Goal: Information Seeking & Learning: Learn about a topic

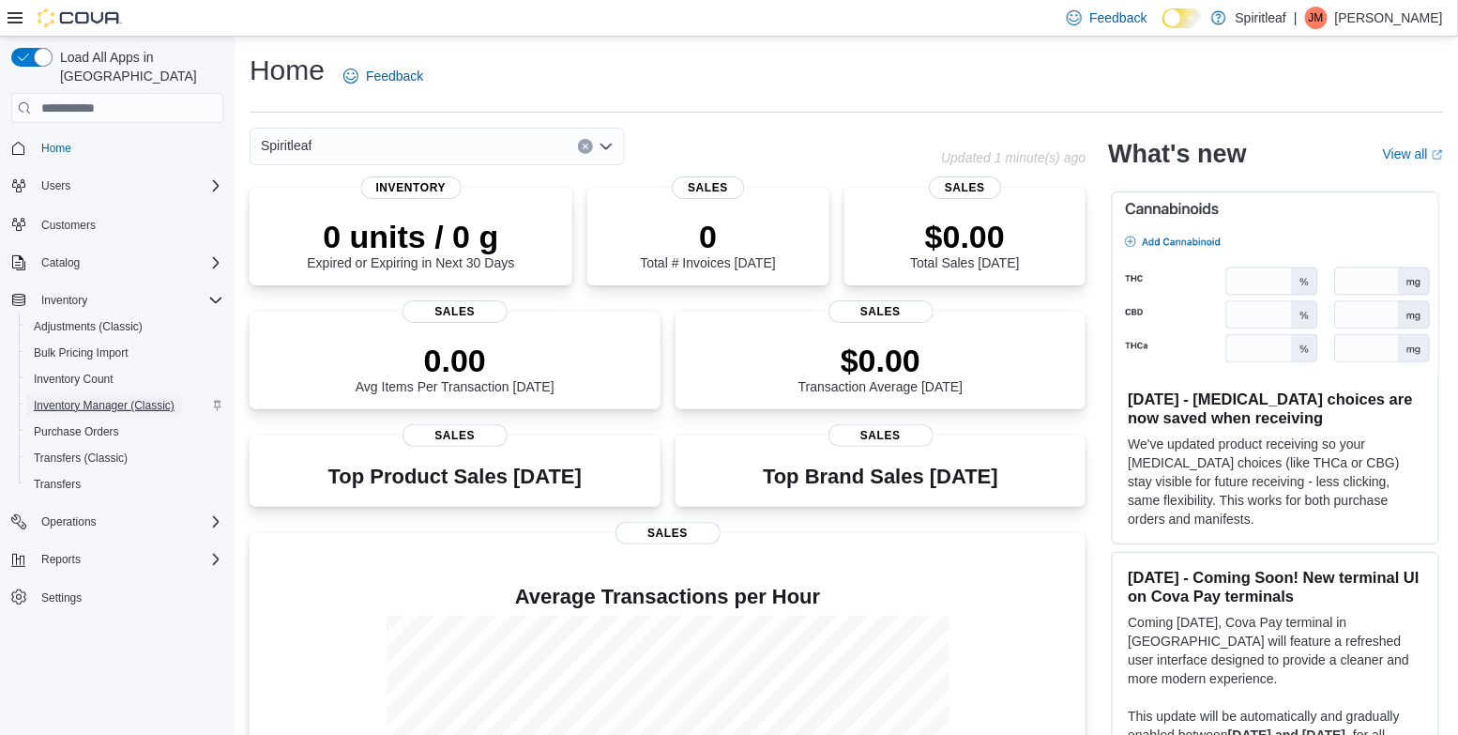
click at [98, 398] on span "Inventory Manager (Classic)" at bounding box center [104, 405] width 141 height 15
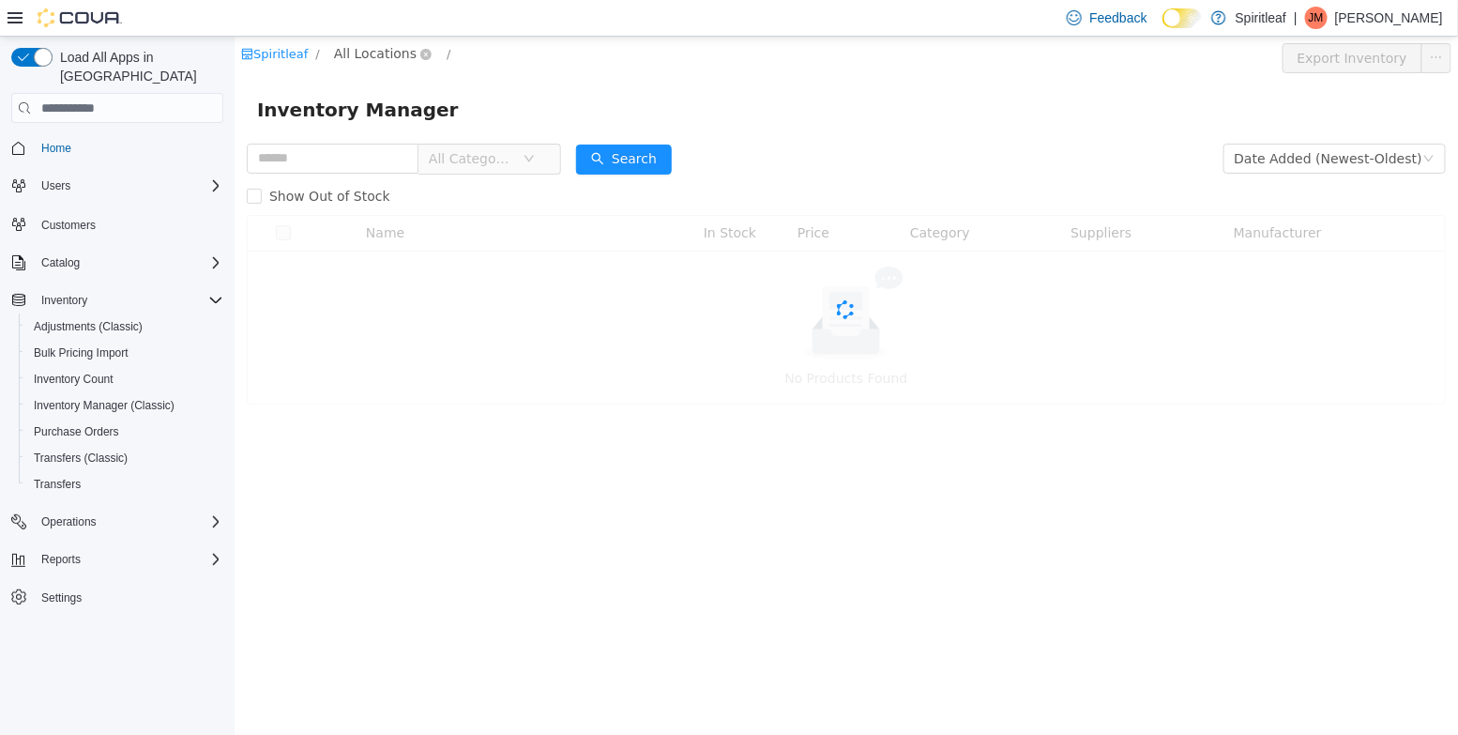
click at [380, 62] on span "All Locations" at bounding box center [374, 53] width 83 height 21
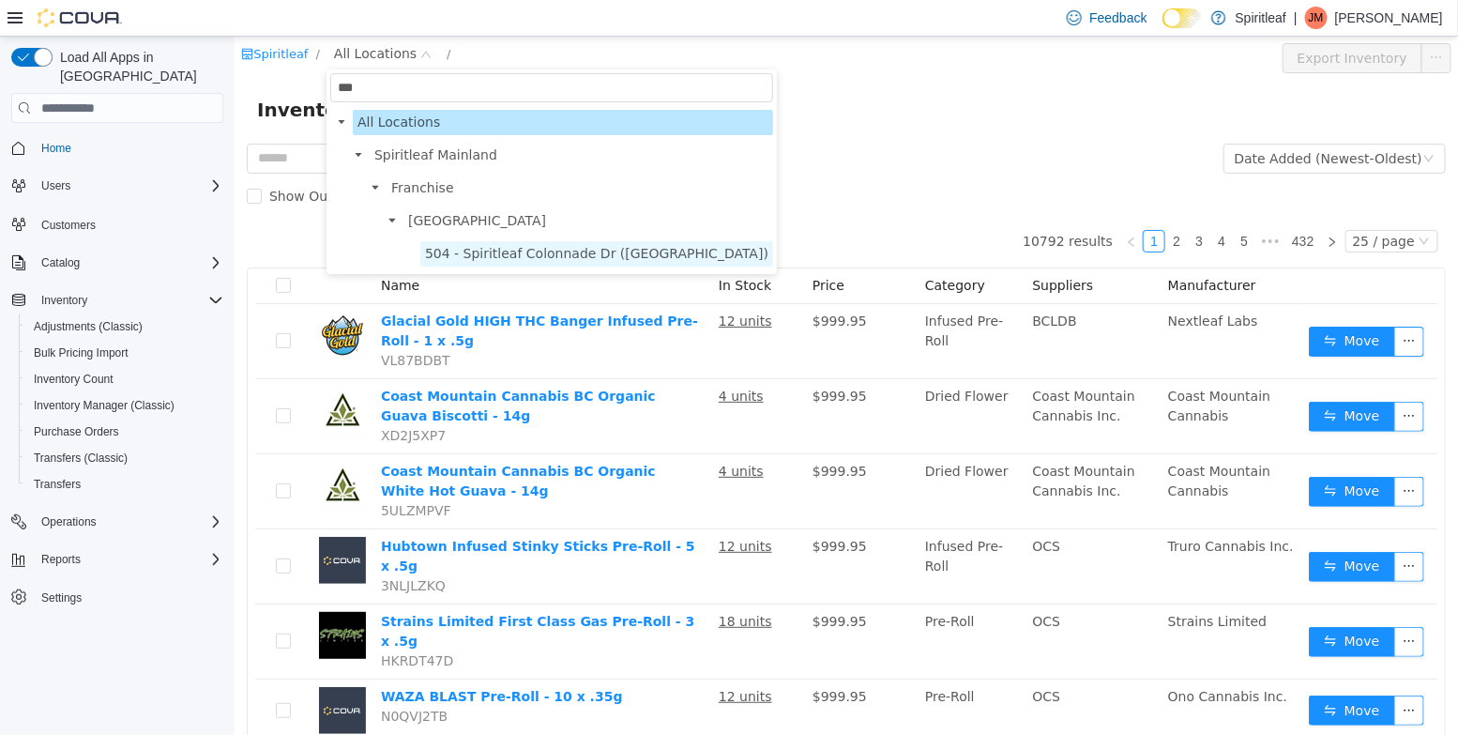
type input "***"
click at [460, 254] on span "504 - Spiritleaf Colonnade Dr ([GEOGRAPHIC_DATA])" at bounding box center [595, 253] width 343 height 15
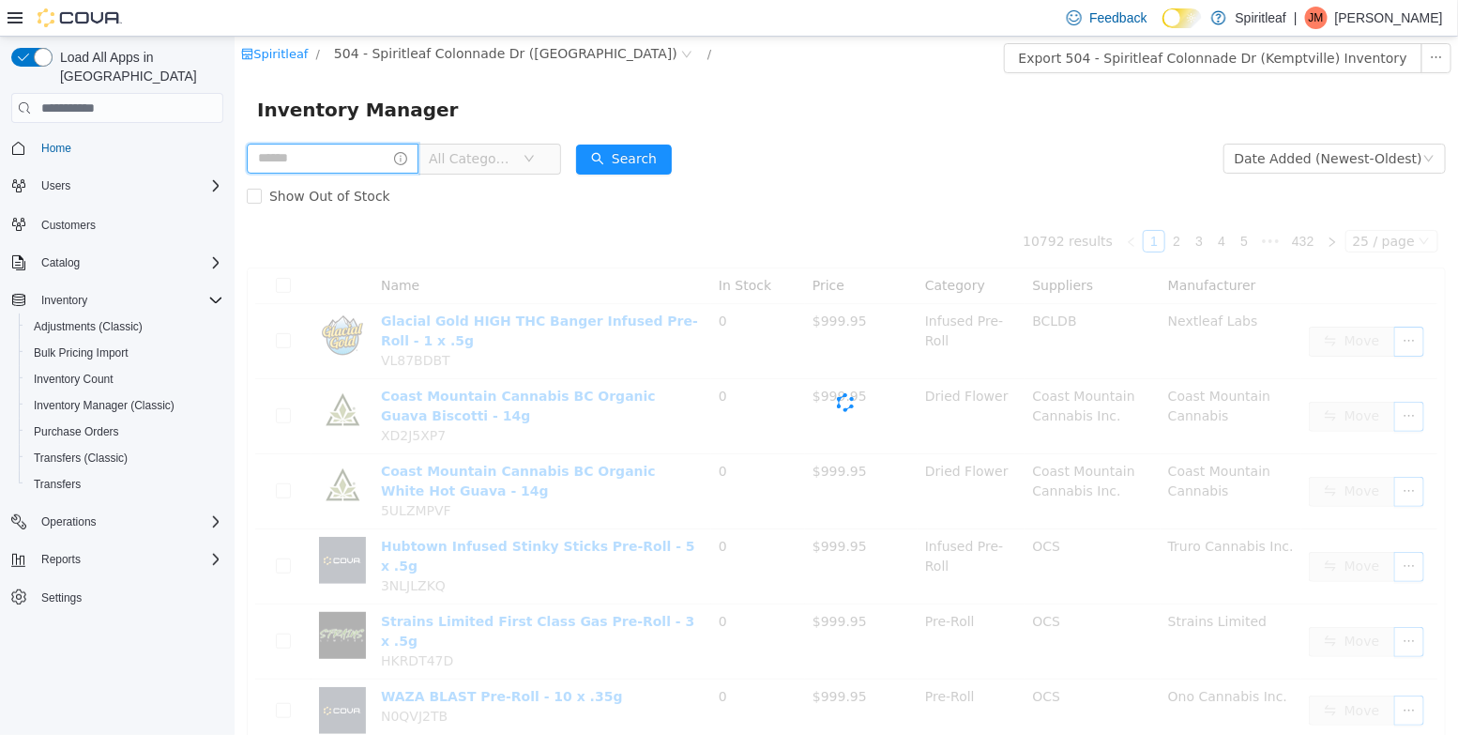
click at [346, 166] on input "text" at bounding box center [332, 159] width 172 height 30
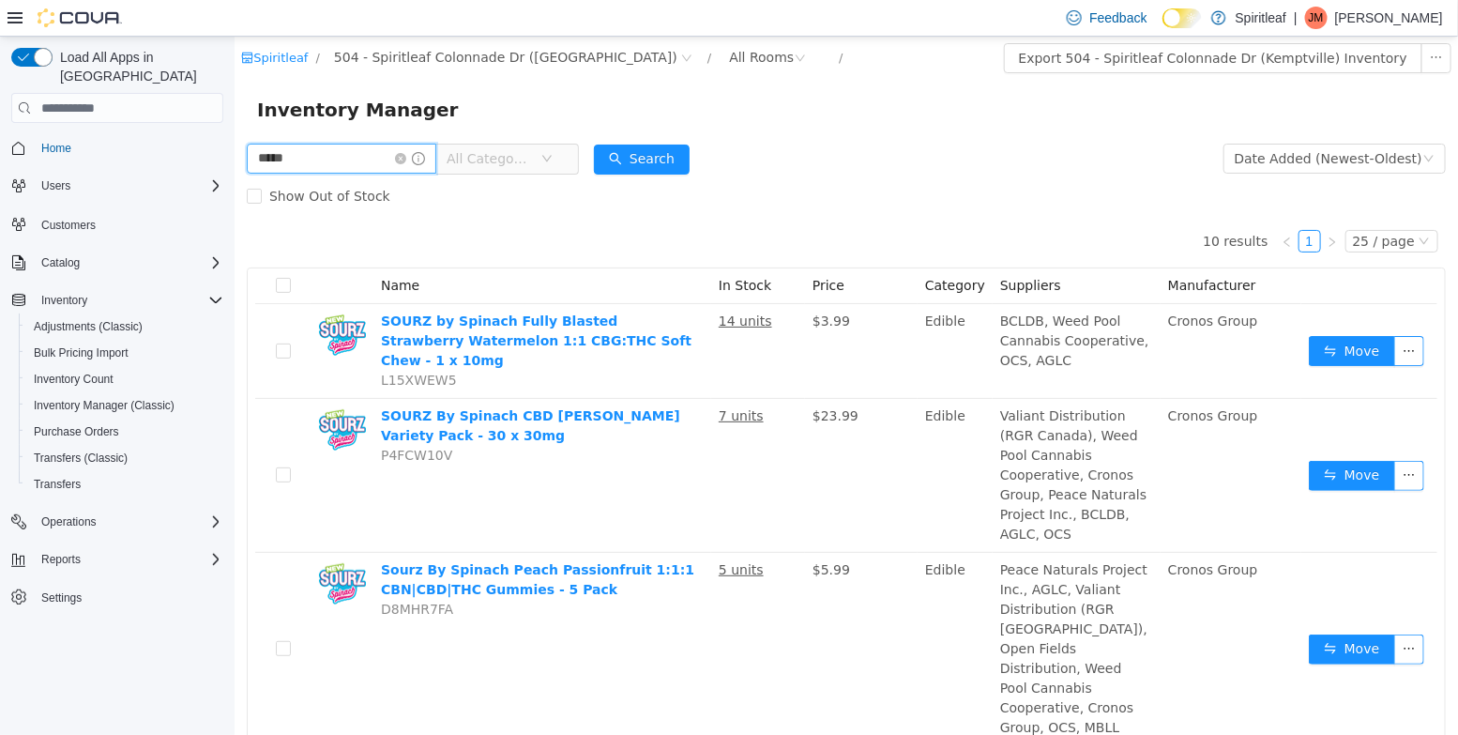
drag, startPoint x: 382, startPoint y: 152, endPoint x: 159, endPoint y: 151, distance: 223.3
click at [234, 151] on html "Spiritleaf / 504 - Spiritleaf Colonnade Dr (Kemptville) / All Rooms / Export 50…" at bounding box center [845, 386] width 1223 height 698
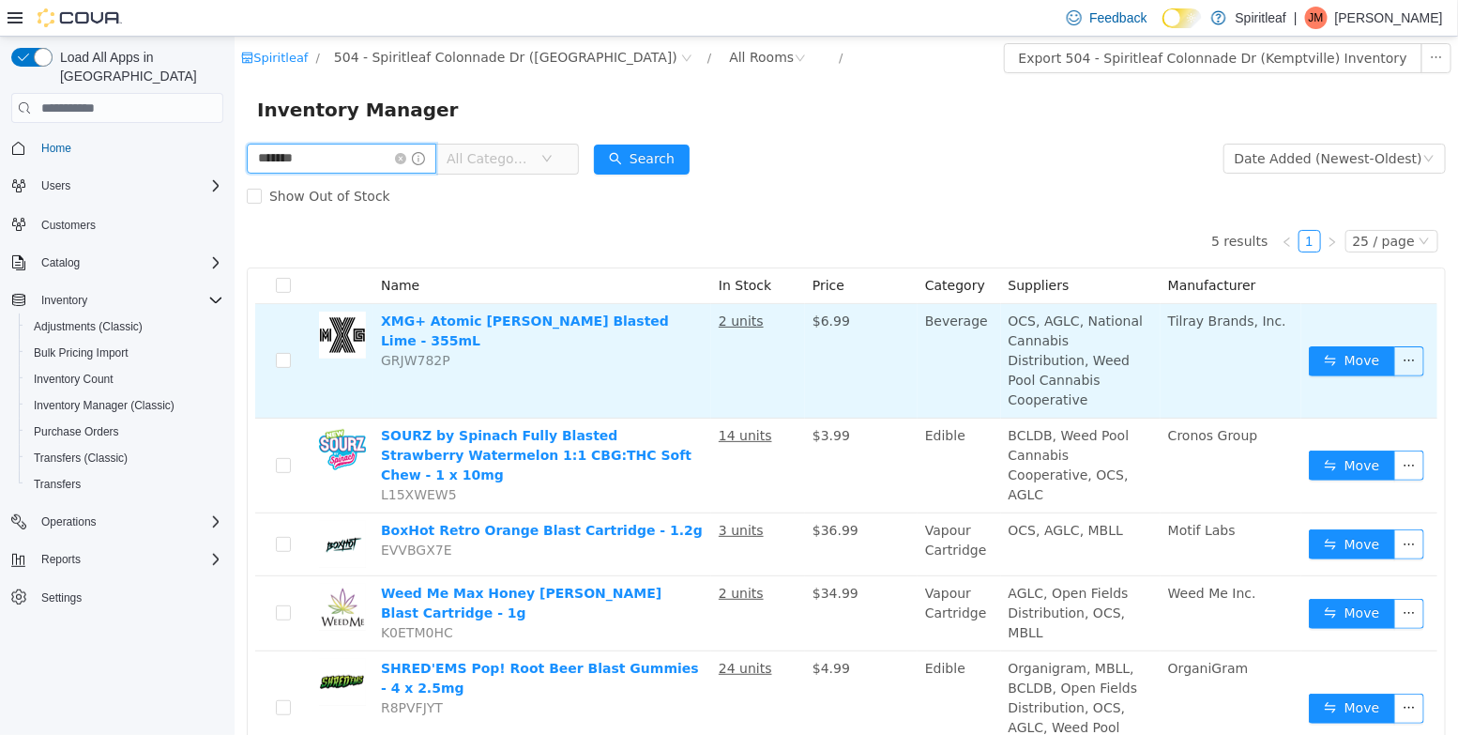
scroll to position [31, 0]
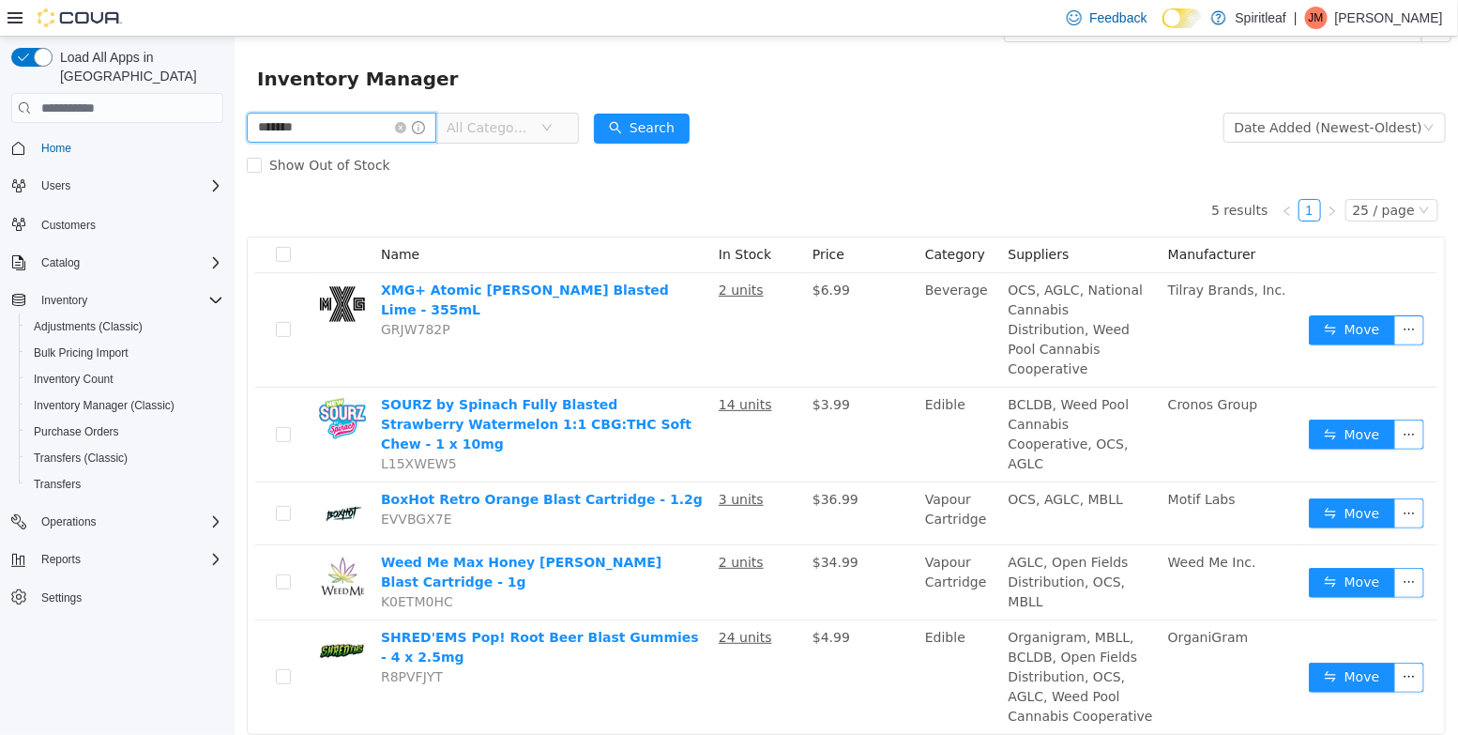
drag, startPoint x: 338, startPoint y: 136, endPoint x: 161, endPoint y: 116, distance: 177.5
click at [234, 116] on html "Spiritleaf / 504 - Spiritleaf Colonnade Dr (Kemptville) / All Rooms / Export 50…" at bounding box center [845, 355] width 1223 height 698
type input "*"
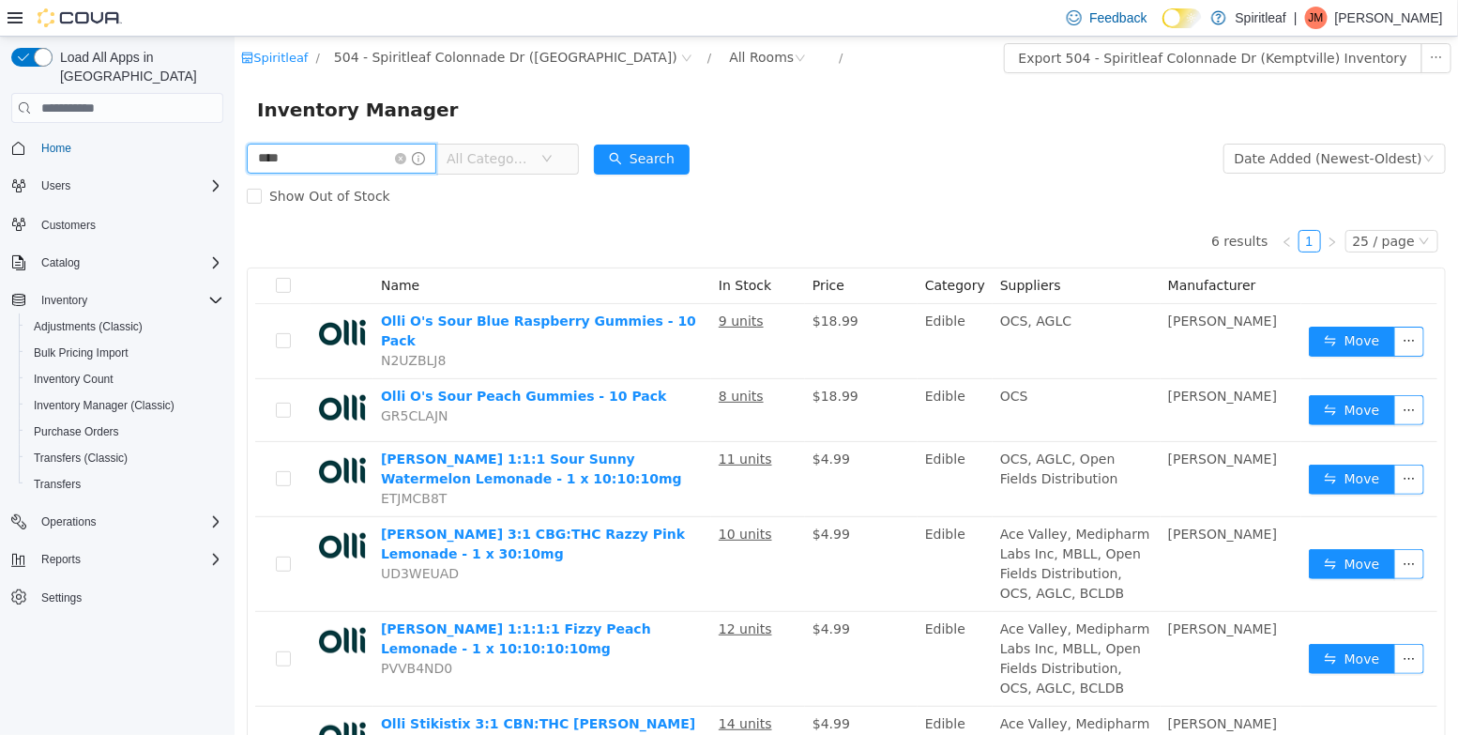
drag, startPoint x: 289, startPoint y: 153, endPoint x: 125, endPoint y: 148, distance: 164.2
click at [234, 148] on html "Spiritleaf / 504 - Spiritleaf Colonnade Dr (Kemptville) / All Rooms / Export 50…" at bounding box center [845, 386] width 1223 height 698
type input "****"
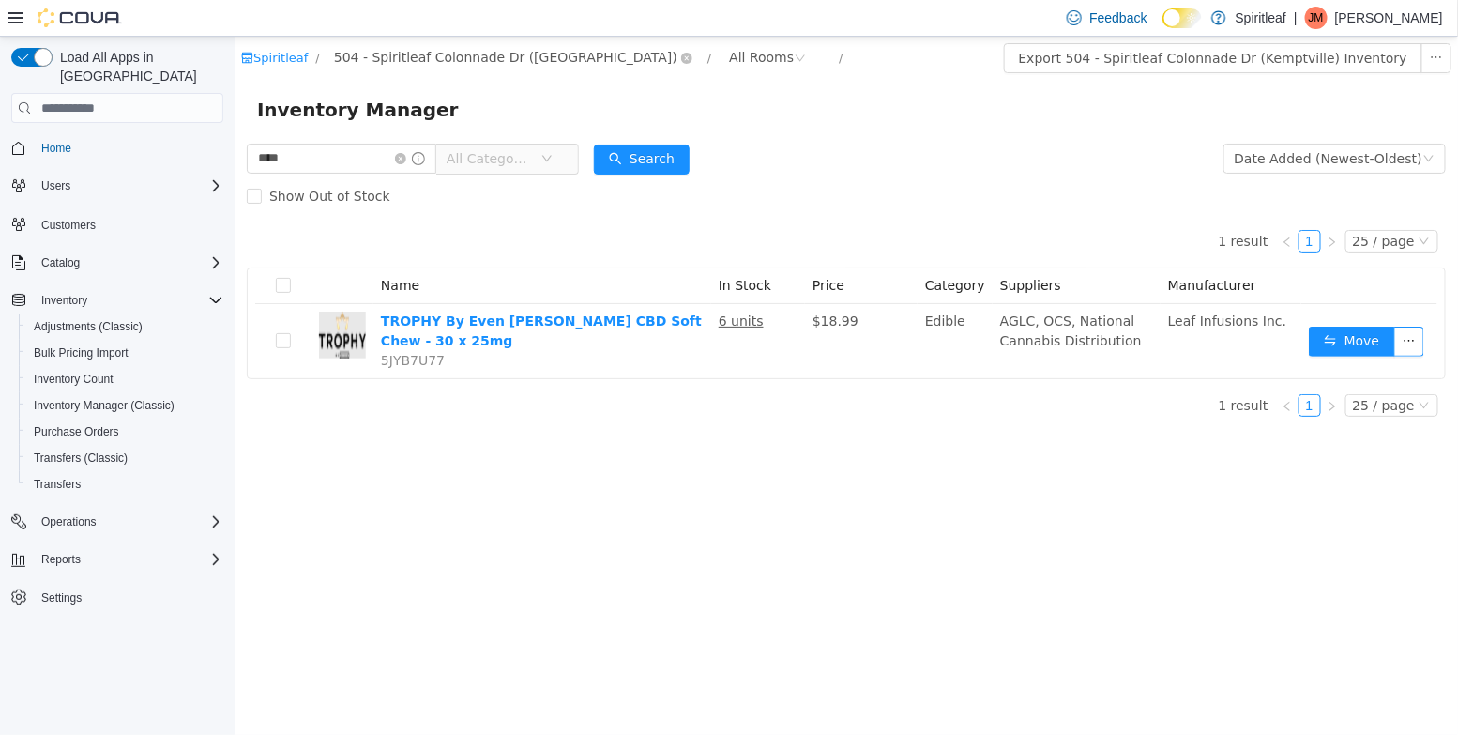
click at [413, 53] on span "504 - Spiritleaf Colonnade Dr ([GEOGRAPHIC_DATA])" at bounding box center [504, 57] width 343 height 21
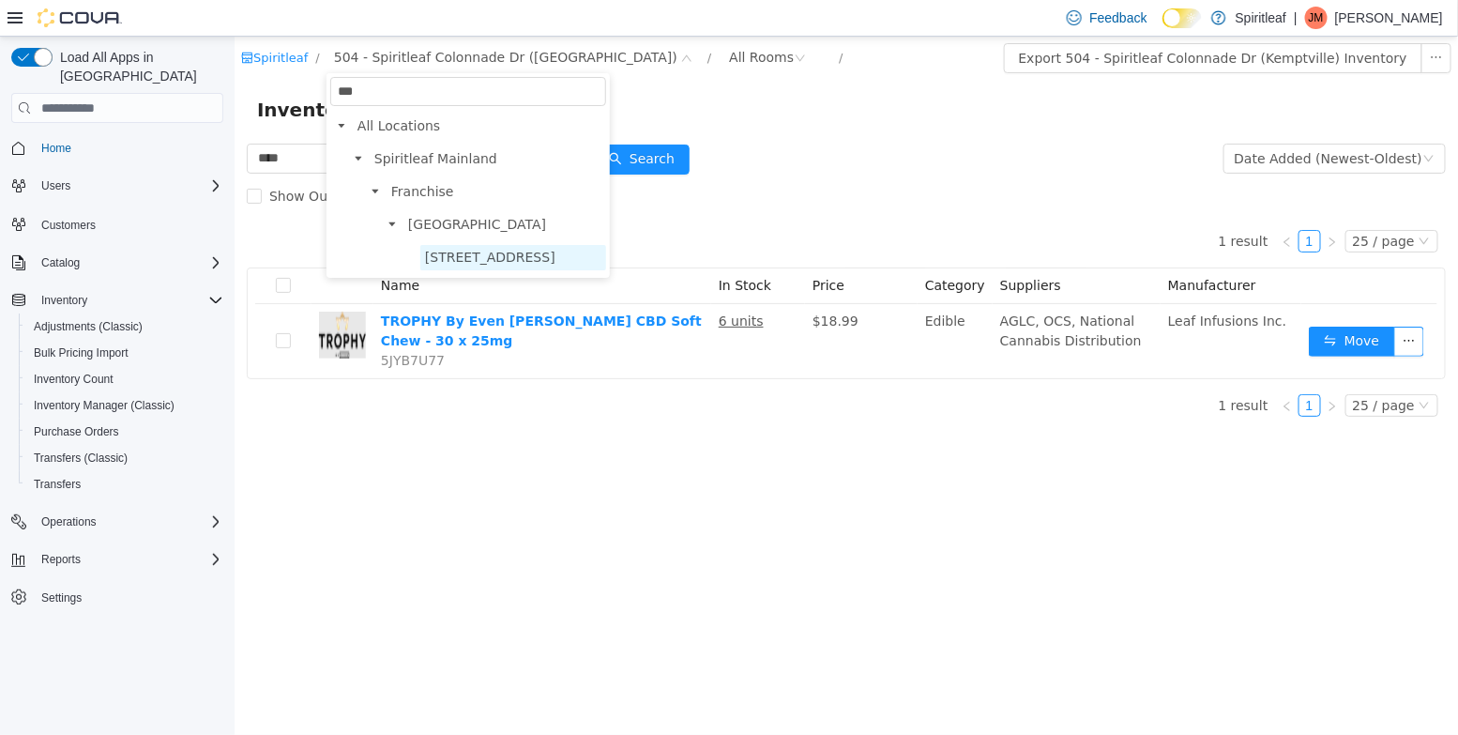
type input "***"
click at [449, 263] on span "[STREET_ADDRESS]" at bounding box center [489, 257] width 130 height 15
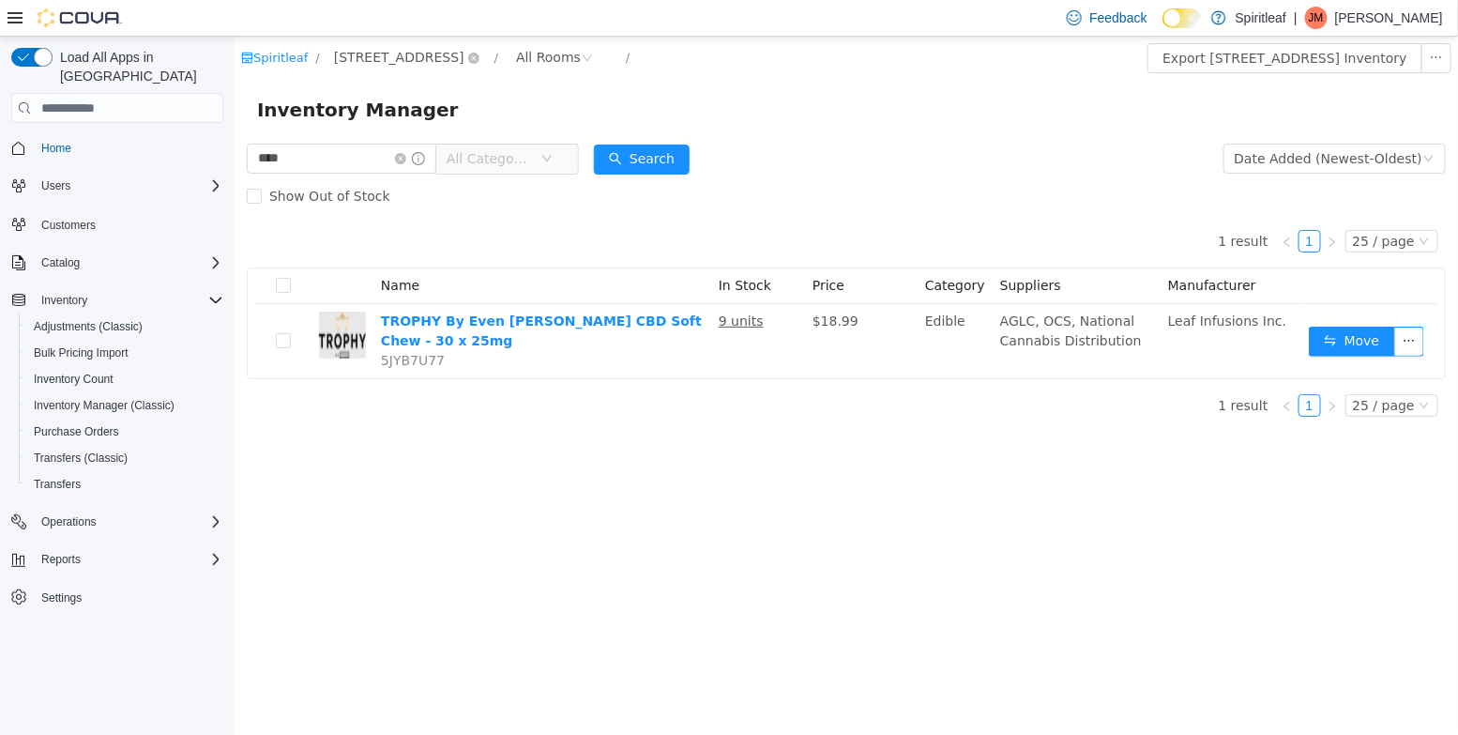
click at [463, 61] on span "[STREET_ADDRESS]" at bounding box center [398, 57] width 130 height 21
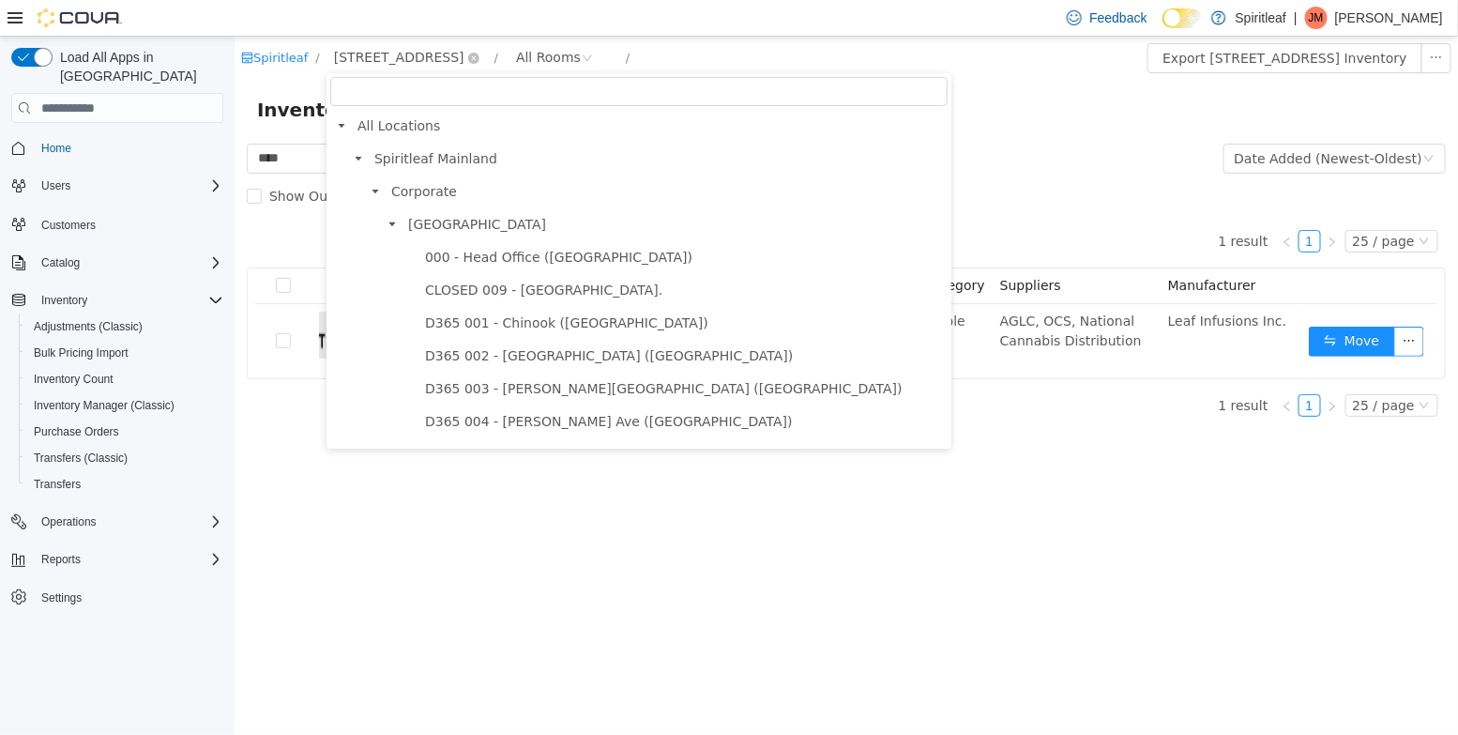
type input "*"
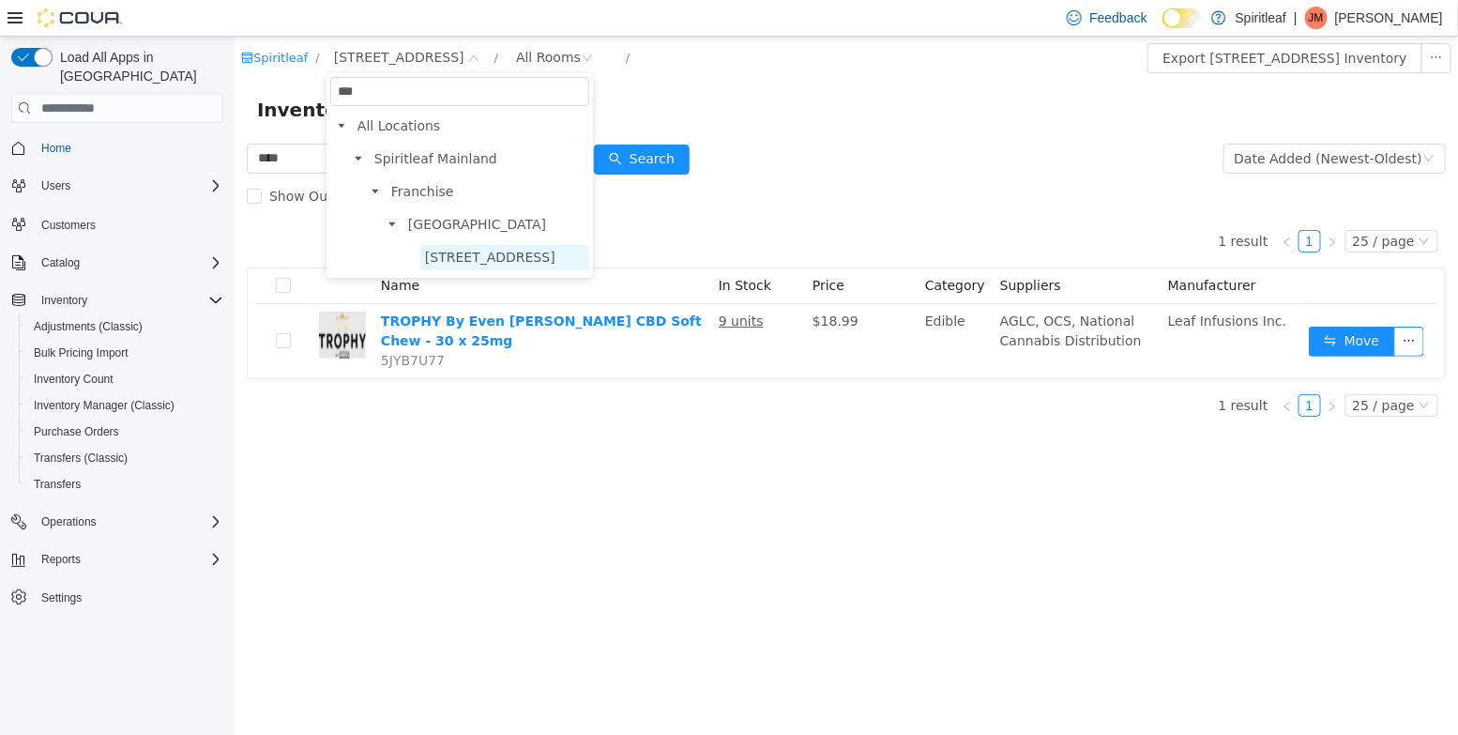
type input "***"
click at [563, 267] on span "[STREET_ADDRESS]" at bounding box center [503, 257] width 169 height 25
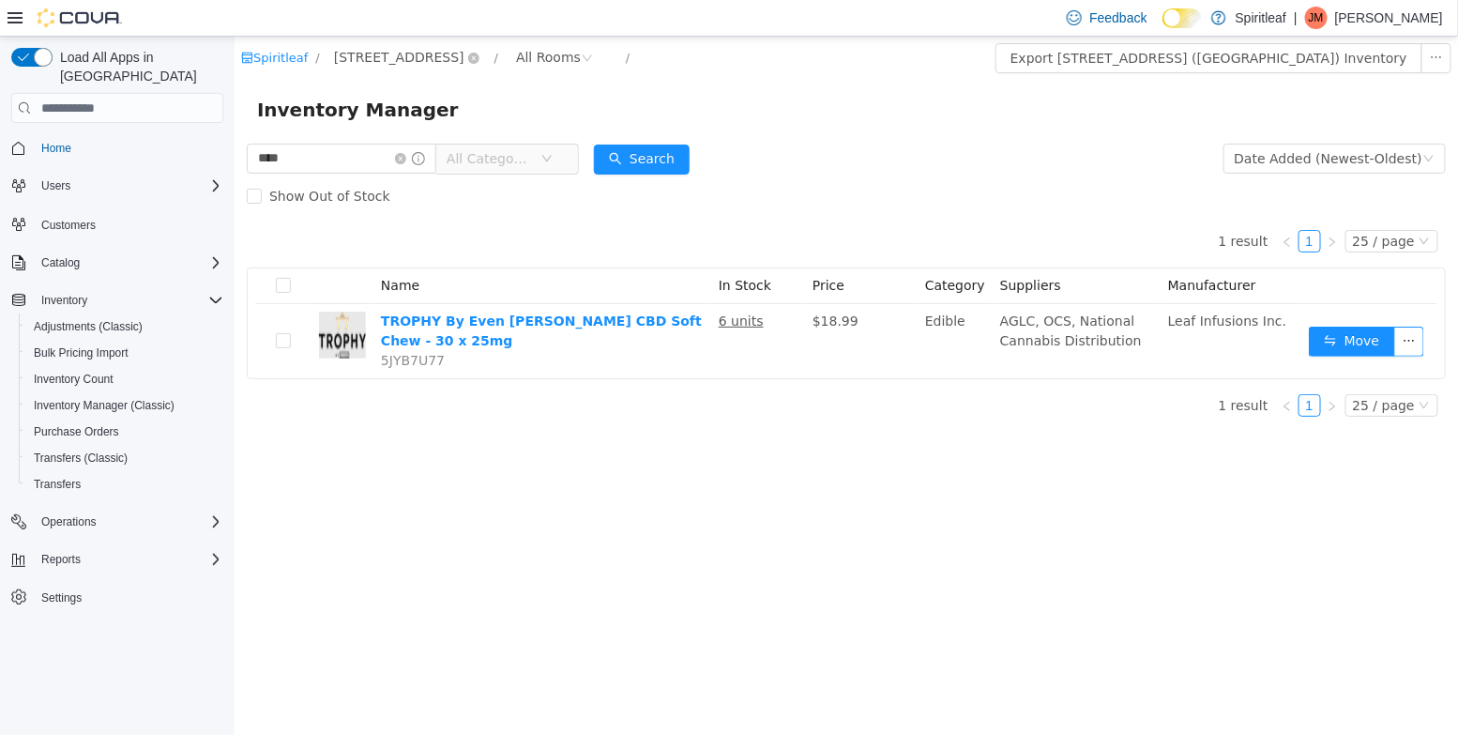
click at [463, 51] on span "[STREET_ADDRESS]" at bounding box center [398, 57] width 130 height 21
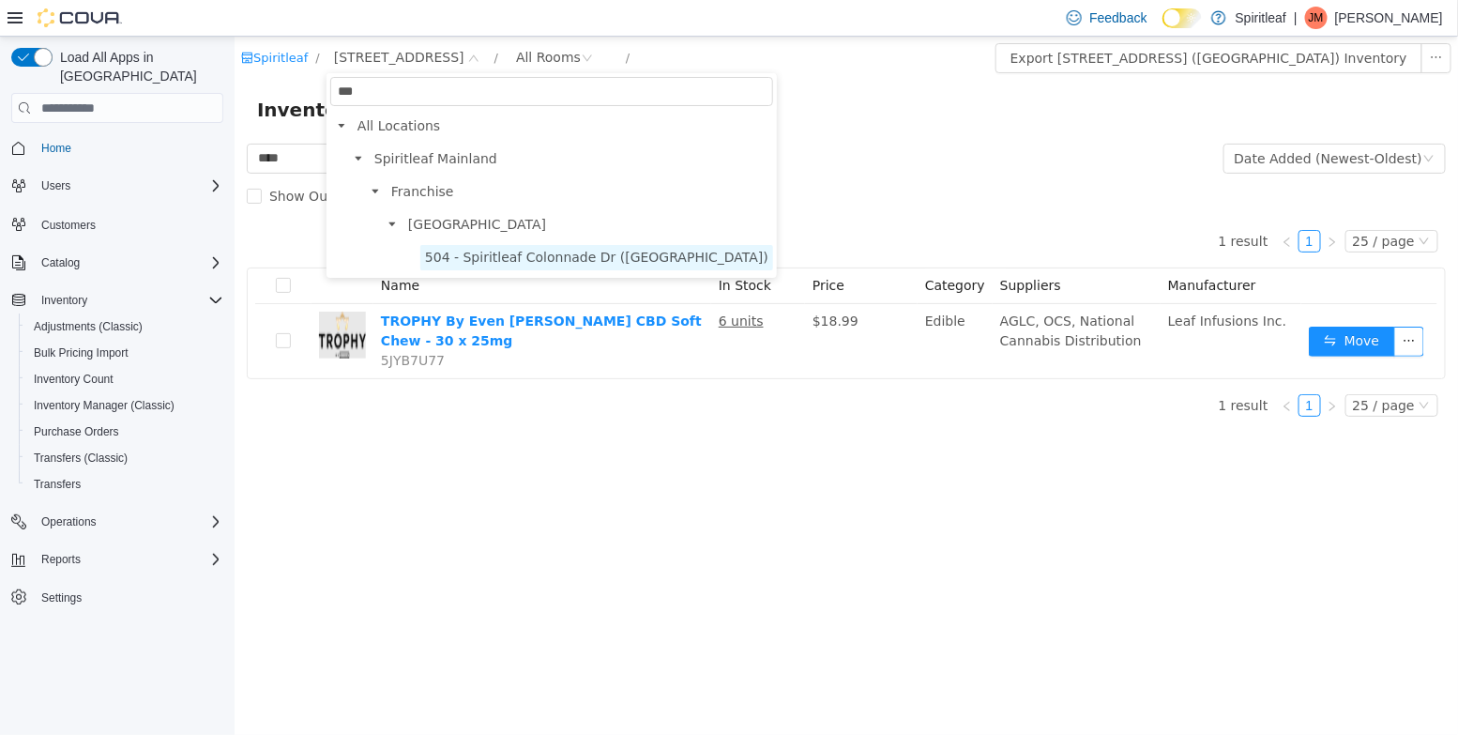
type input "***"
click at [564, 266] on span "504 - Spiritleaf Colonnade Dr ([GEOGRAPHIC_DATA])" at bounding box center [595, 257] width 353 height 25
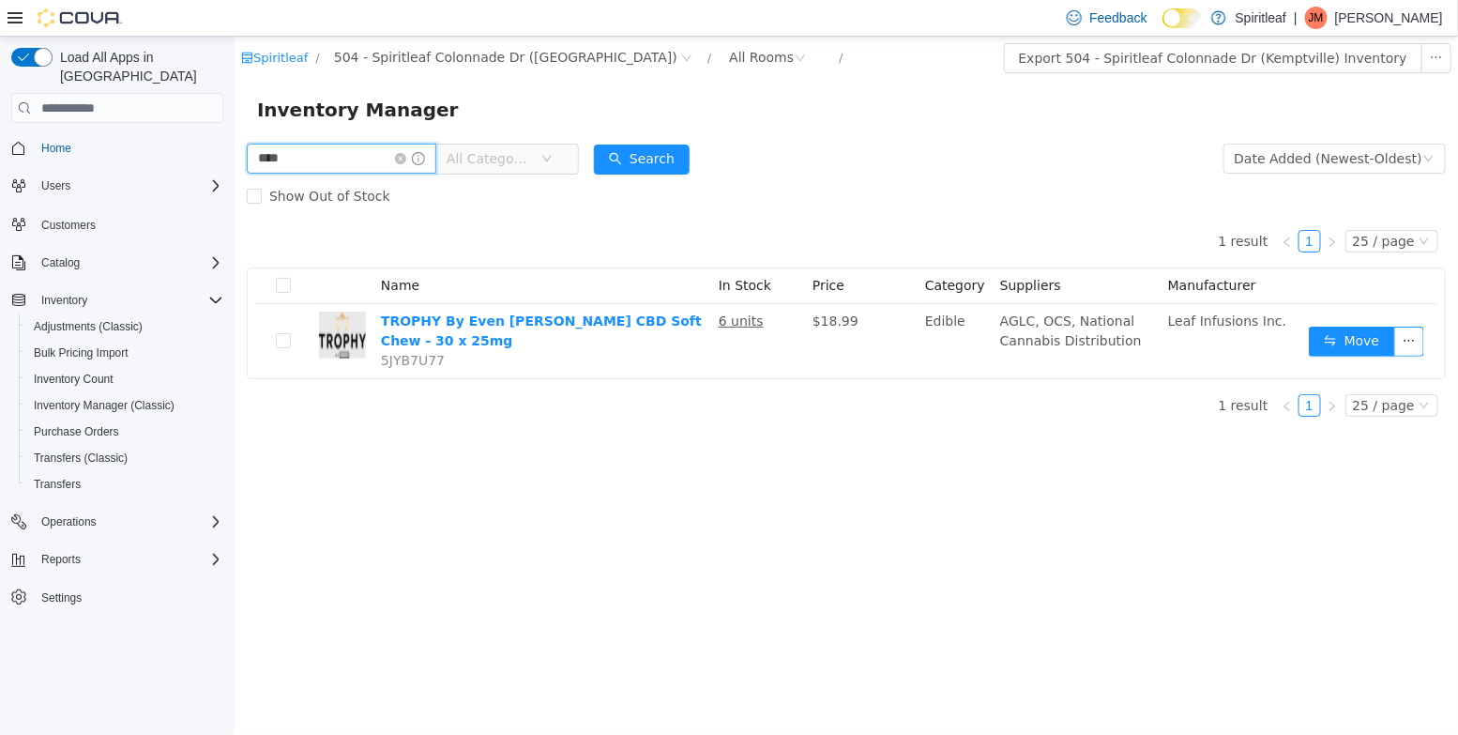
drag, startPoint x: 300, startPoint y: 174, endPoint x: 175, endPoint y: 146, distance: 127.7
click at [234, 146] on html "Spiritleaf / 504 - Spiritleaf Colonnade Dr (Kemptville) / All Rooms / Export 50…" at bounding box center [845, 386] width 1223 height 698
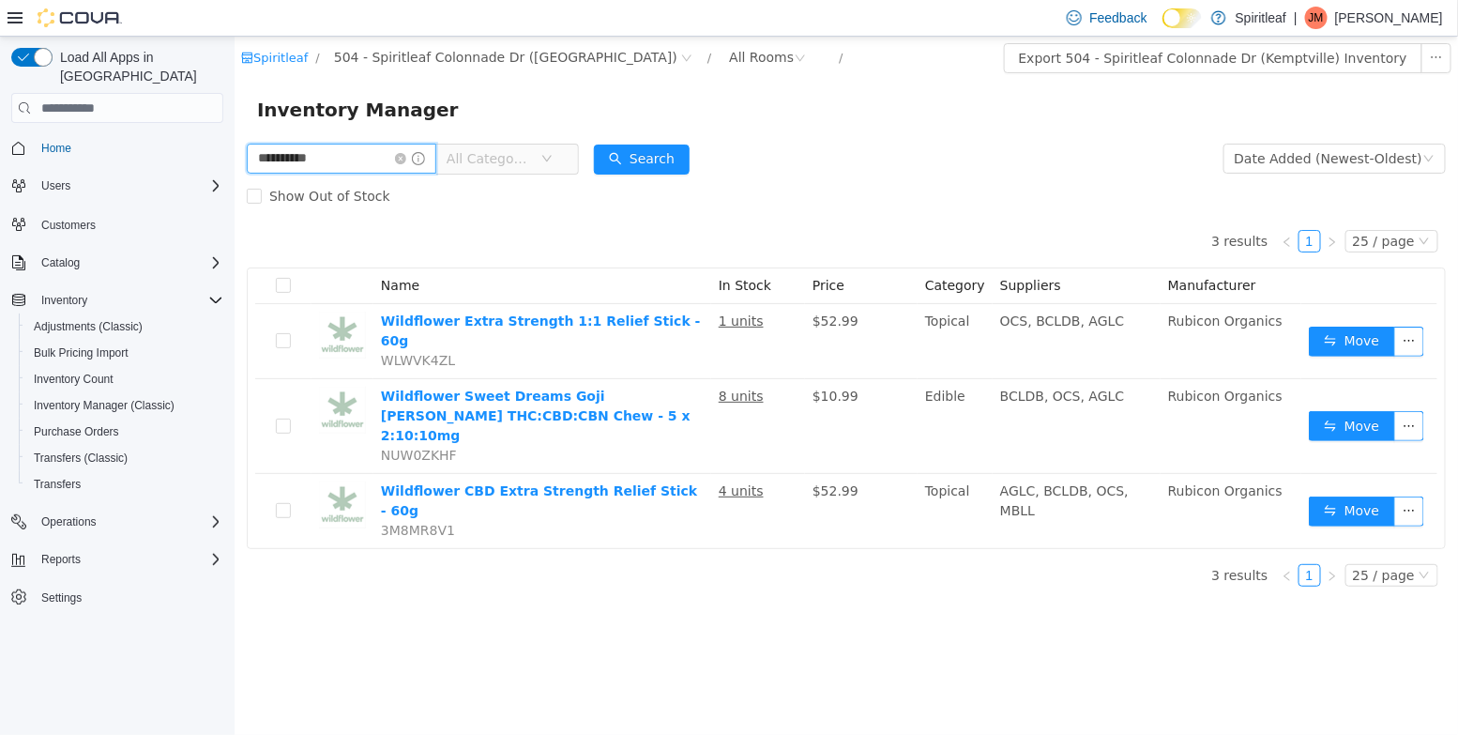
drag, startPoint x: 342, startPoint y: 168, endPoint x: 373, endPoint y: 188, distance: 36.7
click at [234, 150] on html "**********" at bounding box center [845, 386] width 1223 height 698
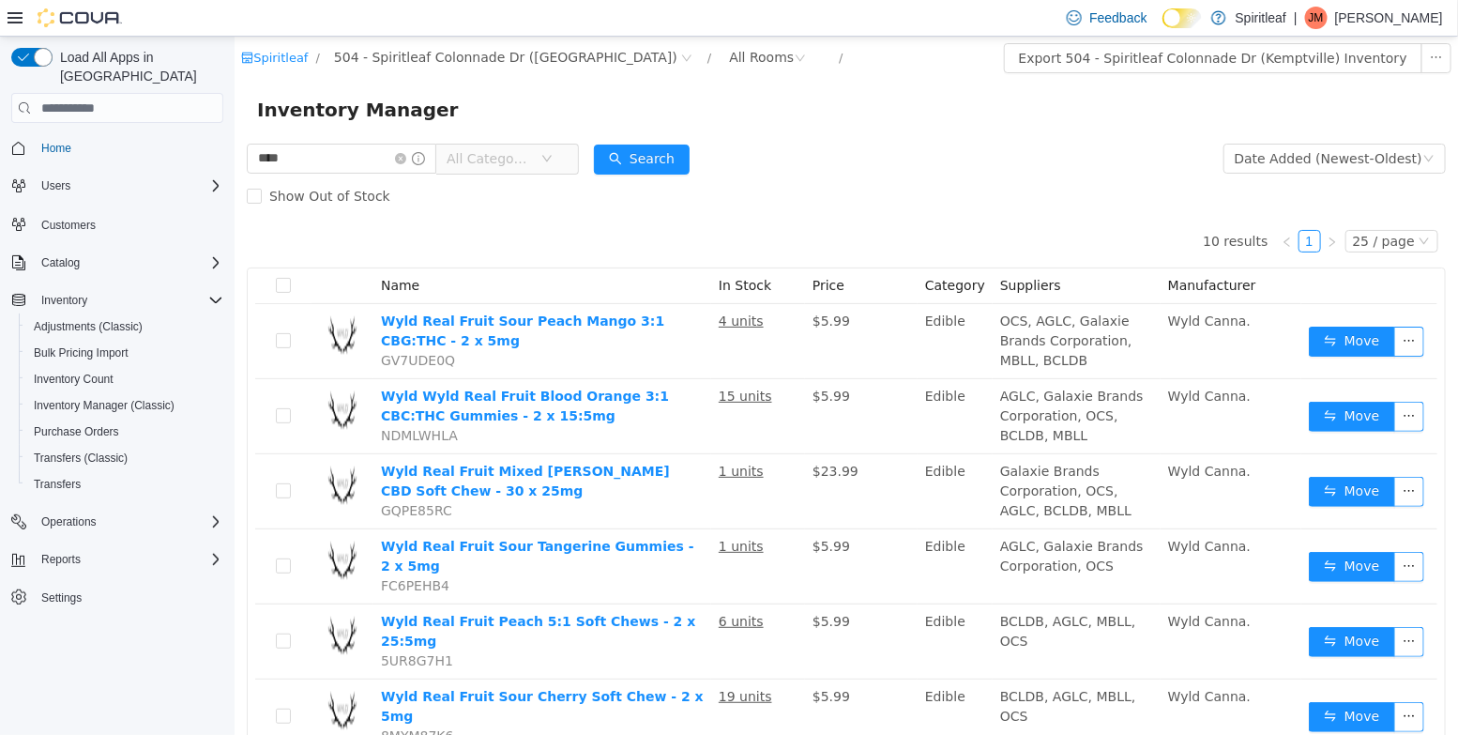
click at [496, 165] on span "All Categories" at bounding box center [488, 158] width 85 height 19
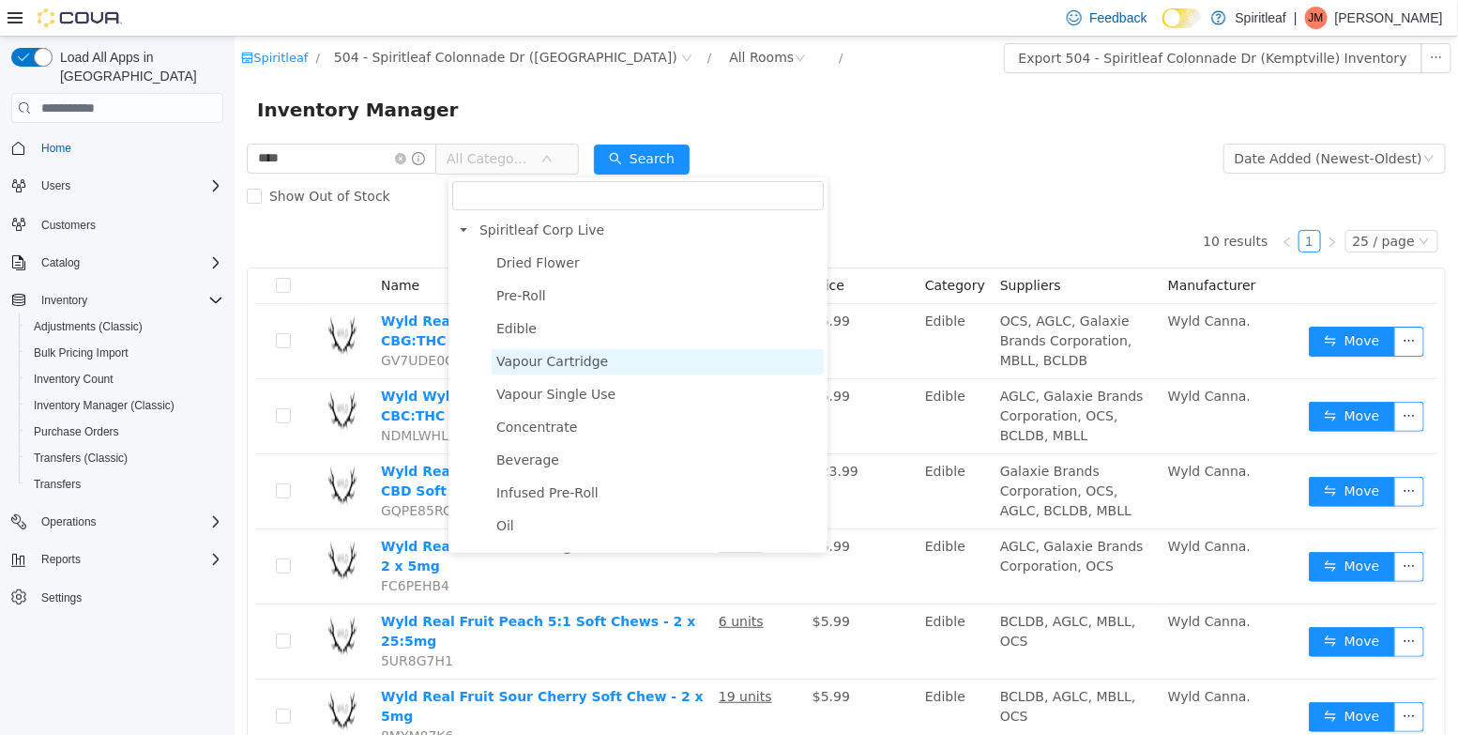
click at [597, 371] on span "Vapour Cartridge" at bounding box center [657, 361] width 332 height 25
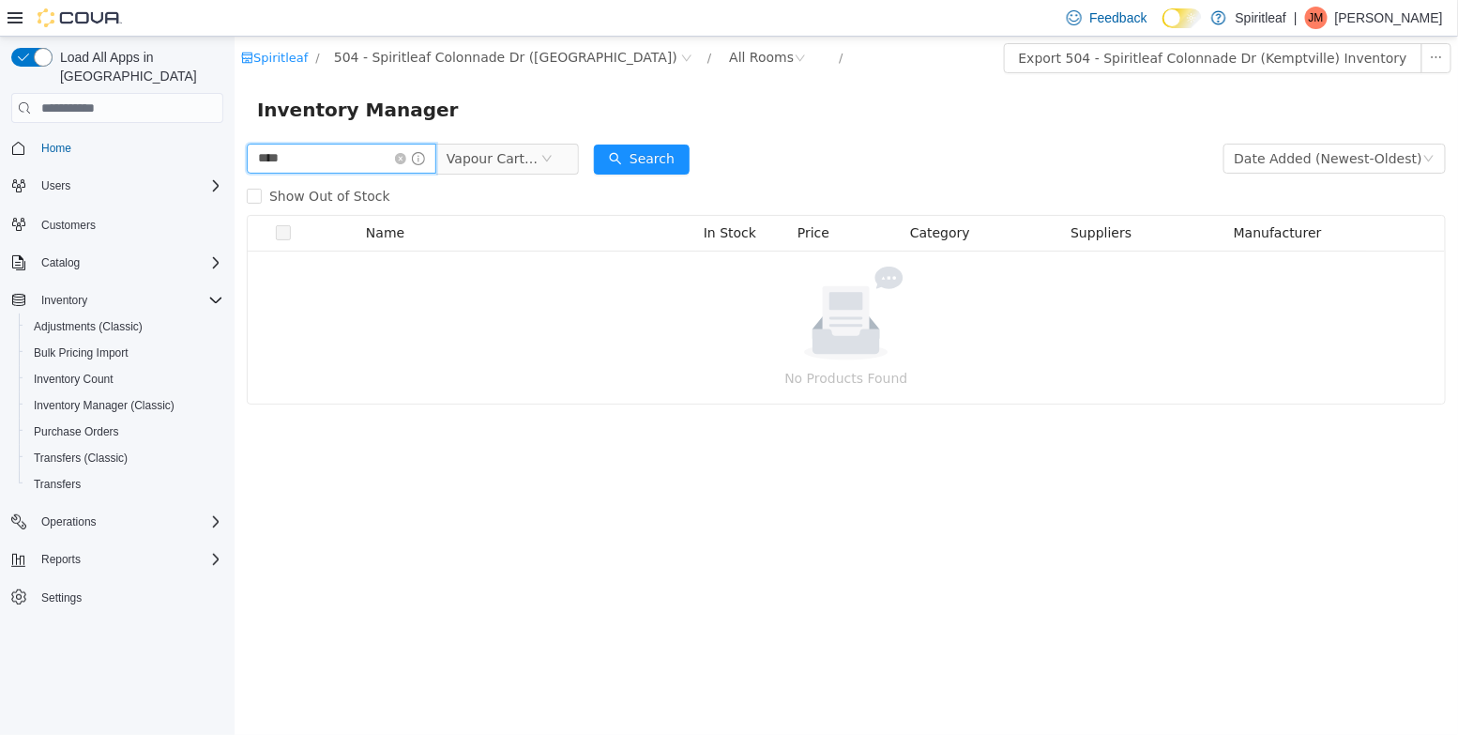
click at [344, 155] on input "****" at bounding box center [340, 159] width 189 height 30
drag, startPoint x: 344, startPoint y: 155, endPoint x: 255, endPoint y: 154, distance: 89.1
click at [255, 154] on input "****" at bounding box center [340, 159] width 189 height 30
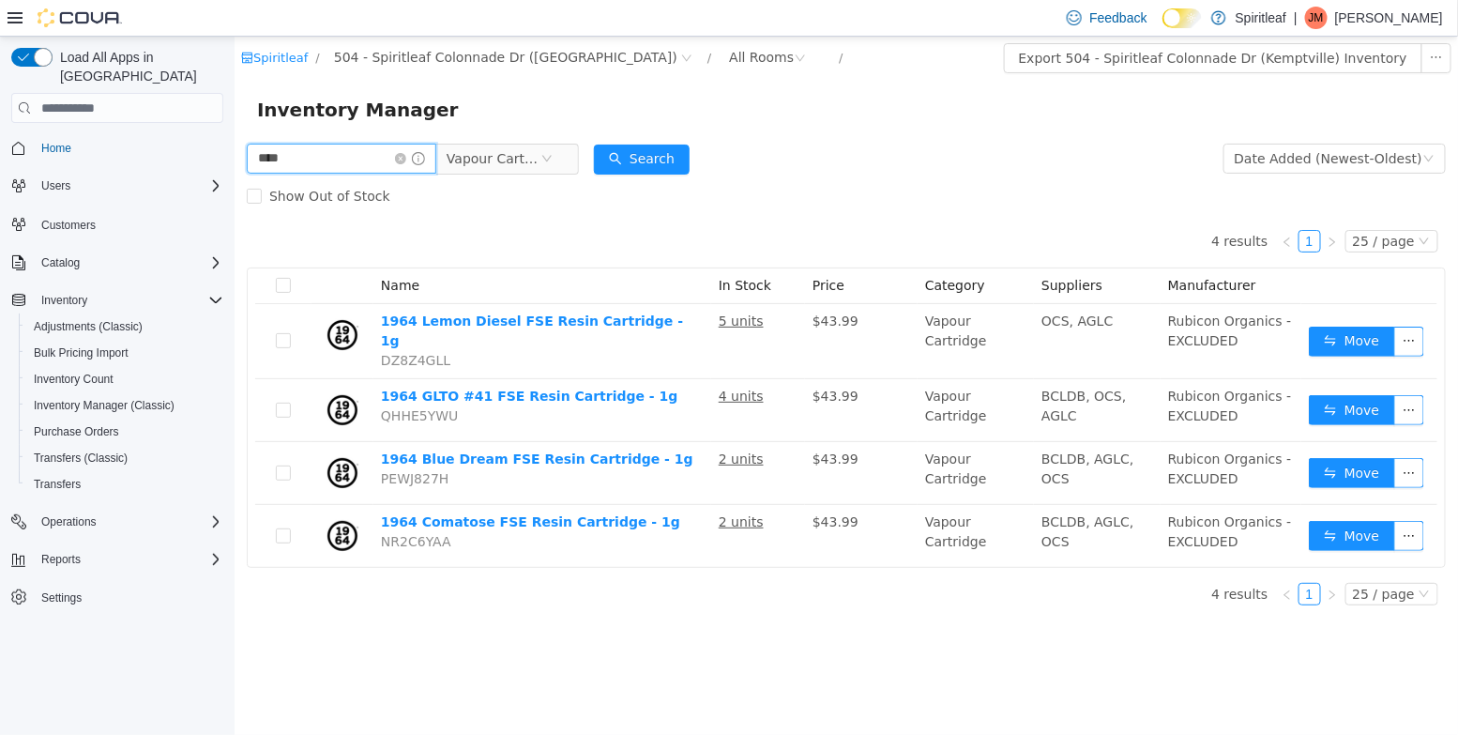
drag, startPoint x: 308, startPoint y: 155, endPoint x: 145, endPoint y: 155, distance: 162.3
click at [234, 155] on html "Spiritleaf / 504 - Spiritleaf Colonnade Dr (Kemptville) / All Rooms / Export 50…" at bounding box center [845, 386] width 1223 height 698
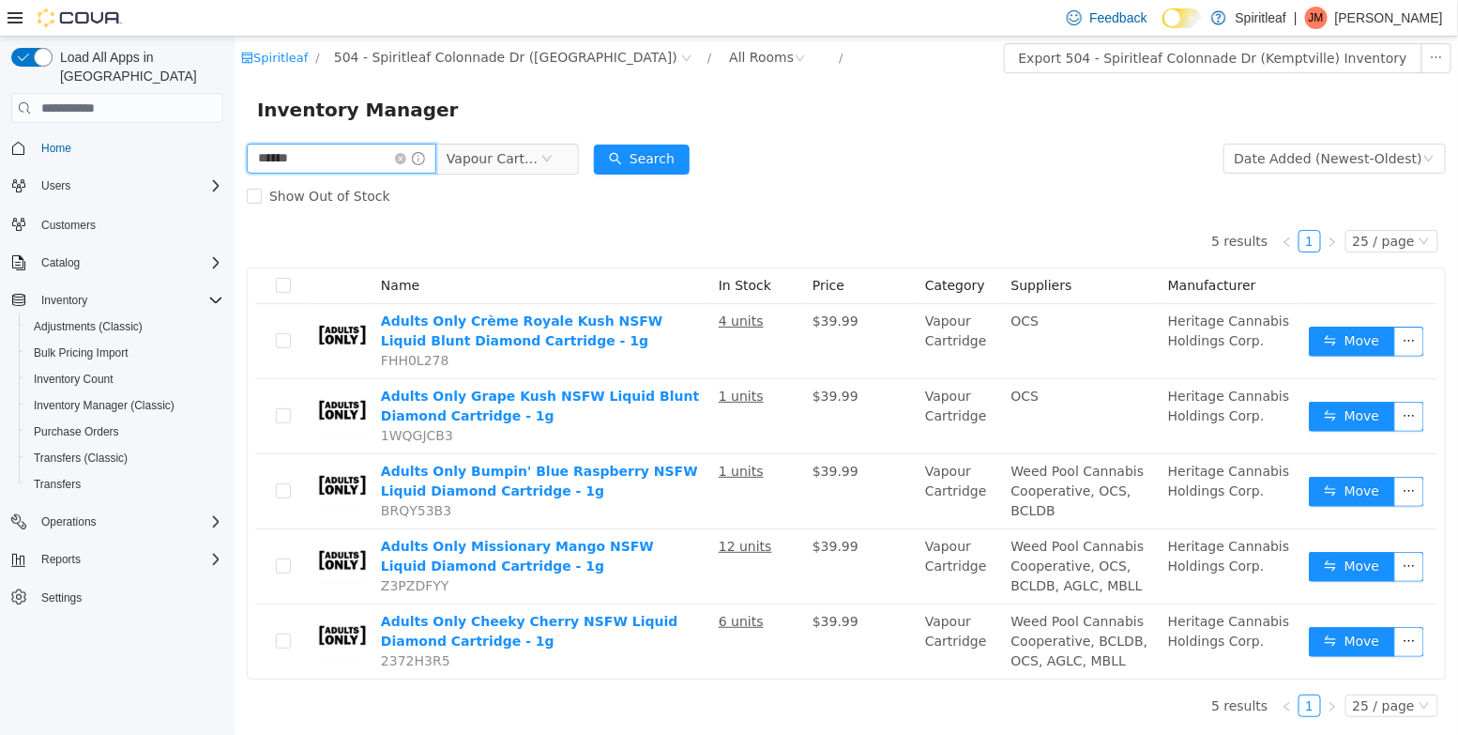
drag, startPoint x: 326, startPoint y: 160, endPoint x: 48, endPoint y: 125, distance: 280.9
click at [234, 125] on html "Spiritleaf / 504 - Spiritleaf Colonnade Dr (Kemptville) / All Rooms / Export 50…" at bounding box center [845, 386] width 1223 height 698
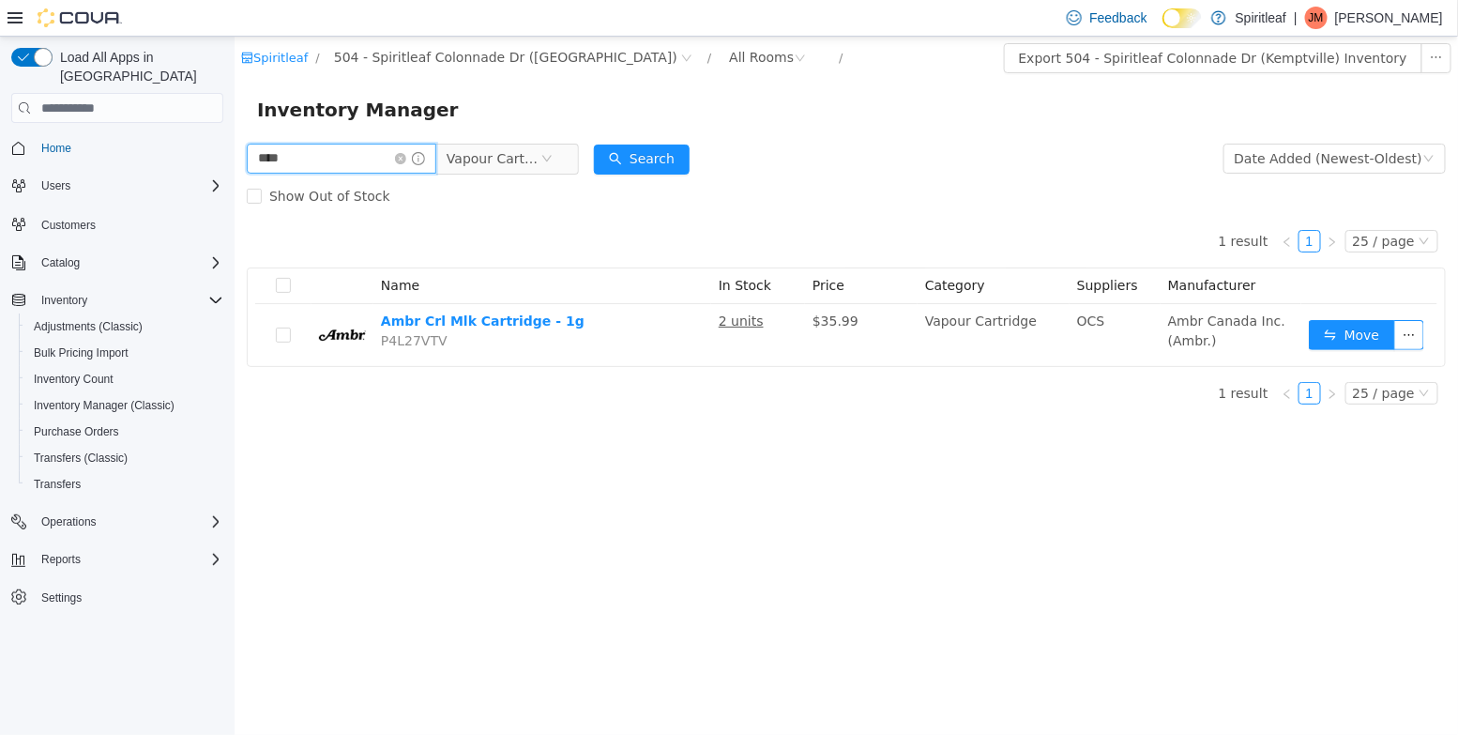
drag, startPoint x: 326, startPoint y: 159, endPoint x: 202, endPoint y: 148, distance: 125.2
click at [234, 148] on html "Spiritleaf / 504 - Spiritleaf Colonnade Dr (Kemptville) / All Rooms / Export 50…" at bounding box center [845, 386] width 1223 height 698
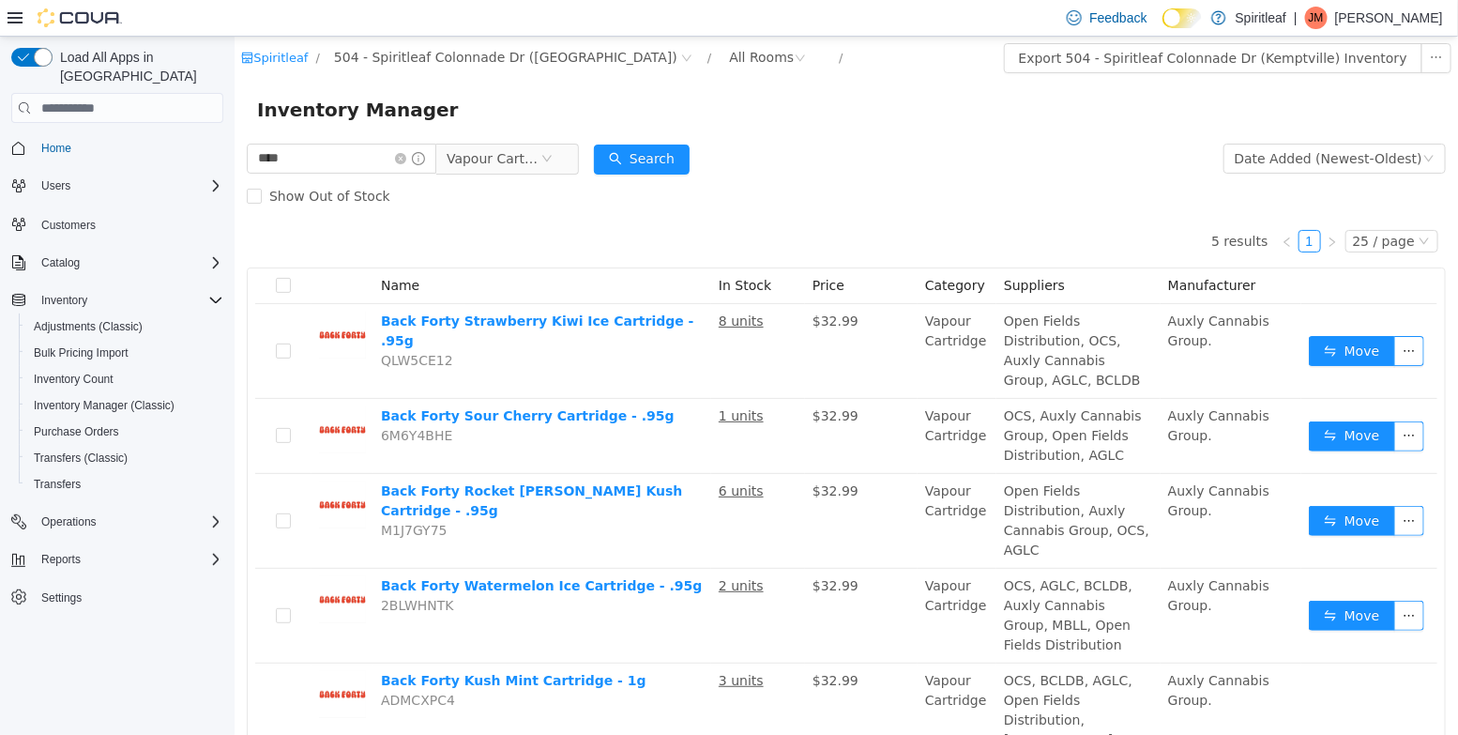
click at [837, 189] on div "Show Out of Stock" at bounding box center [845, 196] width 1199 height 38
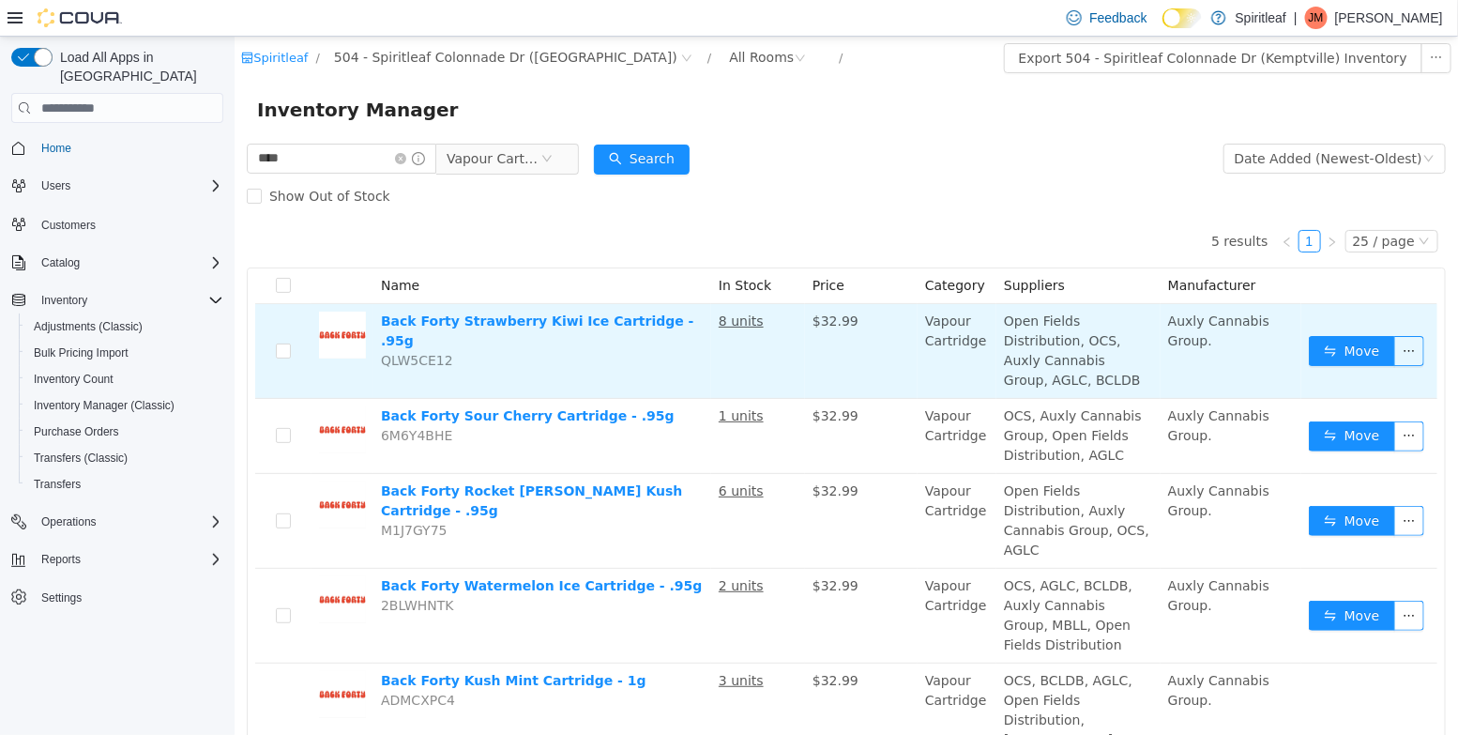
scroll to position [95, 0]
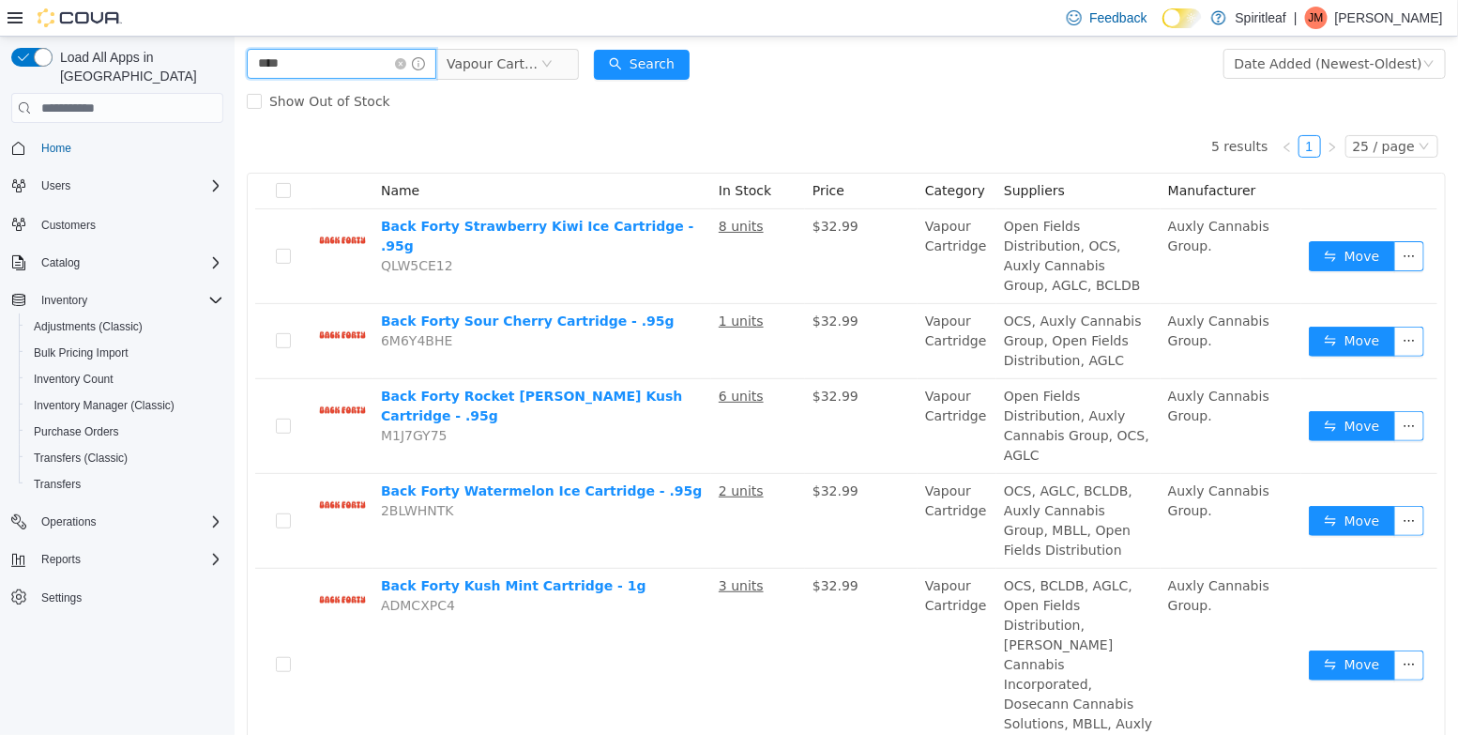
drag, startPoint x: 312, startPoint y: 66, endPoint x: 175, endPoint y: 55, distance: 137.3
click at [234, 55] on html "Spiritleaf / 504 - Spiritleaf Colonnade Dr (Kemptville) / All Rooms / Export 50…" at bounding box center [845, 291] width 1223 height 698
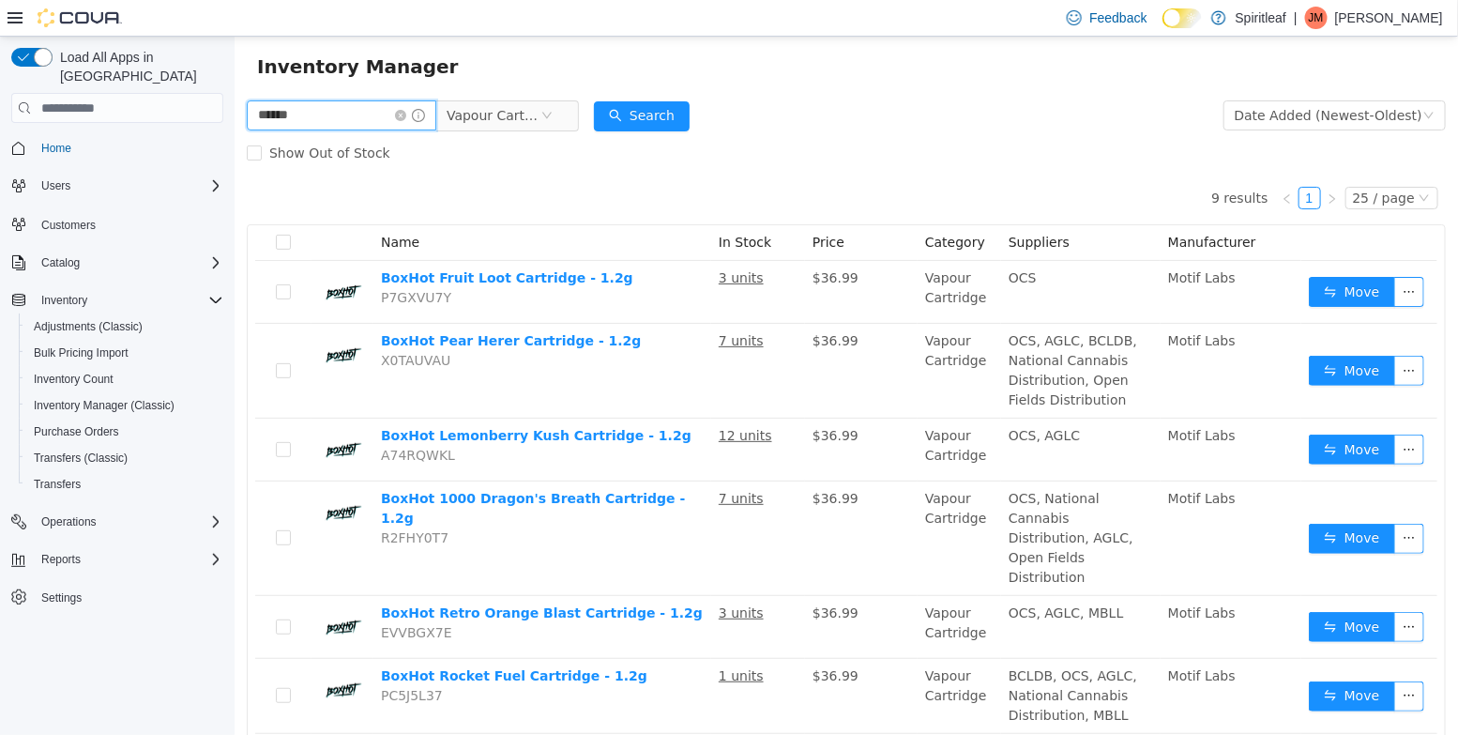
scroll to position [27, 0]
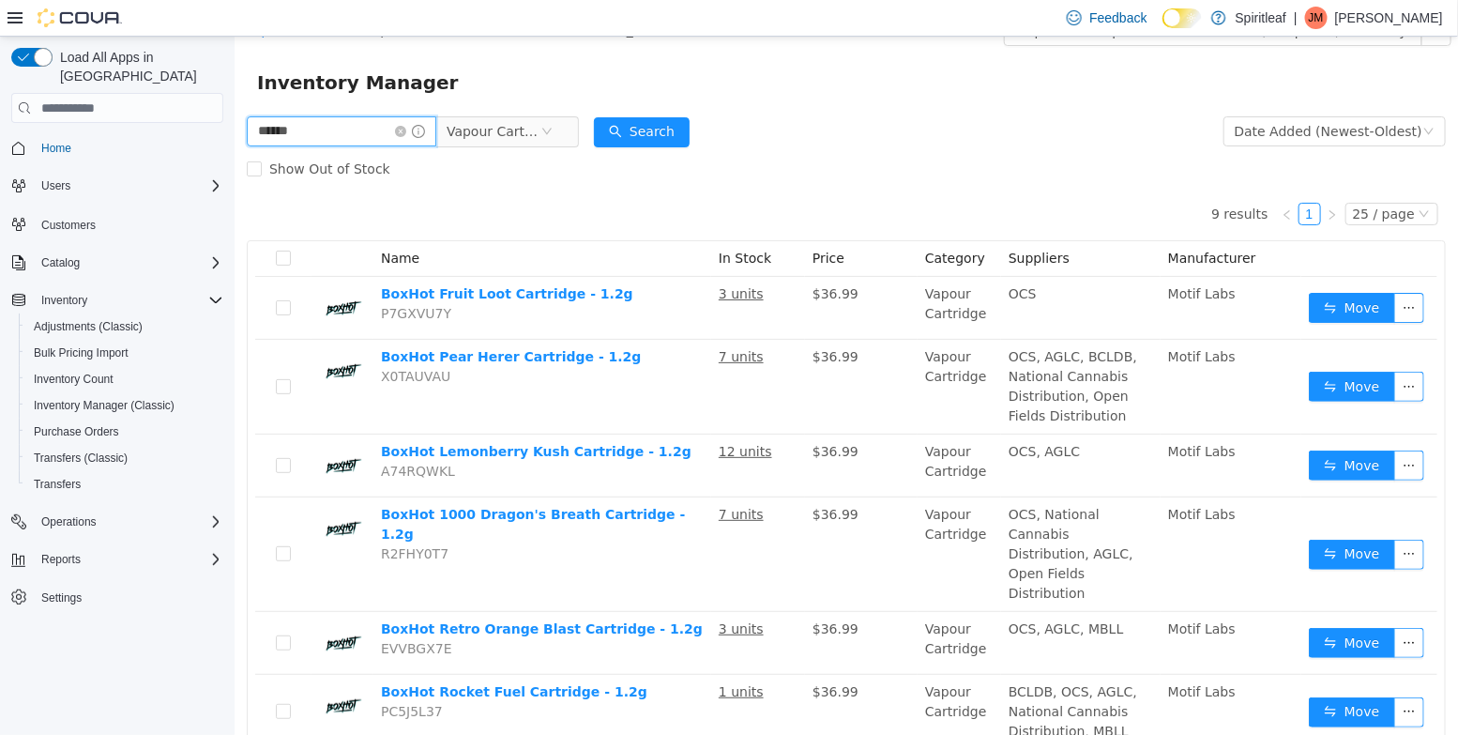
drag, startPoint x: 314, startPoint y: 141, endPoint x: 145, endPoint y: 108, distance: 172.0
click at [234, 108] on html "Spiritleaf / 504 - Spiritleaf Colonnade Dr (Kemptville) / All Rooms / Export 50…" at bounding box center [845, 358] width 1223 height 698
type input "******"
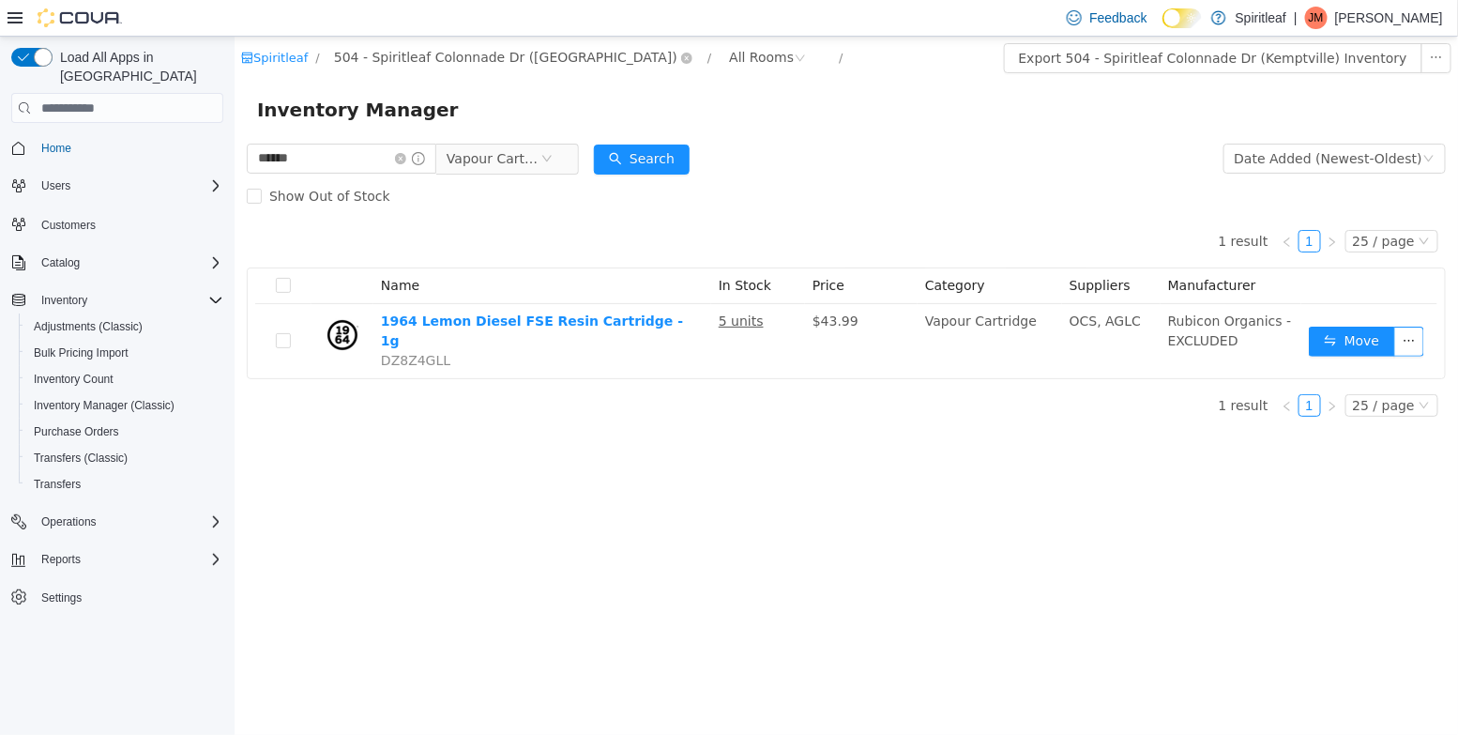
click at [348, 61] on span "504 - Spiritleaf Colonnade Dr ([GEOGRAPHIC_DATA])" at bounding box center [504, 57] width 343 height 21
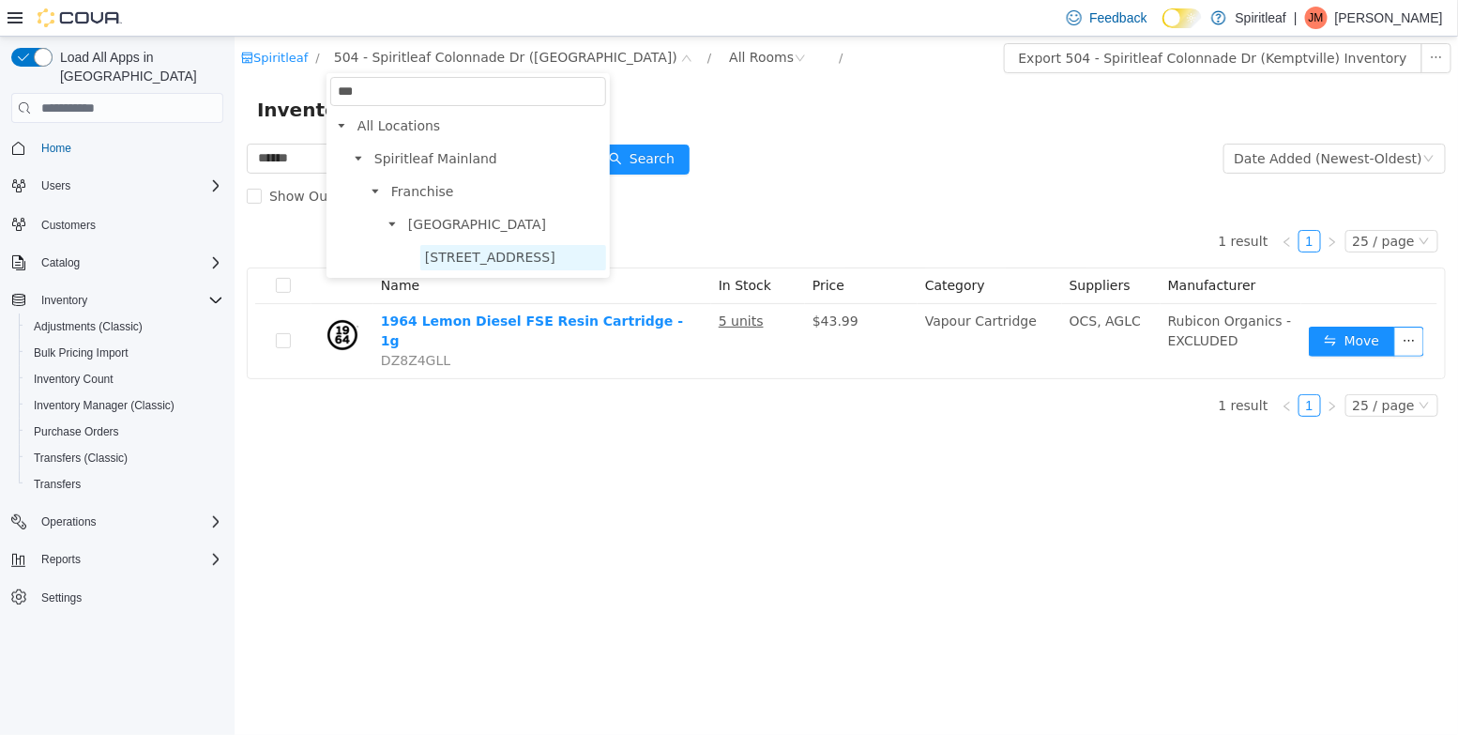
type input "***"
click at [441, 263] on span "[STREET_ADDRESS]" at bounding box center [489, 257] width 130 height 15
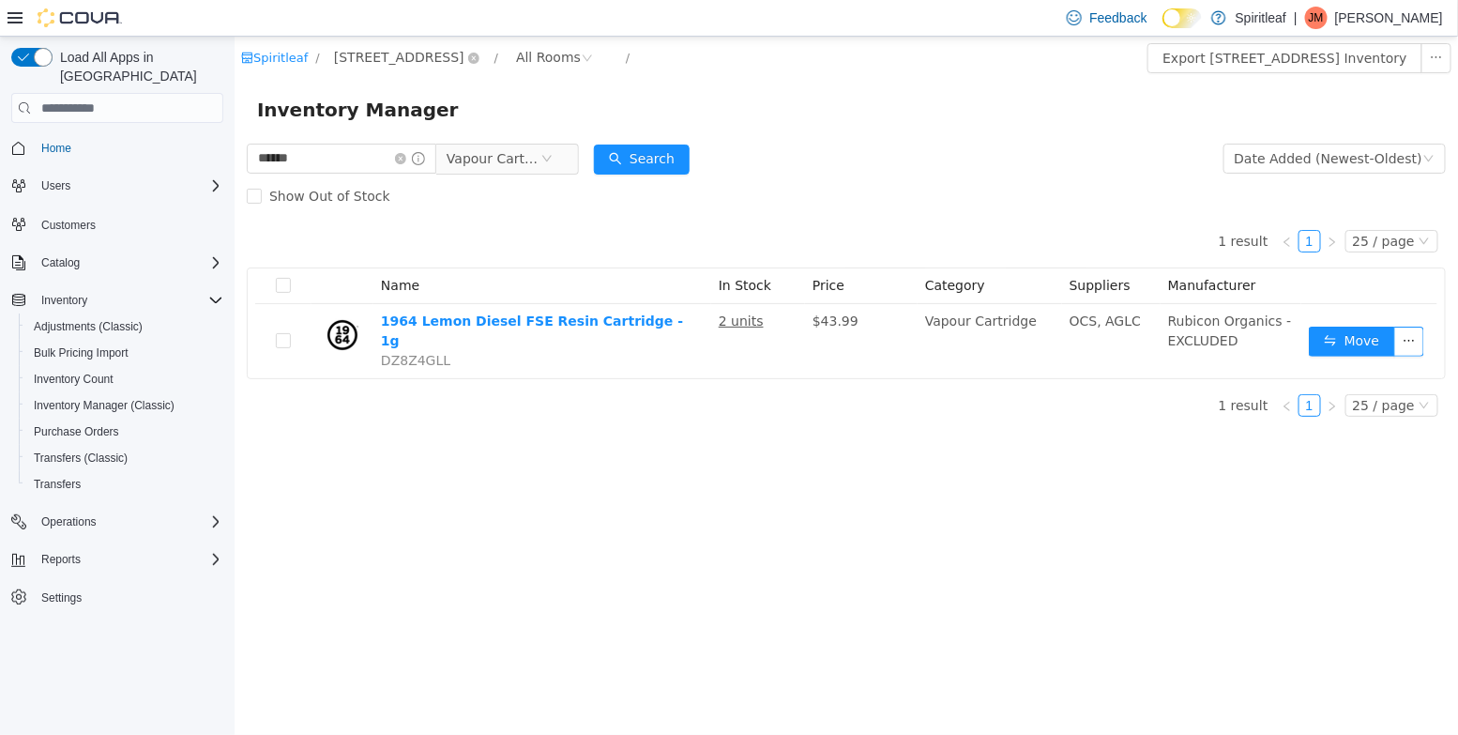
click at [407, 61] on span "[STREET_ADDRESS]" at bounding box center [398, 57] width 130 height 21
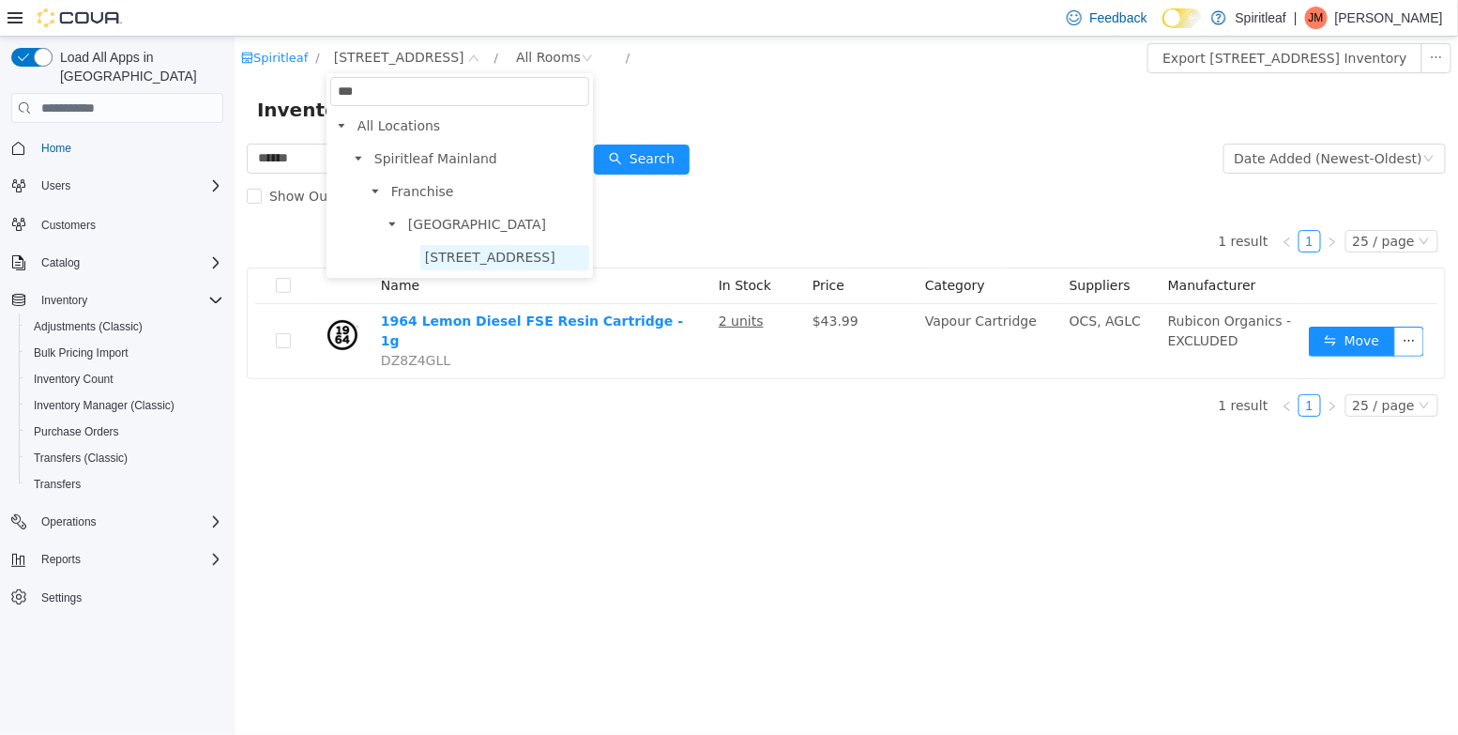
type input "***"
click at [484, 265] on span "[STREET_ADDRESS]" at bounding box center [503, 257] width 169 height 25
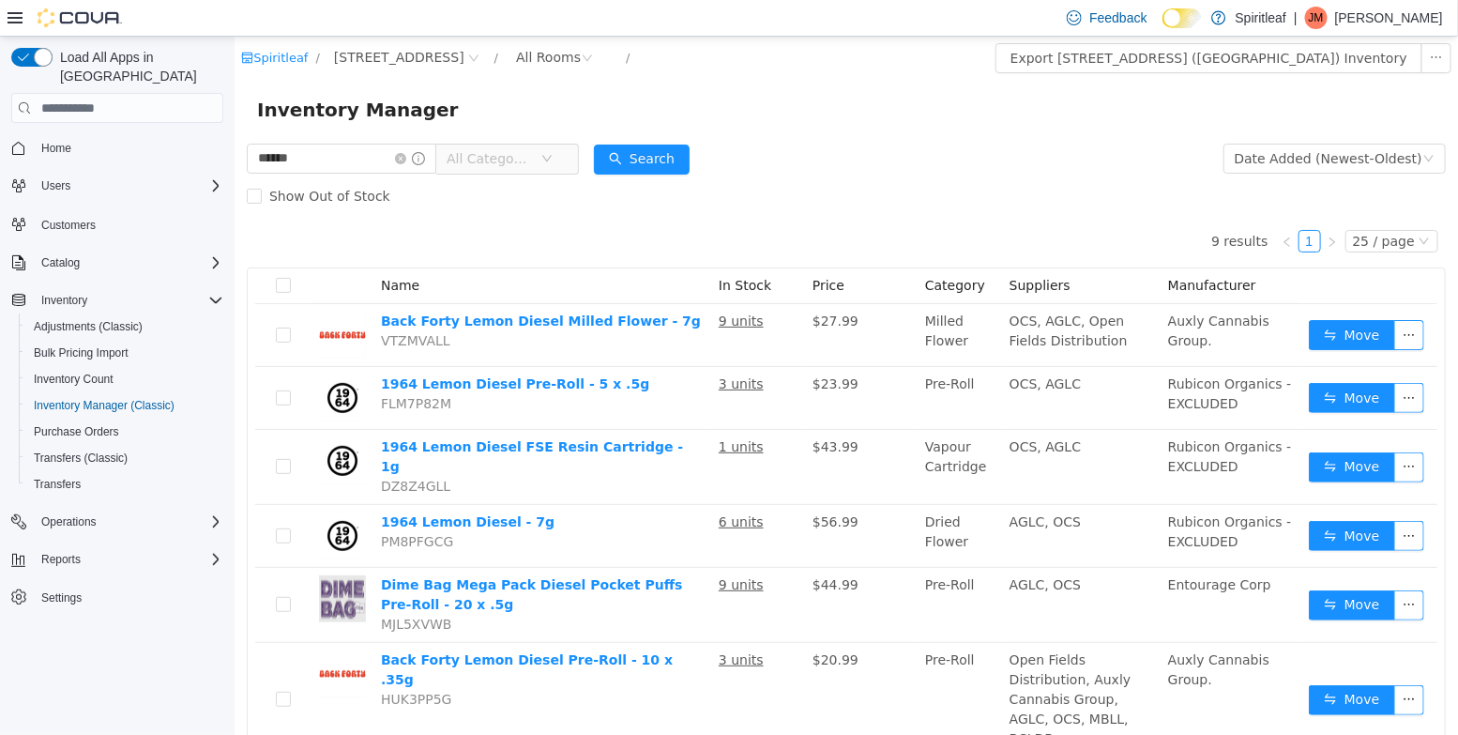
click at [520, 151] on span "All Categories" at bounding box center [488, 158] width 85 height 19
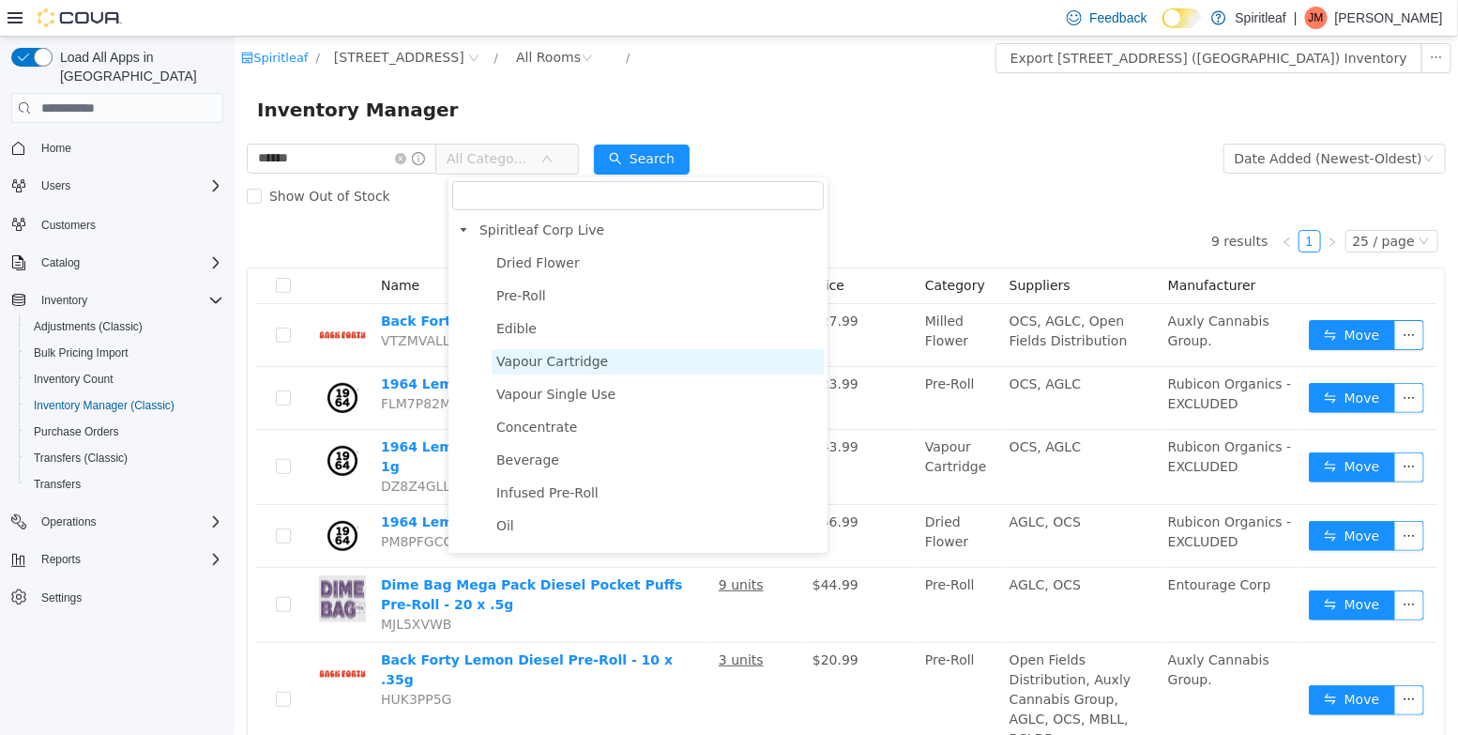
click at [536, 372] on span "Vapour Cartridge" at bounding box center [657, 361] width 332 height 25
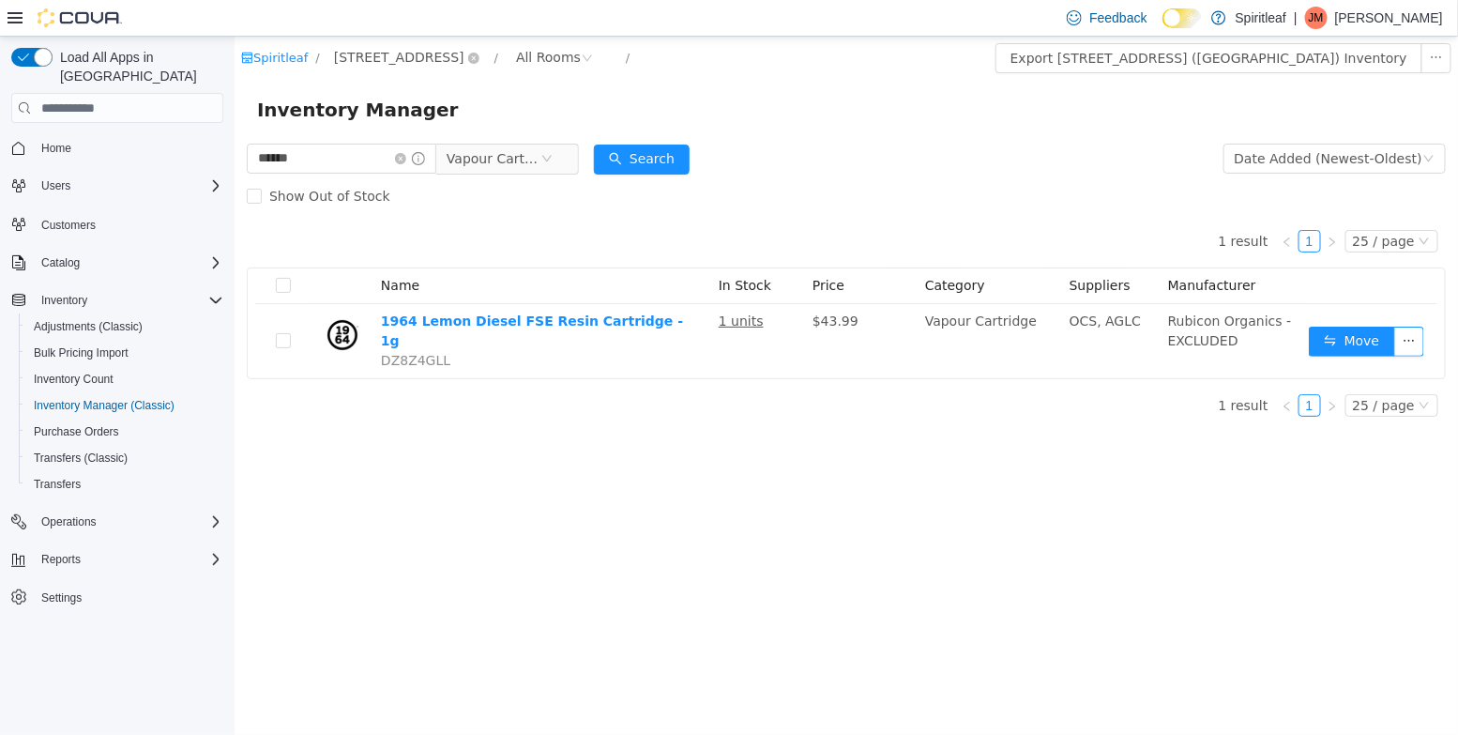
click at [396, 56] on span "[STREET_ADDRESS]" at bounding box center [398, 57] width 130 height 21
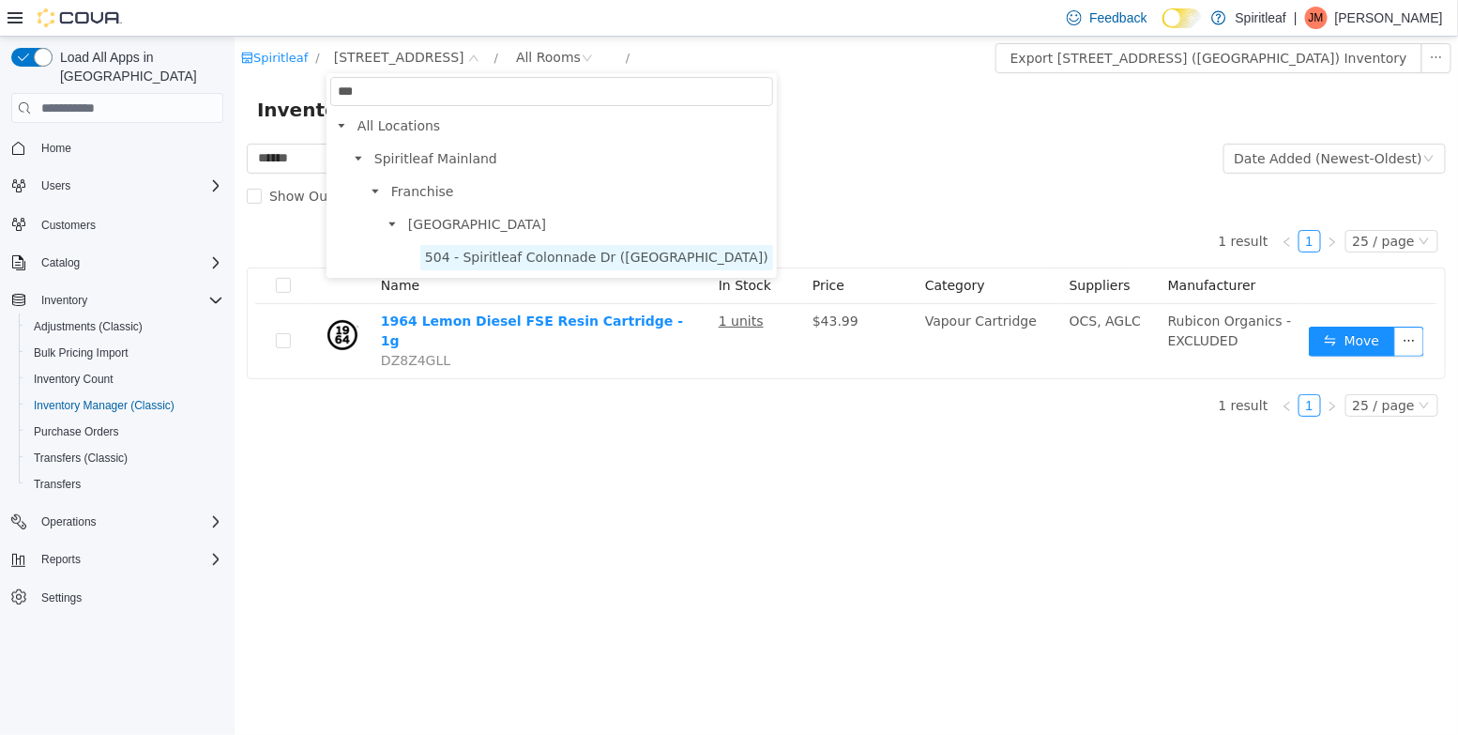
type input "***"
click at [462, 259] on span "504 - Spiritleaf Colonnade Dr ([GEOGRAPHIC_DATA])" at bounding box center [595, 257] width 343 height 15
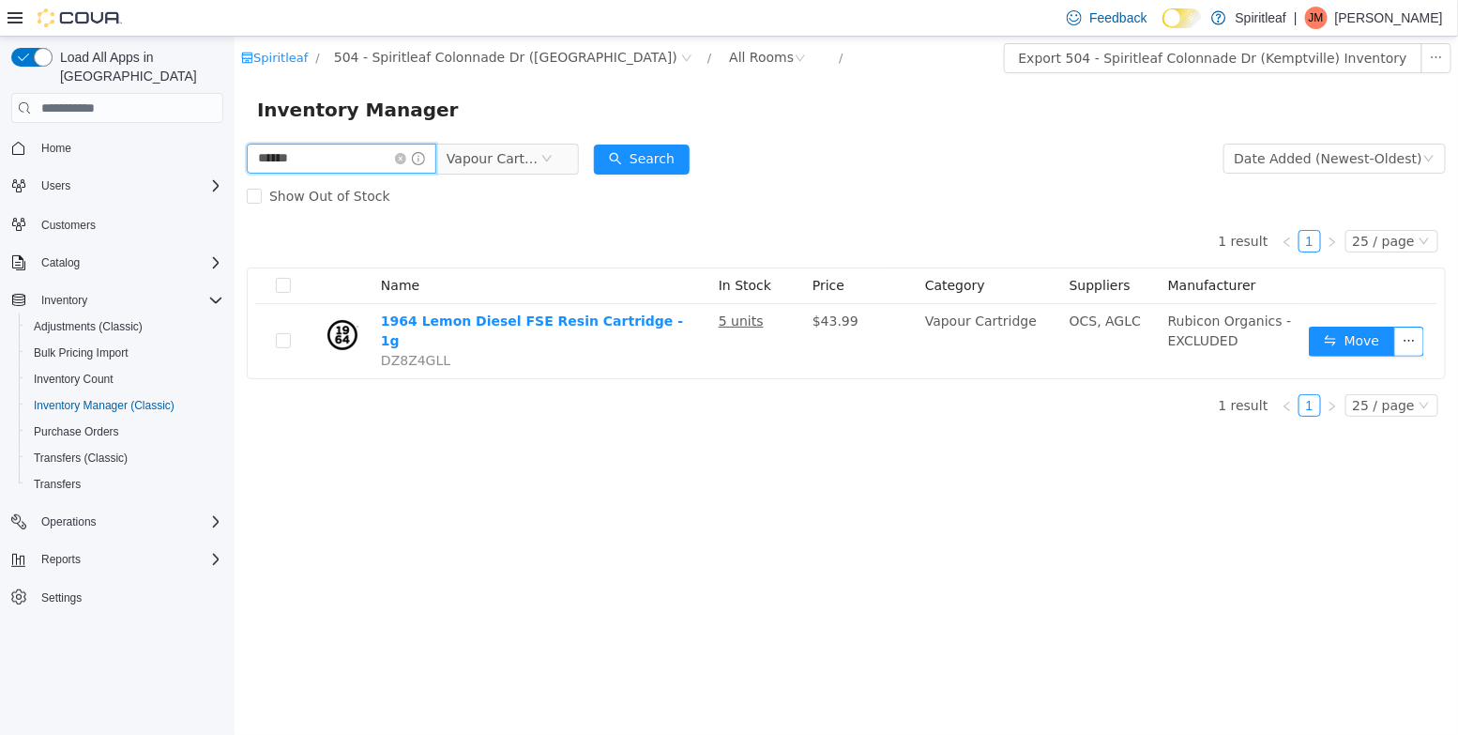
drag, startPoint x: 311, startPoint y: 158, endPoint x: -1, endPoint y: 153, distance: 311.5
click at [234, 153] on html "Spiritleaf / 504 - Spiritleaf Colonnade Dr (Kemptville) / All Rooms / Export 50…" at bounding box center [845, 386] width 1223 height 698
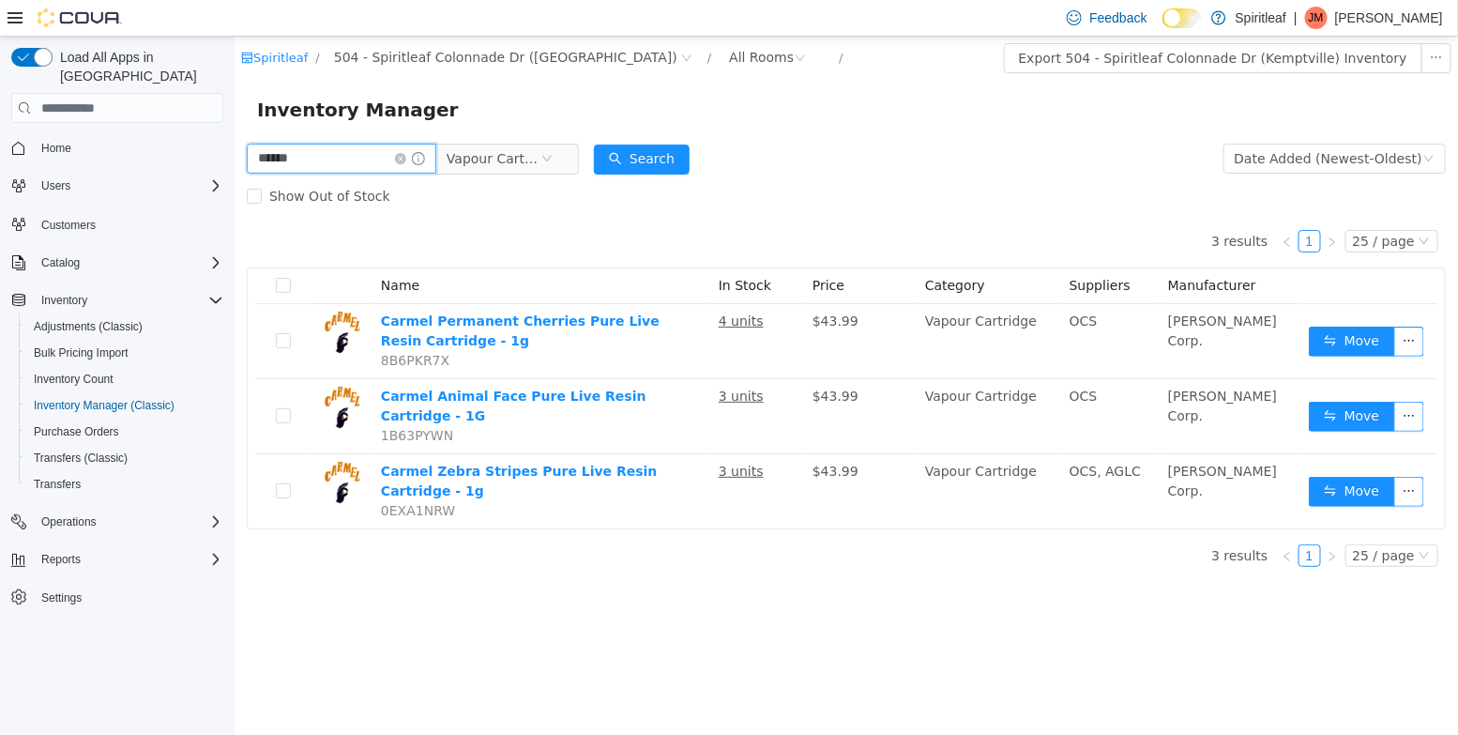
drag, startPoint x: 356, startPoint y: 163, endPoint x: 156, endPoint y: 163, distance: 200.7
click at [234, 163] on html "Spiritleaf / 504 - Spiritleaf Colonnade Dr (Kemptville) / All Rooms / Export 50…" at bounding box center [845, 386] width 1223 height 698
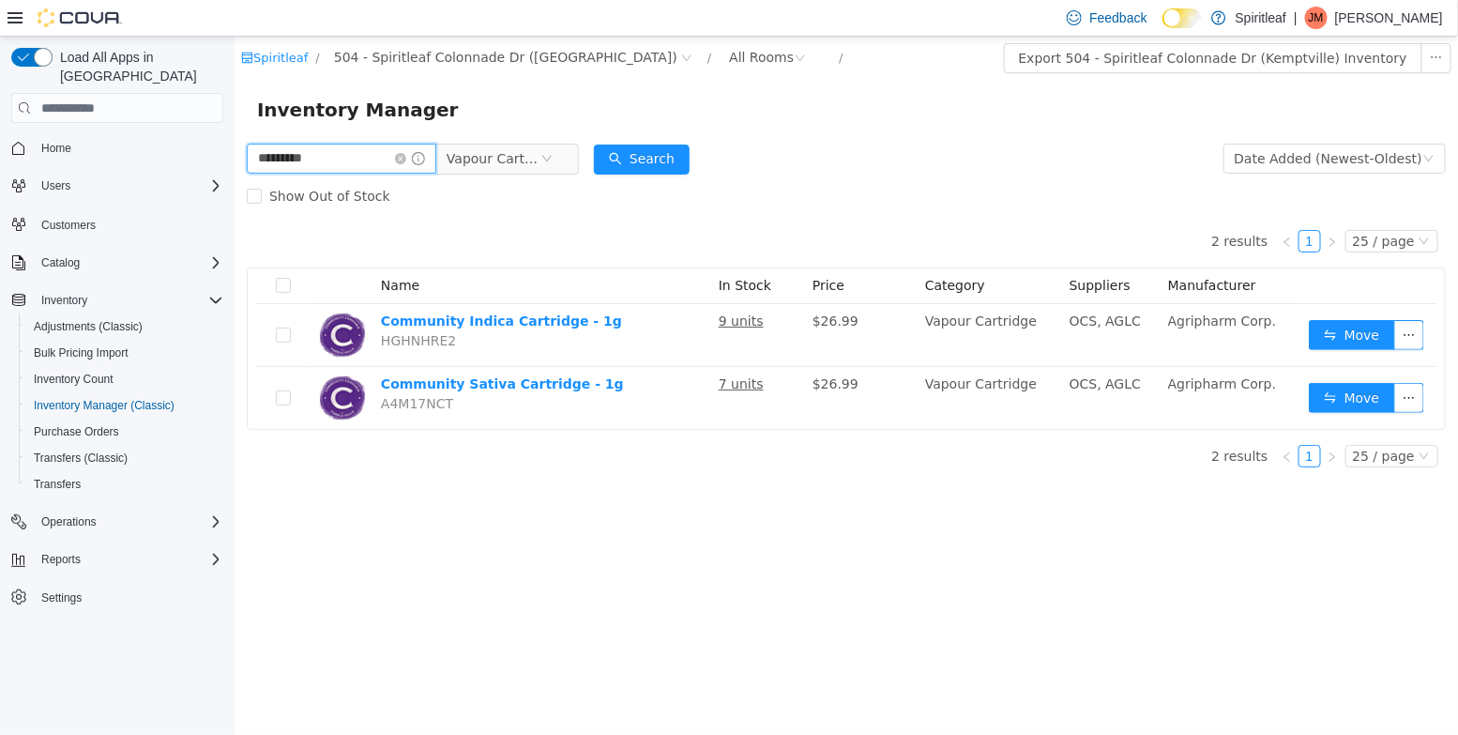
drag, startPoint x: 357, startPoint y: 162, endPoint x: 175, endPoint y: 162, distance: 182.0
click at [234, 162] on html "Spiritleaf / 504 - Spiritleaf Colonnade Dr (Kemptville) / All Rooms / Export 50…" at bounding box center [845, 386] width 1223 height 698
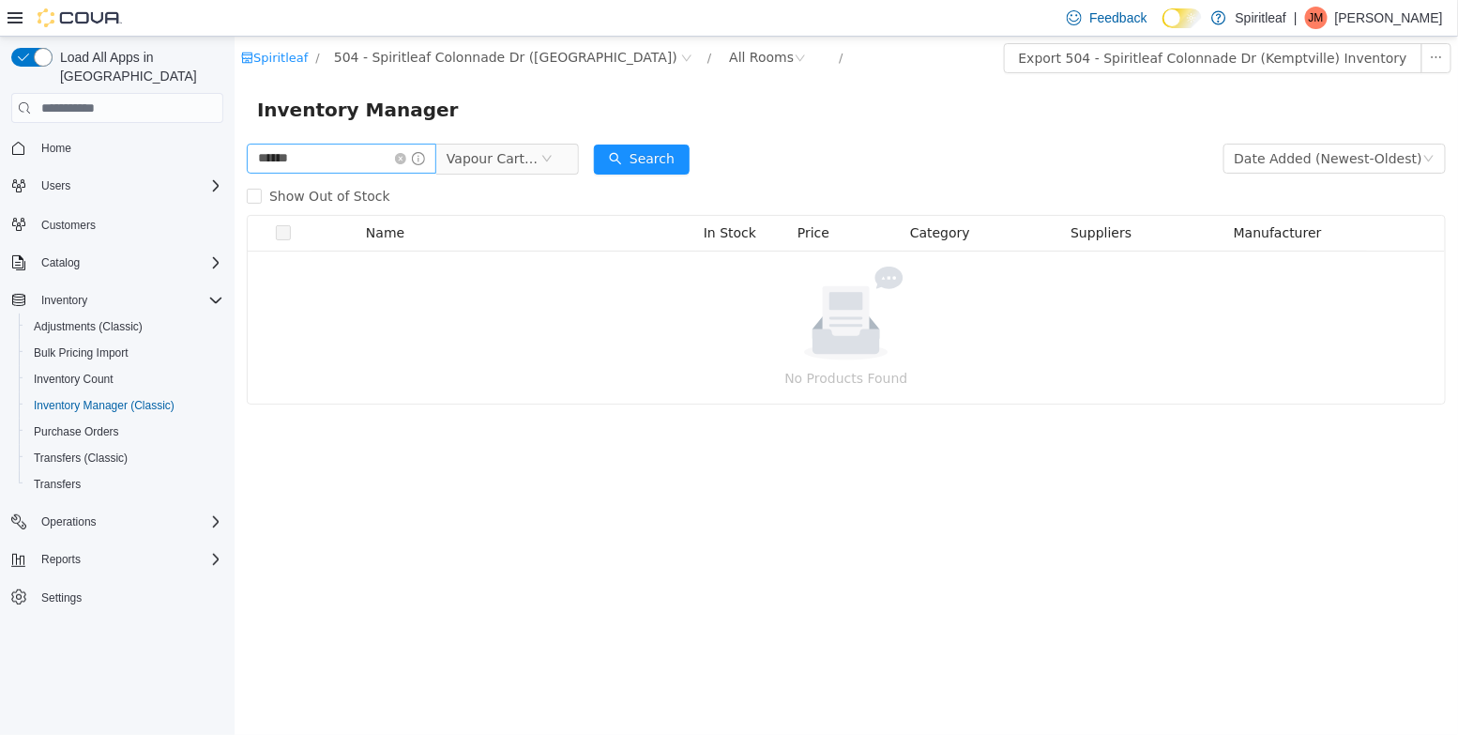
drag, startPoint x: 410, startPoint y: 159, endPoint x: 335, endPoint y: 158, distance: 75.1
click at [335, 158] on span "******" at bounding box center [340, 159] width 189 height 30
click at [335, 158] on input "******" at bounding box center [340, 159] width 189 height 30
type input "*"
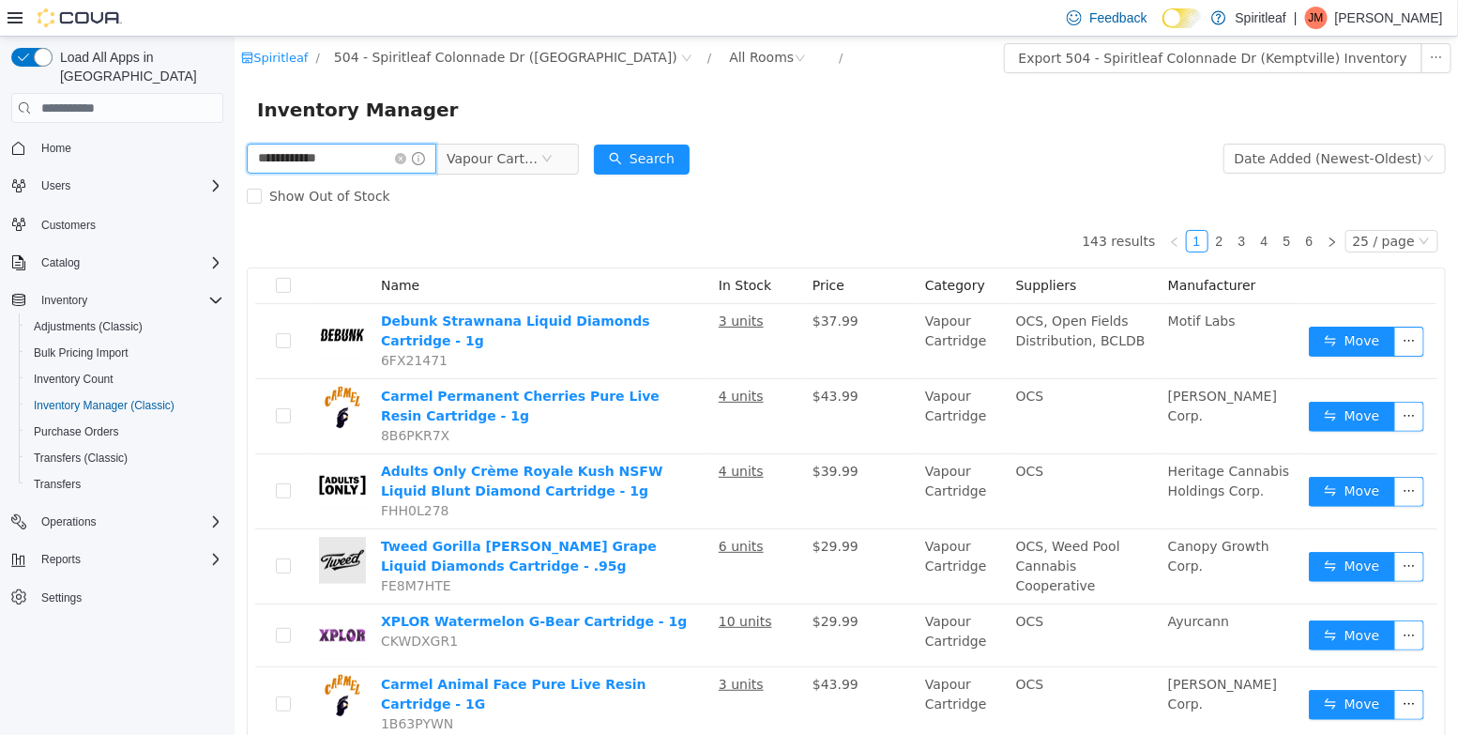
type input "**********"
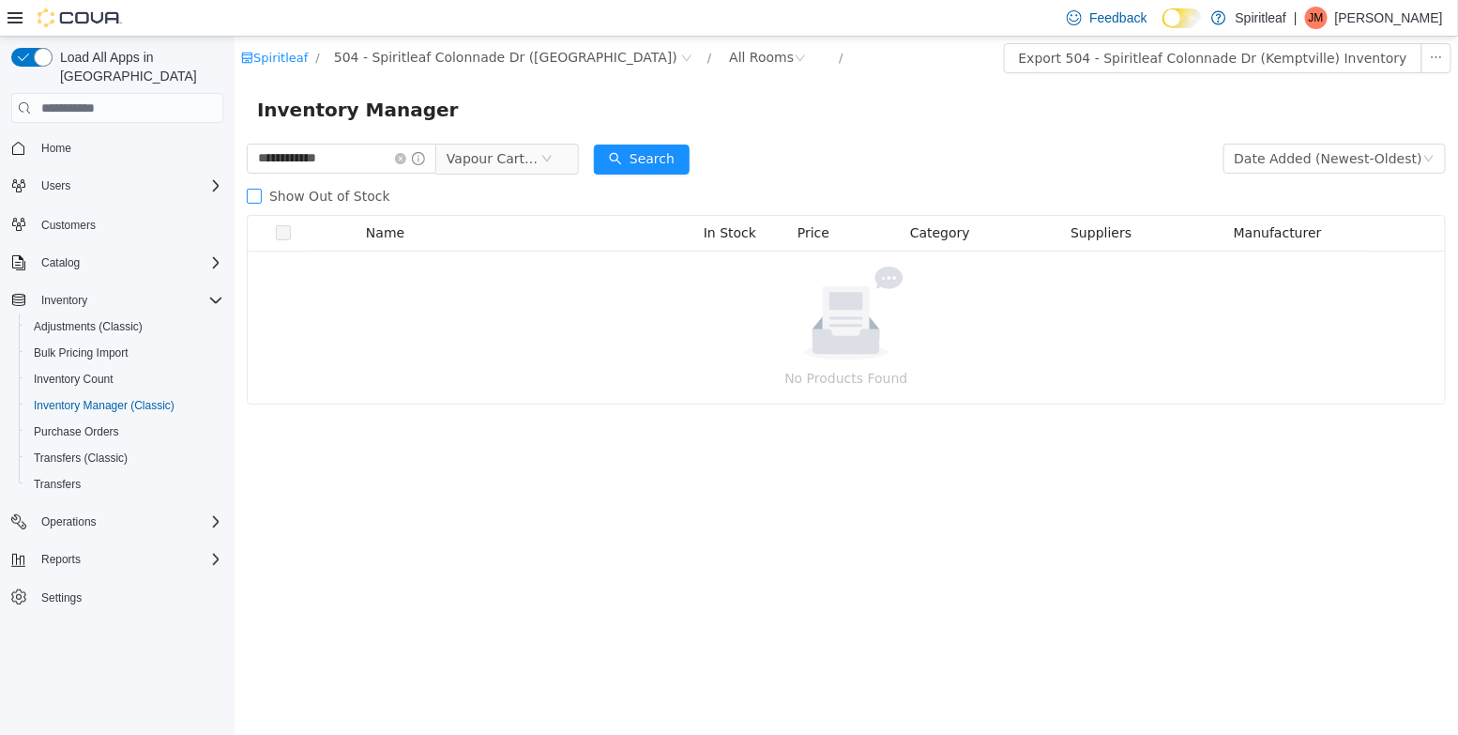
click at [336, 197] on span "Show Out of Stock" at bounding box center [329, 196] width 136 height 15
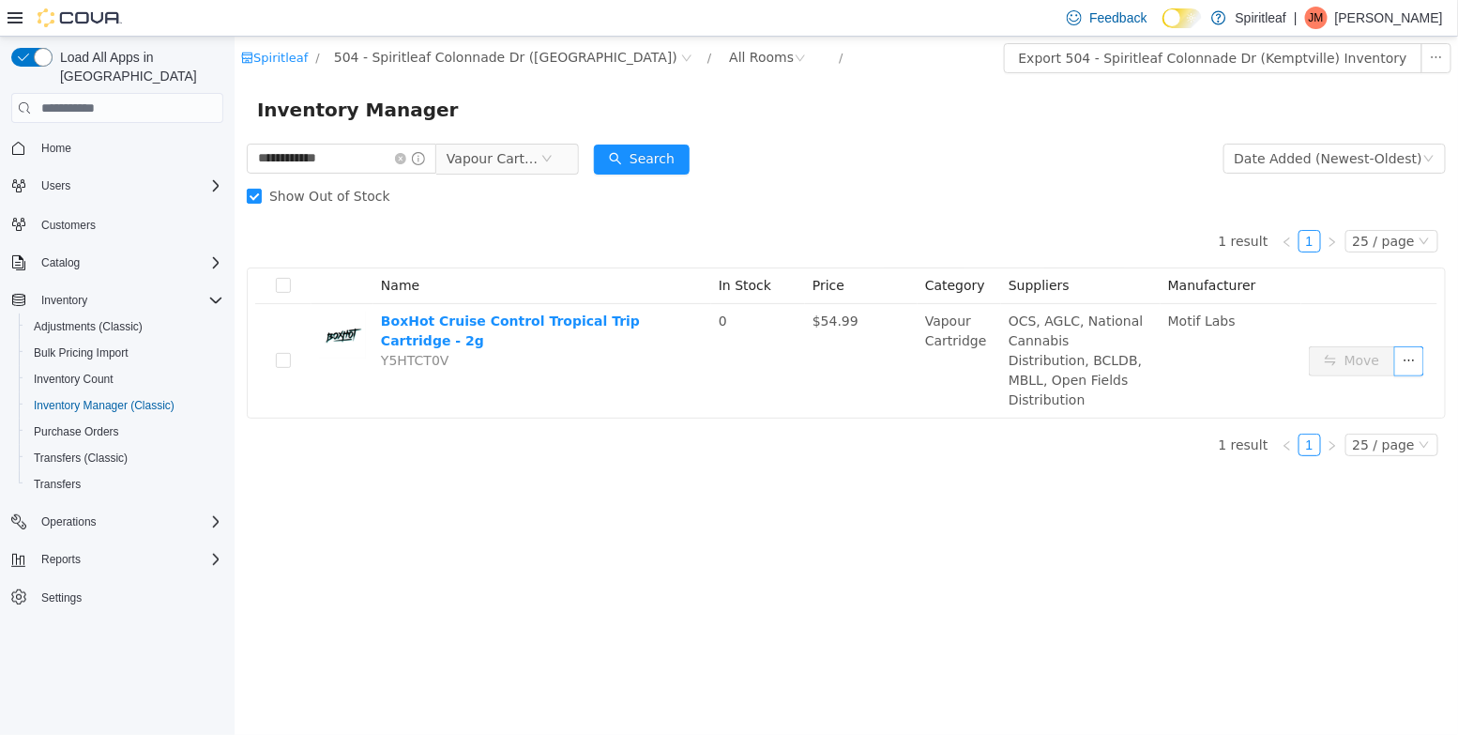
click at [429, 69] on div "Spiritleaf / 504 - Spiritleaf Colonnade Dr (Kemptville) / All Rooms /" at bounding box center [744, 58] width 1008 height 30
click at [425, 59] on span "504 - Spiritleaf Colonnade Dr ([GEOGRAPHIC_DATA])" at bounding box center [504, 57] width 343 height 21
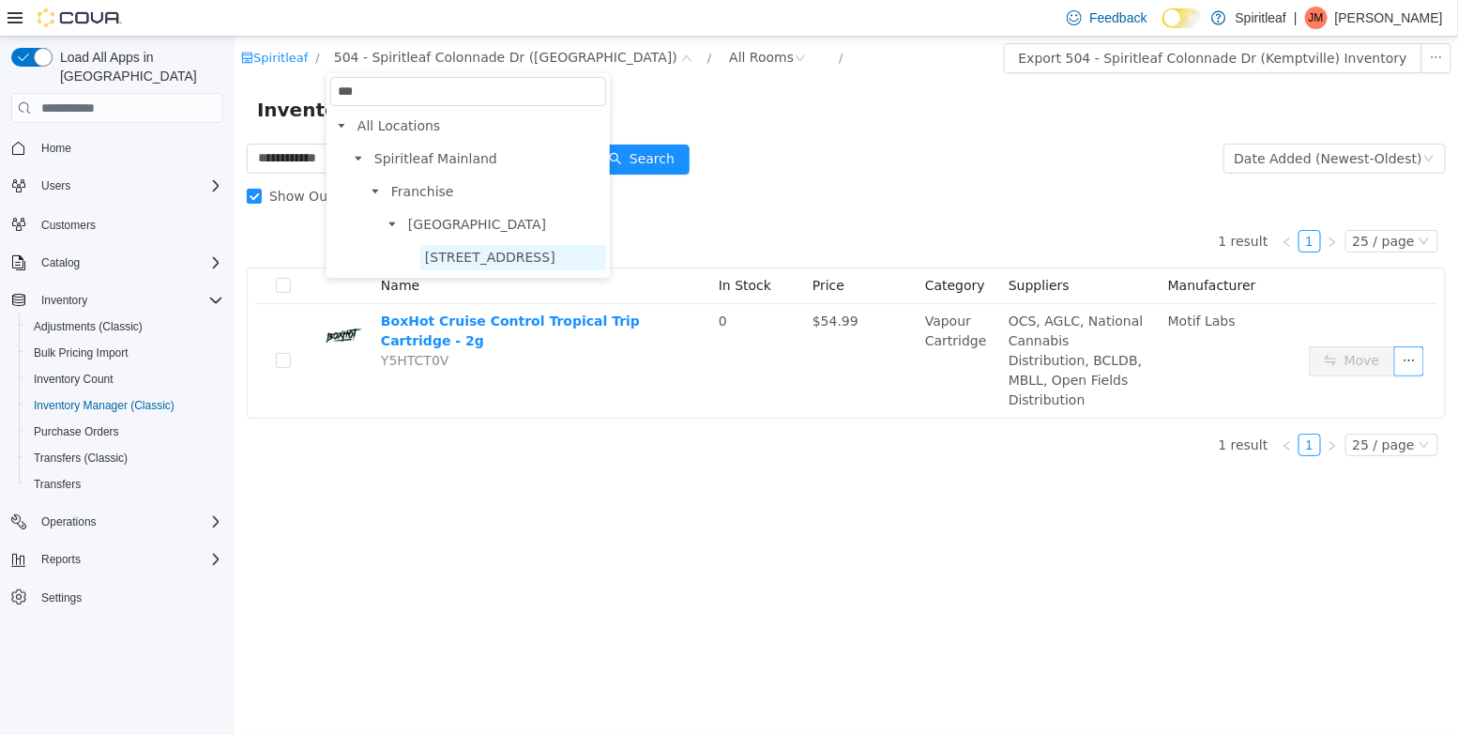
type input "***"
click at [504, 255] on span "[STREET_ADDRESS]" at bounding box center [489, 257] width 130 height 15
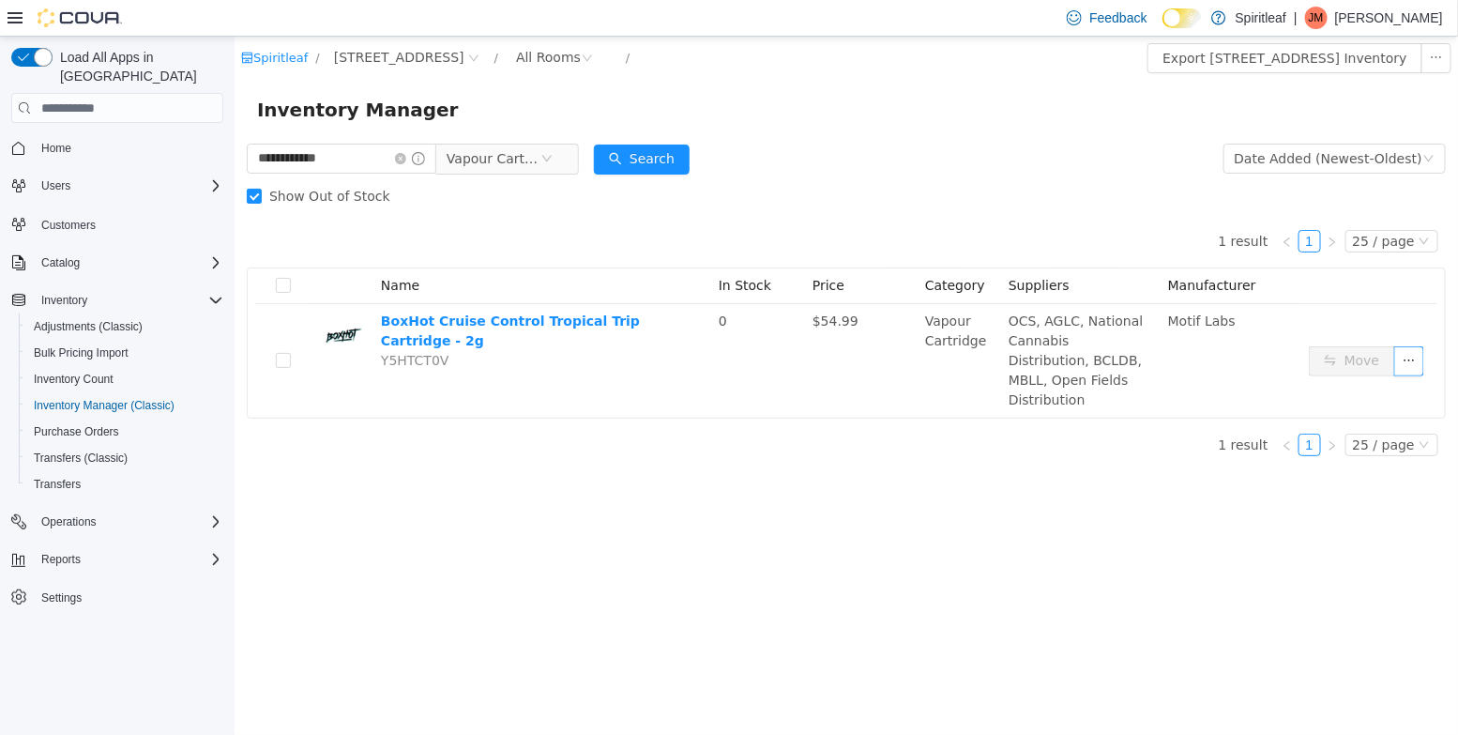
click at [463, 61] on span "[STREET_ADDRESS]" at bounding box center [398, 57] width 130 height 21
type input "***"
click at [535, 242] on li "Ontario 501 - Spiritleaf Wellington St W (Ottawa)" at bounding box center [484, 241] width 208 height 58
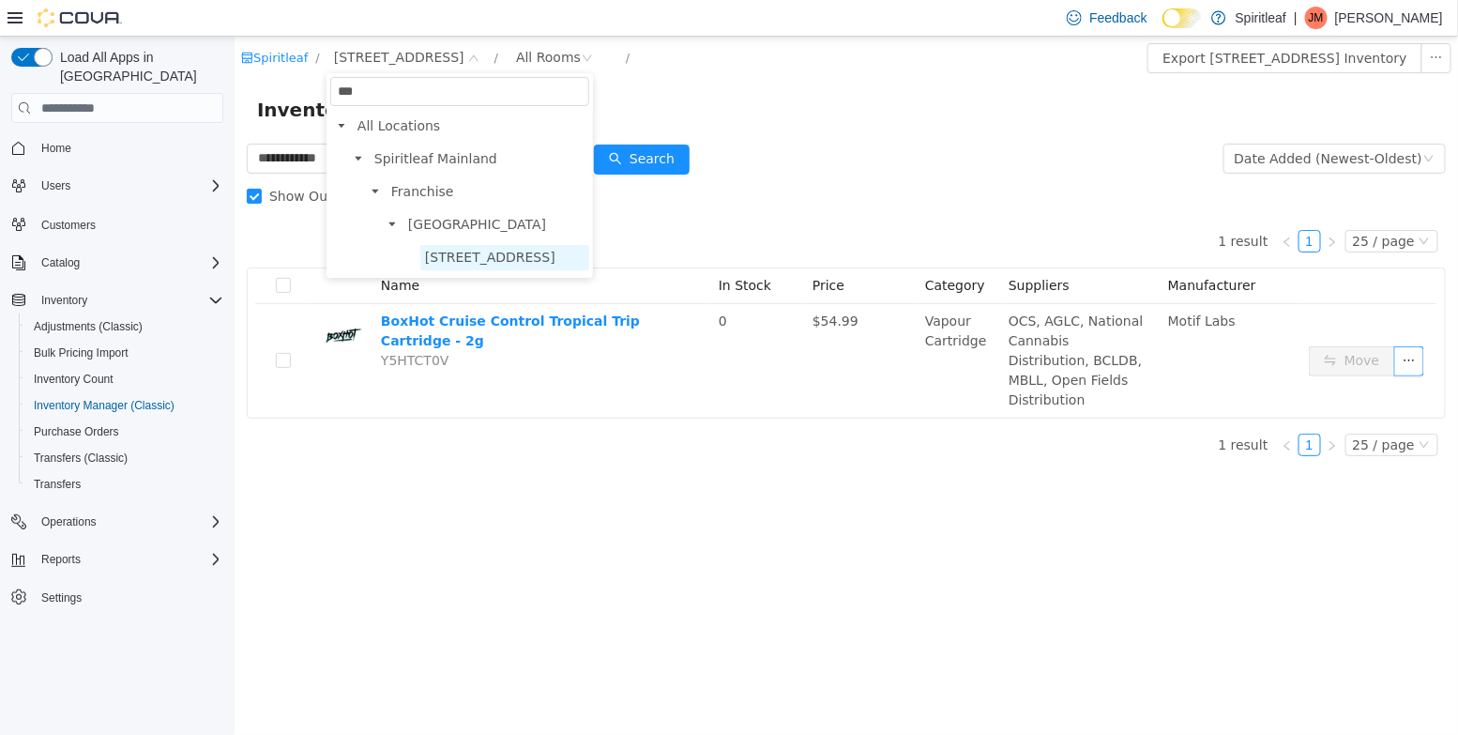
click at [535, 247] on span "[STREET_ADDRESS]" at bounding box center [503, 257] width 169 height 25
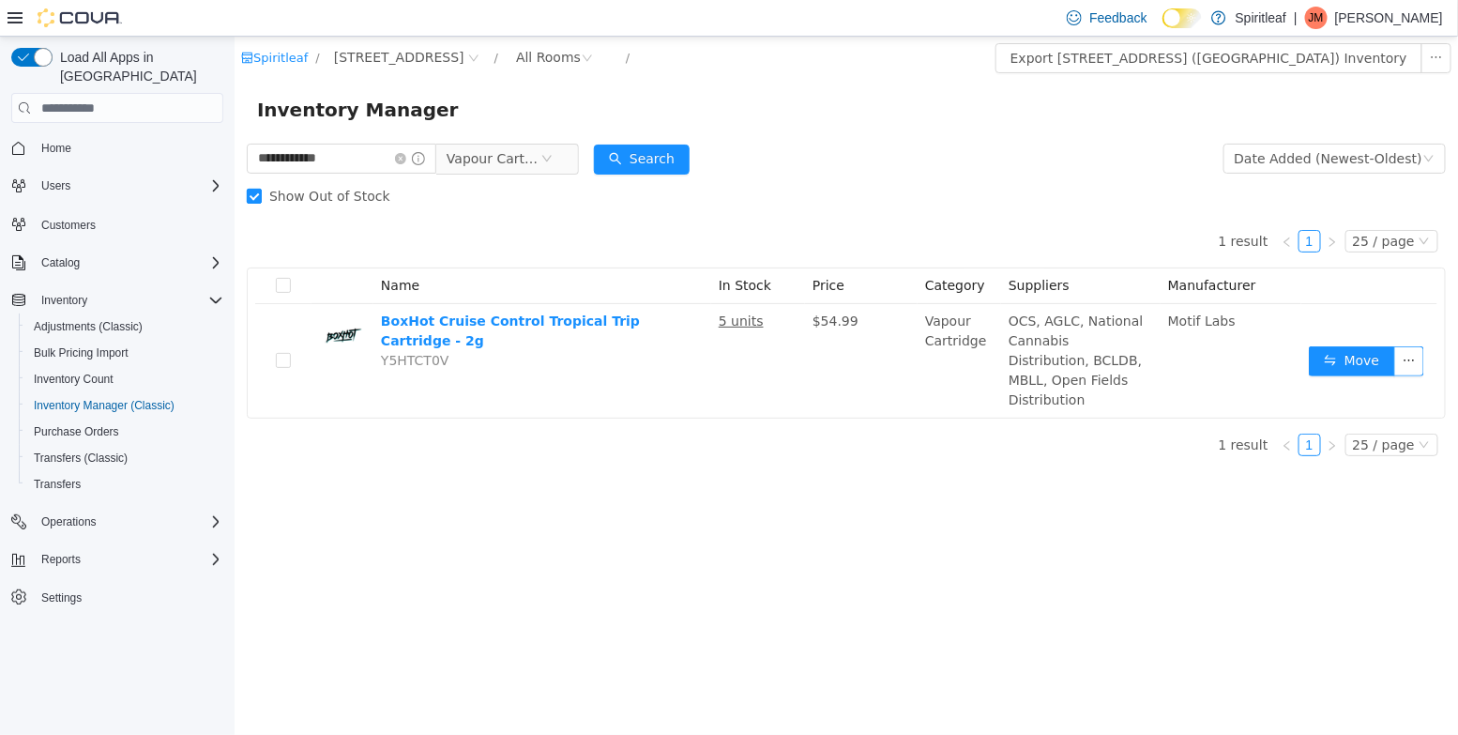
click at [325, 191] on span "Show Out of Stock" at bounding box center [329, 196] width 136 height 15
click at [405, 161] on icon "icon: close-circle" at bounding box center [399, 158] width 11 height 11
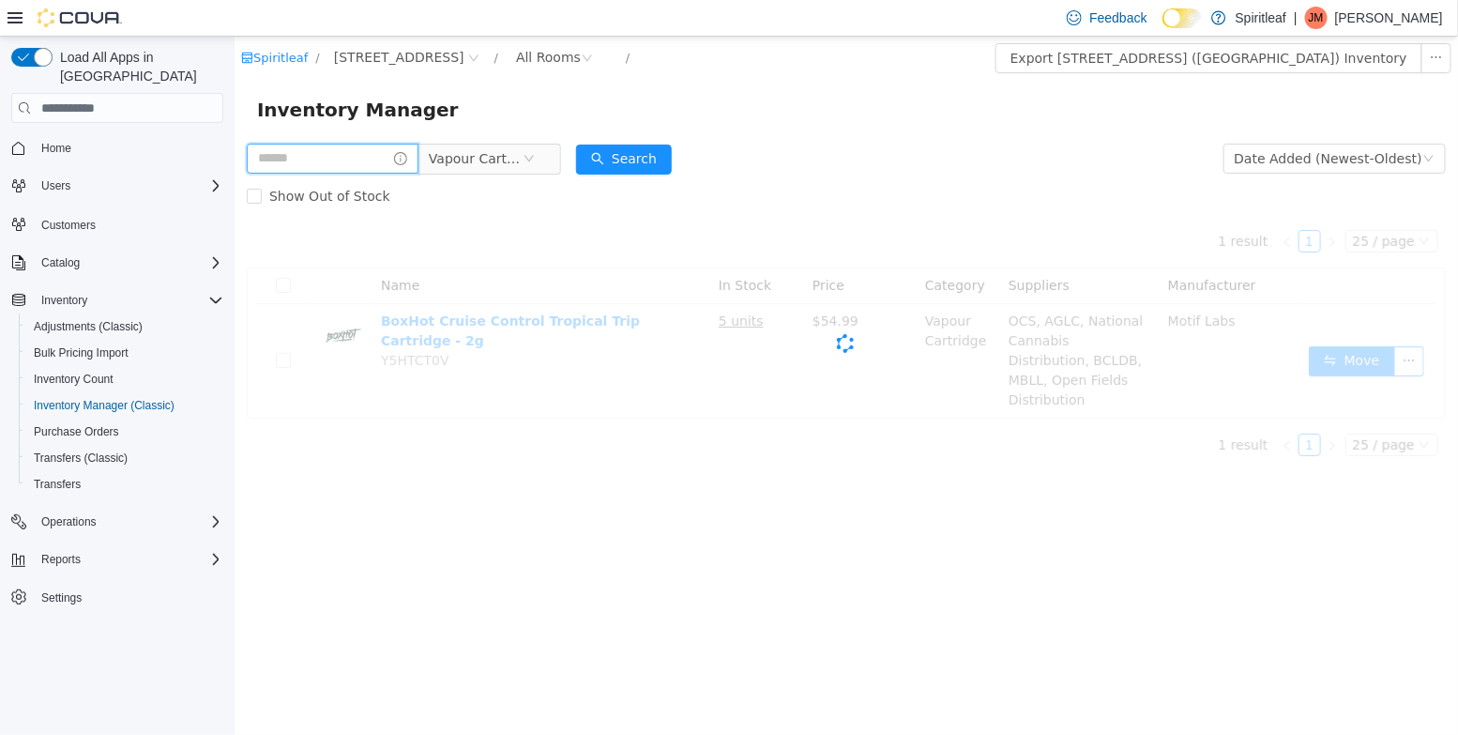
click at [384, 161] on input "text" at bounding box center [332, 159] width 172 height 30
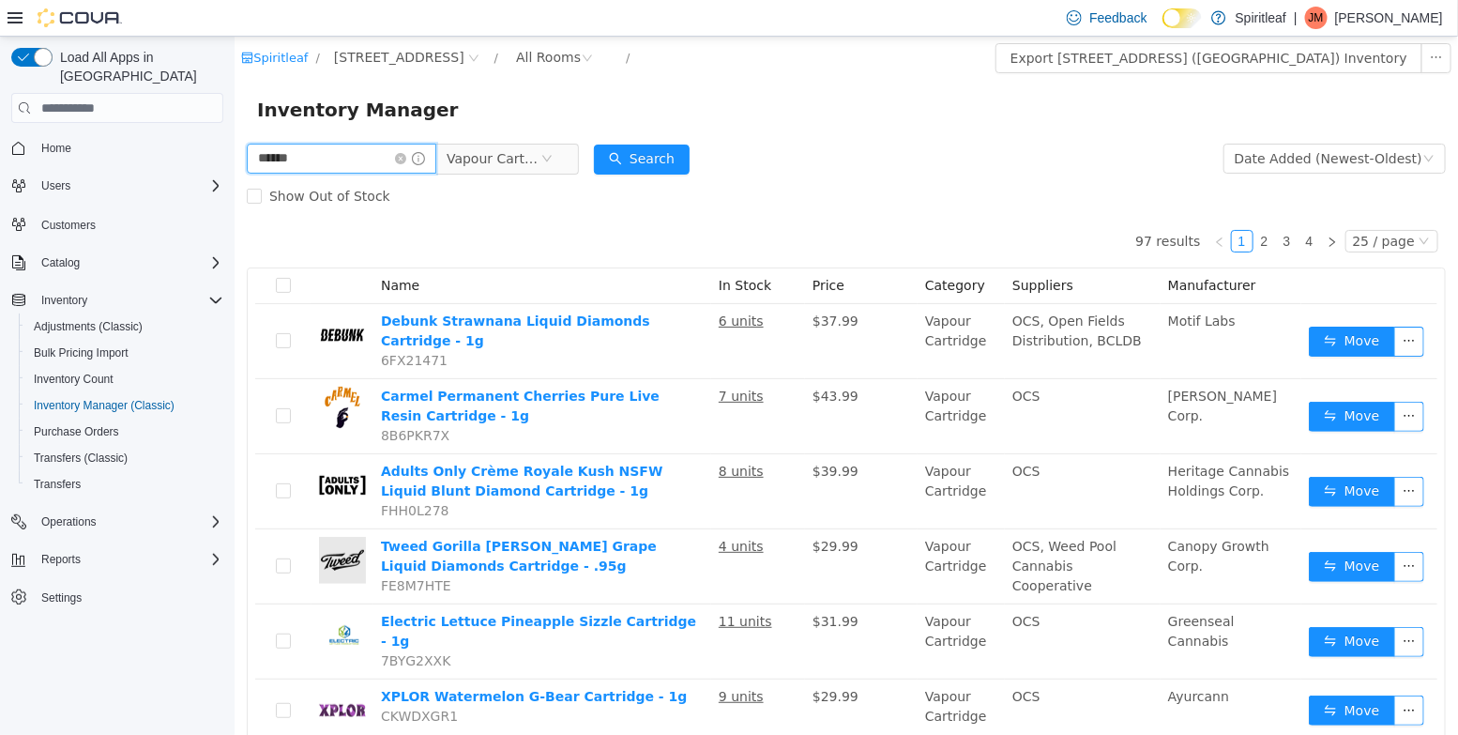
type input "******"
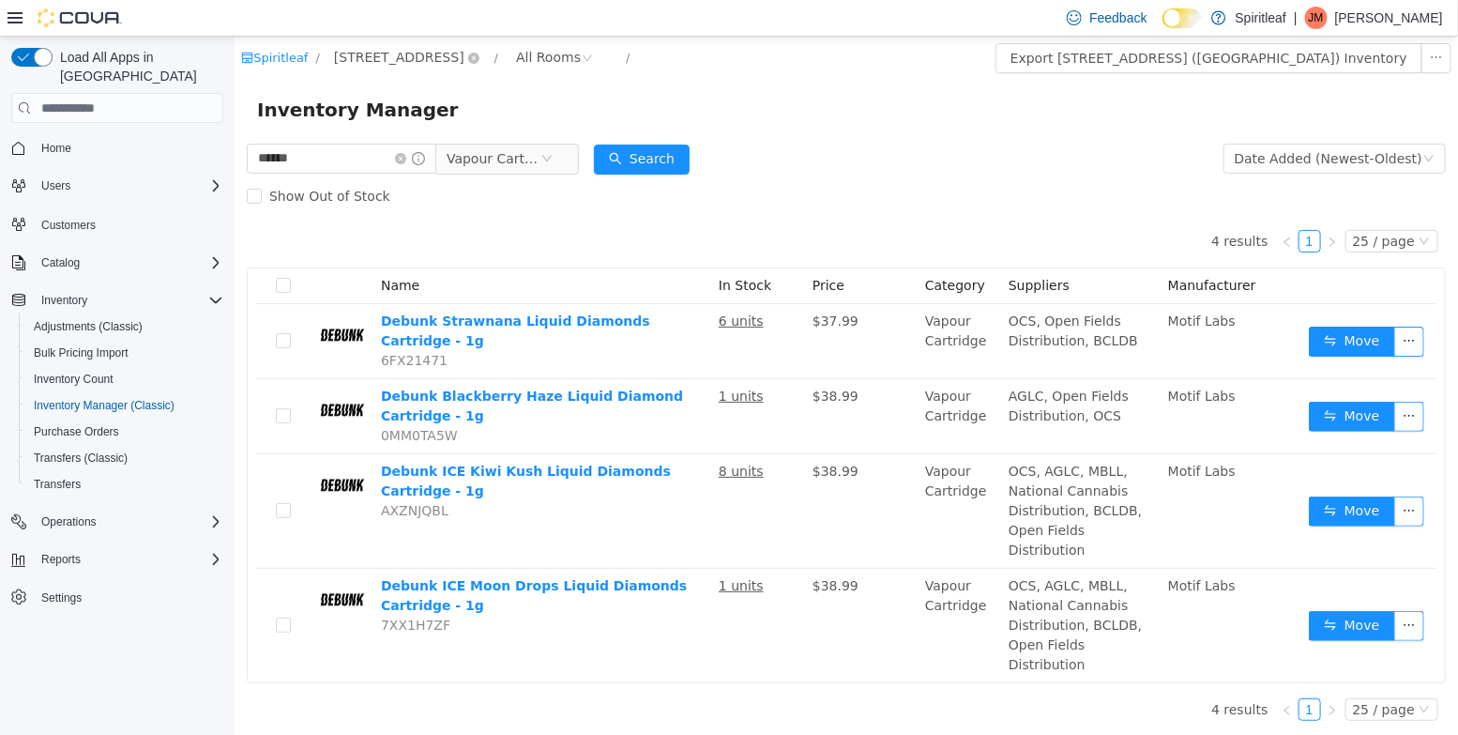
click at [449, 57] on span "[STREET_ADDRESS]" at bounding box center [398, 57] width 130 height 21
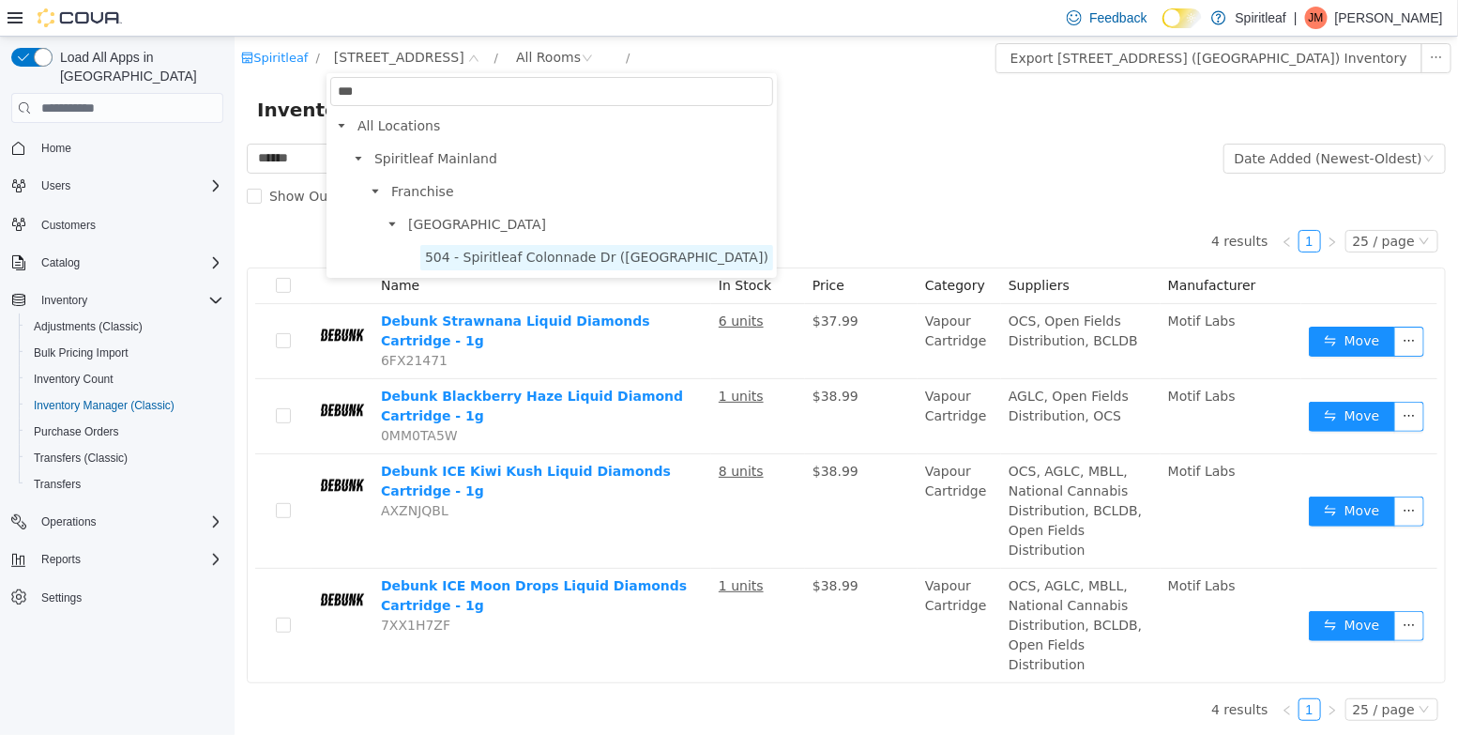
type input "***"
click at [511, 262] on span "504 - Spiritleaf Colonnade Dr ([GEOGRAPHIC_DATA])" at bounding box center [595, 257] width 343 height 15
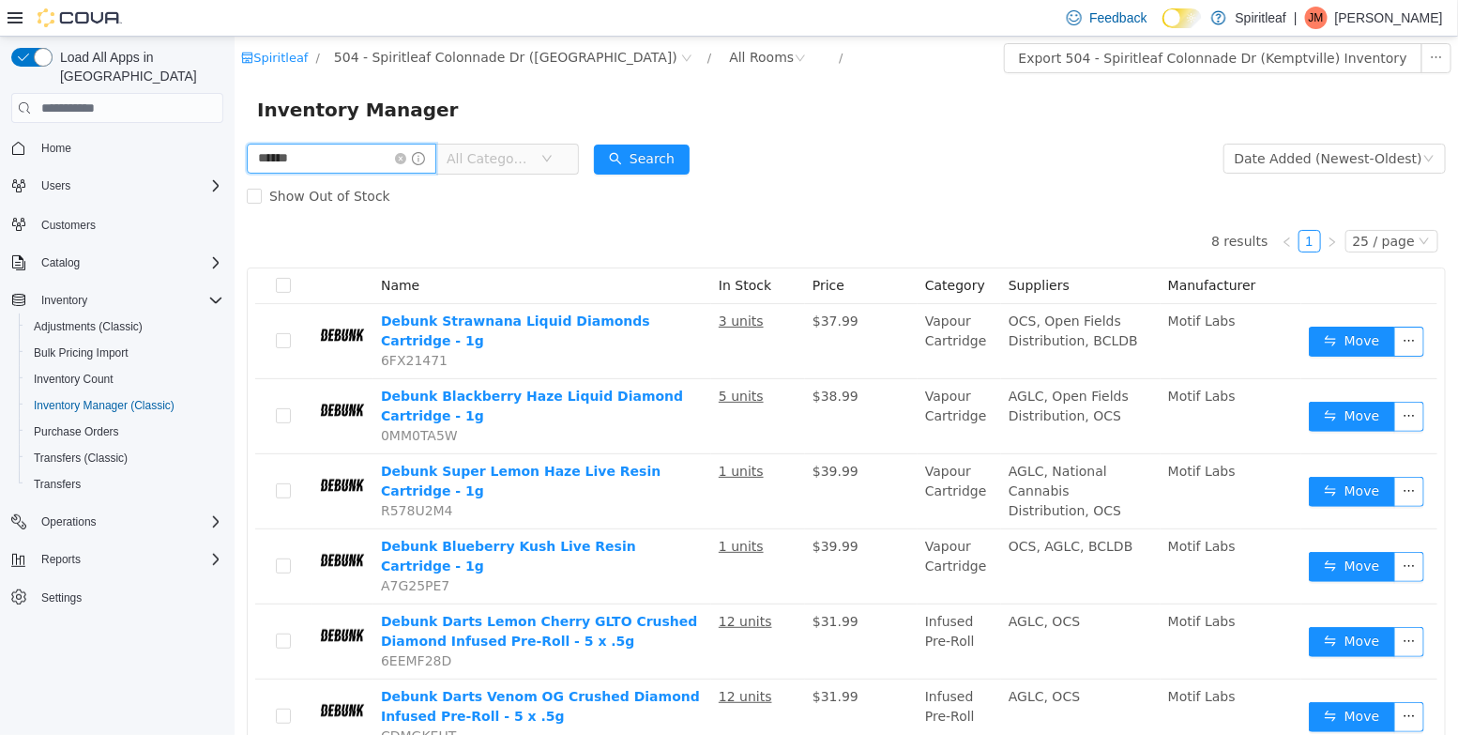
drag, startPoint x: 303, startPoint y: 165, endPoint x: 105, endPoint y: 120, distance: 203.0
click at [234, 120] on html "Spiritleaf / 504 - Spiritleaf Colonnade Dr (Kemptville) / All Rooms / Export 50…" at bounding box center [845, 386] width 1223 height 698
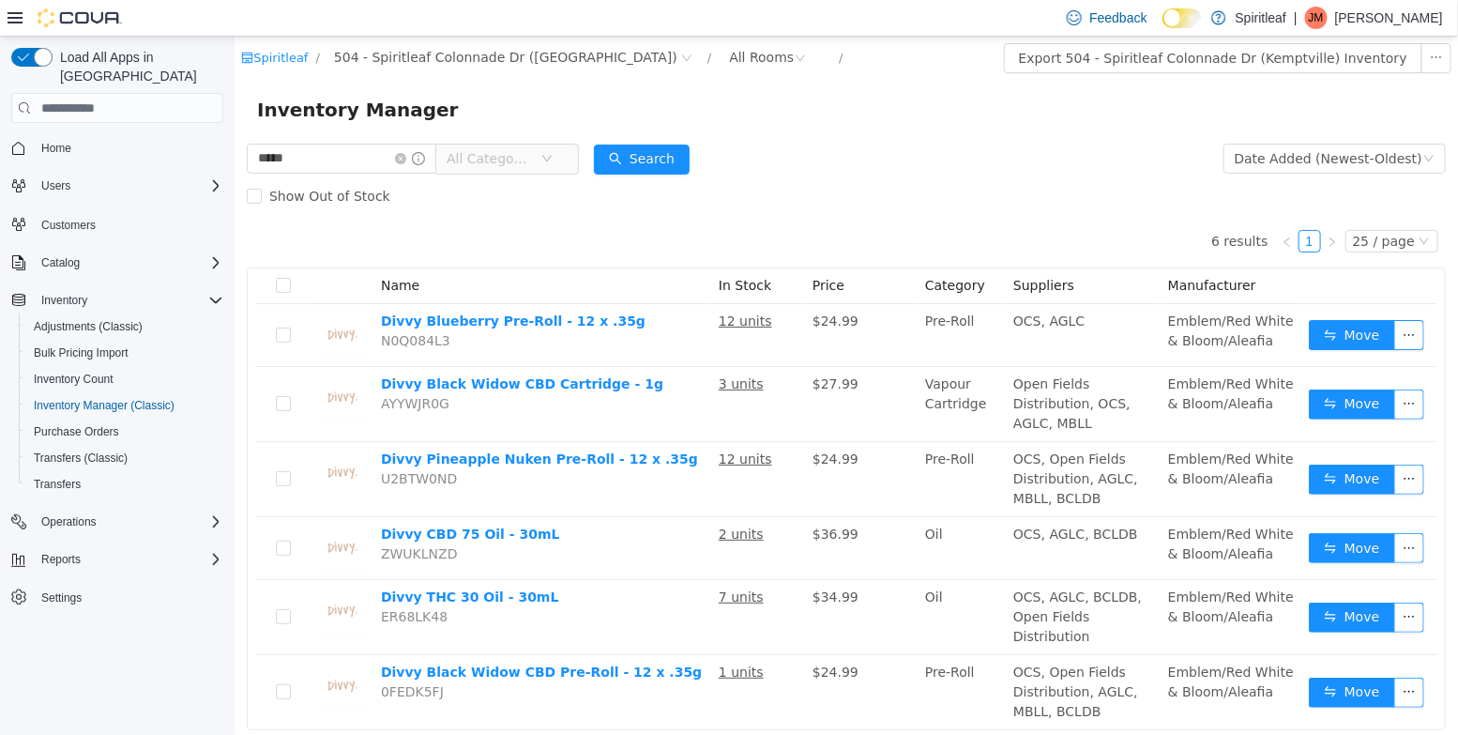
click at [527, 181] on div "Show Out of Stock" at bounding box center [845, 196] width 1199 height 38
click at [520, 169] on span "All Categories" at bounding box center [493, 158] width 94 height 28
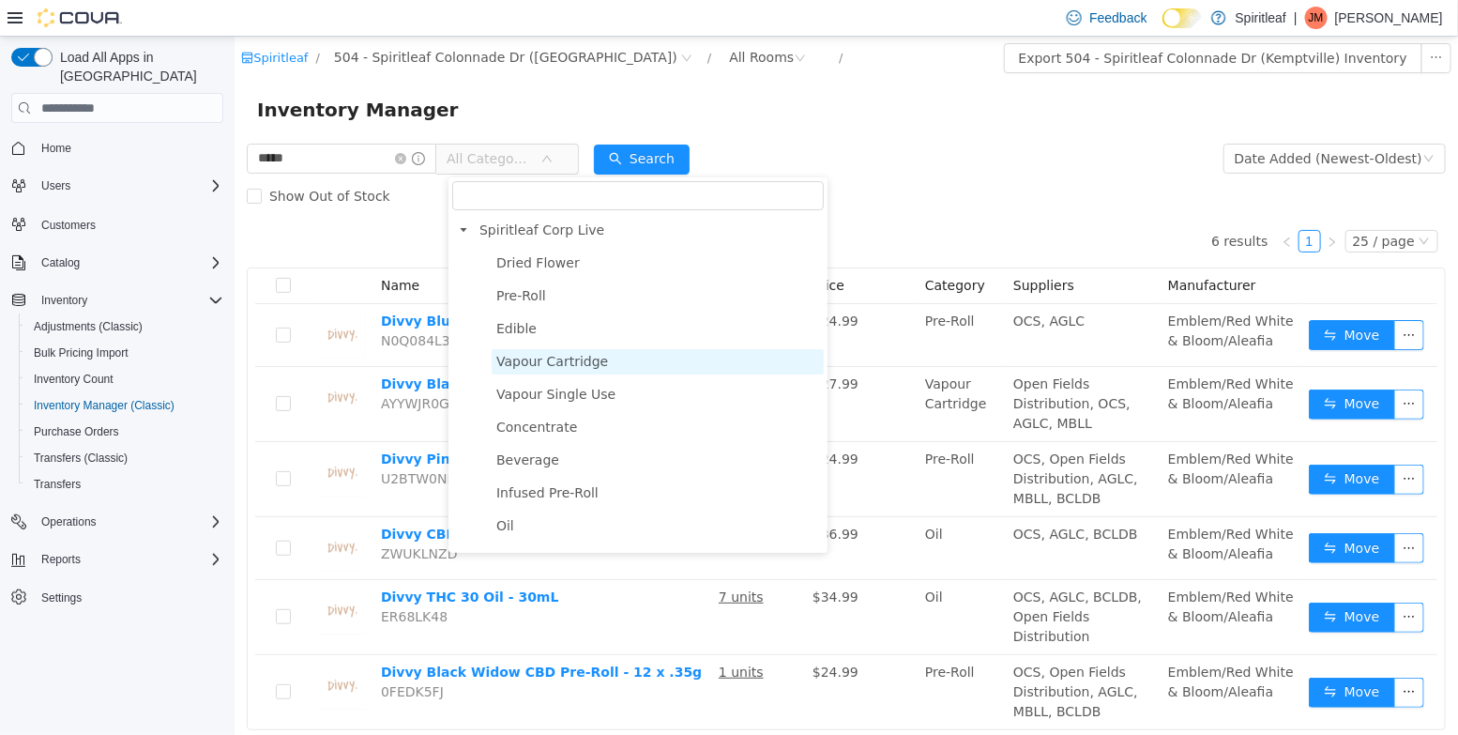
click at [535, 371] on span "Vapour Cartridge" at bounding box center [657, 361] width 332 height 25
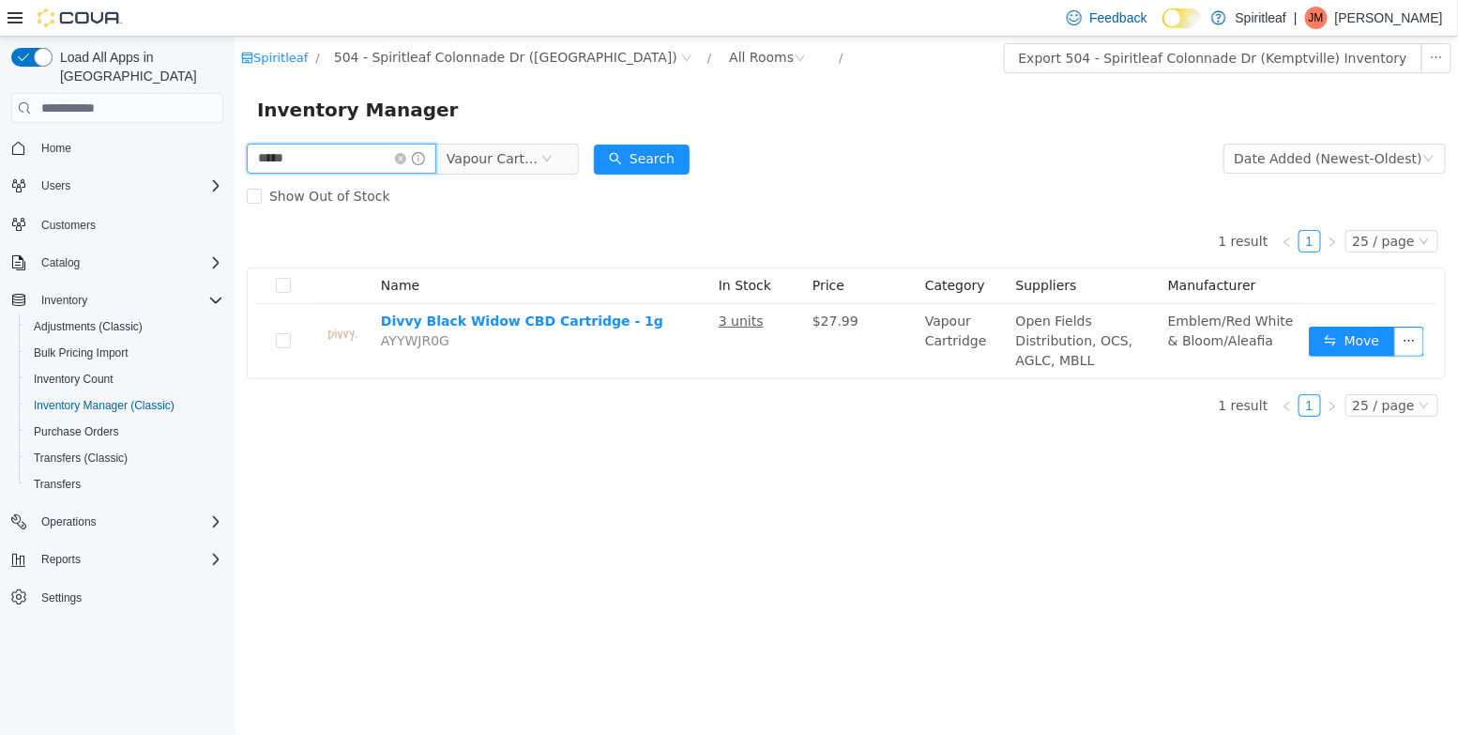
drag, startPoint x: 329, startPoint y: 159, endPoint x: 70, endPoint y: 135, distance: 260.1
click at [234, 135] on html "Spiritleaf / 504 - Spiritleaf Colonnade Dr (Kemptville) / All Rooms / Export 50…" at bounding box center [845, 386] width 1223 height 698
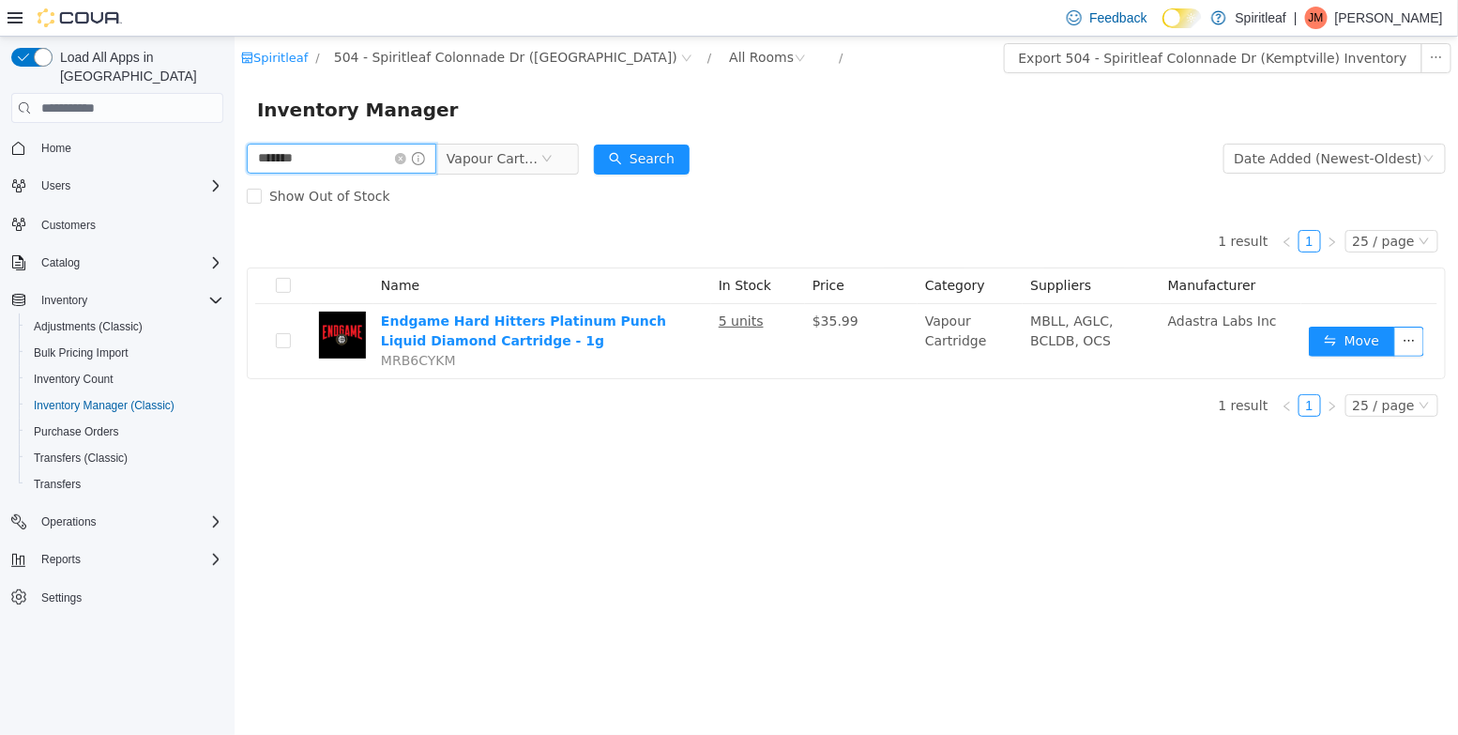
drag, startPoint x: 328, startPoint y: 162, endPoint x: 133, endPoint y: 139, distance: 196.5
click at [234, 139] on html "Spiritleaf / 504 - Spiritleaf Colonnade Dr (Kemptville) / All Rooms / Export 50…" at bounding box center [845, 386] width 1223 height 698
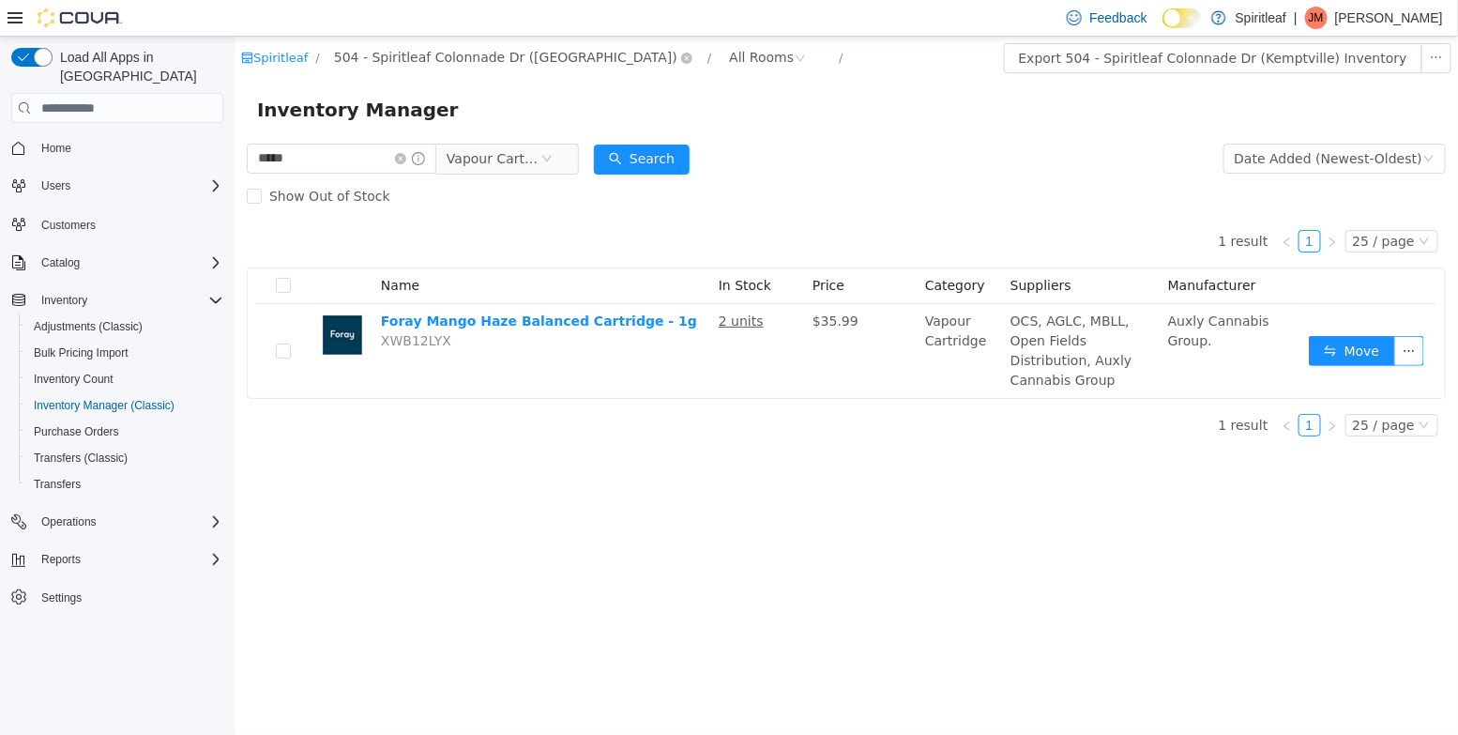
click at [352, 64] on span "504 - Spiritleaf Colonnade Dr ([GEOGRAPHIC_DATA])" at bounding box center [504, 57] width 343 height 21
click at [308, 150] on input "*****" at bounding box center [340, 159] width 189 height 30
drag, startPoint x: 307, startPoint y: 165, endPoint x: 160, endPoint y: 158, distance: 146.5
click at [234, 158] on html "Spiritleaf / 504 - Spiritleaf Colonnade Dr (Kemptville) / All Rooms / Export 50…" at bounding box center [845, 386] width 1223 height 698
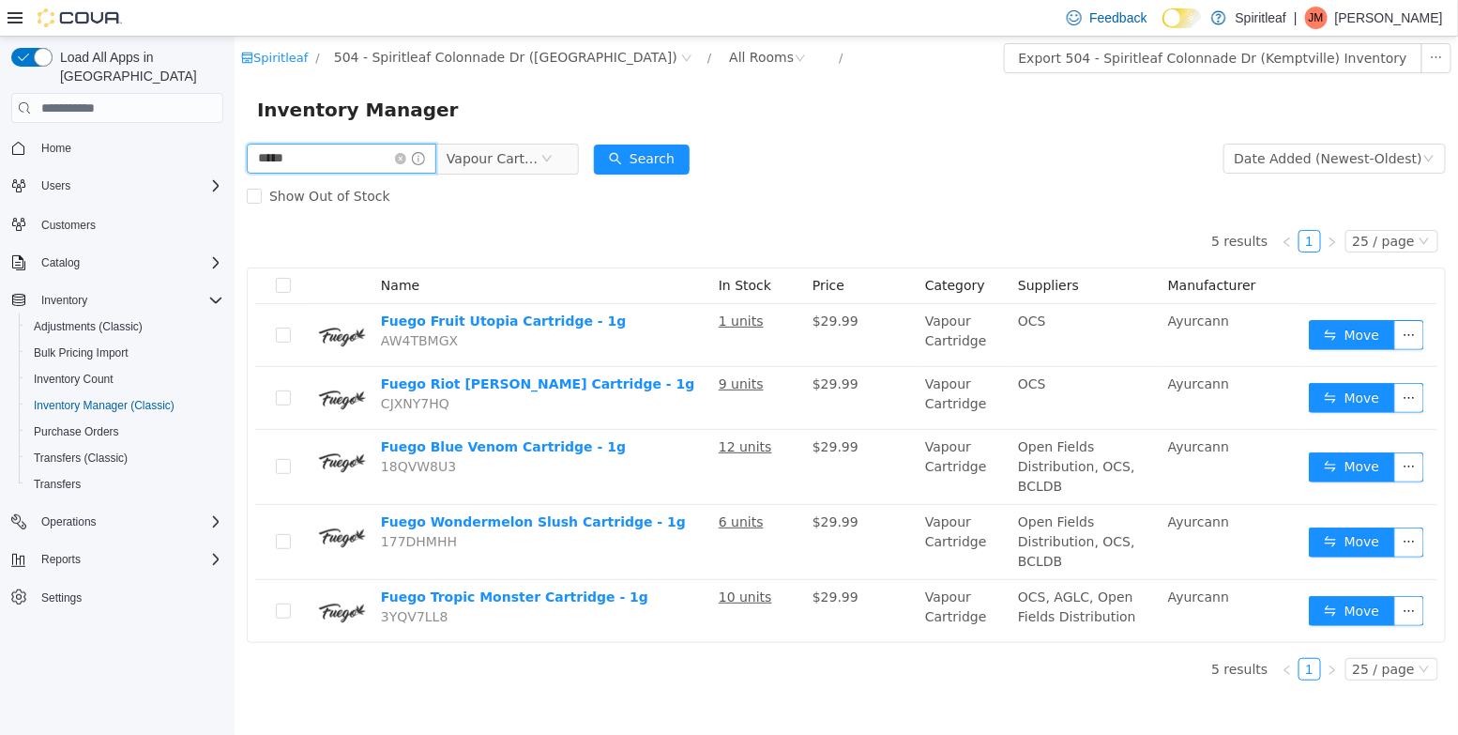
drag, startPoint x: 301, startPoint y: 161, endPoint x: 88, endPoint y: 118, distance: 217.3
click at [234, 118] on html "Spiritleaf / 504 - Spiritleaf Colonnade Dr (Kemptville) / All Rooms / Export 50…" at bounding box center [845, 386] width 1223 height 698
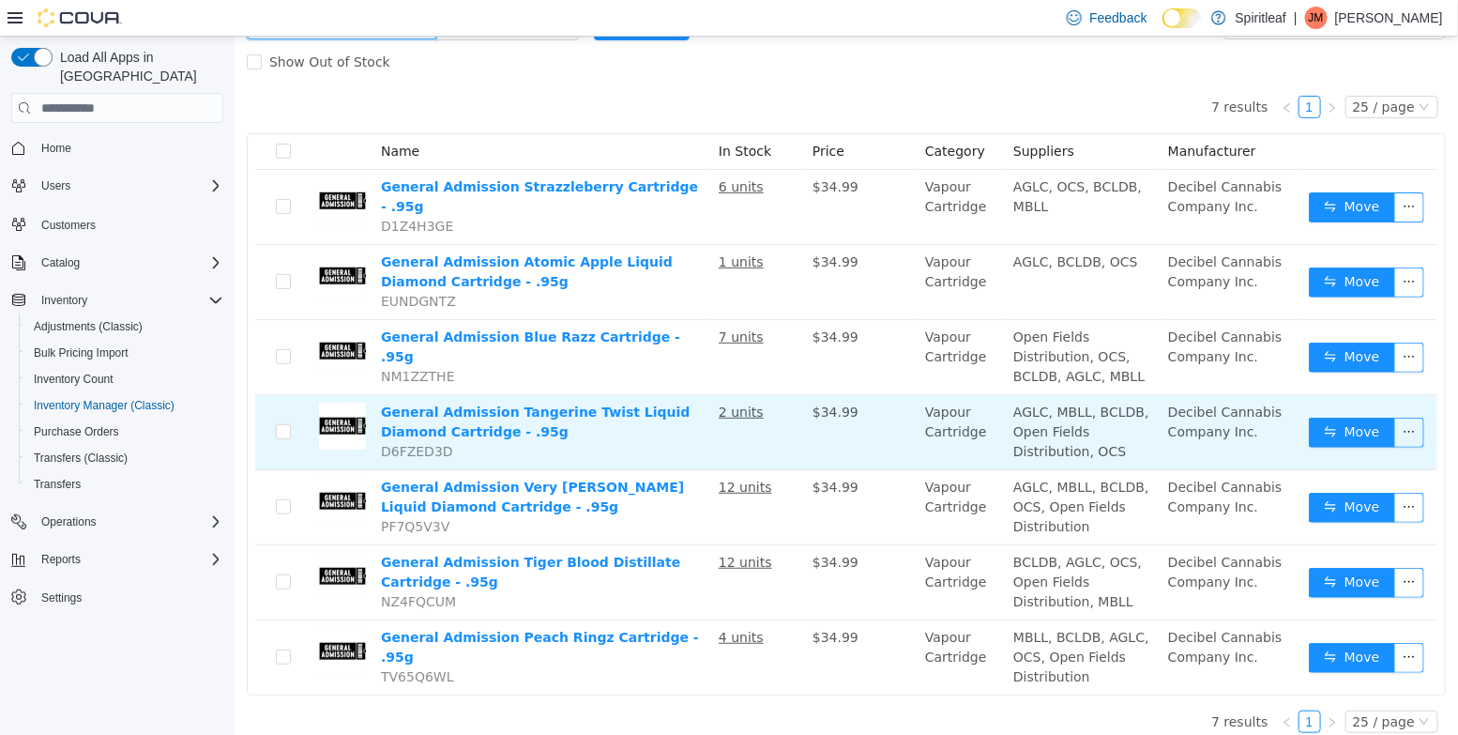
scroll to position [105, 0]
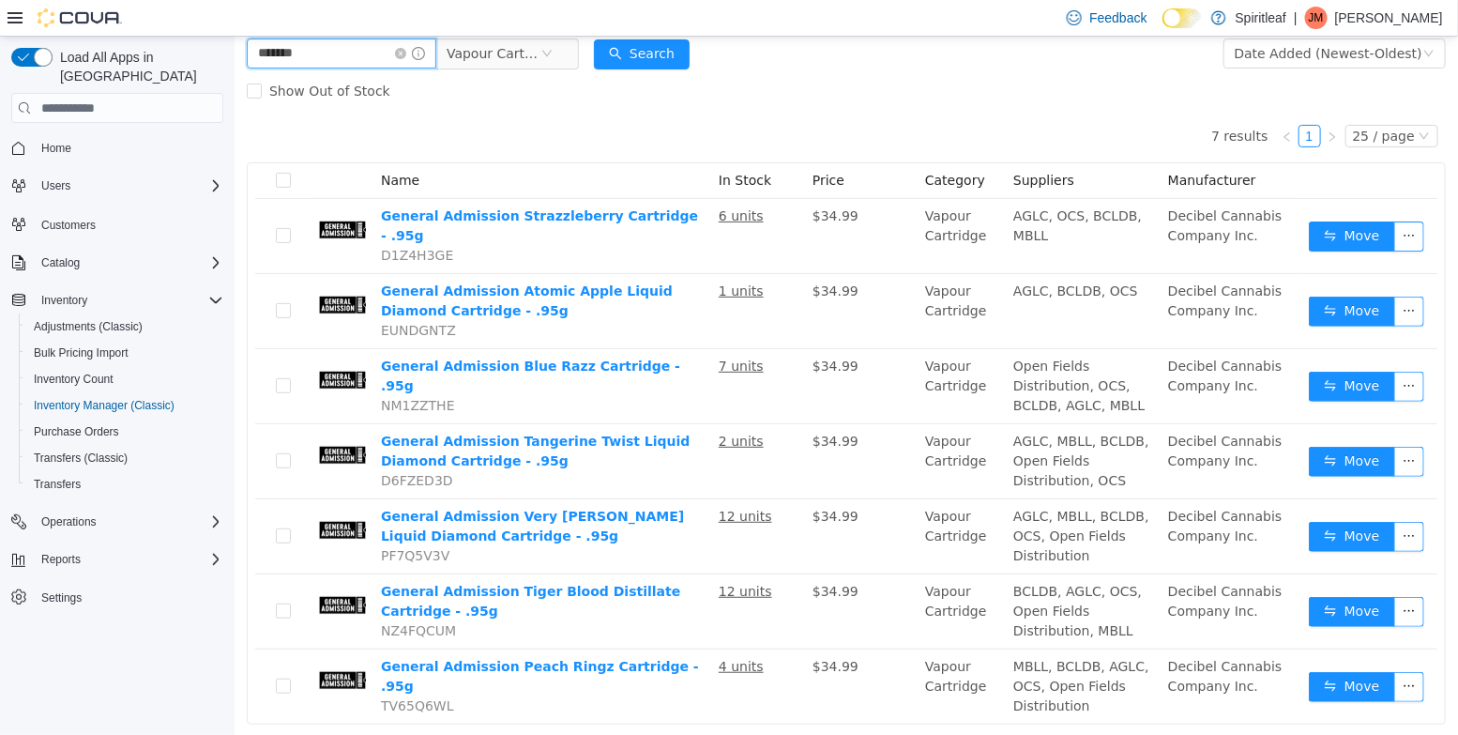
drag, startPoint x: 353, startPoint y: 66, endPoint x: 189, endPoint y: 42, distance: 165.8
click at [234, 42] on html "Spiritleaf / 504 - Spiritleaf Colonnade Dr (Kemptville) / All Rooms / Export 50…" at bounding box center [845, 281] width 1223 height 698
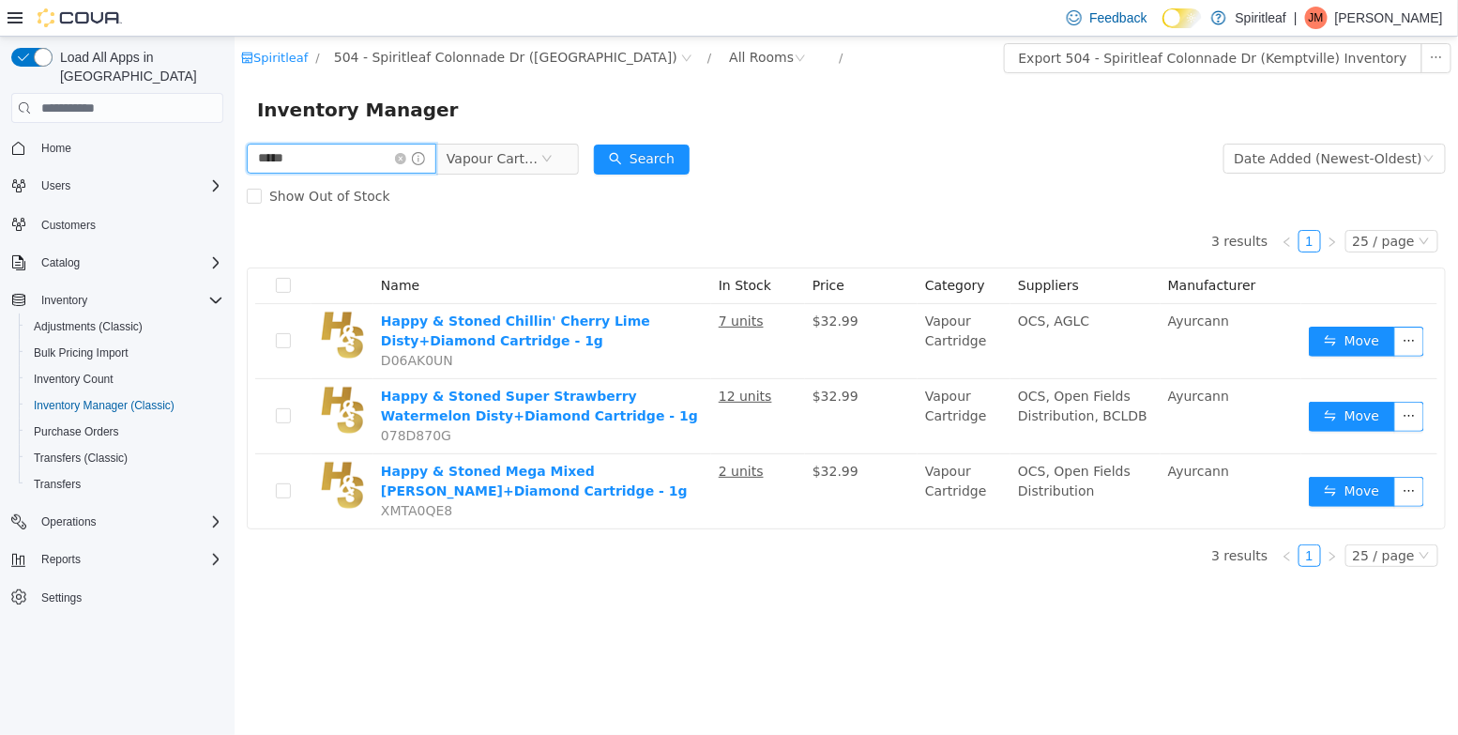
drag, startPoint x: 294, startPoint y: 166, endPoint x: 129, endPoint y: 158, distance: 164.4
click at [234, 158] on html "Spiritleaf / 504 - Spiritleaf Colonnade Dr (Kemptville) / All Rooms / Export 50…" at bounding box center [845, 386] width 1223 height 698
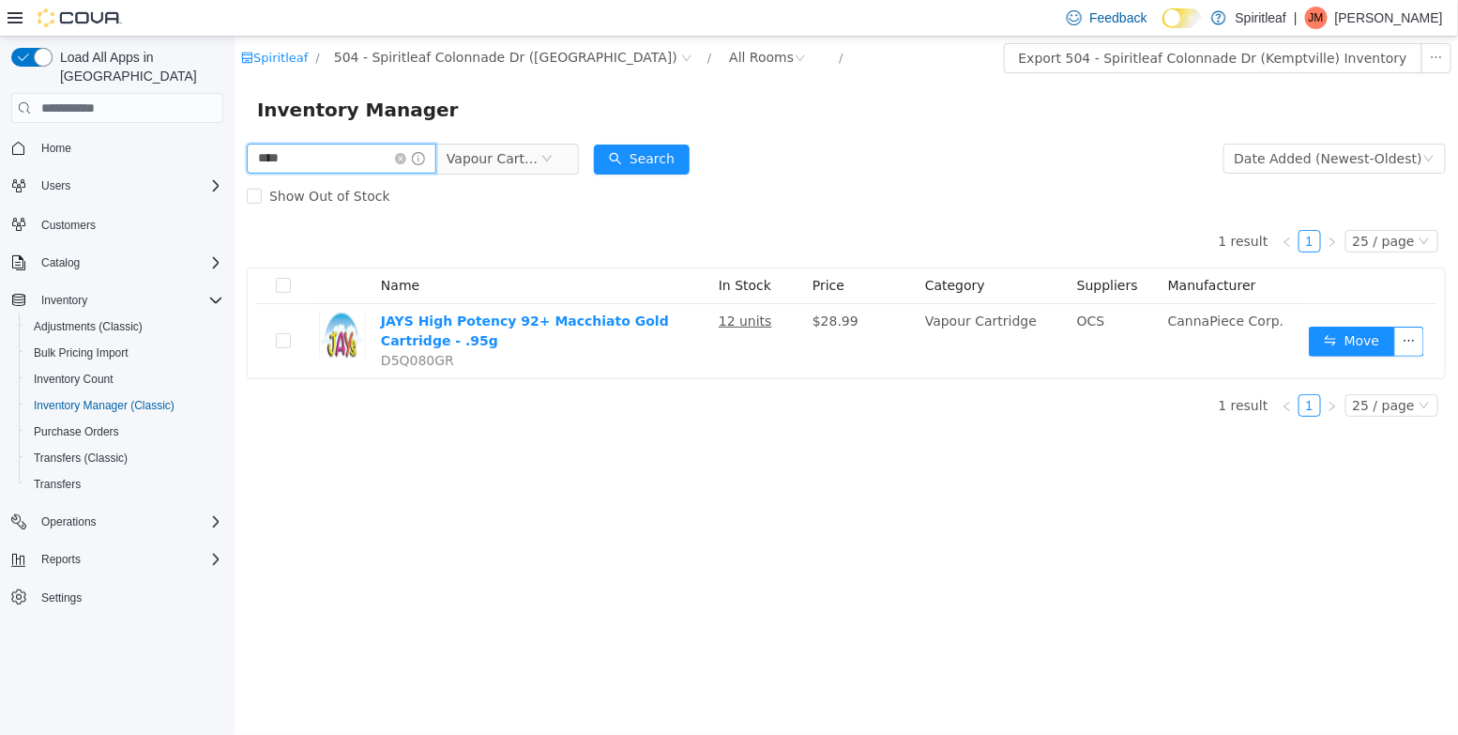
drag, startPoint x: 285, startPoint y: 167, endPoint x: 138, endPoint y: 119, distance: 154.9
click at [234, 119] on html "Spiritleaf / 504 - Spiritleaf Colonnade Dr (Kemptville) / All Rooms / Export 50…" at bounding box center [845, 386] width 1223 height 698
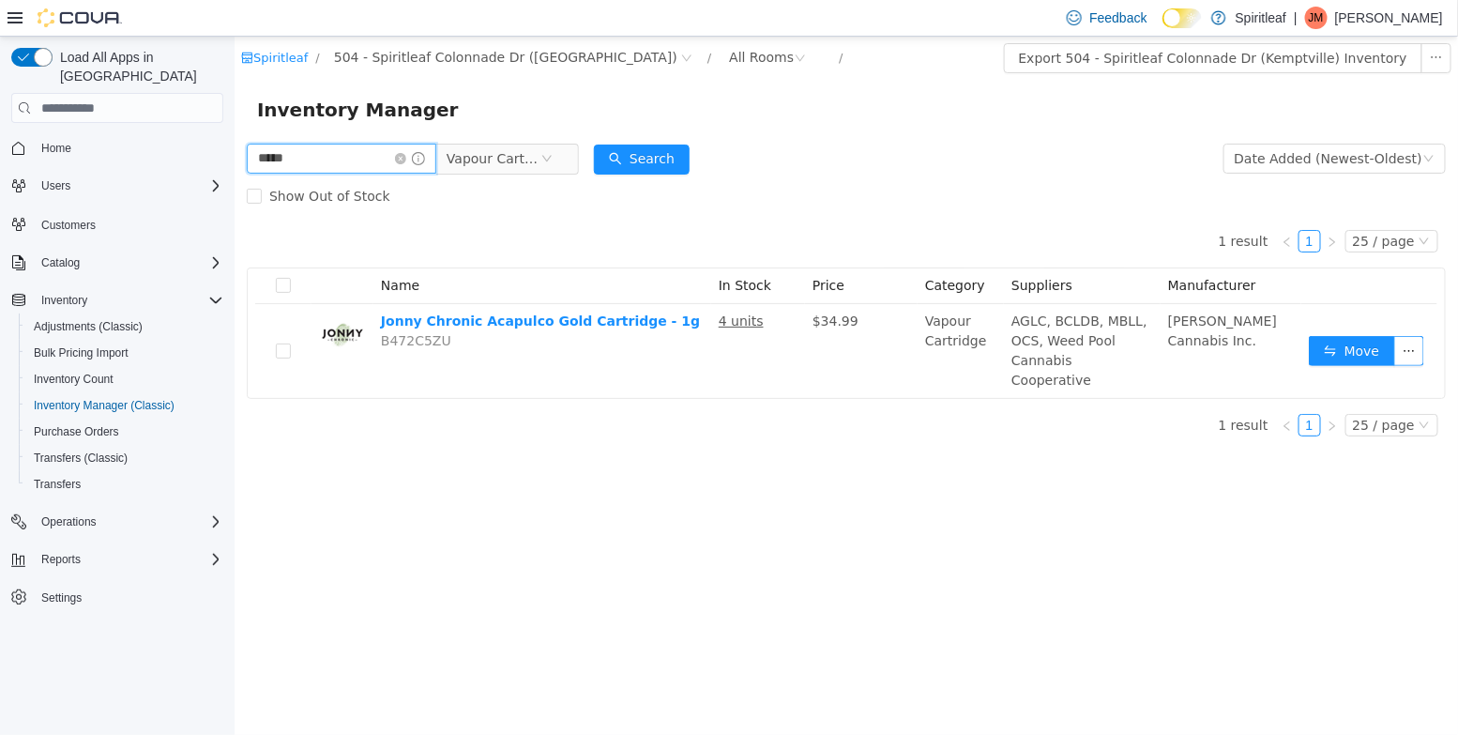
drag, startPoint x: 306, startPoint y: 159, endPoint x: 101, endPoint y: 149, distance: 204.7
click at [234, 149] on html "Spiritleaf / 504 - Spiritleaf Colonnade Dr (Kemptville) / All Rooms / Export 50…" at bounding box center [845, 386] width 1223 height 698
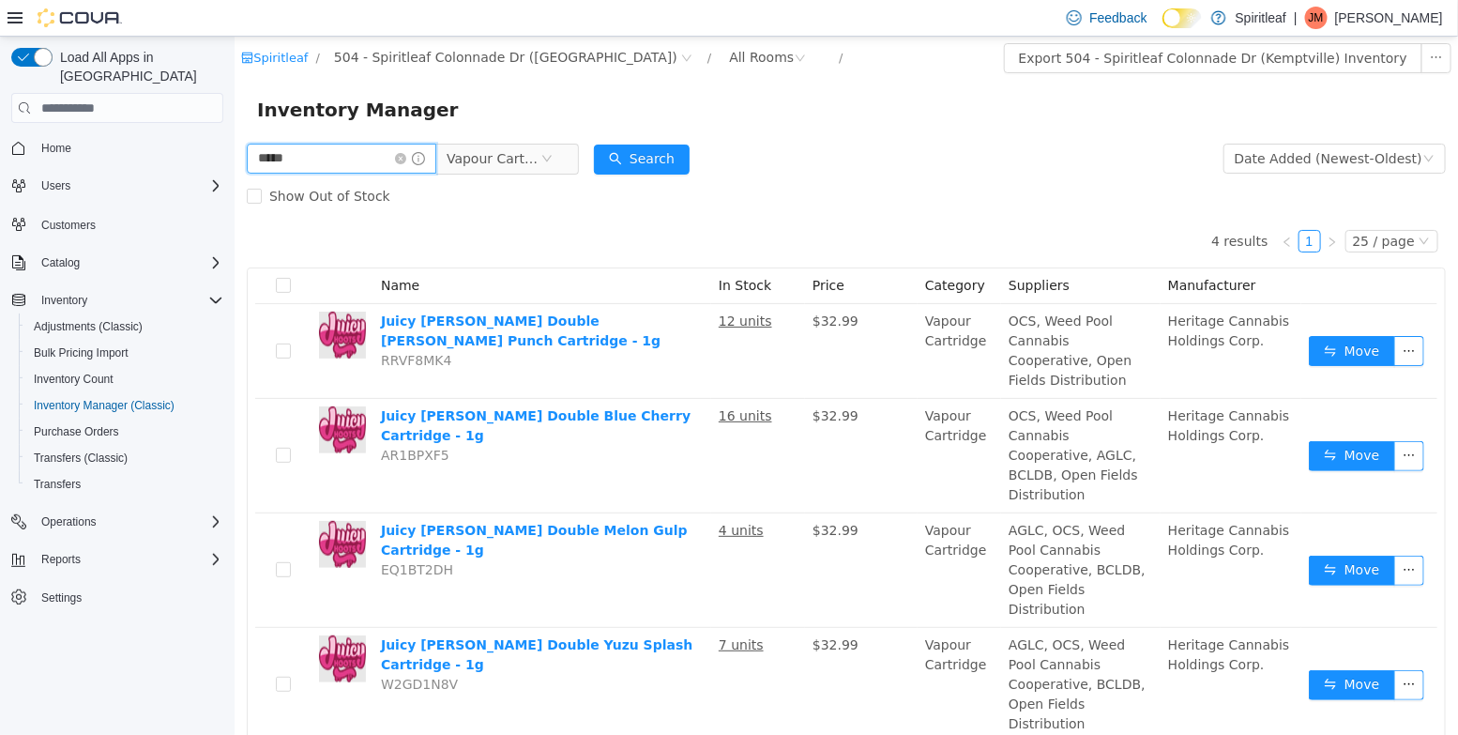
drag, startPoint x: 313, startPoint y: 161, endPoint x: 156, endPoint y: 147, distance: 158.2
click at [234, 147] on html "Spiritleaf / 504 - Spiritleaf Colonnade Dr (Kemptville) / All Rooms / Export 50…" at bounding box center [845, 386] width 1223 height 698
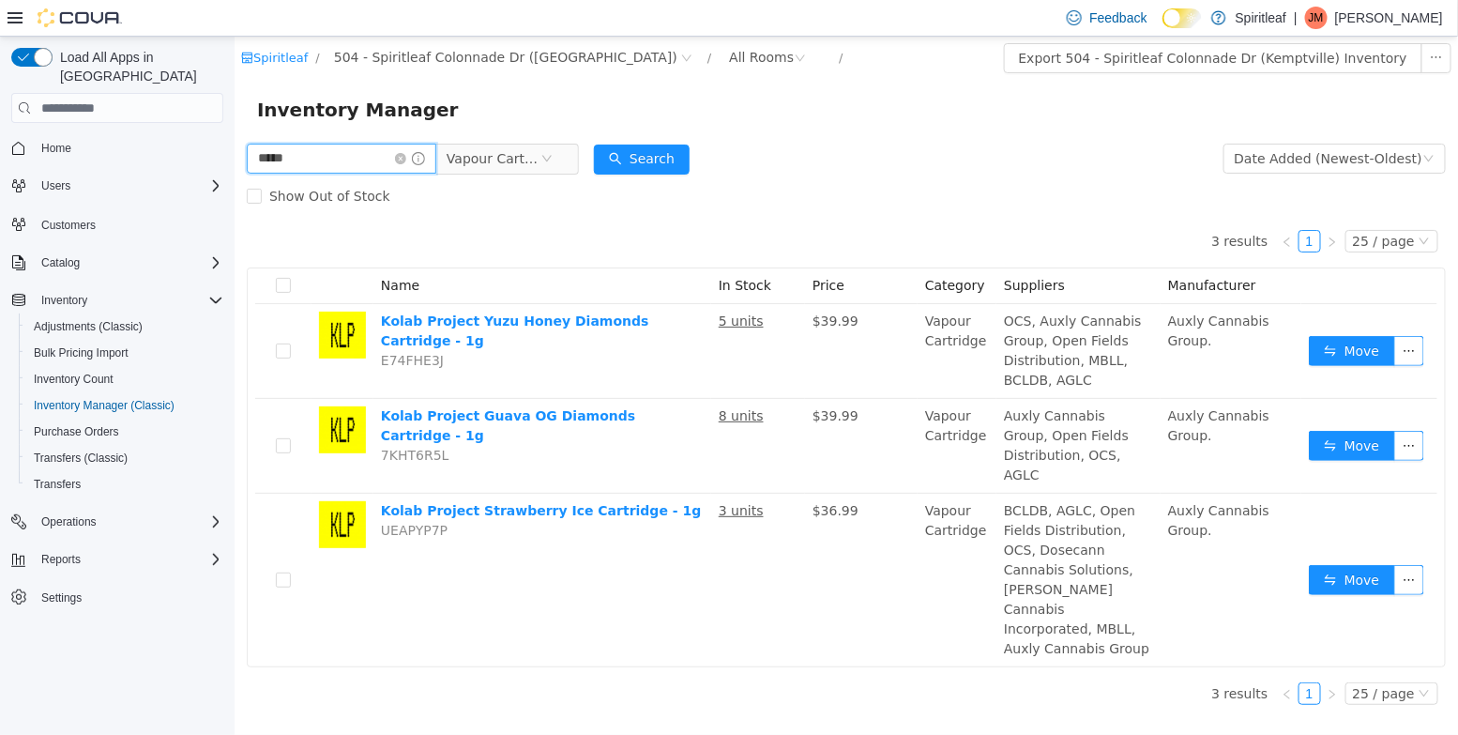
drag, startPoint x: 306, startPoint y: 166, endPoint x: 153, endPoint y: 127, distance: 157.9
click at [234, 127] on html "Spiritleaf / 504 - Spiritleaf Colonnade Dr (Kemptville) / All Rooms / Export 50…" at bounding box center [845, 386] width 1223 height 698
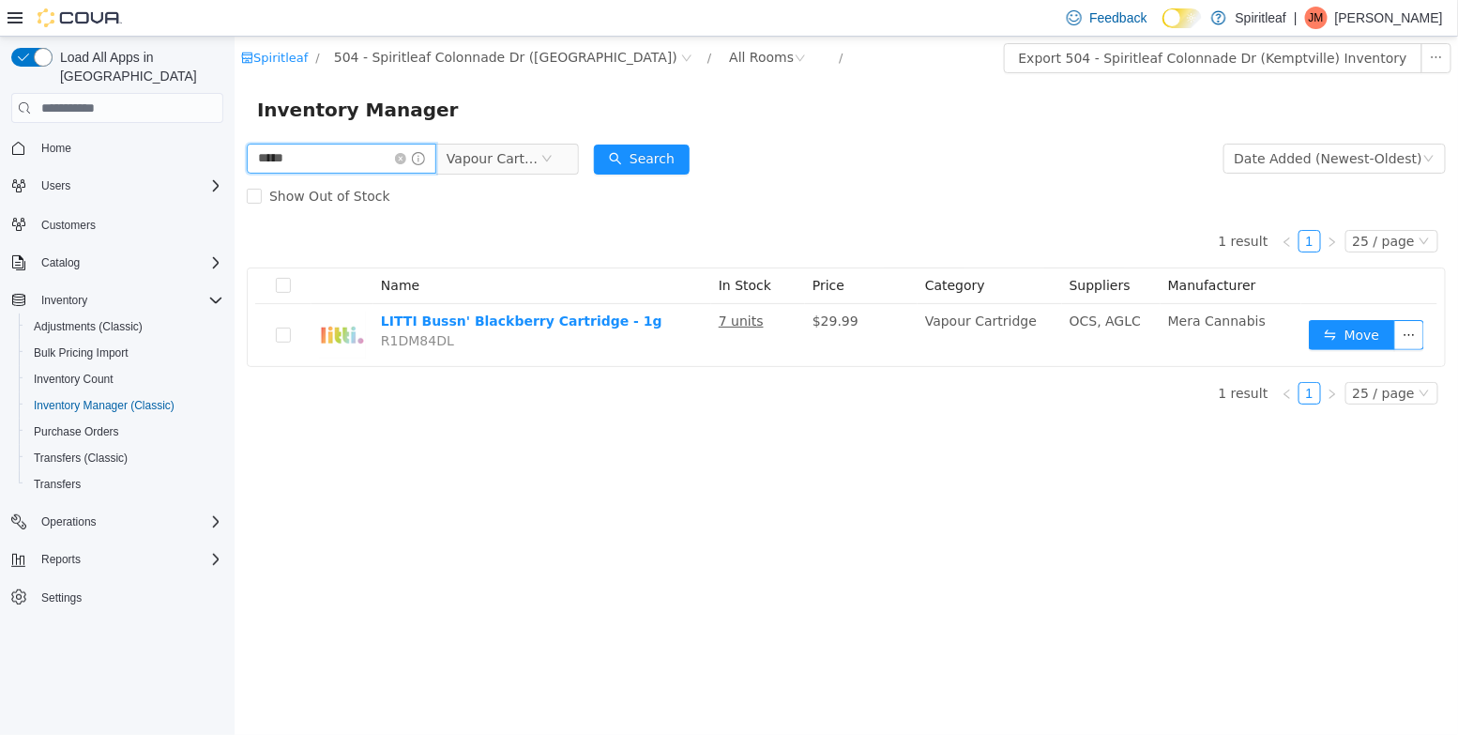
drag, startPoint x: 289, startPoint y: 153, endPoint x: 131, endPoint y: 131, distance: 159.1
click at [234, 131] on html "Spiritleaf / 504 - Spiritleaf Colonnade Dr (Kemptville) / All Rooms / Export 50…" at bounding box center [845, 386] width 1223 height 698
type input "****"
click at [421, 56] on span "504 - Spiritleaf Colonnade Dr ([GEOGRAPHIC_DATA])" at bounding box center [504, 57] width 343 height 21
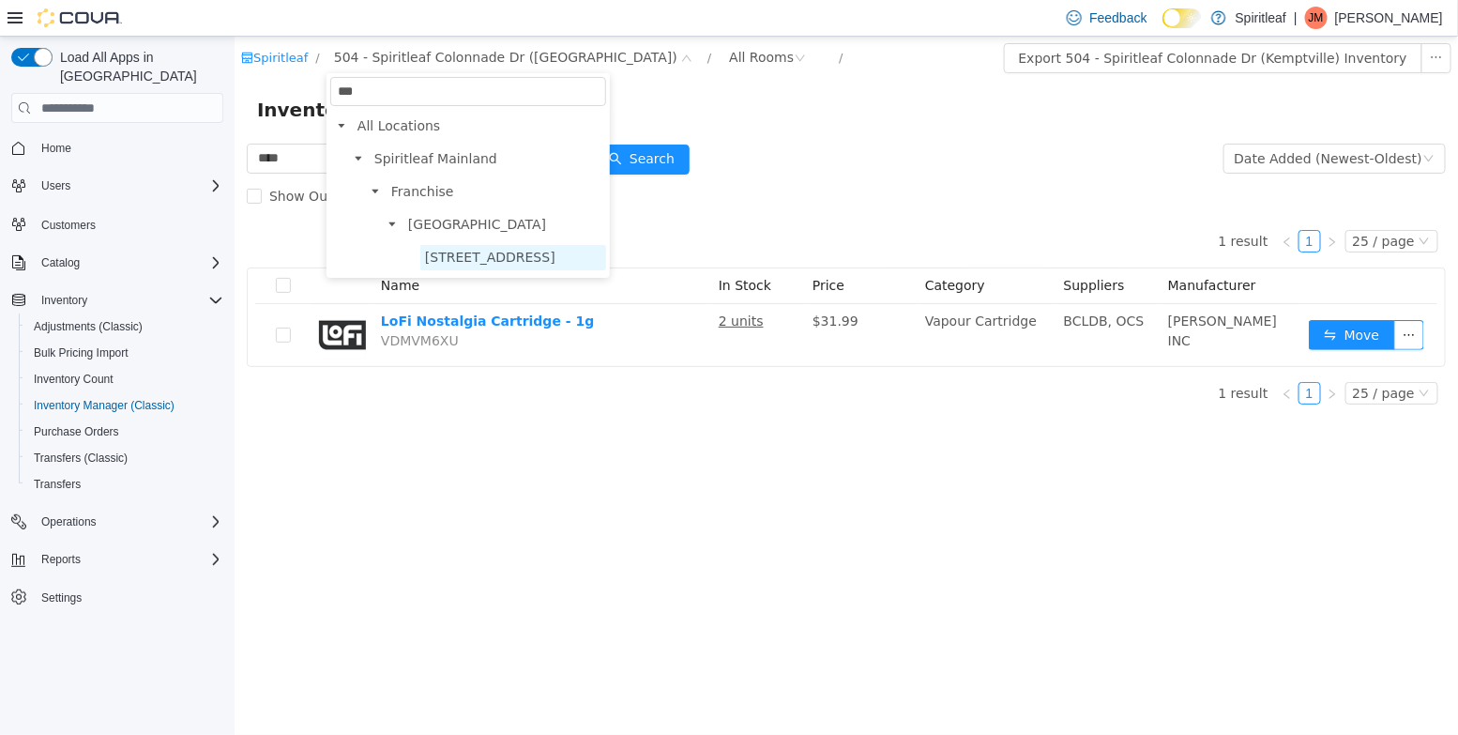
type input "***"
click at [521, 270] on span "[STREET_ADDRESS]" at bounding box center [512, 257] width 186 height 25
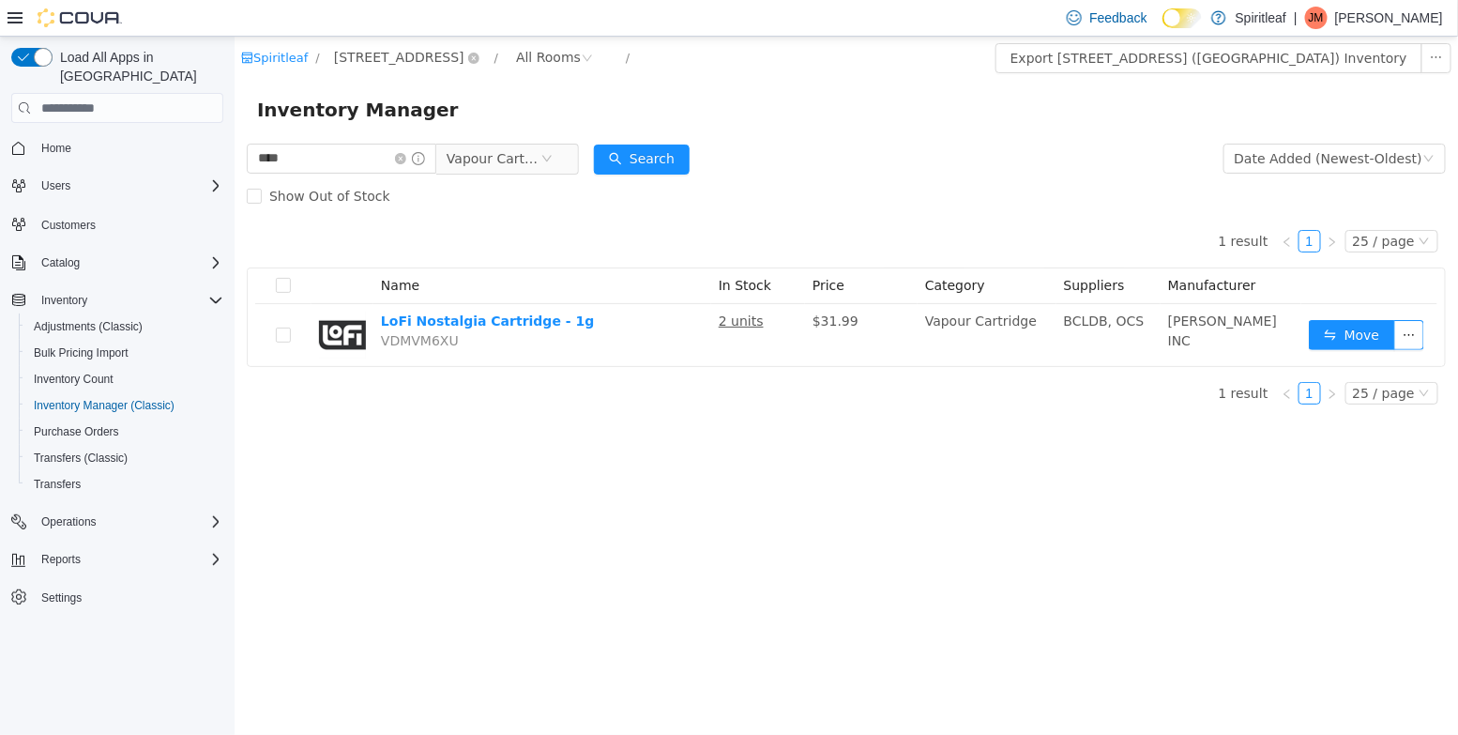
click at [463, 53] on span "[STREET_ADDRESS]" at bounding box center [398, 57] width 130 height 21
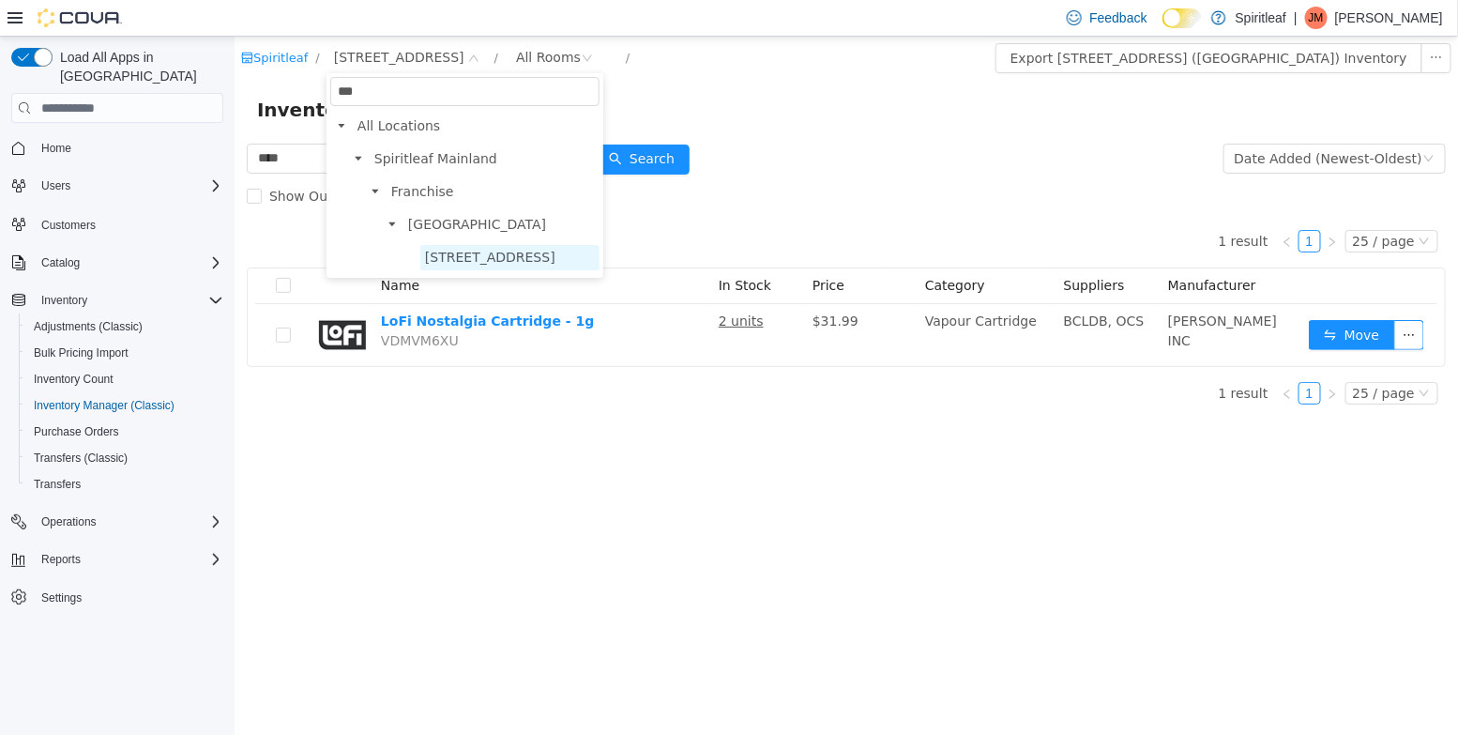
type input "***"
click at [552, 259] on span "[STREET_ADDRESS]" at bounding box center [489, 257] width 130 height 15
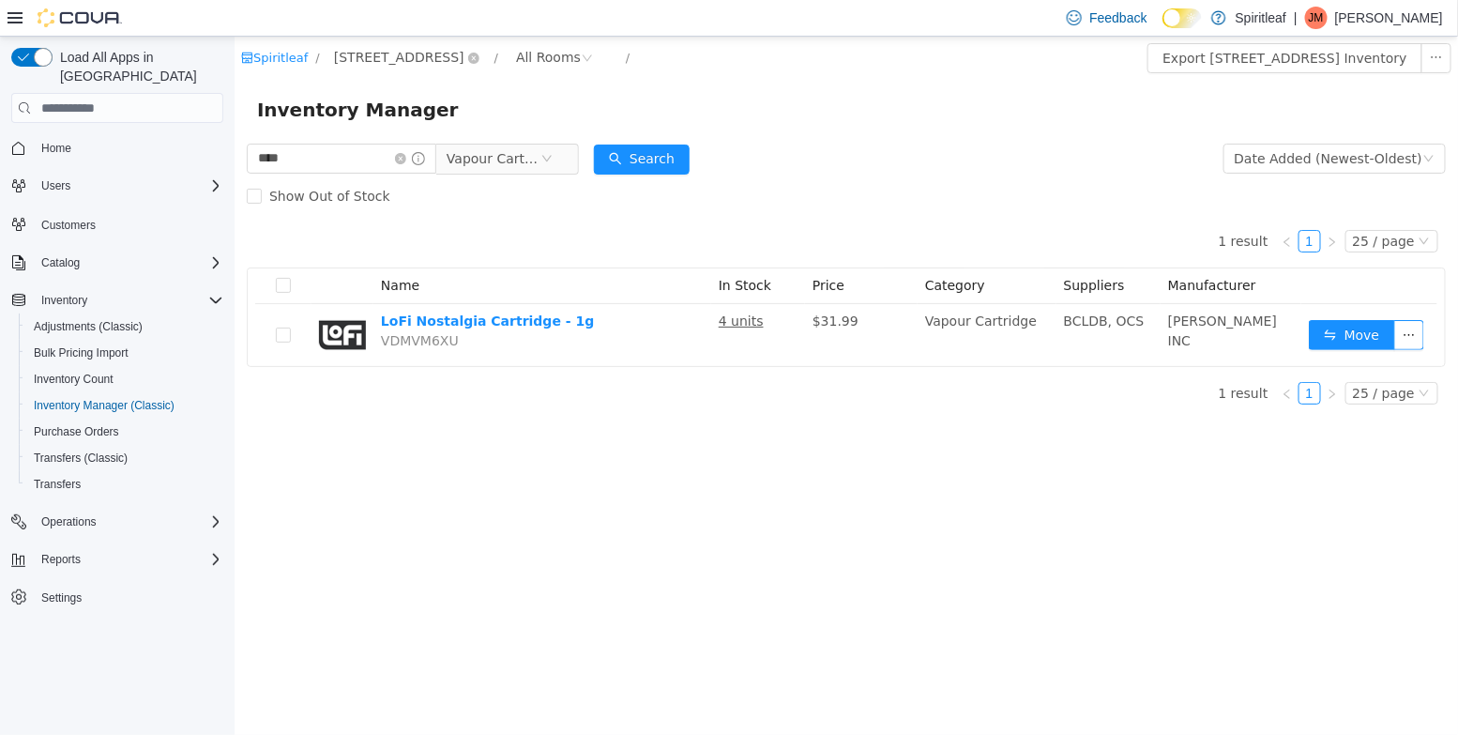
click at [463, 59] on span "[STREET_ADDRESS]" at bounding box center [398, 57] width 130 height 21
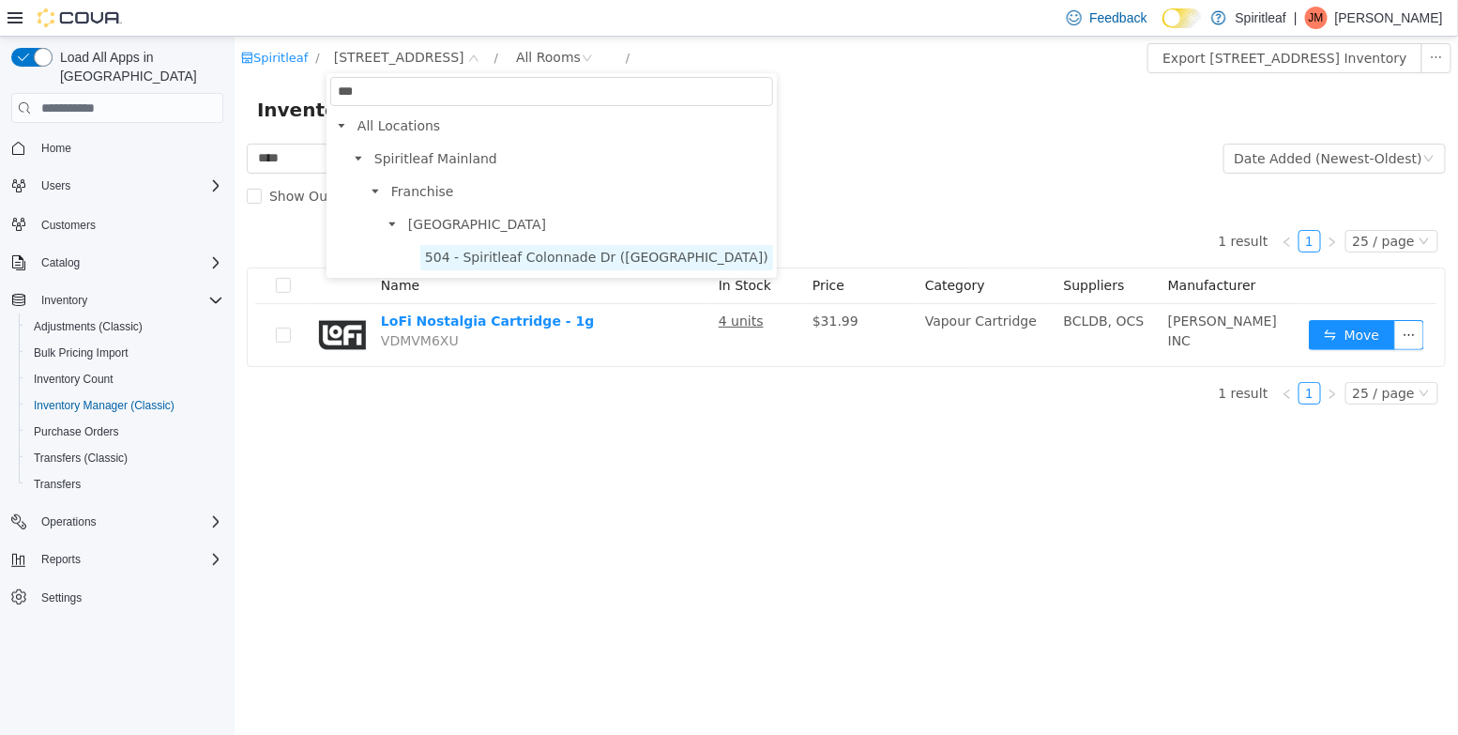
type input "***"
click at [524, 253] on span "504 - Spiritleaf Colonnade Dr ([GEOGRAPHIC_DATA])" at bounding box center [595, 257] width 343 height 15
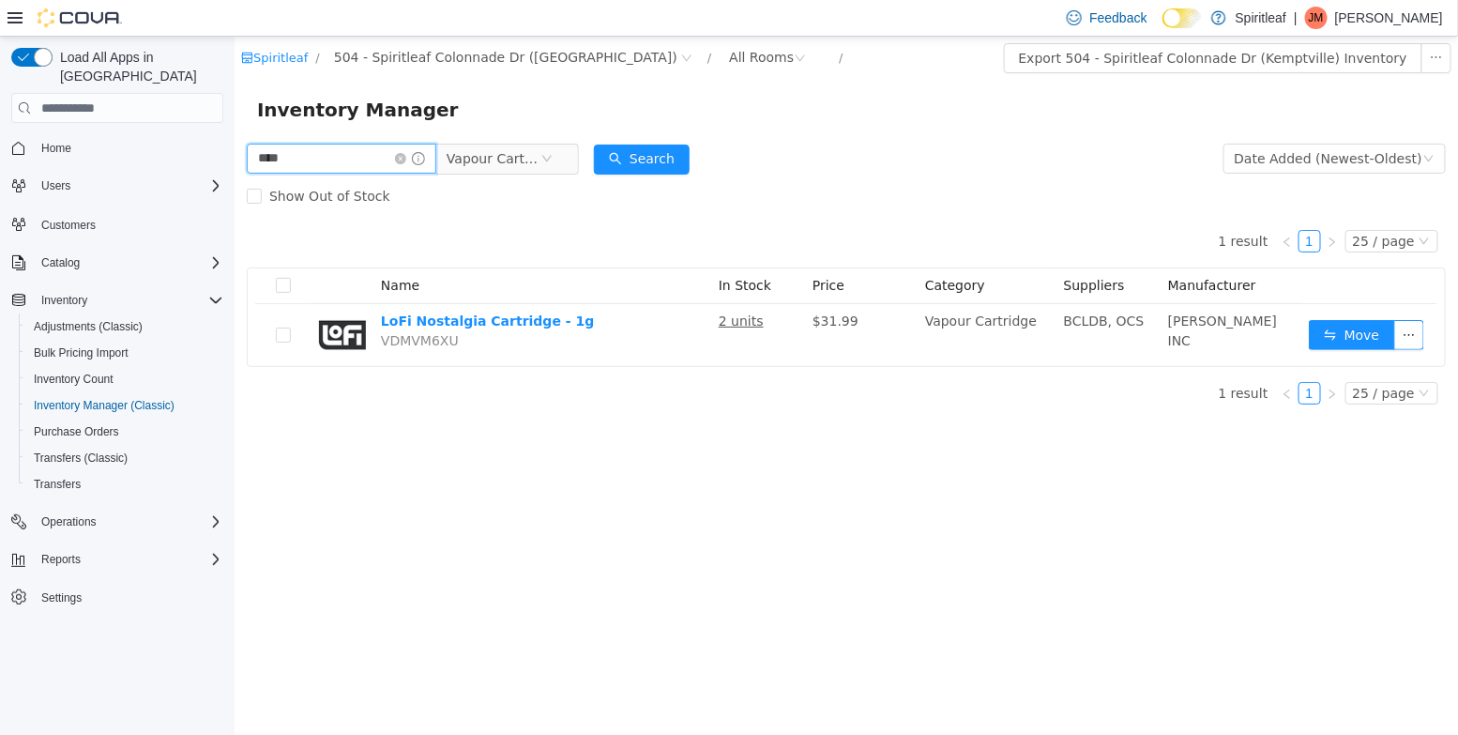
drag, startPoint x: 222, startPoint y: 163, endPoint x: 187, endPoint y: 156, distance: 36.4
click at [234, 156] on html "Spiritleaf / 504 - Spiritleaf Colonnade Dr (Kemptville) / All Rooms / Export 50…" at bounding box center [845, 386] width 1223 height 698
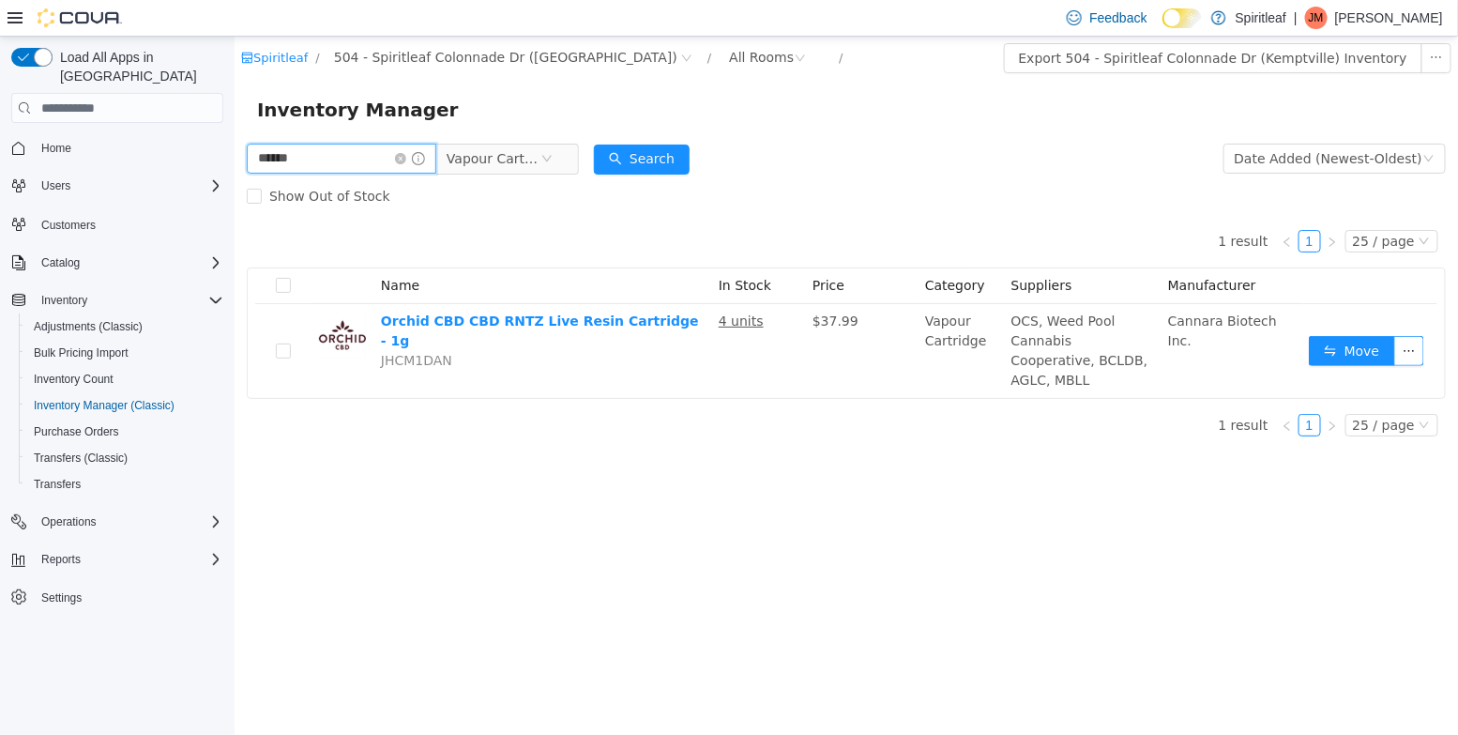
drag, startPoint x: 296, startPoint y: 163, endPoint x: 42, endPoint y: 96, distance: 263.0
click at [234, 96] on html "Spiritleaf / 504 - Spiritleaf Colonnade Dr (Kemptville) / All Rooms / Export 50…" at bounding box center [845, 386] width 1223 height 698
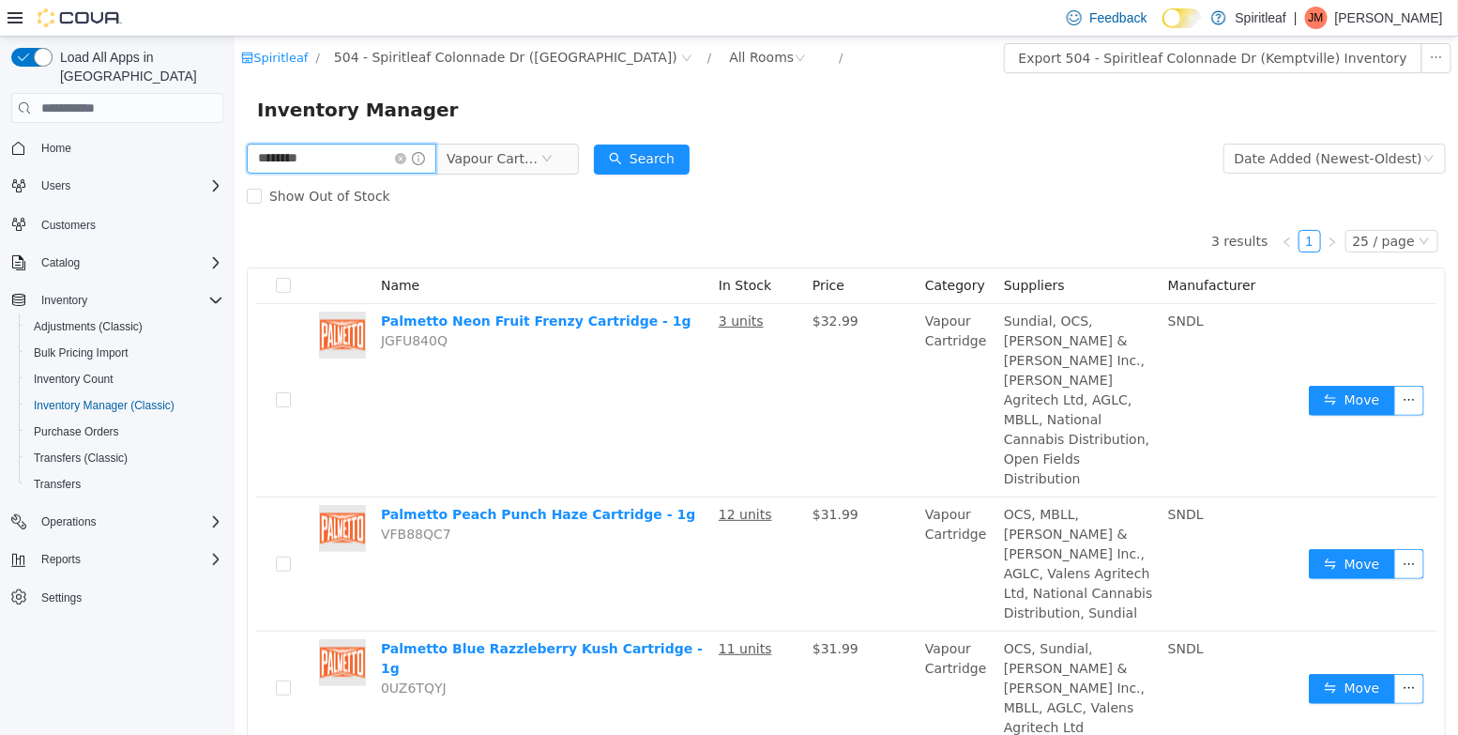
drag, startPoint x: 336, startPoint y: 168, endPoint x: 140, endPoint y: 144, distance: 197.6
click at [234, 144] on html "Spiritleaf / 504 - Spiritleaf Colonnade Dr (Kemptville) / All Rooms / Export 50…" at bounding box center [845, 386] width 1223 height 698
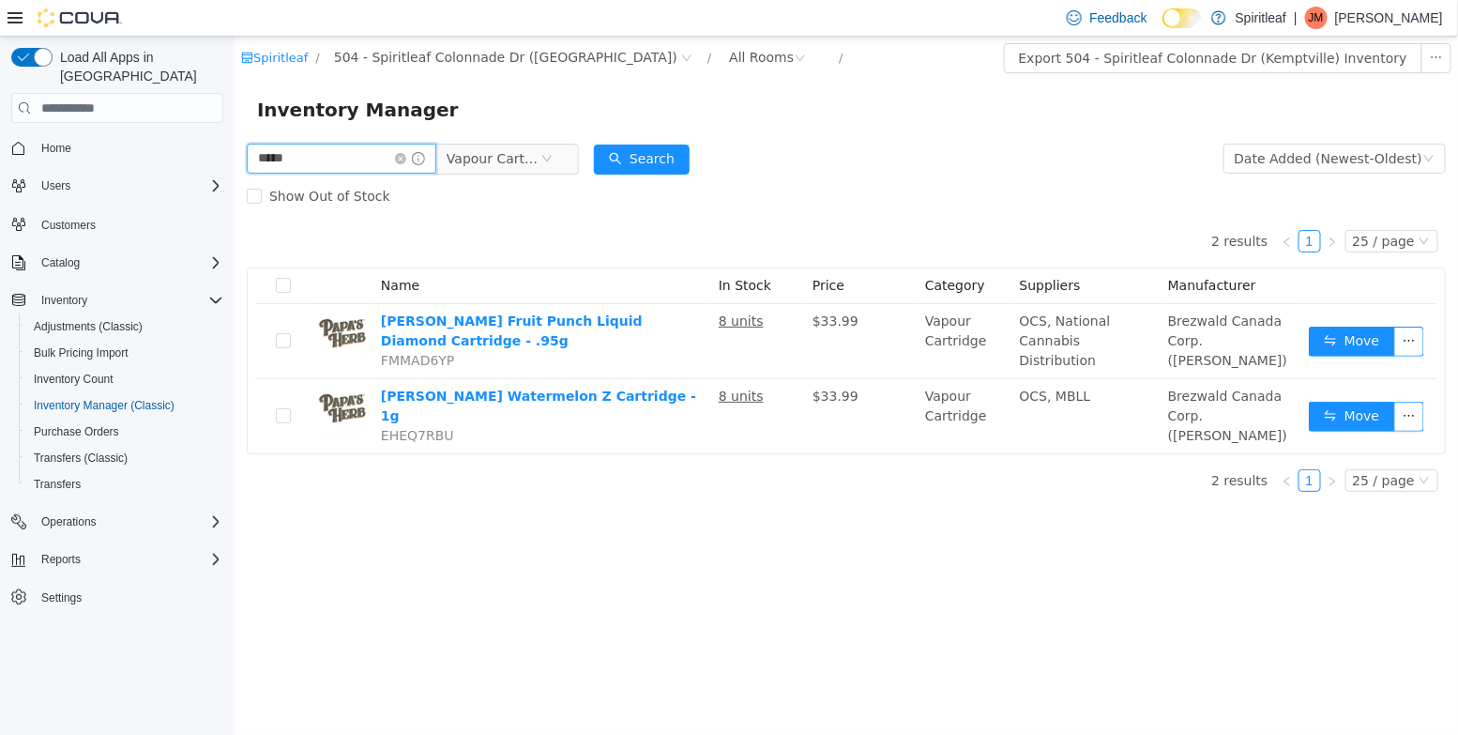
drag, startPoint x: 311, startPoint y: 166, endPoint x: 87, endPoint y: 133, distance: 225.7
click at [234, 133] on html "Spiritleaf / 504 - Spiritleaf Colonnade Dr (Kemptville) / All Rooms / Export 50…" at bounding box center [845, 386] width 1223 height 698
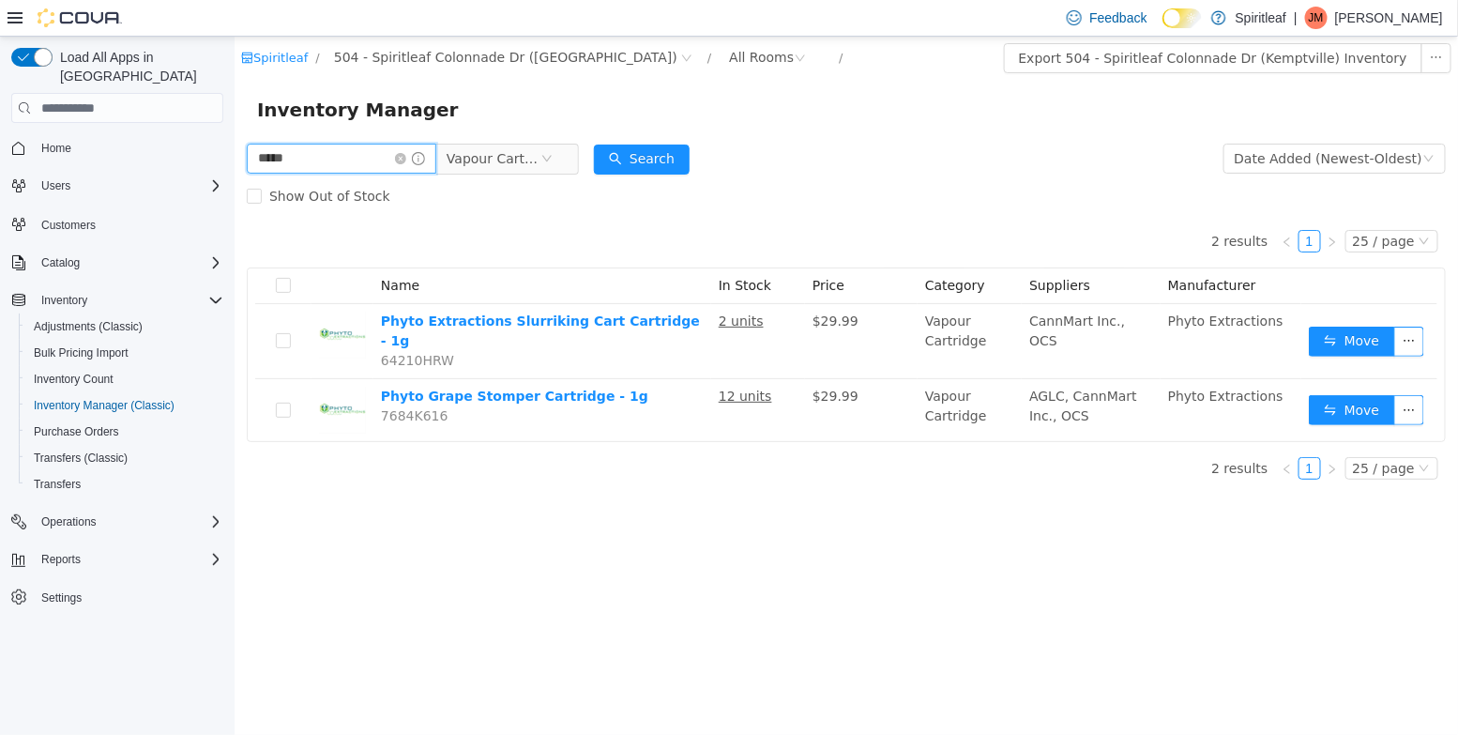
drag, startPoint x: 314, startPoint y: 168, endPoint x: 157, endPoint y: 146, distance: 159.1
click at [234, 146] on html "Spiritleaf / 504 - Spiritleaf Colonnade Dr (Kemptville) / All Rooms / Export 50…" at bounding box center [845, 386] width 1223 height 698
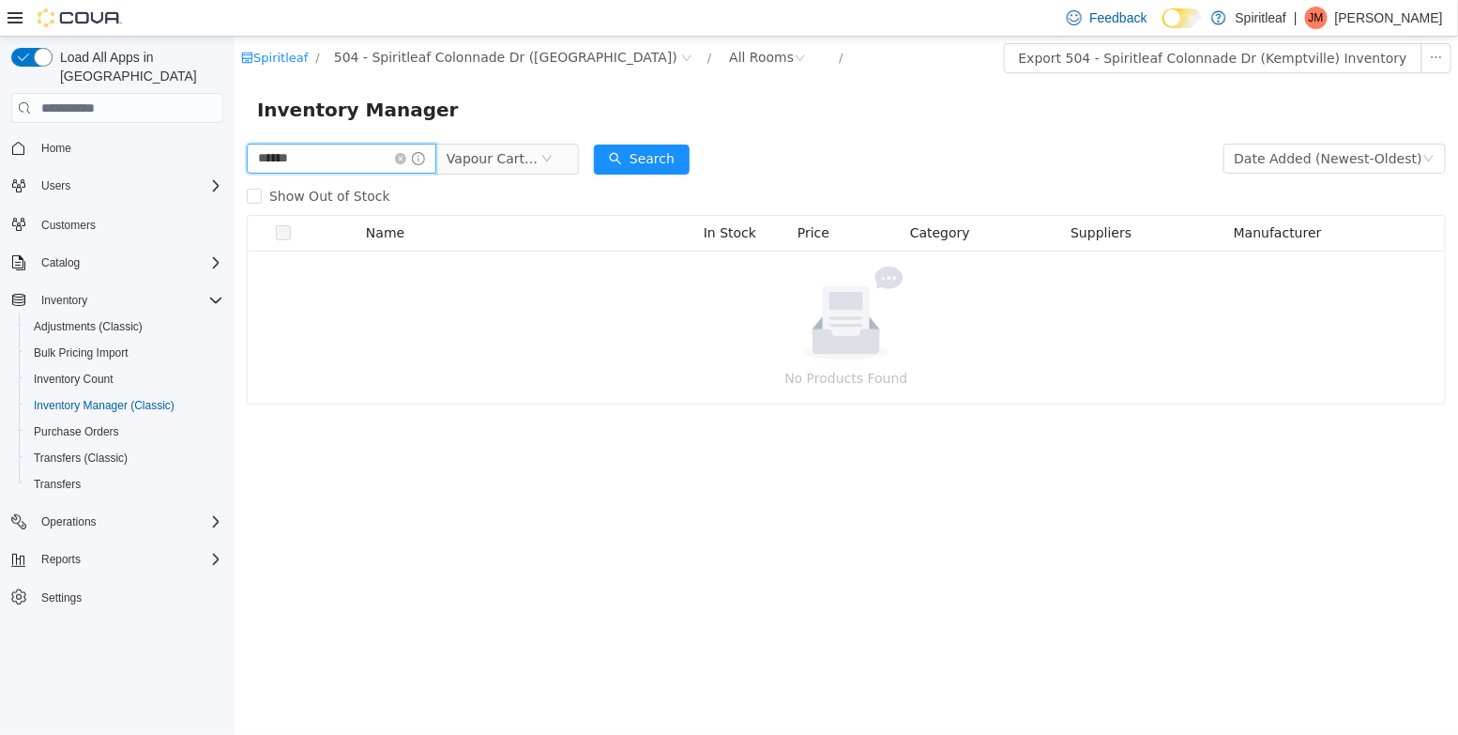
drag, startPoint x: 315, startPoint y: 164, endPoint x: 97, endPoint y: 125, distance: 222.1
click at [234, 125] on html "Spiritleaf / 504 - Spiritleaf Colonnade Dr (Kemptville) / All Rooms / Export 50…" at bounding box center [845, 386] width 1223 height 698
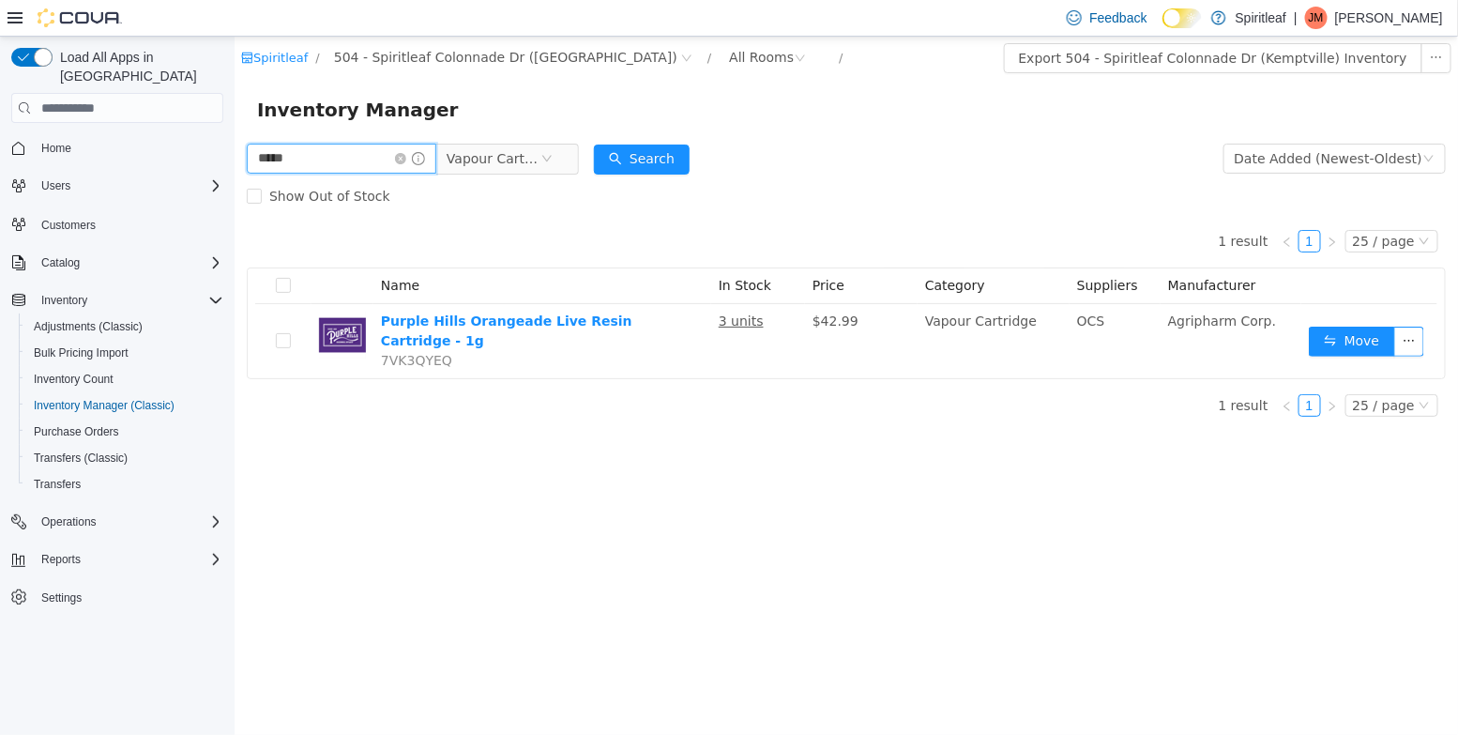
drag, startPoint x: 288, startPoint y: 170, endPoint x: 100, endPoint y: 141, distance: 189.9
click at [234, 141] on html "Spiritleaf / 504 - Spiritleaf Colonnade Dr (Kemptville) / All Rooms / Export 50…" at bounding box center [845, 386] width 1223 height 698
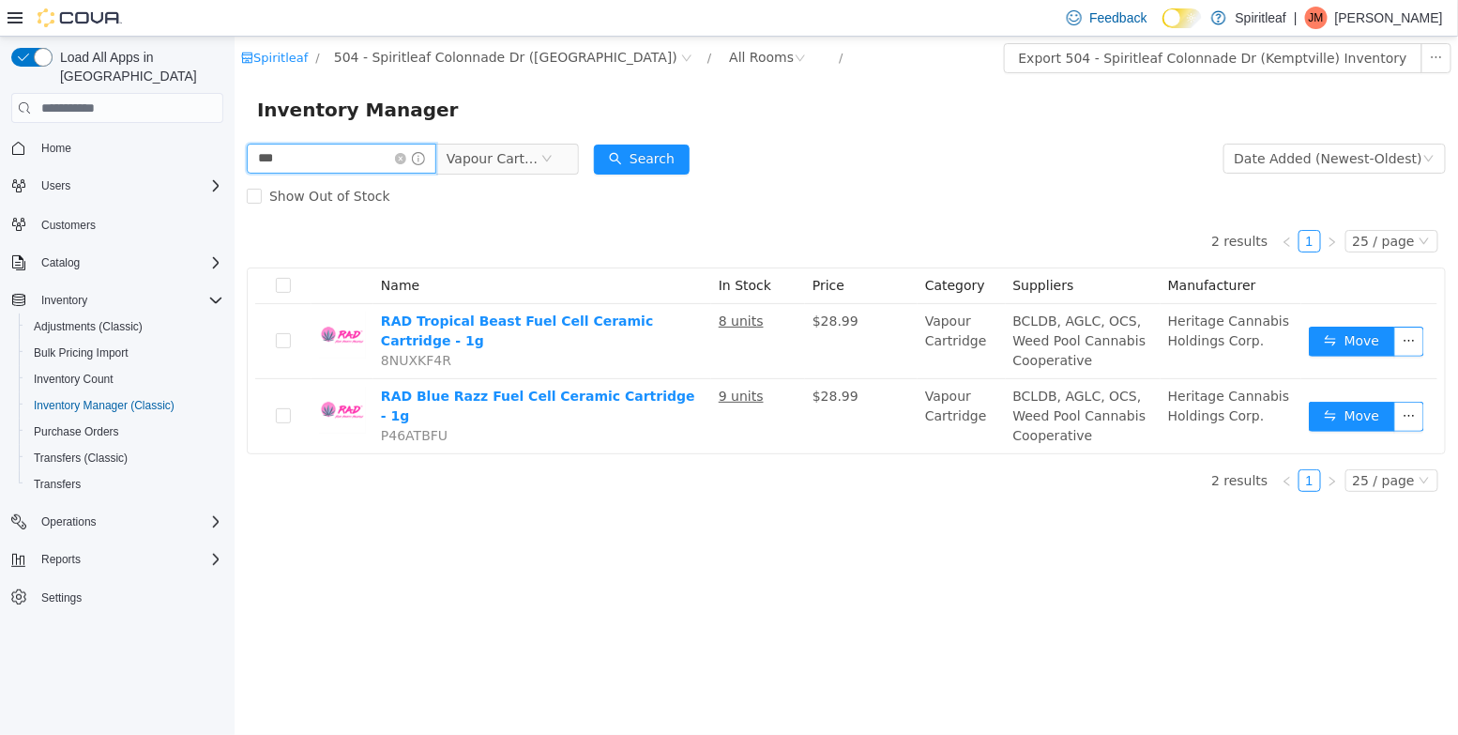
drag, startPoint x: 284, startPoint y: 151, endPoint x: 105, endPoint y: 137, distance: 179.7
click at [234, 137] on html "Spiritleaf / 504 - Spiritleaf Colonnade Dr (Kemptville) / All Rooms / Export 50…" at bounding box center [845, 386] width 1223 height 698
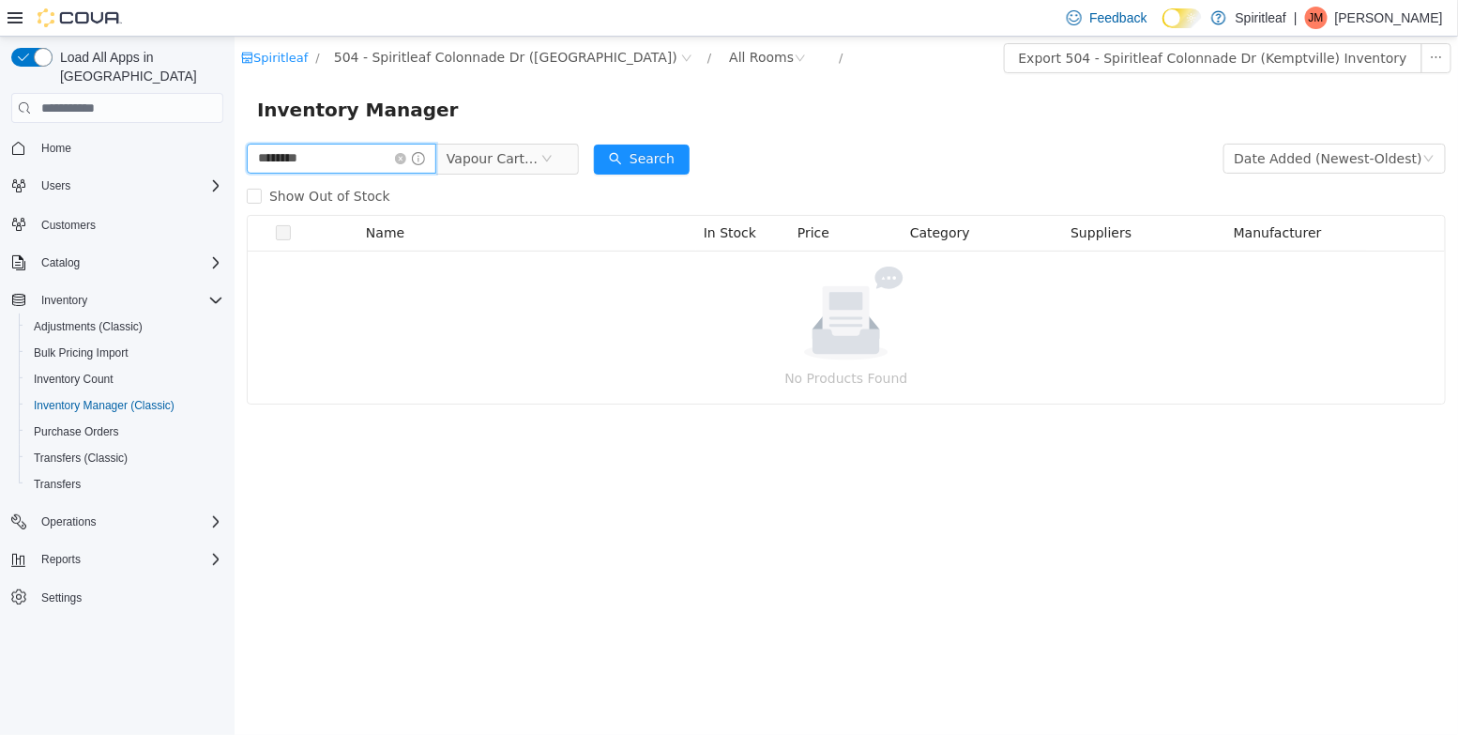
drag, startPoint x: 326, startPoint y: 158, endPoint x: 110, endPoint y: 121, distance: 219.8
click at [234, 121] on html "Spiritleaf / 504 - Spiritleaf Colonnade Dr (Kemptville) / All Rooms / Export 50…" at bounding box center [845, 386] width 1223 height 698
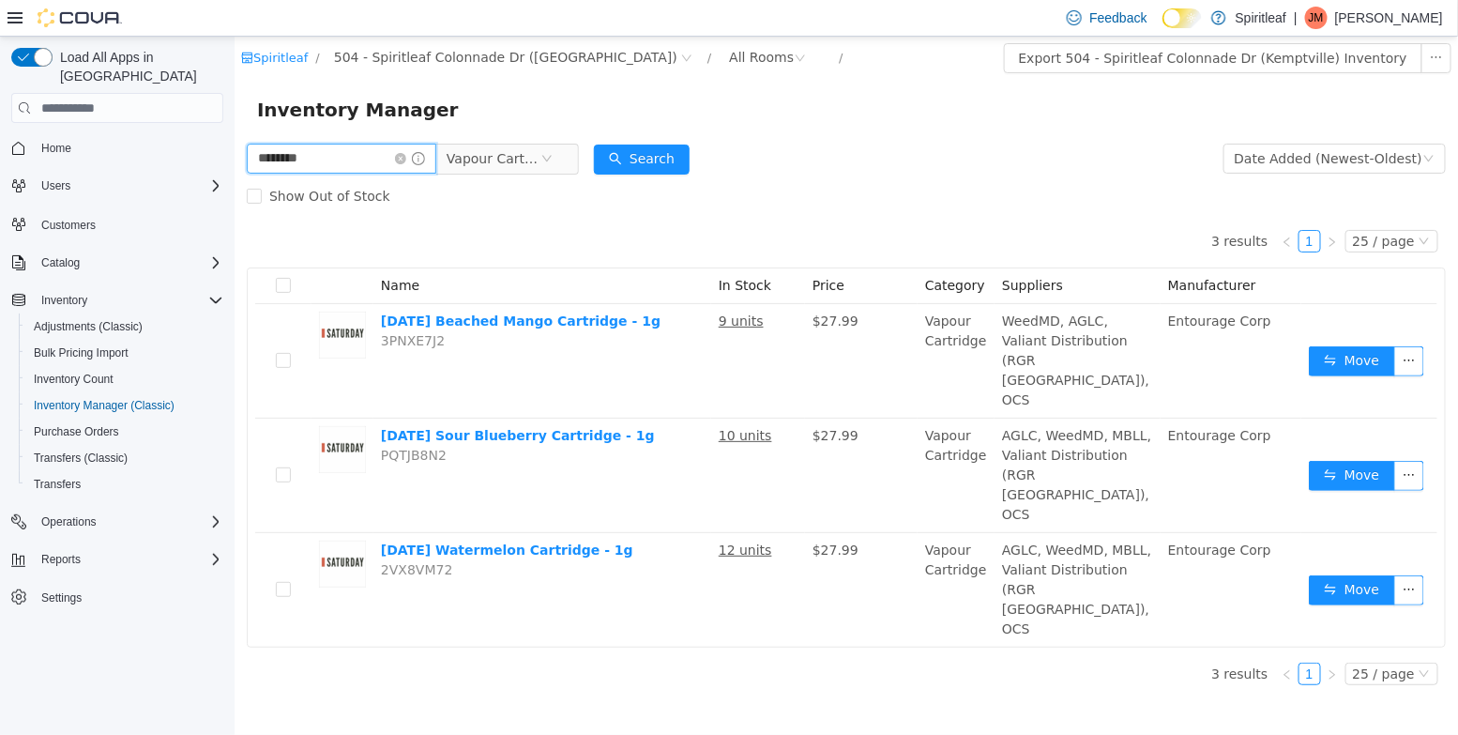
drag, startPoint x: 312, startPoint y: 159, endPoint x: 163, endPoint y: 149, distance: 149.5
click at [234, 149] on html "Spiritleaf / 504 - Spiritleaf Colonnade Dr (Kemptville) / All Rooms / Export 50…" at bounding box center [845, 386] width 1223 height 698
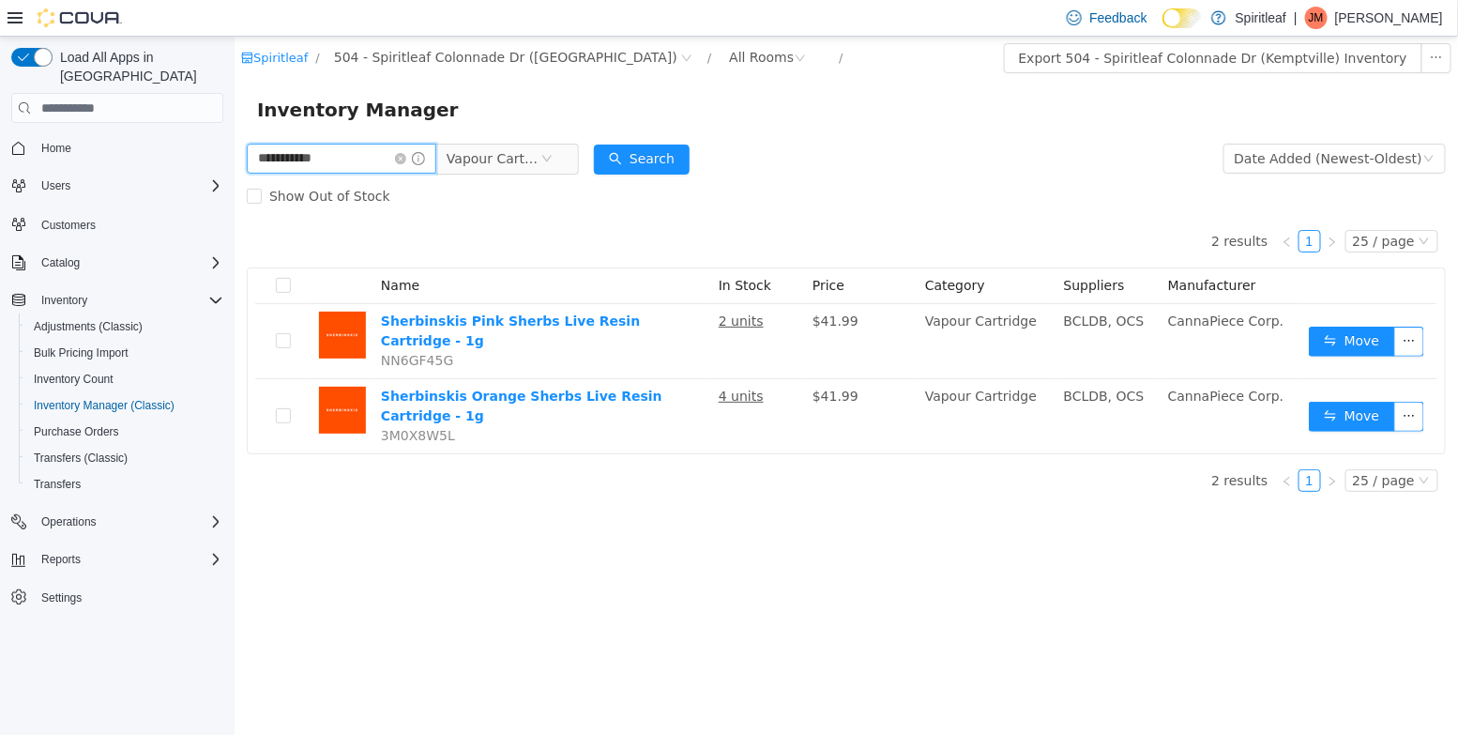
drag, startPoint x: 342, startPoint y: 164, endPoint x: 84, endPoint y: 121, distance: 261.6
click at [234, 121] on html "**********" at bounding box center [845, 386] width 1223 height 698
type input "*******"
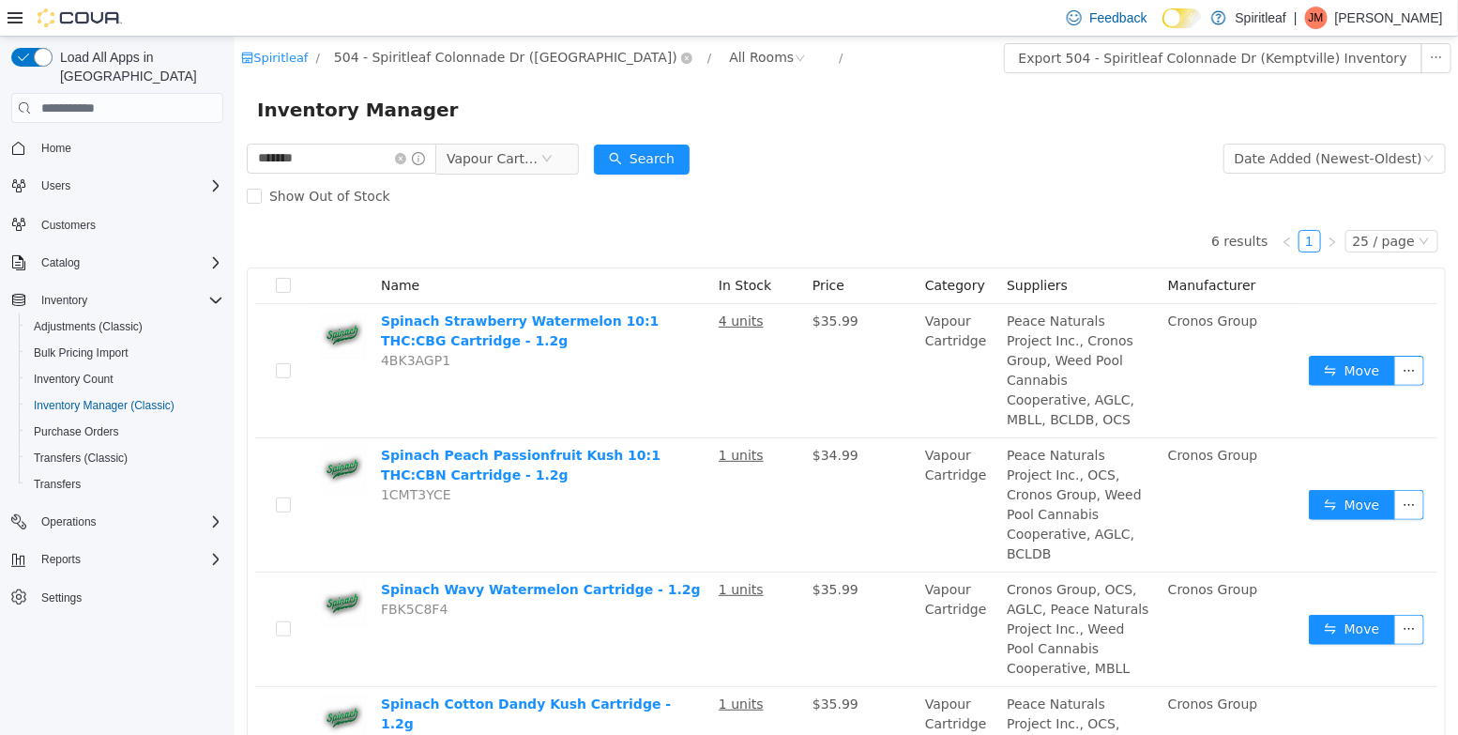
click at [399, 50] on span "504 - Spiritleaf Colonnade Dr ([GEOGRAPHIC_DATA])" at bounding box center [504, 57] width 343 height 21
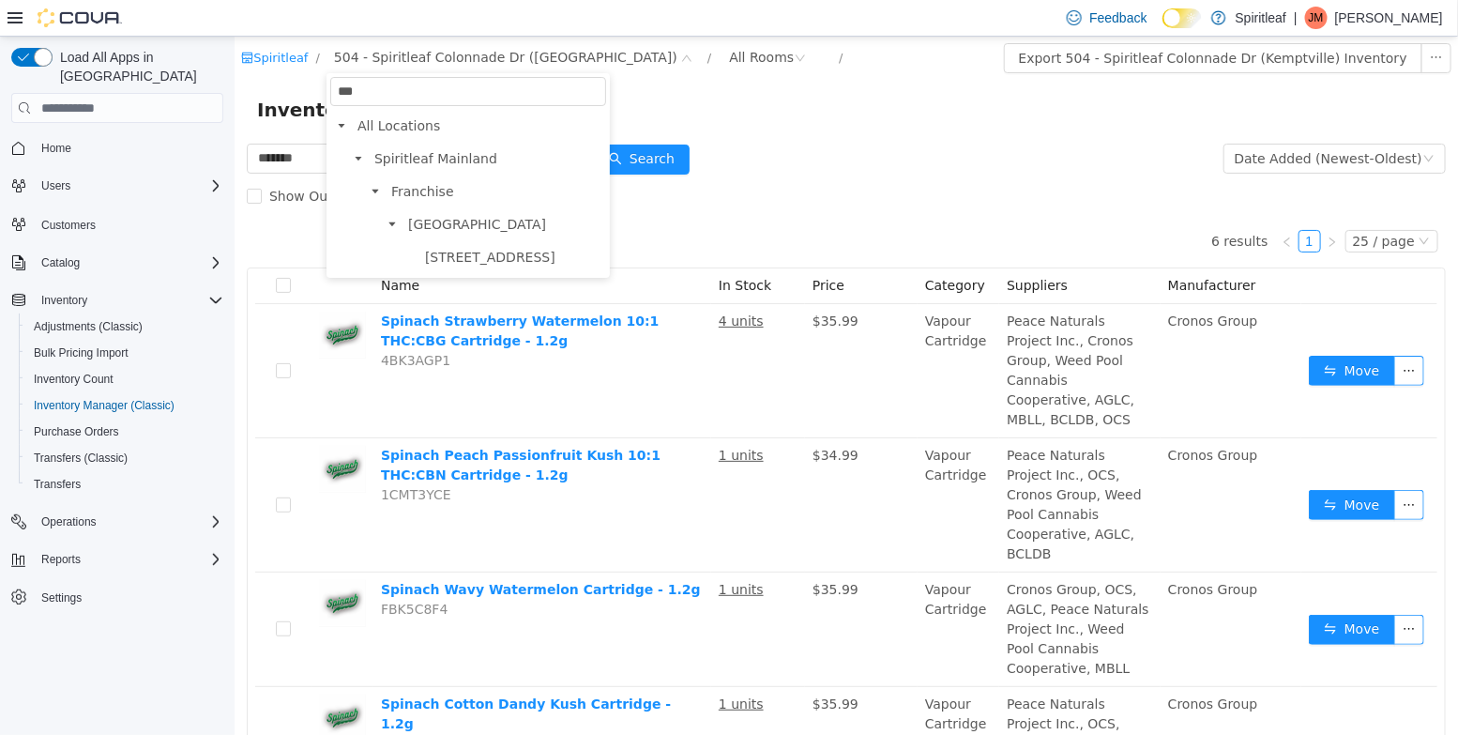
type input "***"
click at [523, 244] on li "Ontario 501 - Spiritleaf Wellington St W (Ottawa)" at bounding box center [492, 241] width 225 height 58
click at [524, 256] on span "[STREET_ADDRESS]" at bounding box center [489, 257] width 130 height 15
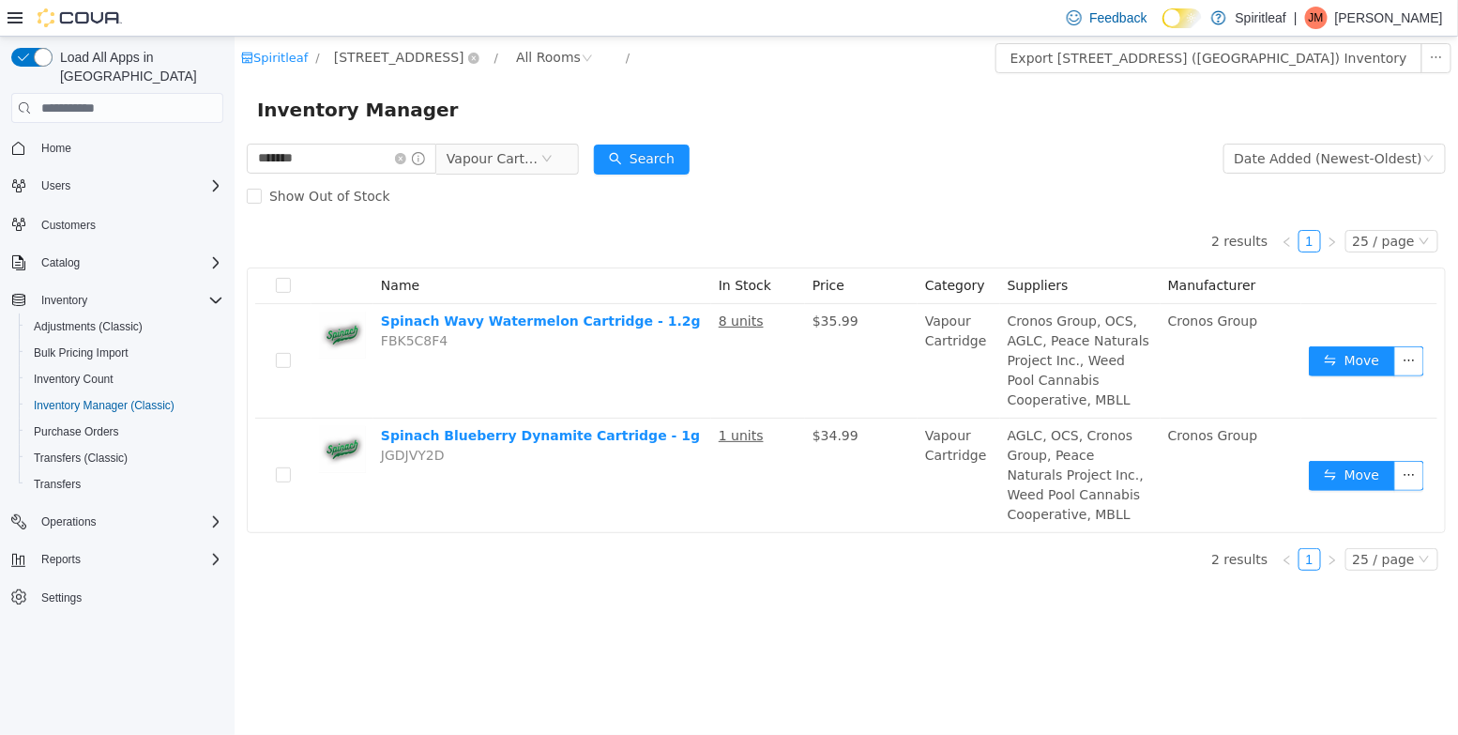
click at [444, 60] on span "[STREET_ADDRESS]" at bounding box center [398, 57] width 130 height 21
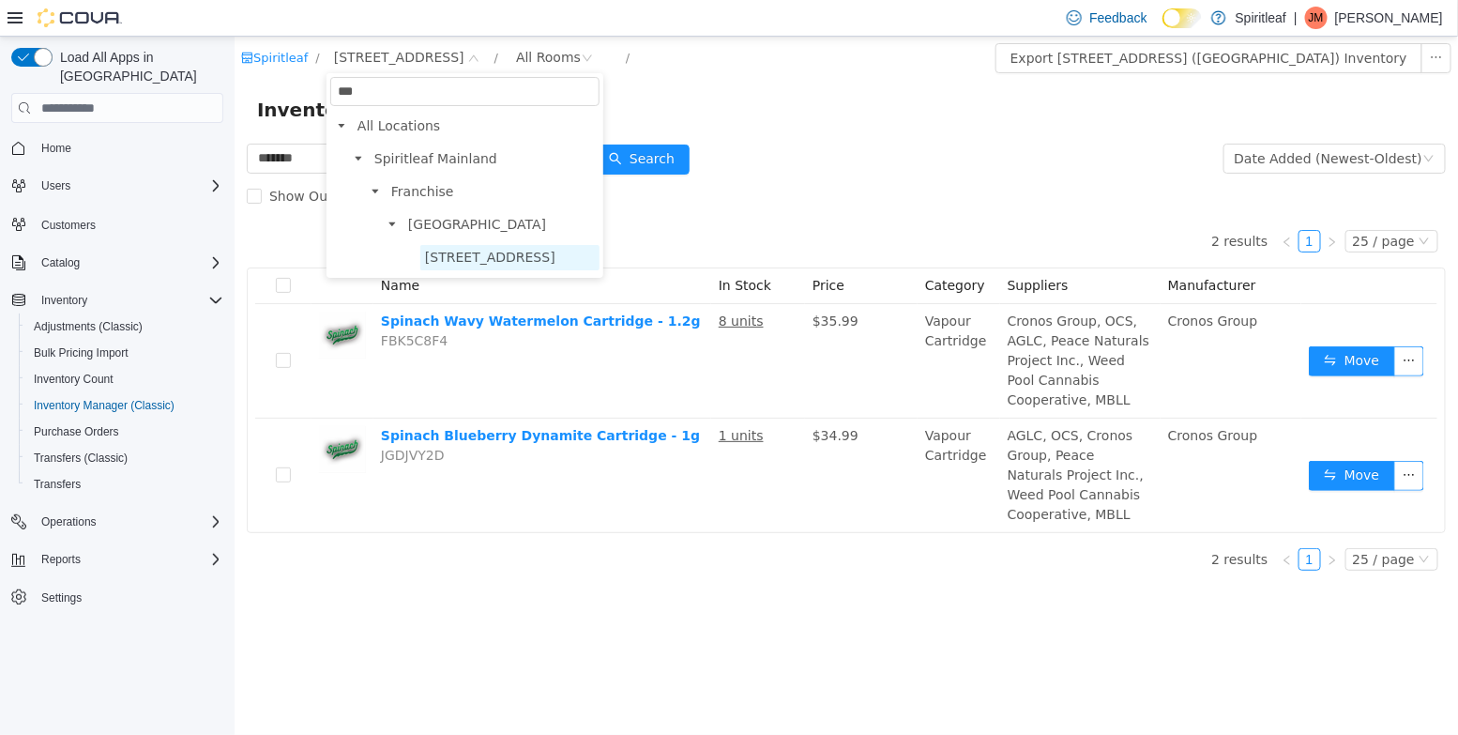
type input "***"
click at [546, 253] on span "[STREET_ADDRESS]" at bounding box center [489, 257] width 130 height 15
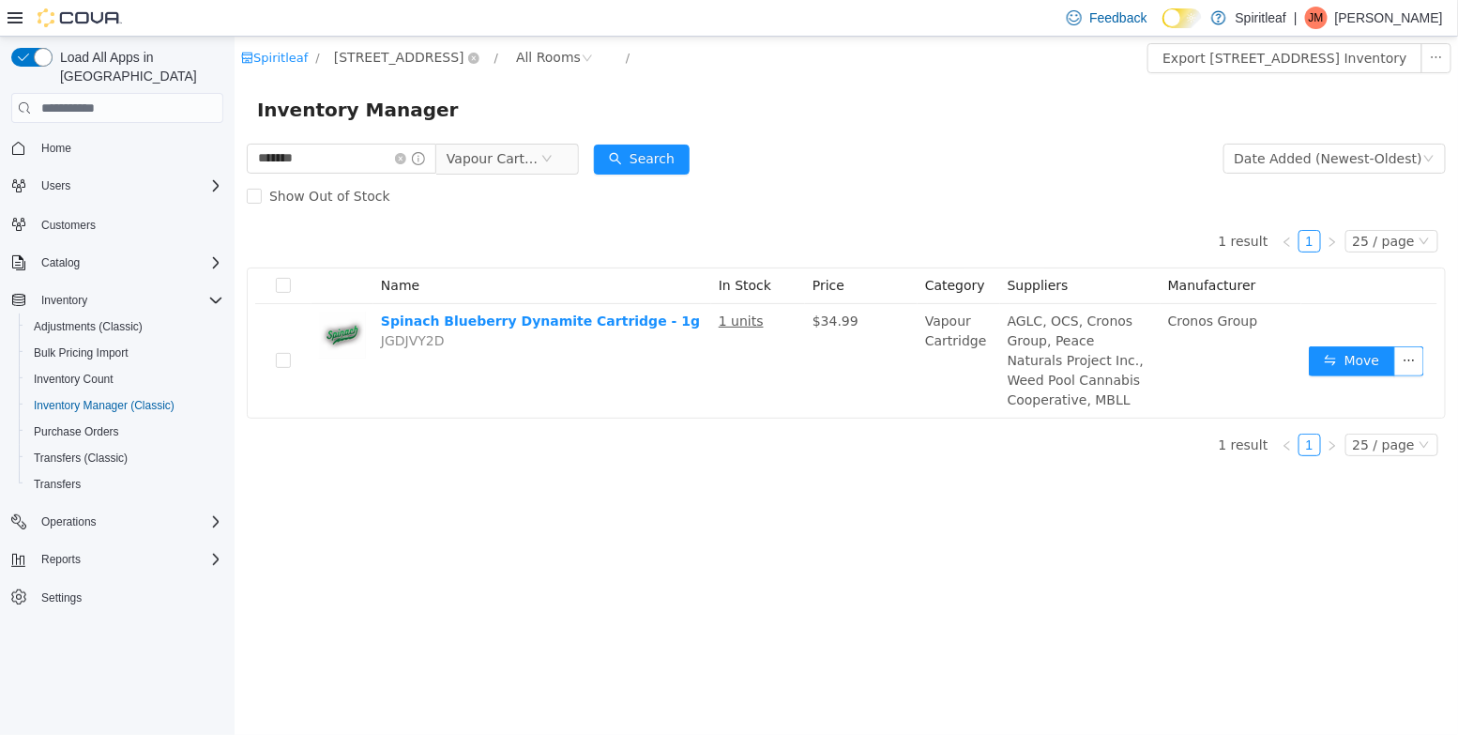
click at [460, 61] on span "[STREET_ADDRESS]" at bounding box center [398, 57] width 130 height 21
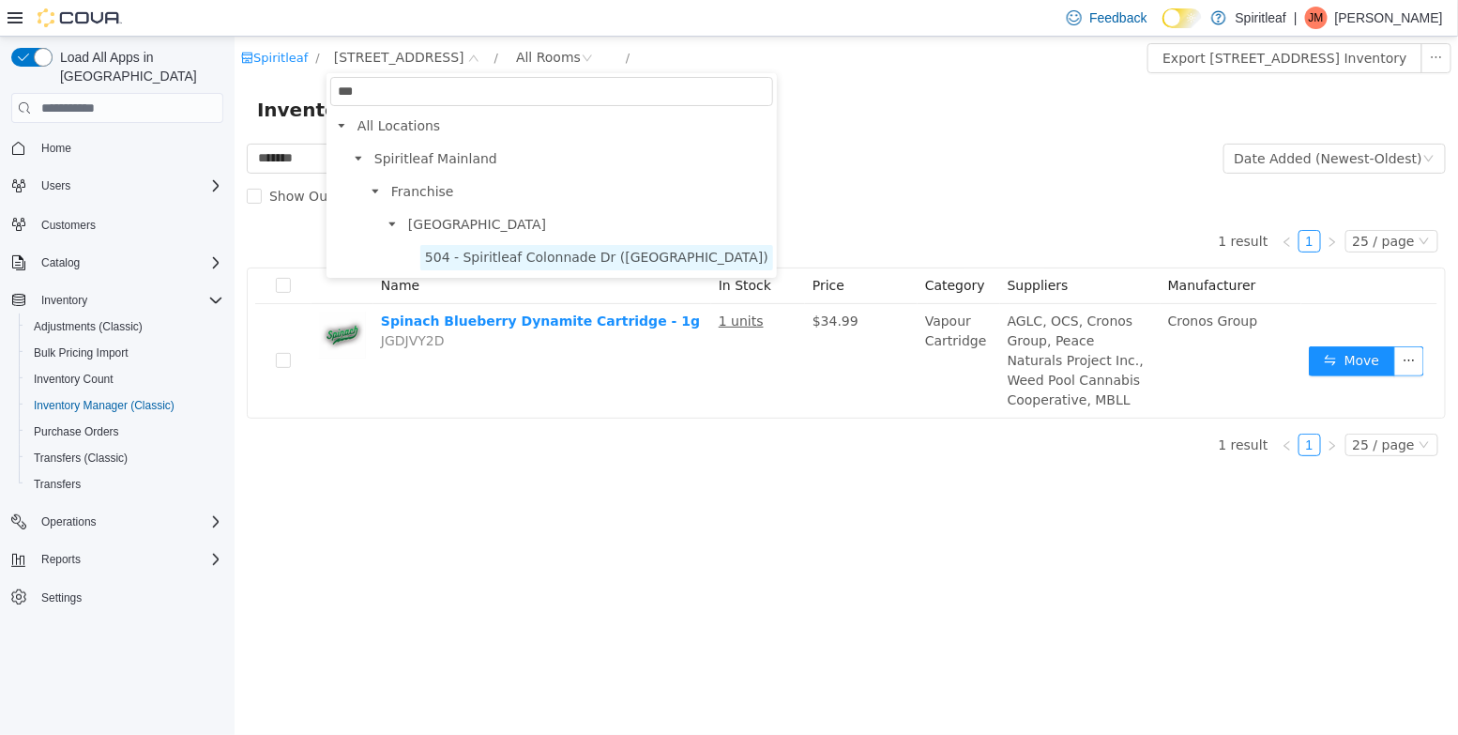
type input "***"
click at [551, 261] on span "504 - Spiritleaf Colonnade Dr ([GEOGRAPHIC_DATA])" at bounding box center [595, 257] width 343 height 15
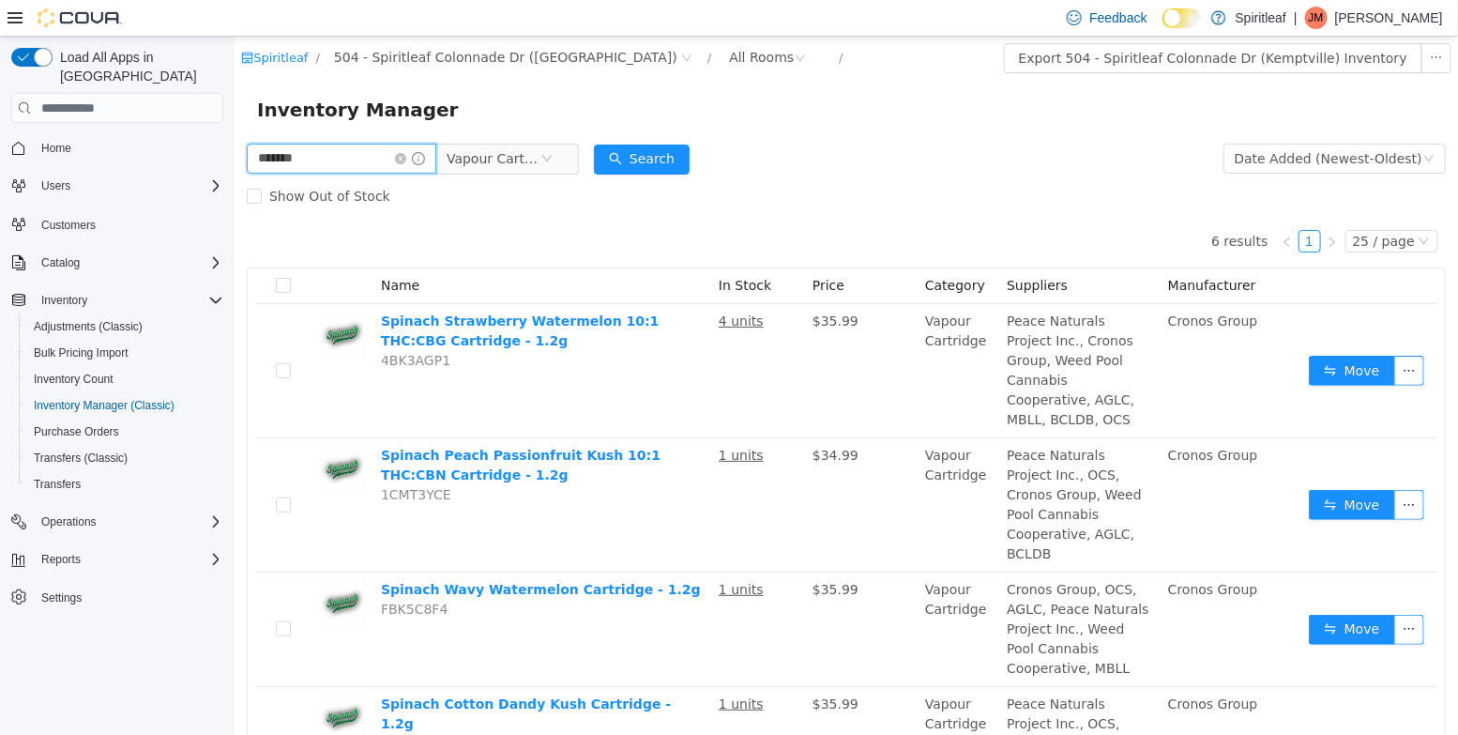
drag, startPoint x: 344, startPoint y: 170, endPoint x: 106, endPoint y: 121, distance: 243.2
click at [234, 121] on html "Spiritleaf / 504 - Spiritleaf Colonnade Dr (Kemptville) / All Rooms / Export 50…" at bounding box center [845, 386] width 1223 height 698
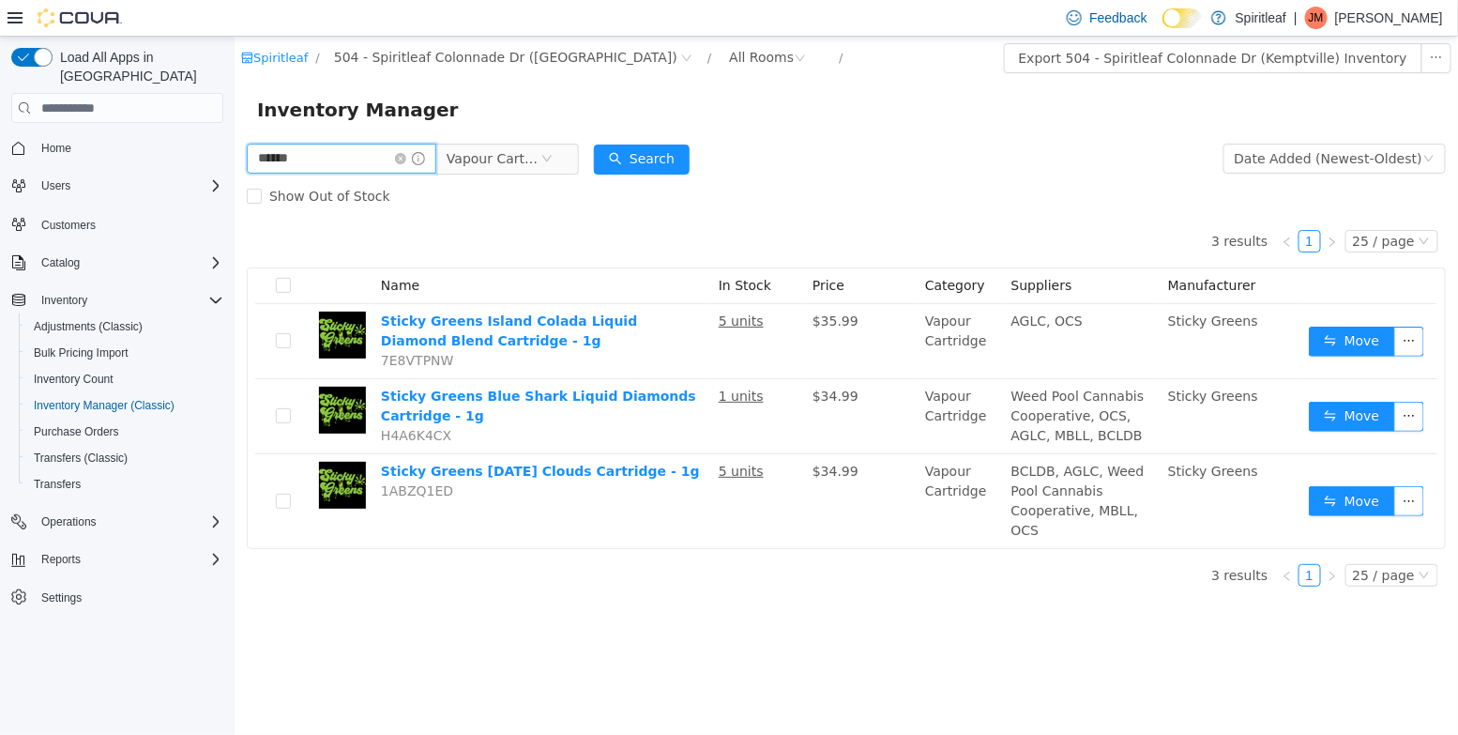
drag, startPoint x: 323, startPoint y: 157, endPoint x: 98, endPoint y: 156, distance: 225.1
click at [234, 156] on html "Spiritleaf / 504 - Spiritleaf Colonnade Dr (Kemptville) / All Rooms / Export 50…" at bounding box center [845, 386] width 1223 height 698
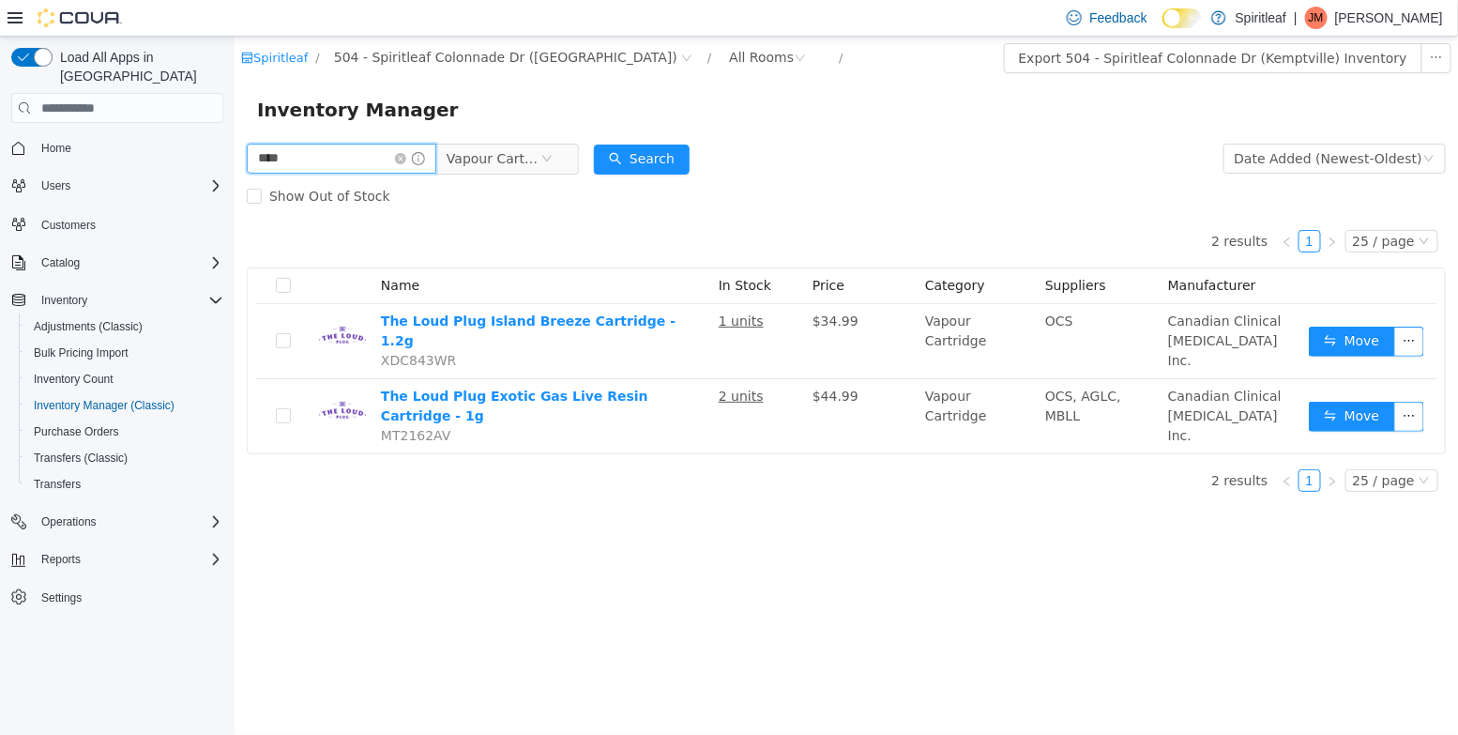
drag, startPoint x: 304, startPoint y: 153, endPoint x: 73, endPoint y: 149, distance: 230.8
click at [234, 149] on html "Spiritleaf / 504 - Spiritleaf Colonnade Dr (Kemptville) / All Rooms / Export 50…" at bounding box center [845, 386] width 1223 height 698
type input "******"
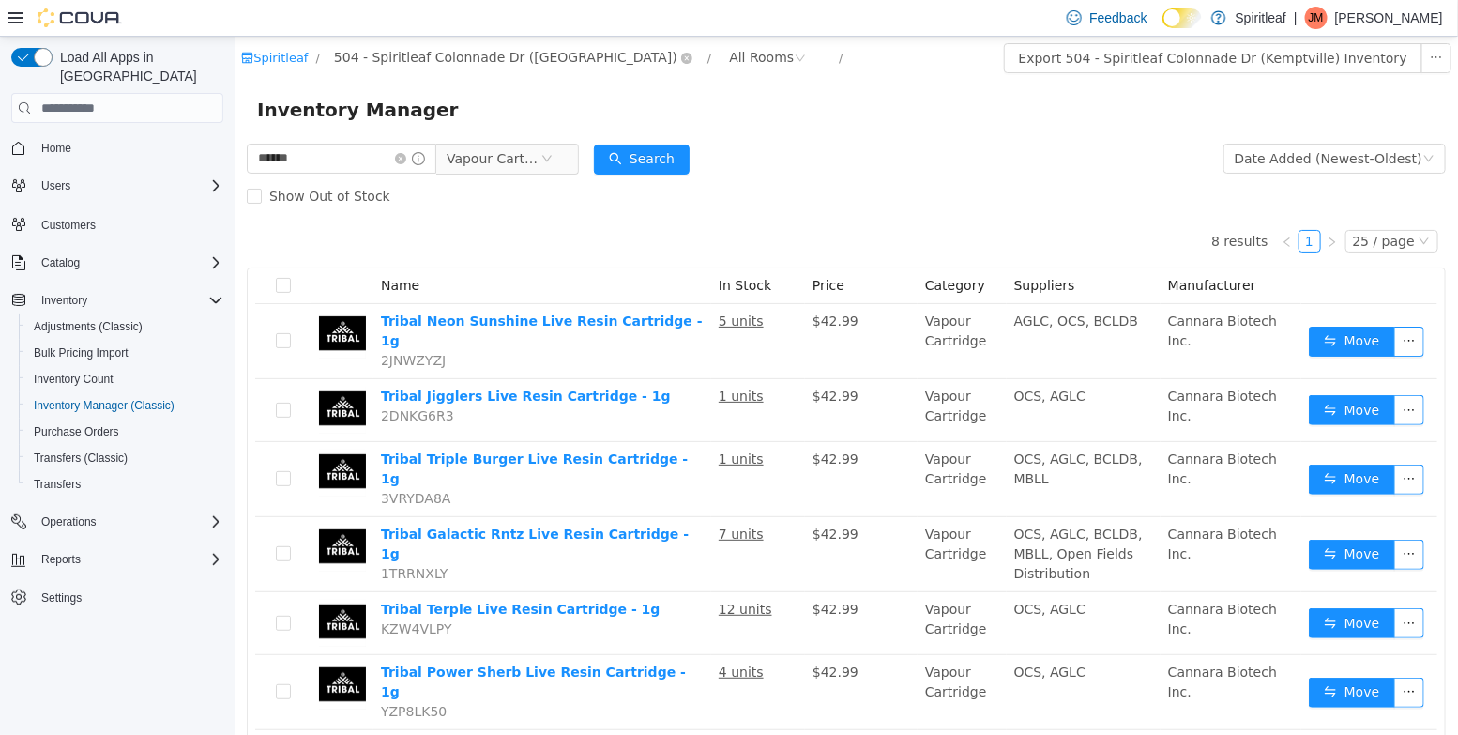
click at [427, 54] on span "504 - Spiritleaf Colonnade Dr ([GEOGRAPHIC_DATA])" at bounding box center [504, 57] width 343 height 21
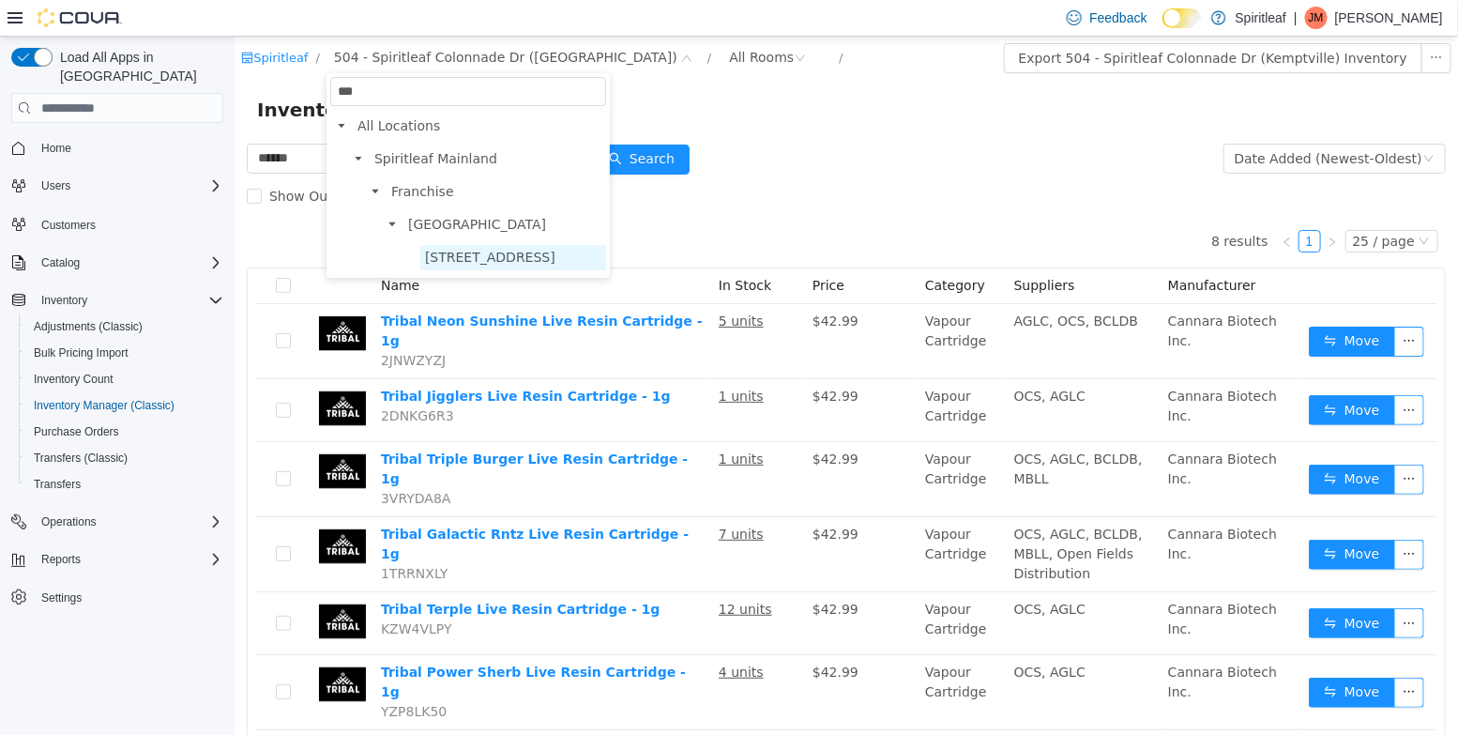
type input "***"
click at [455, 264] on span "[STREET_ADDRESS]" at bounding box center [489, 257] width 130 height 15
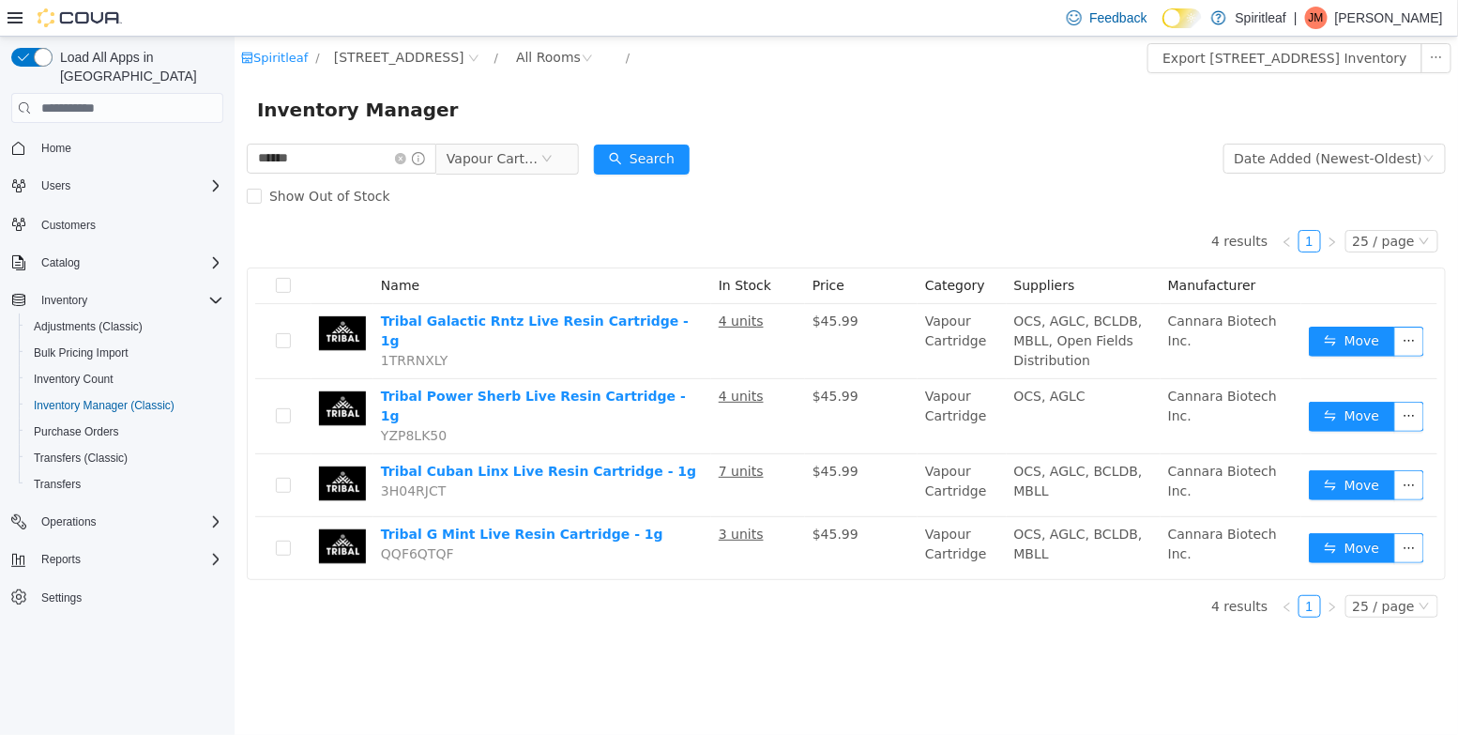
click at [463, 70] on div "Spiritleaf / [STREET_ADDRESS] / All Rooms /" at bounding box center [744, 58] width 1008 height 30
click at [462, 58] on span "[STREET_ADDRESS]" at bounding box center [398, 57] width 130 height 21
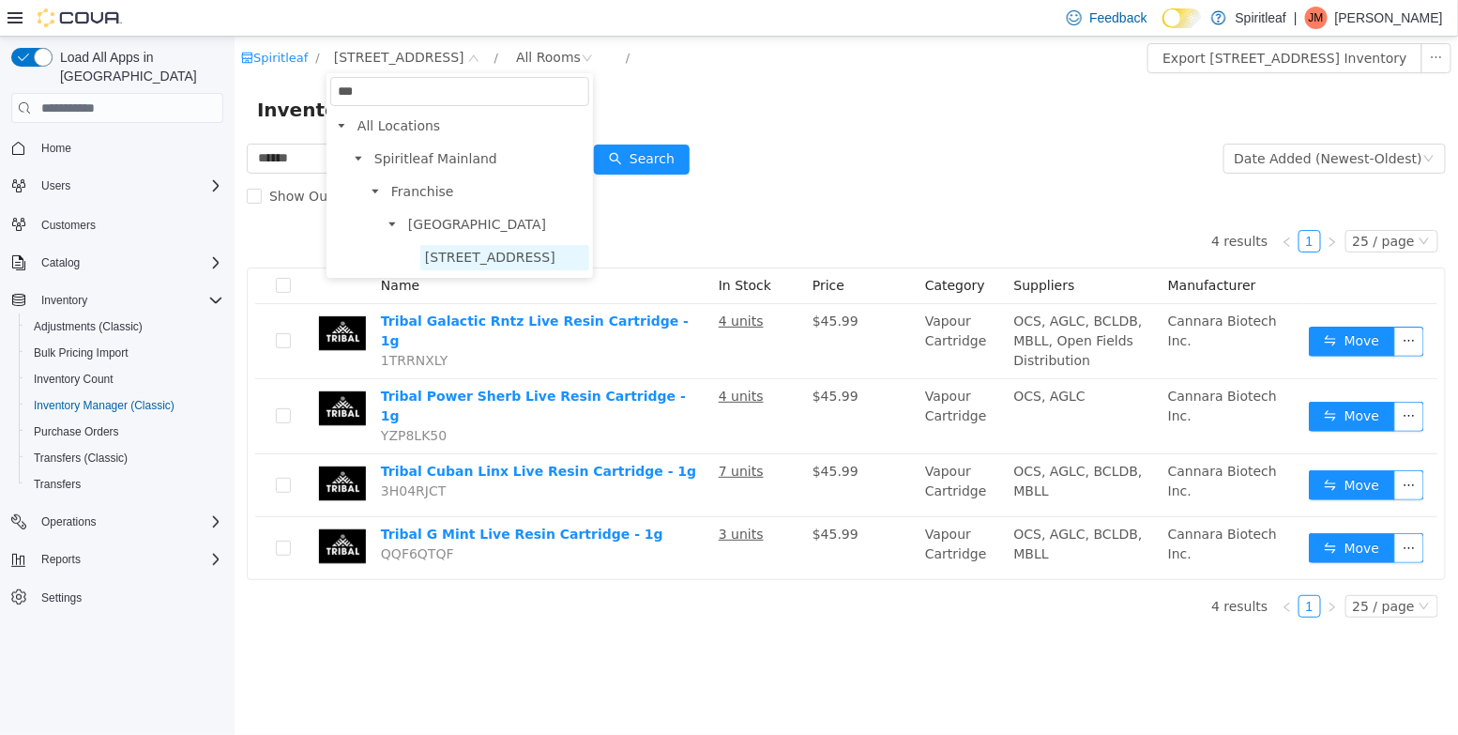
type input "***"
click at [549, 247] on span "[STREET_ADDRESS]" at bounding box center [503, 257] width 169 height 25
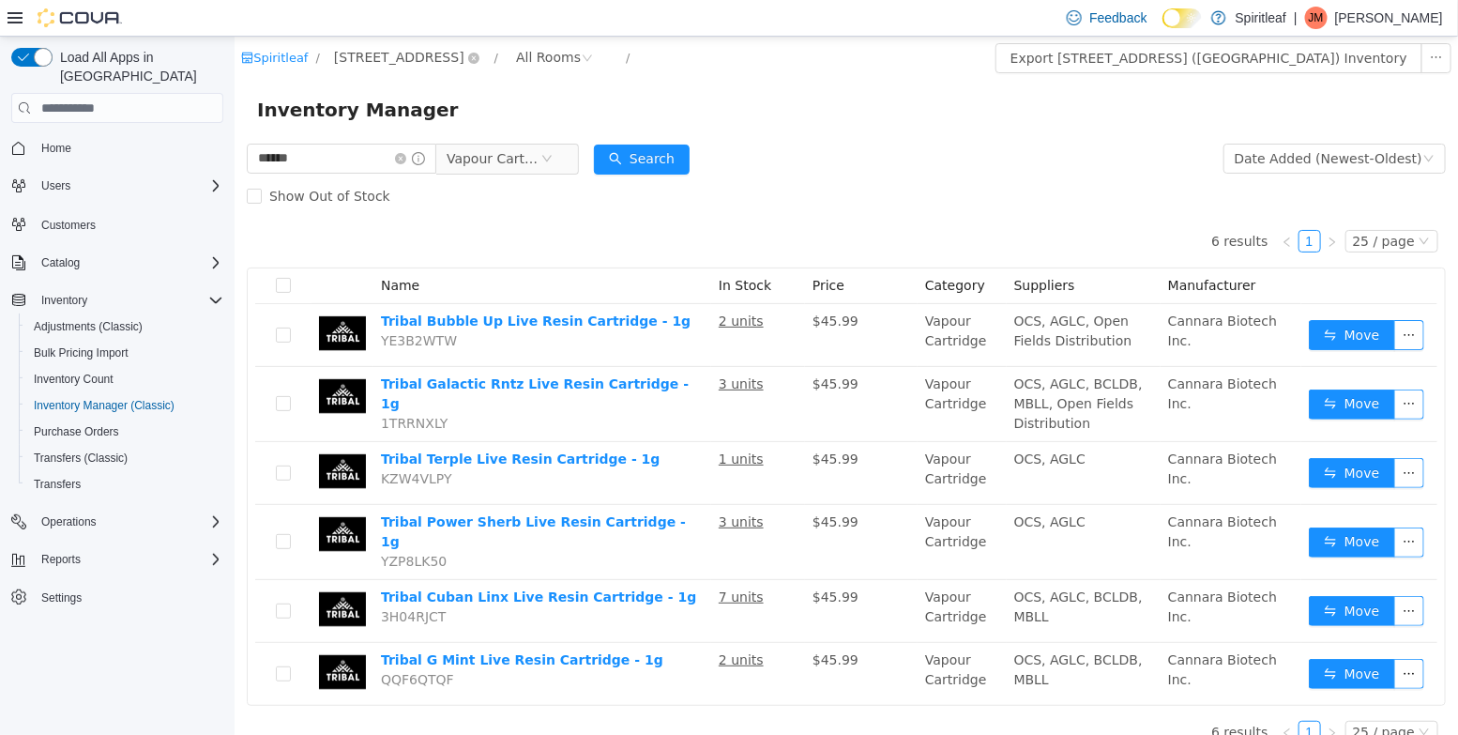
click at [454, 57] on span "[STREET_ADDRESS]" at bounding box center [398, 57] width 130 height 21
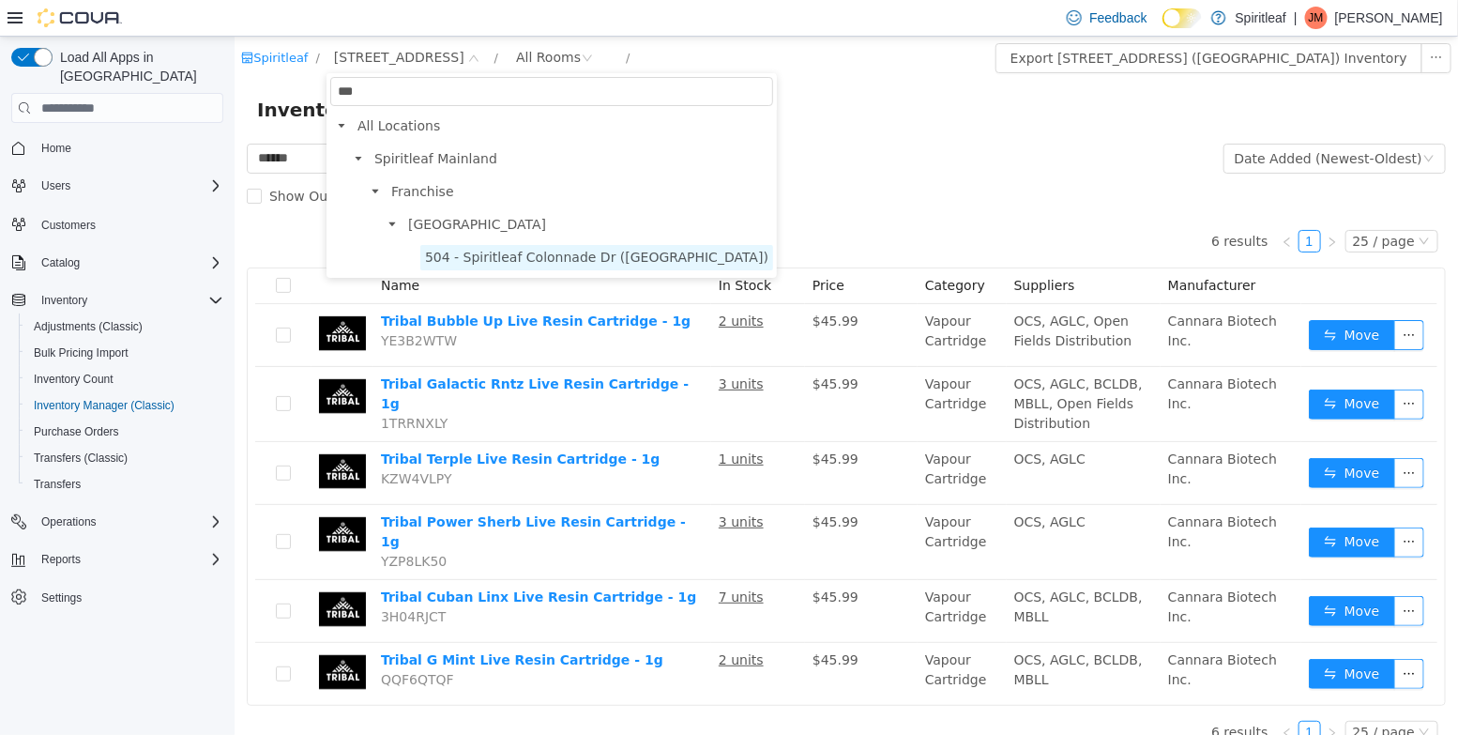
type input "***"
click at [527, 254] on span "504 - Spiritleaf Colonnade Dr ([GEOGRAPHIC_DATA])" at bounding box center [595, 257] width 343 height 15
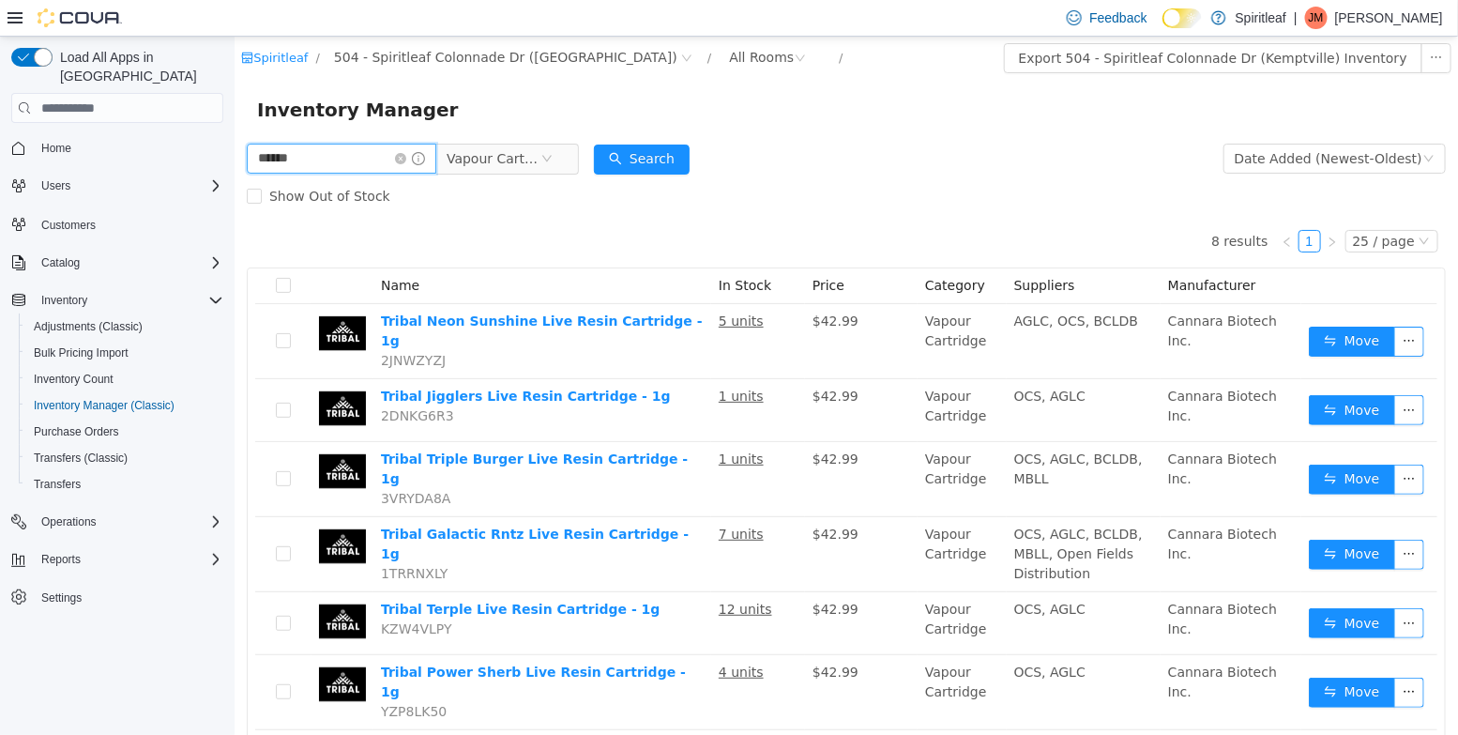
drag, startPoint x: 305, startPoint y: 163, endPoint x: 79, endPoint y: 103, distance: 233.9
click at [234, 103] on html "Spiritleaf / 504 - Spiritleaf Colonnade Dr (Kemptville) / All Rooms / Export 50…" at bounding box center [845, 386] width 1223 height 698
type input "******"
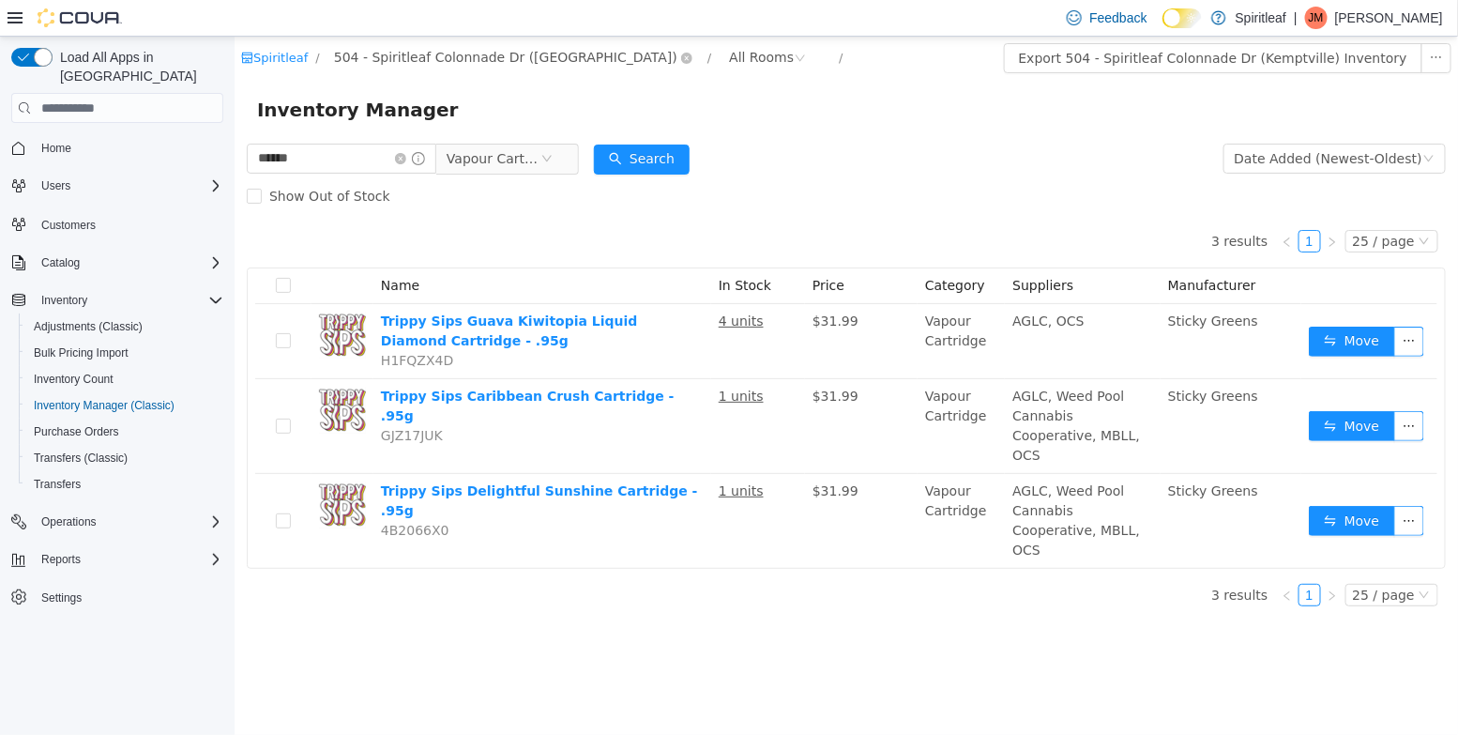
click at [413, 55] on span "504 - Spiritleaf Colonnade Dr ([GEOGRAPHIC_DATA])" at bounding box center [504, 57] width 343 height 21
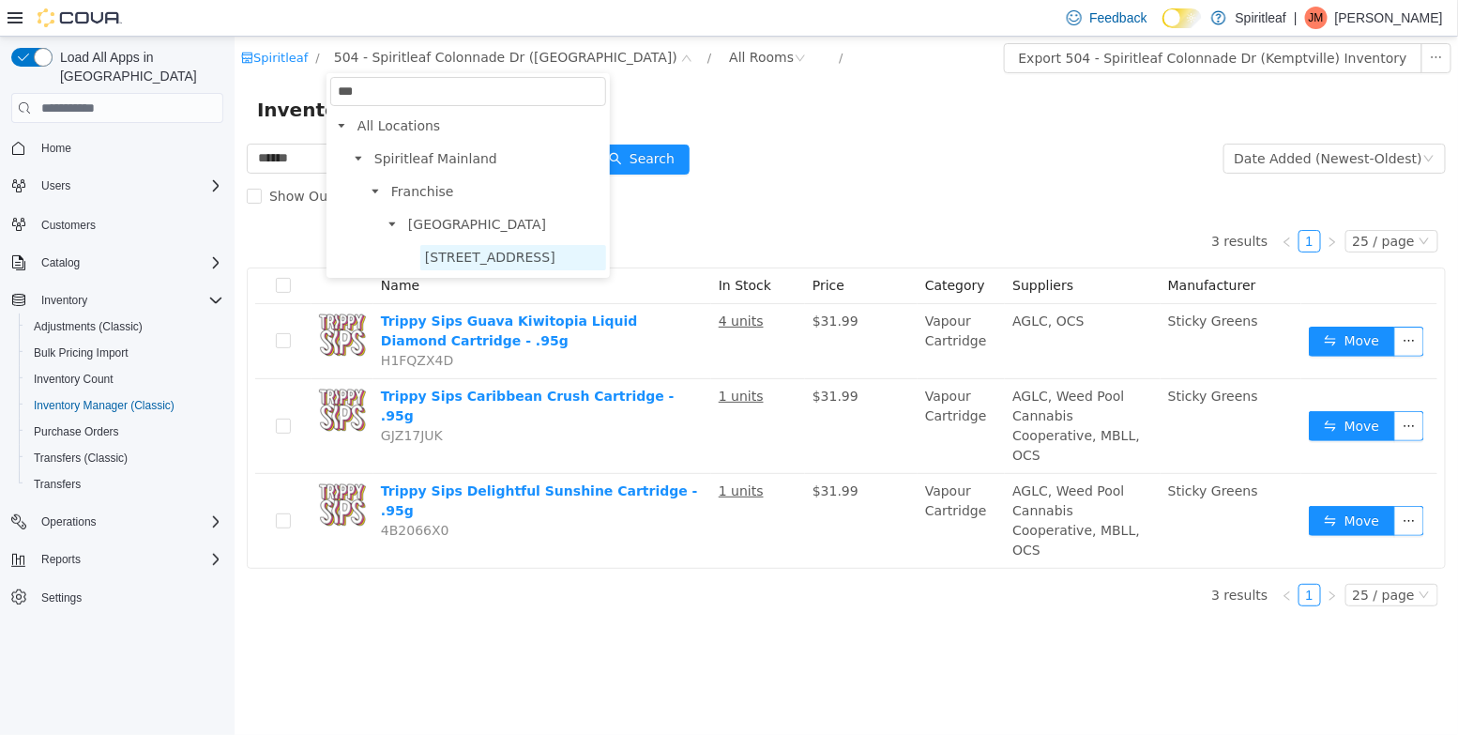
type input "***"
click at [493, 256] on span "[STREET_ADDRESS]" at bounding box center [489, 257] width 130 height 15
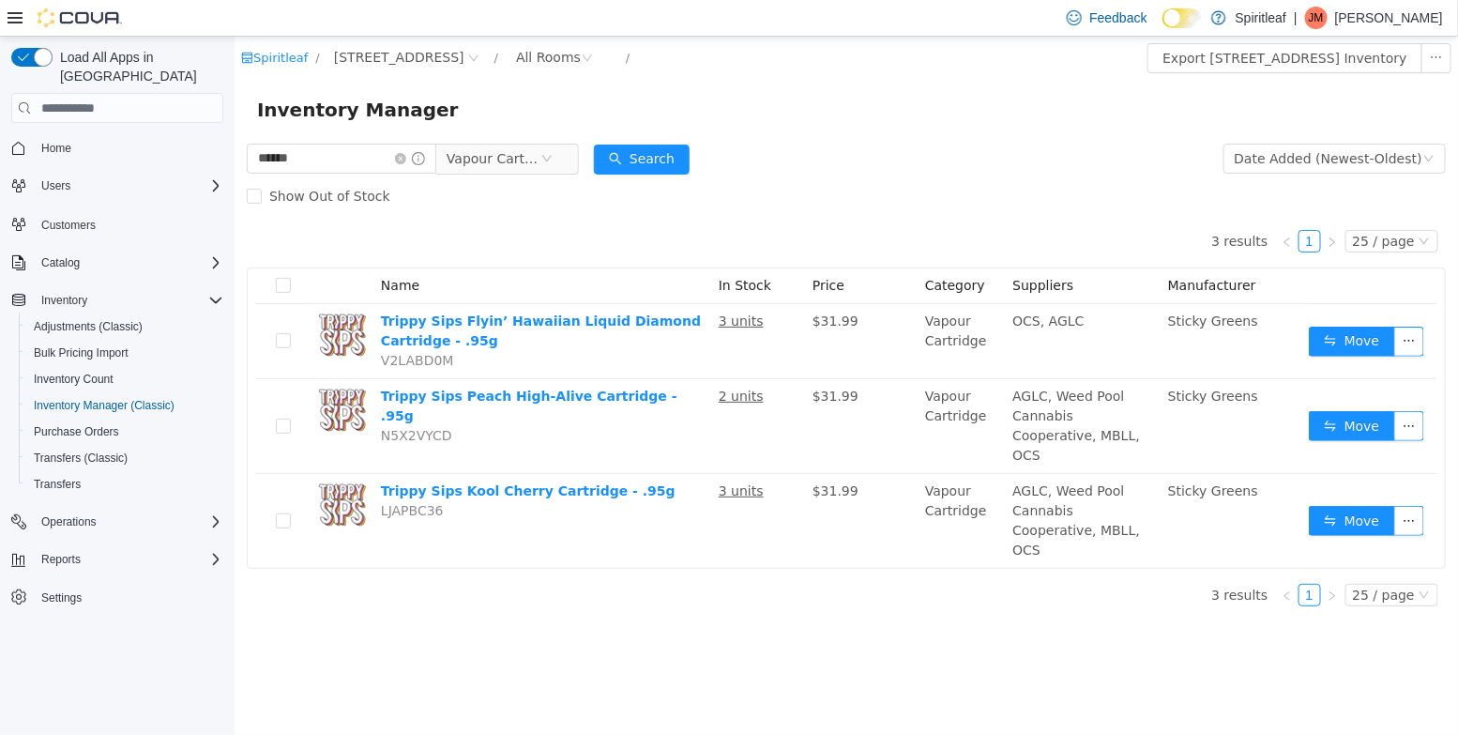
click at [488, 70] on div "Spiritleaf / [STREET_ADDRESS] / All Rooms /" at bounding box center [744, 58] width 1008 height 30
click at [463, 65] on span "[STREET_ADDRESS]" at bounding box center [398, 57] width 130 height 21
type input "***"
click at [531, 271] on div "*** 501 All Locations [GEOGRAPHIC_DATA] Franchise [GEOGRAPHIC_DATA] [STREET_ADD…" at bounding box center [459, 175] width 266 height 205
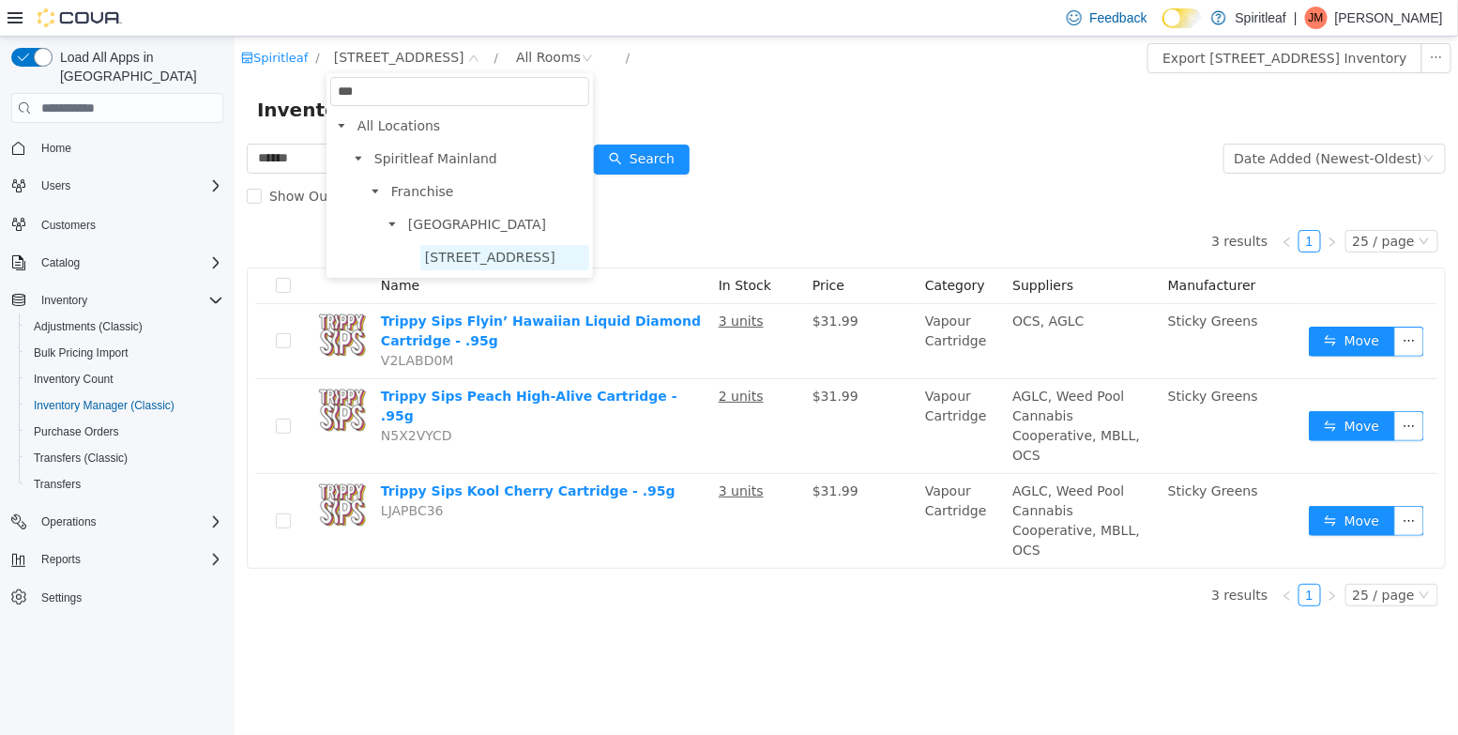
click at [529, 263] on span "[STREET_ADDRESS]" at bounding box center [489, 257] width 130 height 15
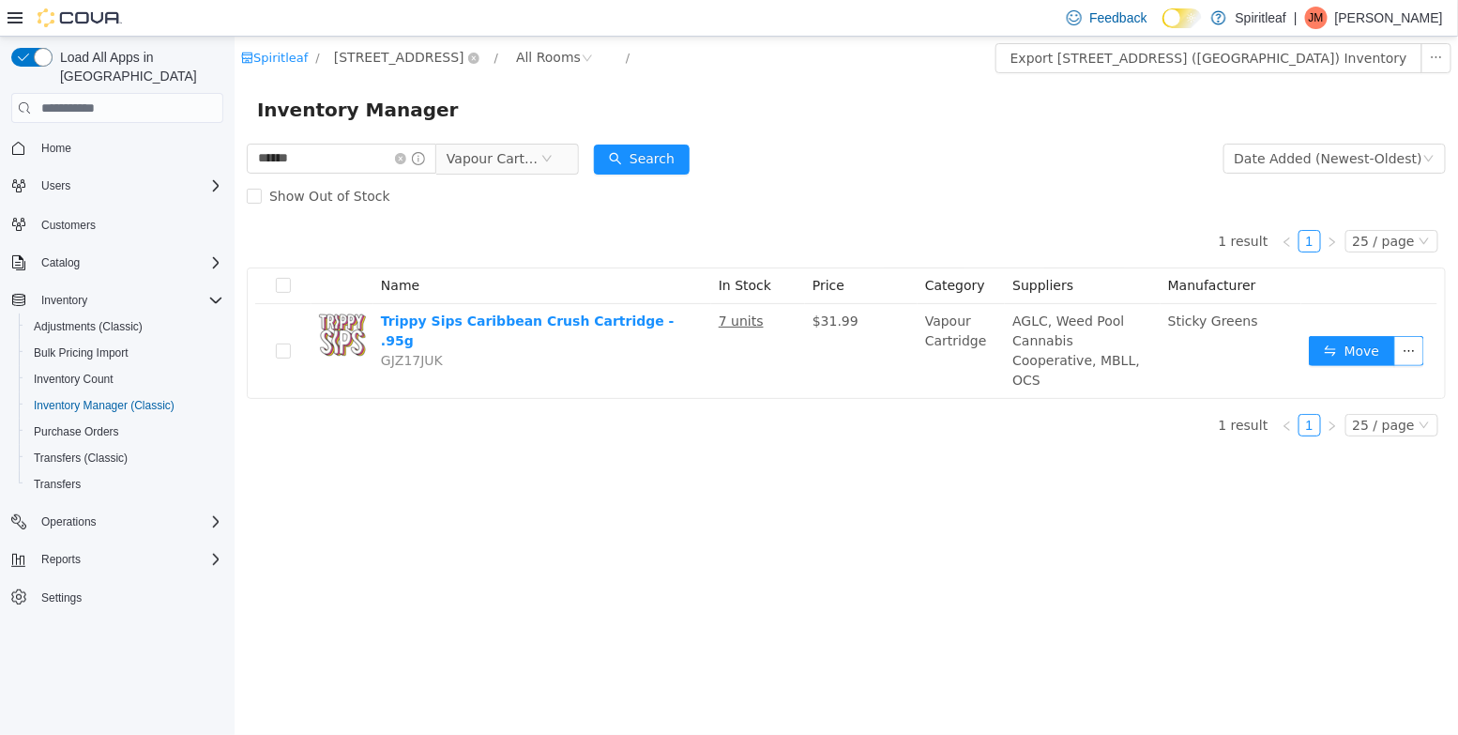
click at [463, 67] on span "[STREET_ADDRESS]" at bounding box center [398, 57] width 130 height 21
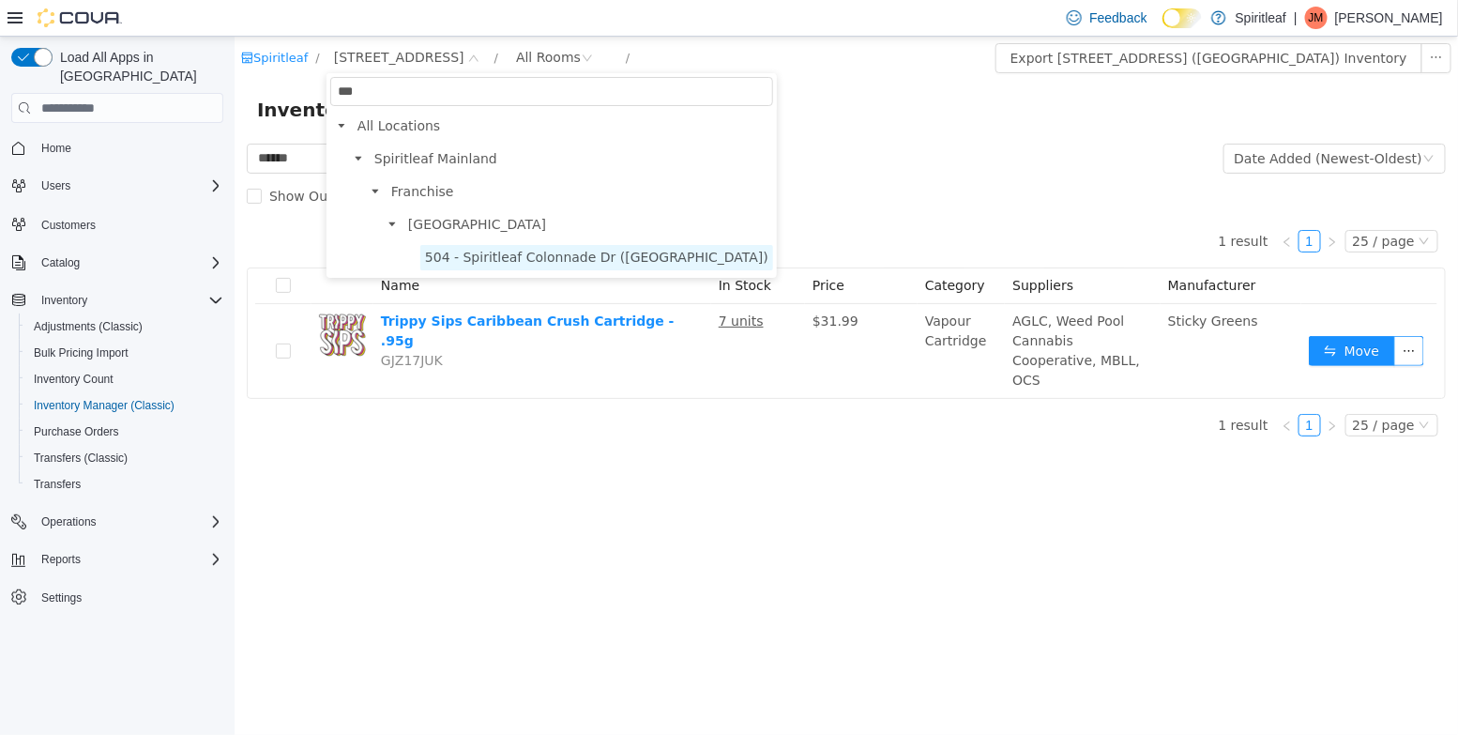
type input "***"
click at [526, 256] on span "504 - Spiritleaf Colonnade Dr ([GEOGRAPHIC_DATA])" at bounding box center [595, 257] width 343 height 15
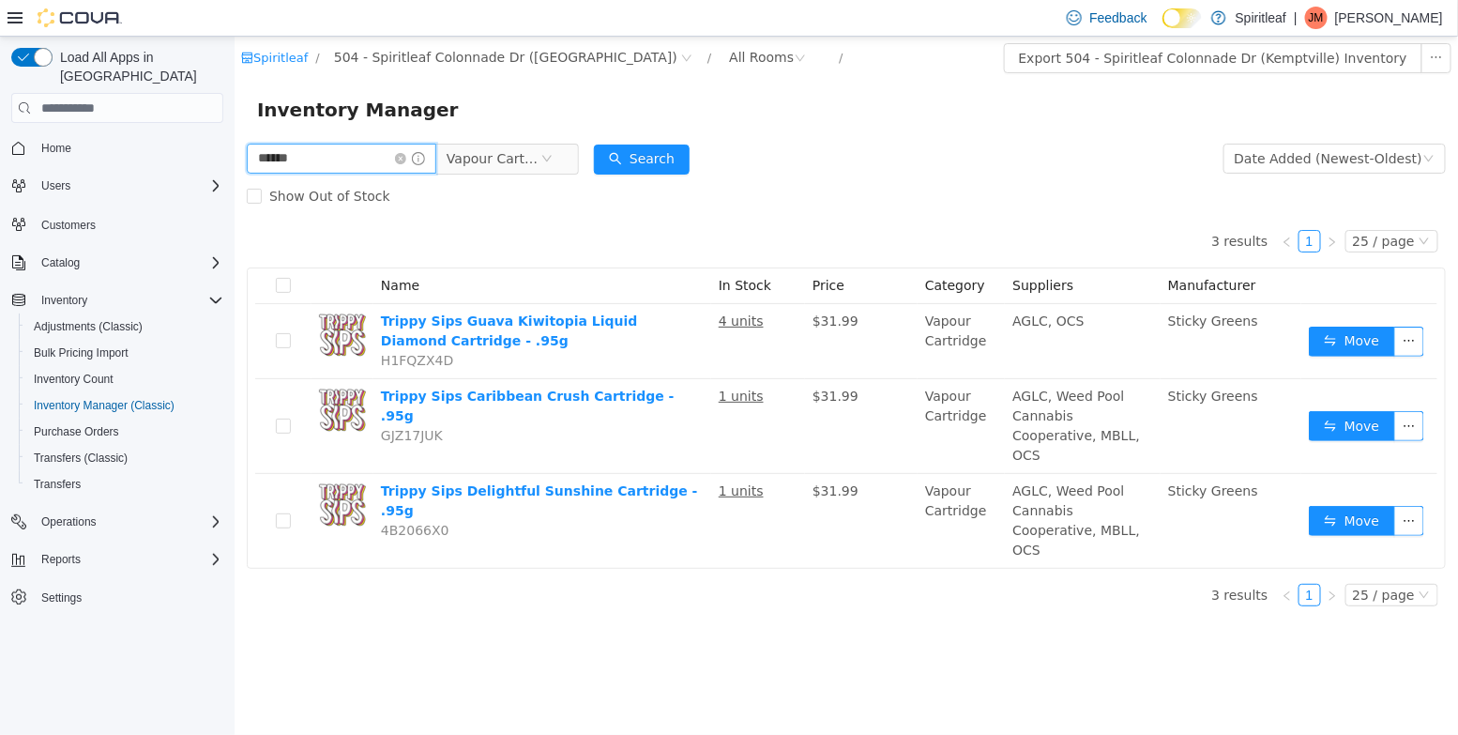
drag, startPoint x: 239, startPoint y: 164, endPoint x: 98, endPoint y: 137, distance: 143.3
click at [234, 137] on html "Spiritleaf / 504 - Spiritleaf Colonnade Dr (Kemptville) / All Rooms / Export 50…" at bounding box center [845, 386] width 1223 height 698
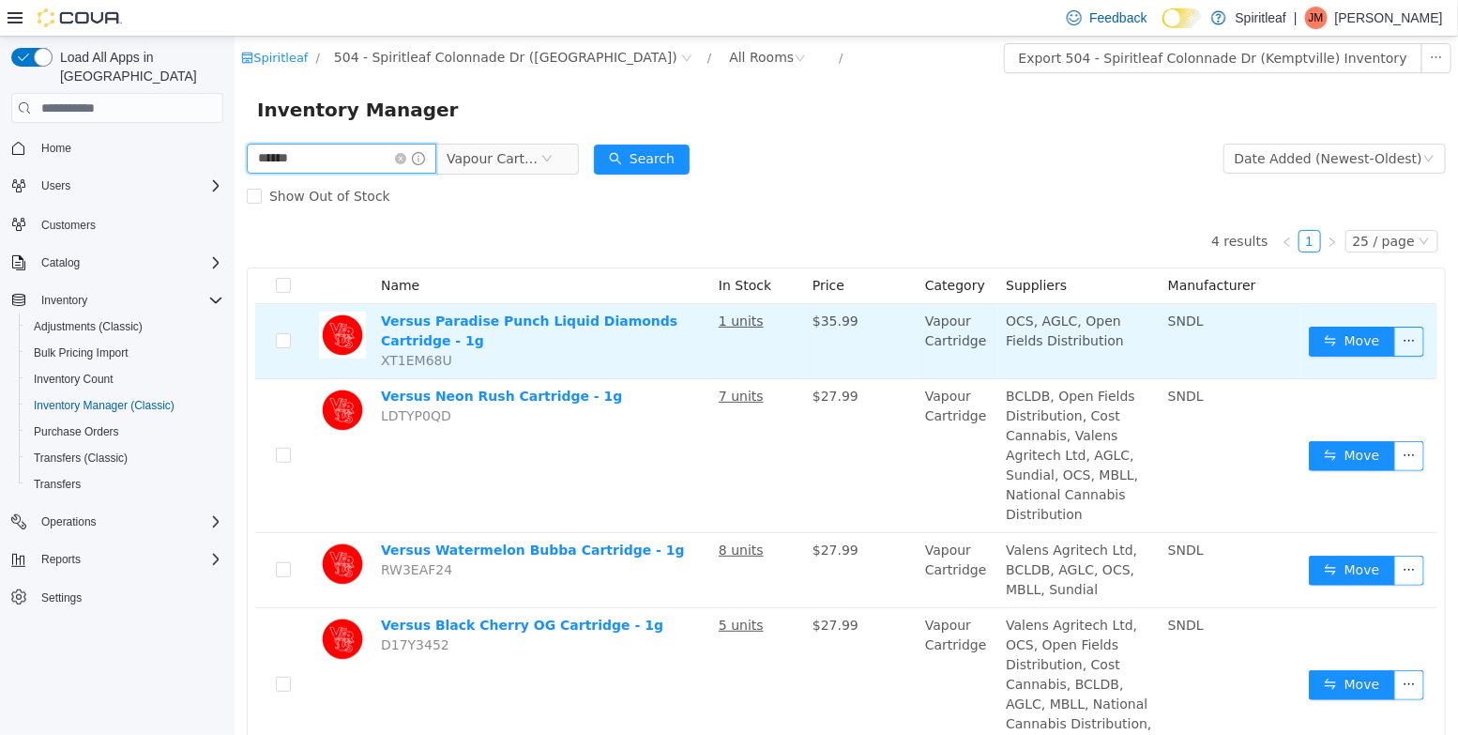
scroll to position [59, 0]
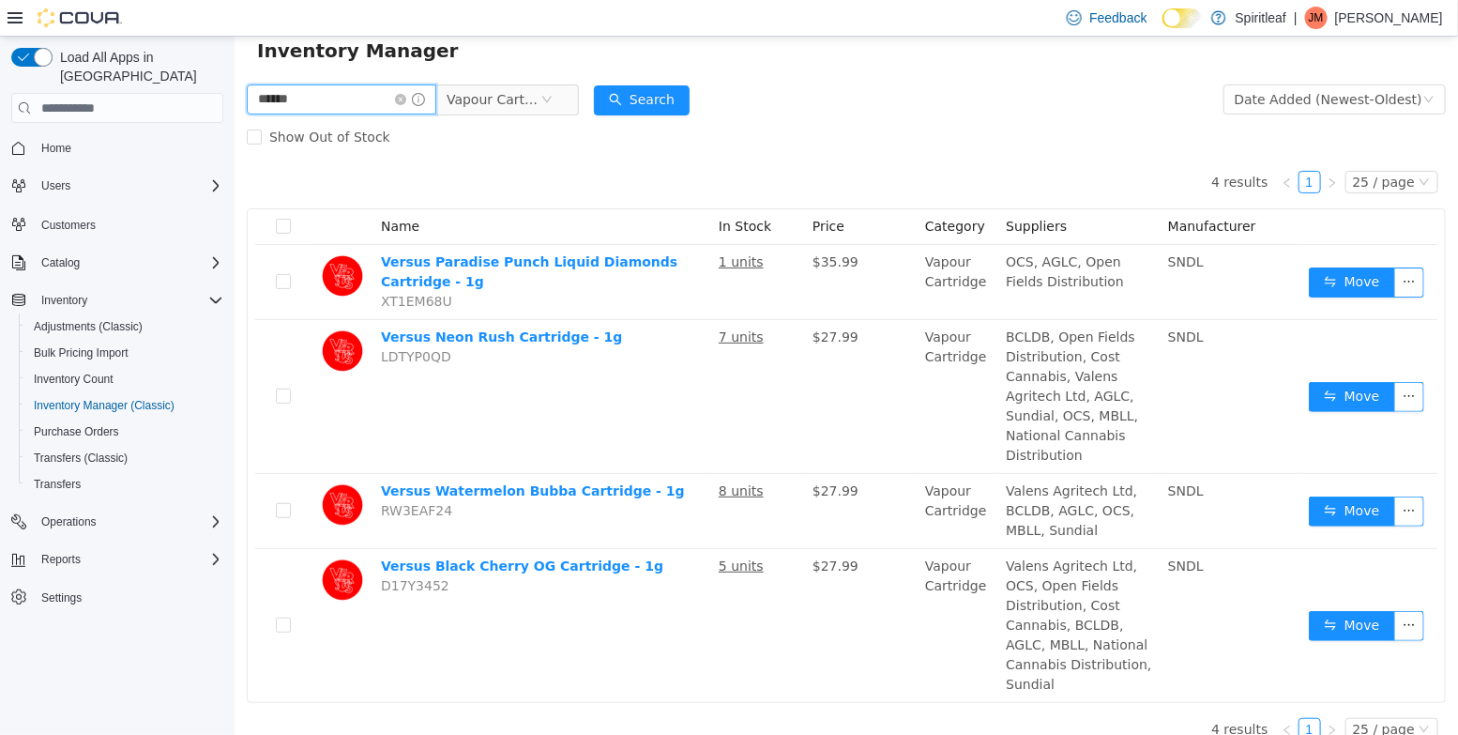
drag, startPoint x: 314, startPoint y: 100, endPoint x: 112, endPoint y: 98, distance: 202.6
click at [234, 98] on html "Spiritleaf / 504 - Spiritleaf Colonnade Dr (Kemptville) / All Rooms / Export 50…" at bounding box center [845, 326] width 1223 height 698
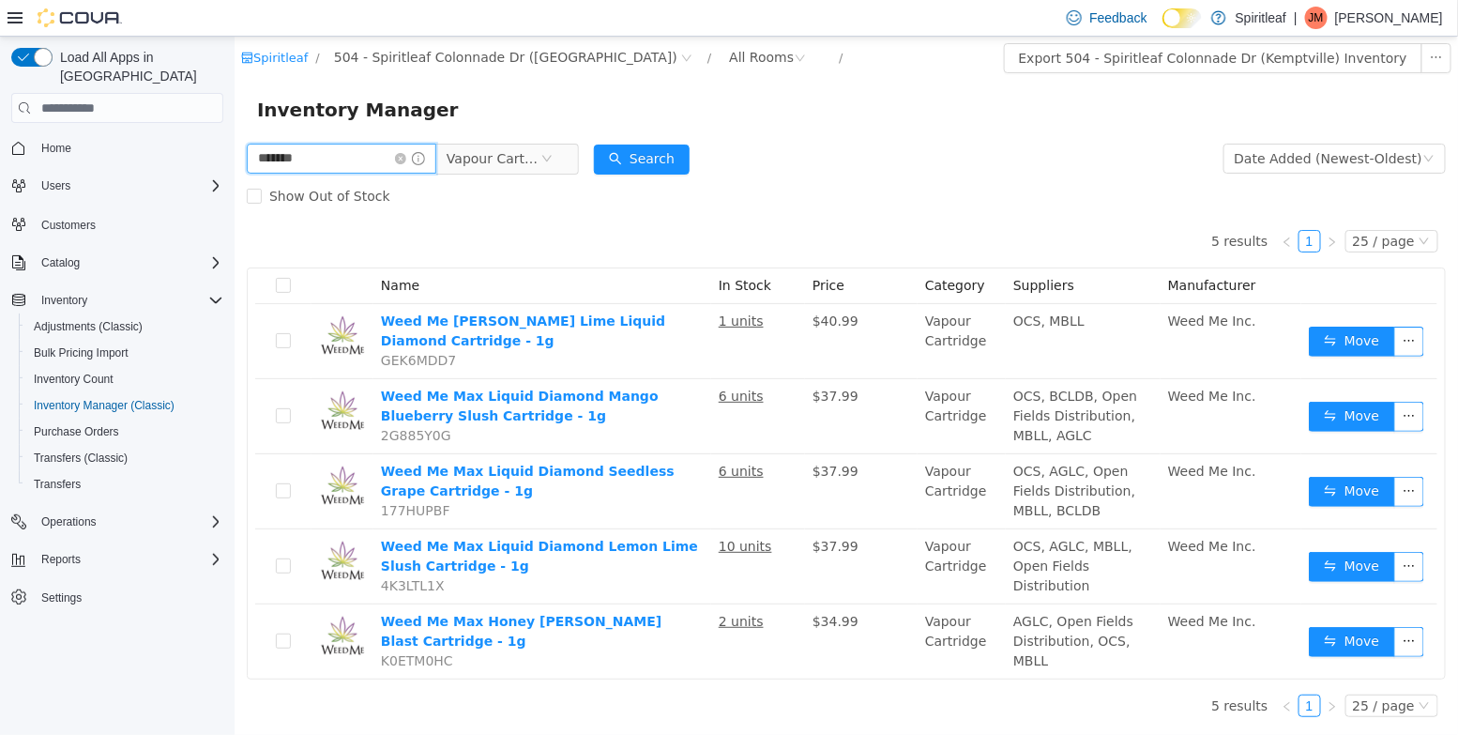
drag, startPoint x: 339, startPoint y: 156, endPoint x: 35, endPoint y: 138, distance: 304.5
click at [234, 138] on html "Spiritleaf / 504 - Spiritleaf Colonnade Dr (Kemptville) / All Rooms / Export 50…" at bounding box center [845, 386] width 1223 height 698
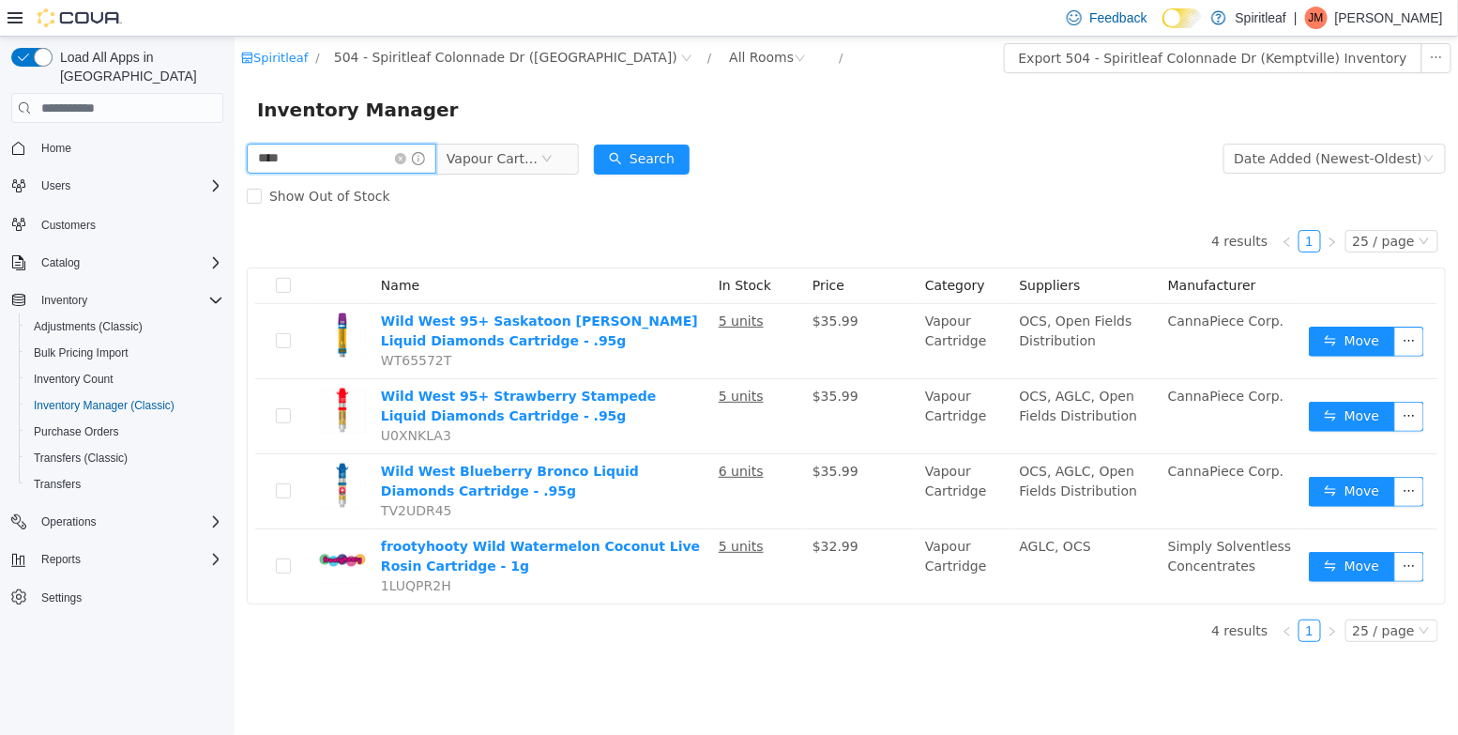
drag, startPoint x: 309, startPoint y: 161, endPoint x: 183, endPoint y: 153, distance: 126.0
click at [234, 153] on html "Spiritleaf / 504 - Spiritleaf Colonnade Dr (Kemptville) / All Rooms / Export 50…" at bounding box center [845, 386] width 1223 height 698
type input "*****"
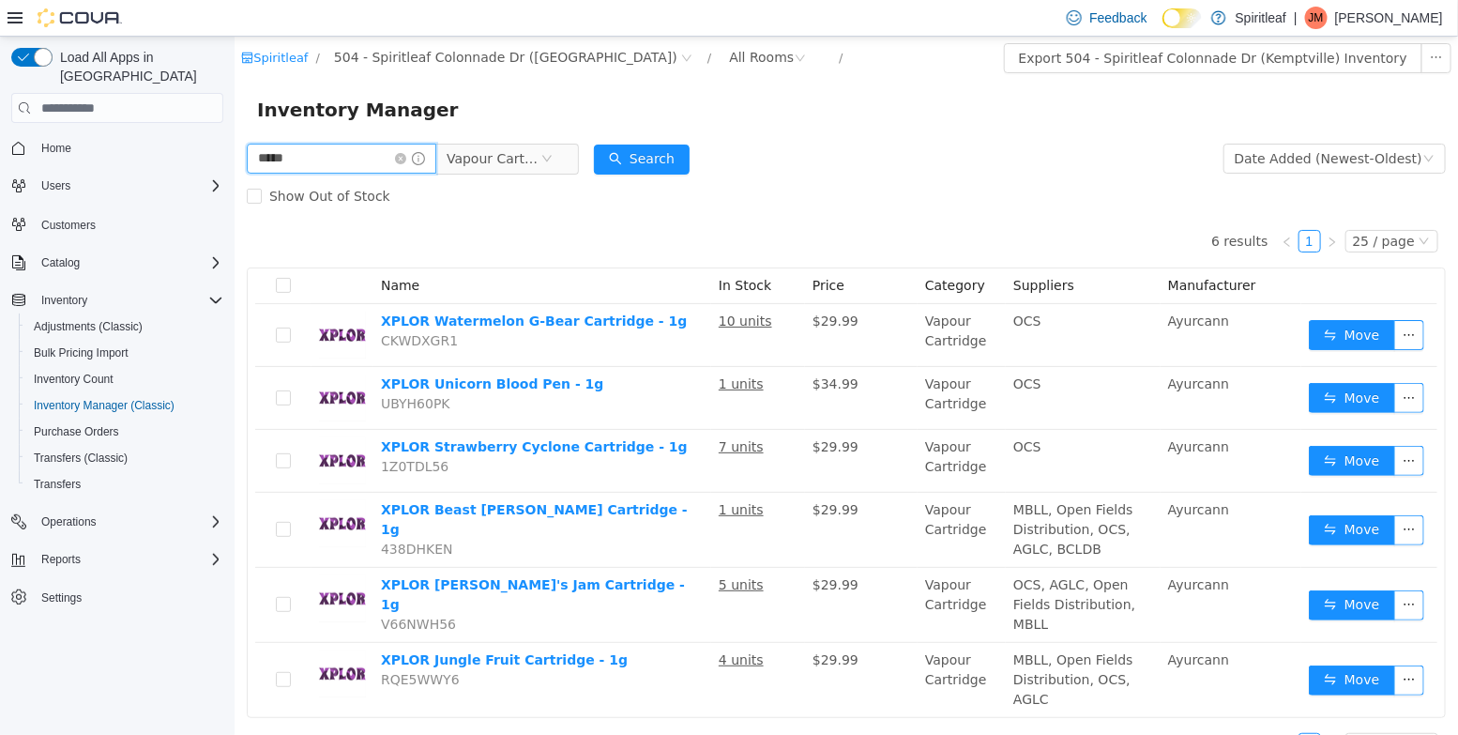
scroll to position [35, 0]
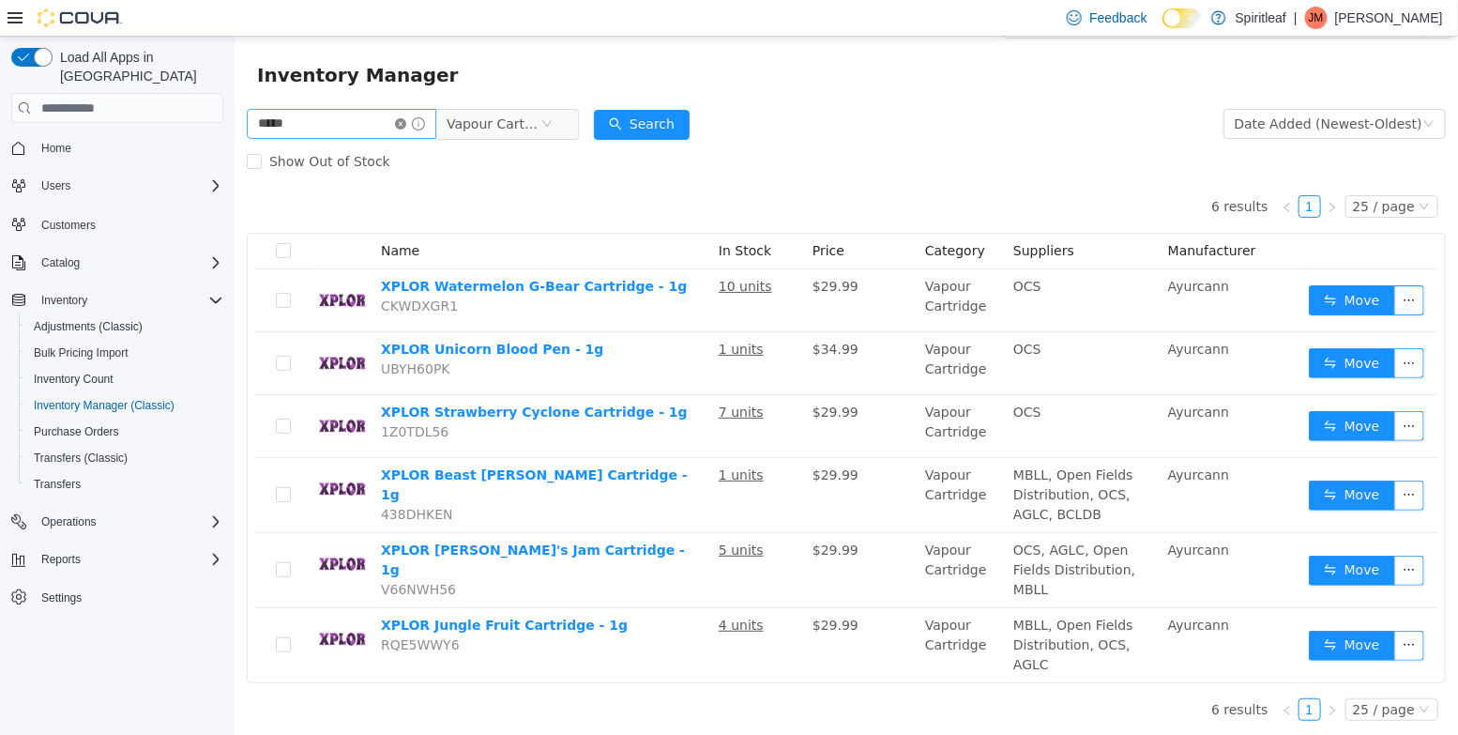
click at [405, 128] on icon "icon: close-circle" at bounding box center [399, 123] width 11 height 11
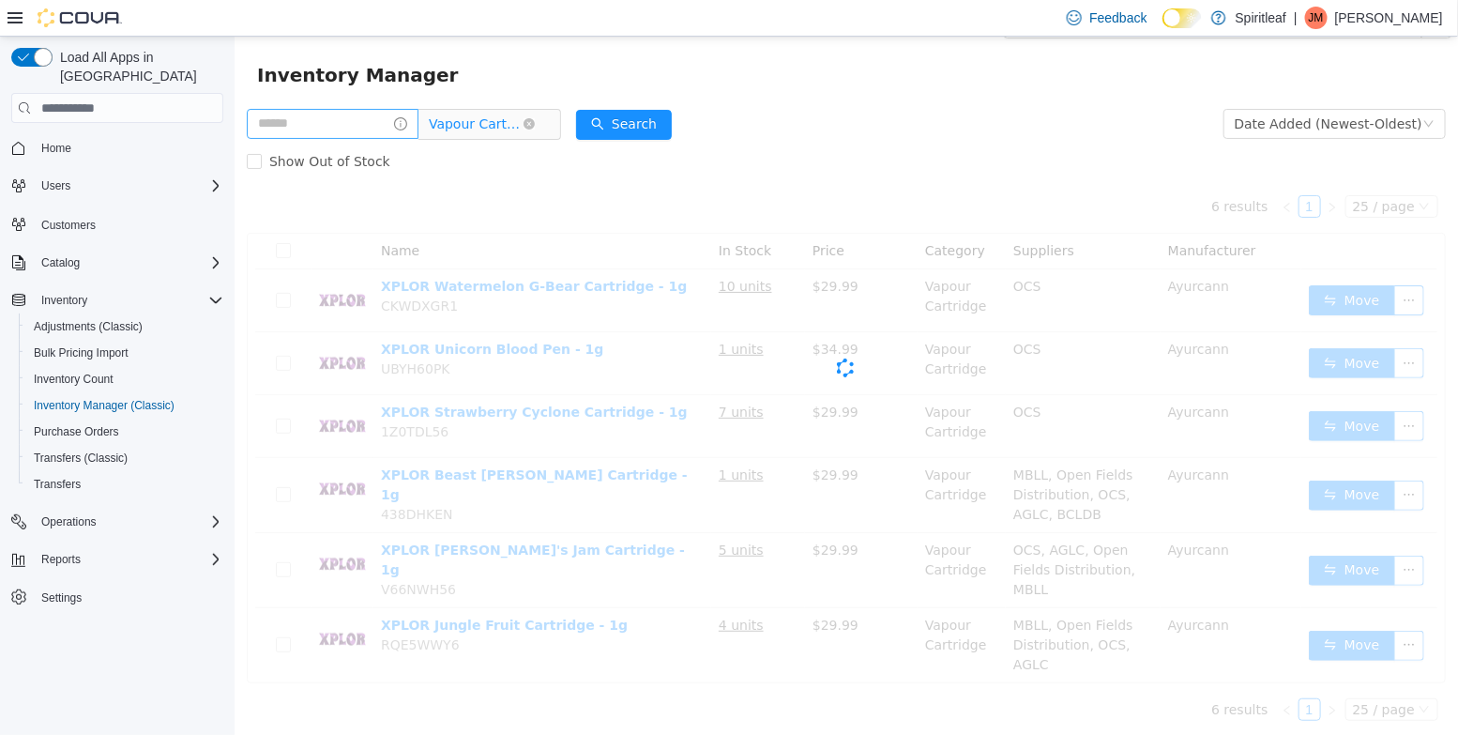
click at [511, 127] on span "Vapour Cartridge" at bounding box center [475, 124] width 94 height 28
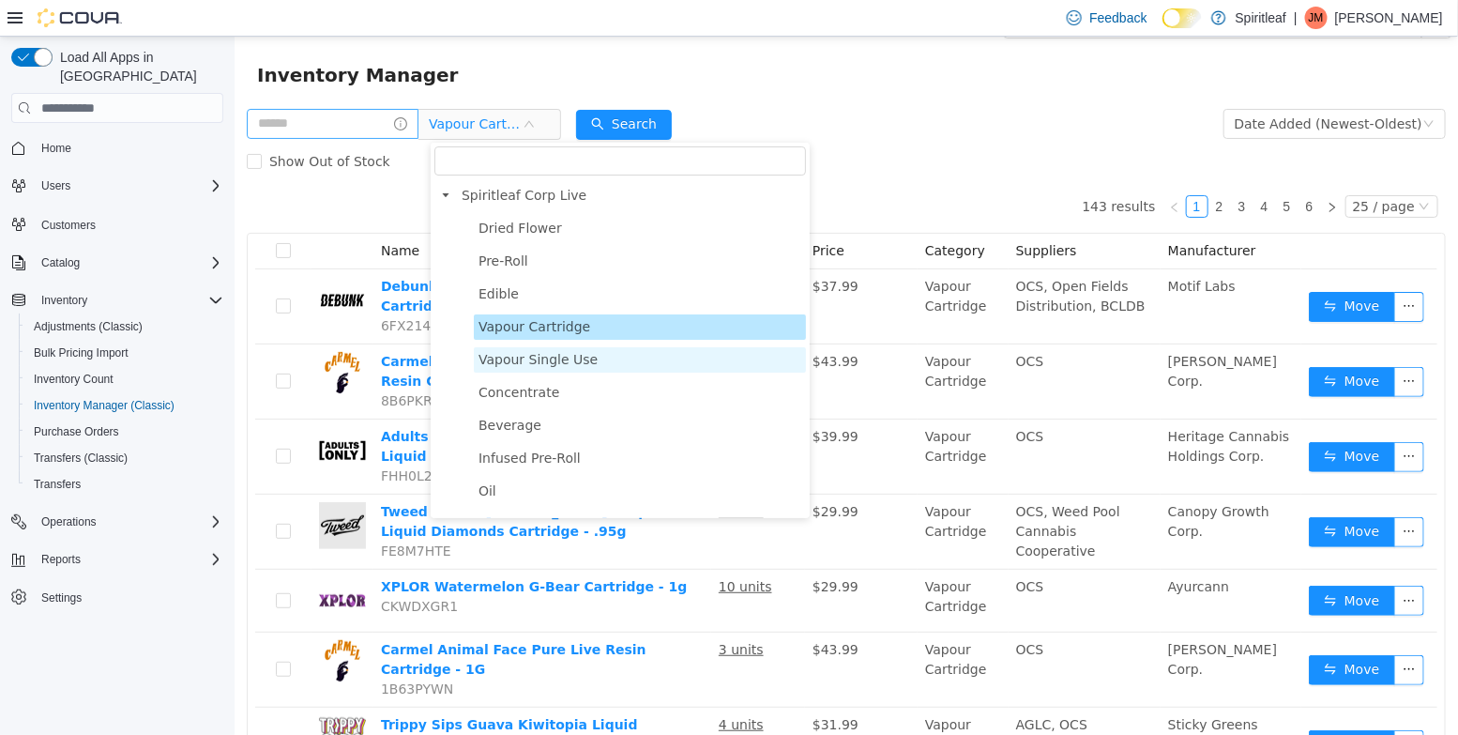
click at [552, 371] on span "Vapour Single Use" at bounding box center [639, 359] width 332 height 25
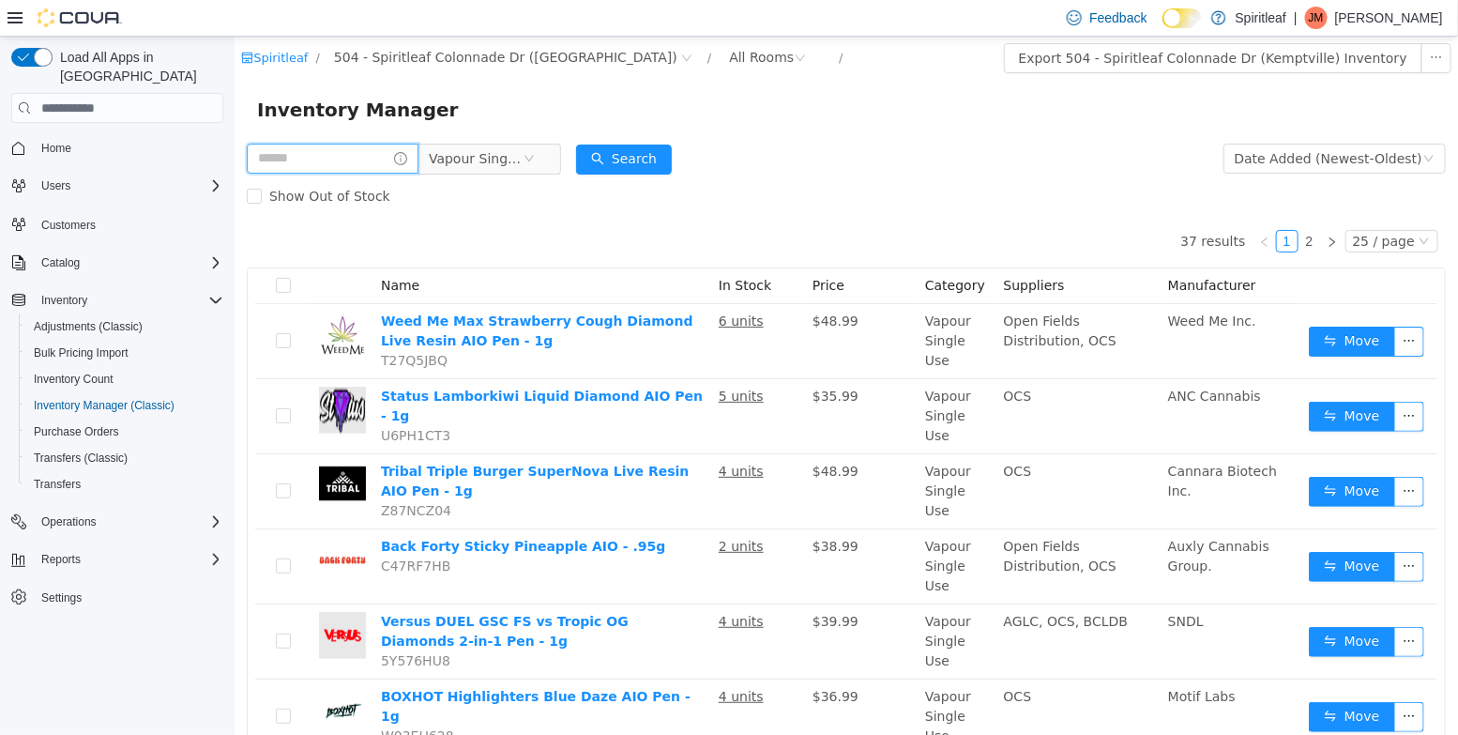
click at [297, 166] on input "text" at bounding box center [332, 159] width 172 height 30
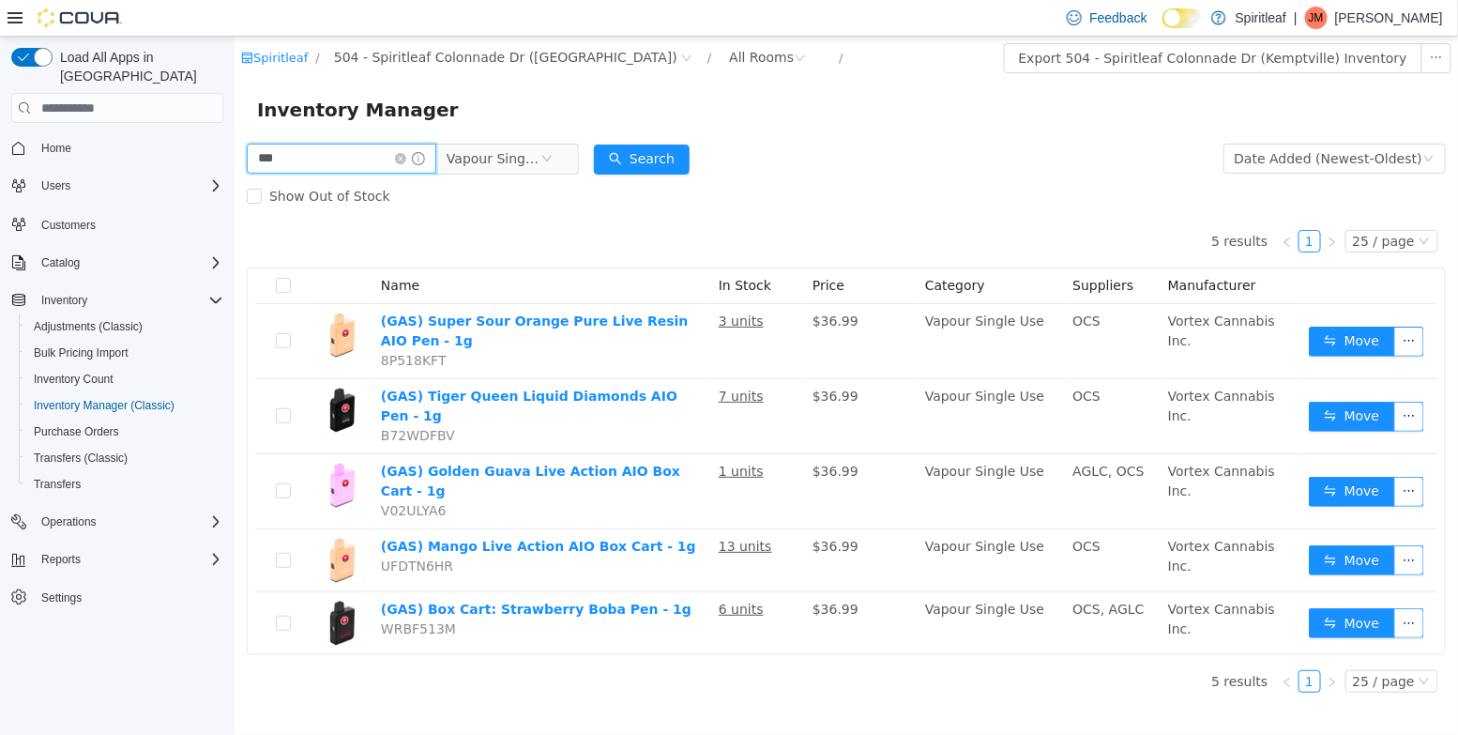
drag, startPoint x: 298, startPoint y: 172, endPoint x: 197, endPoint y: 158, distance: 102.3
click at [234, 158] on html "Spiritleaf / 504 - Spiritleaf Colonnade Dr (Kemptville) / All Rooms / Export 50…" at bounding box center [845, 386] width 1223 height 698
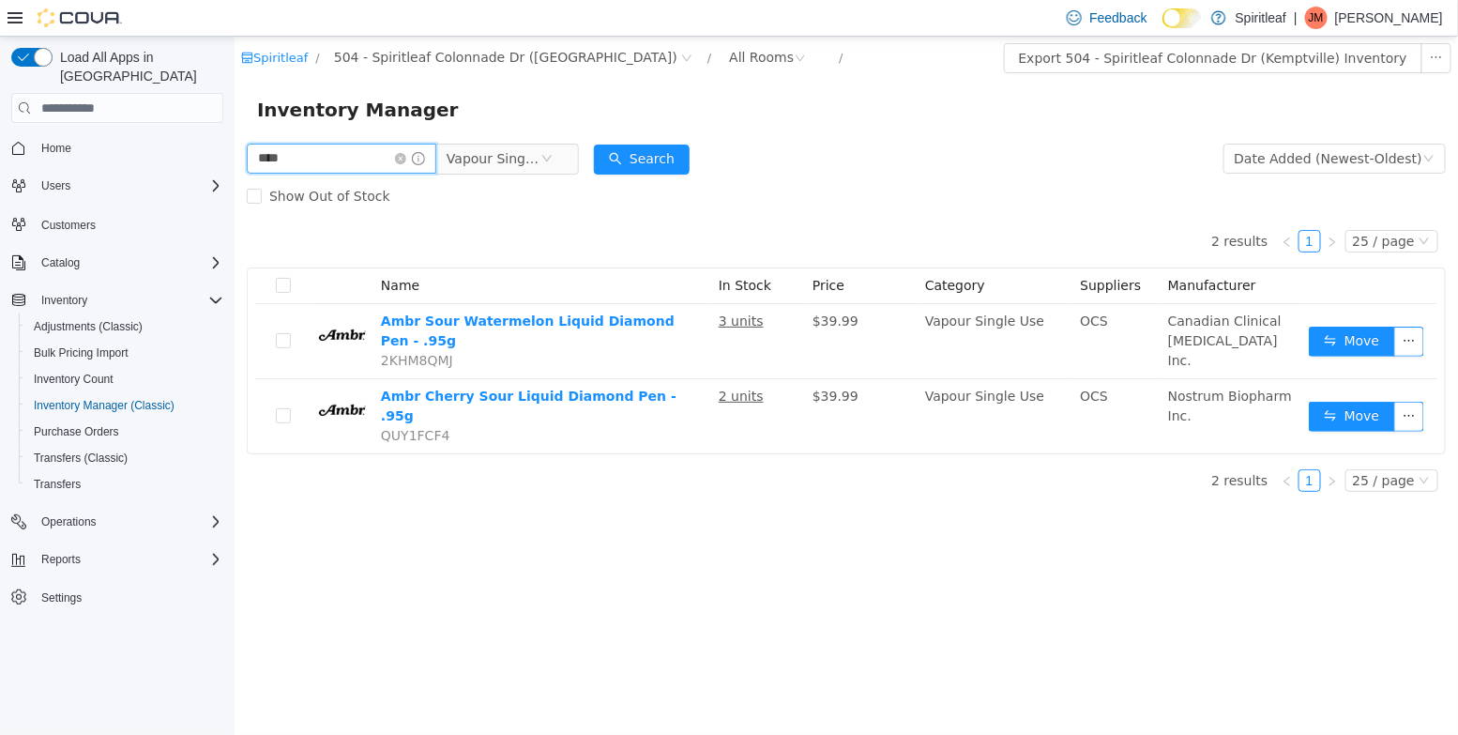
drag, startPoint x: 283, startPoint y: 160, endPoint x: 70, endPoint y: 120, distance: 216.7
click at [234, 120] on html "Spiritleaf / 504 - Spiritleaf Colonnade Dr (Kemptville) / All Rooms / Export 50…" at bounding box center [845, 386] width 1223 height 698
type input "****"
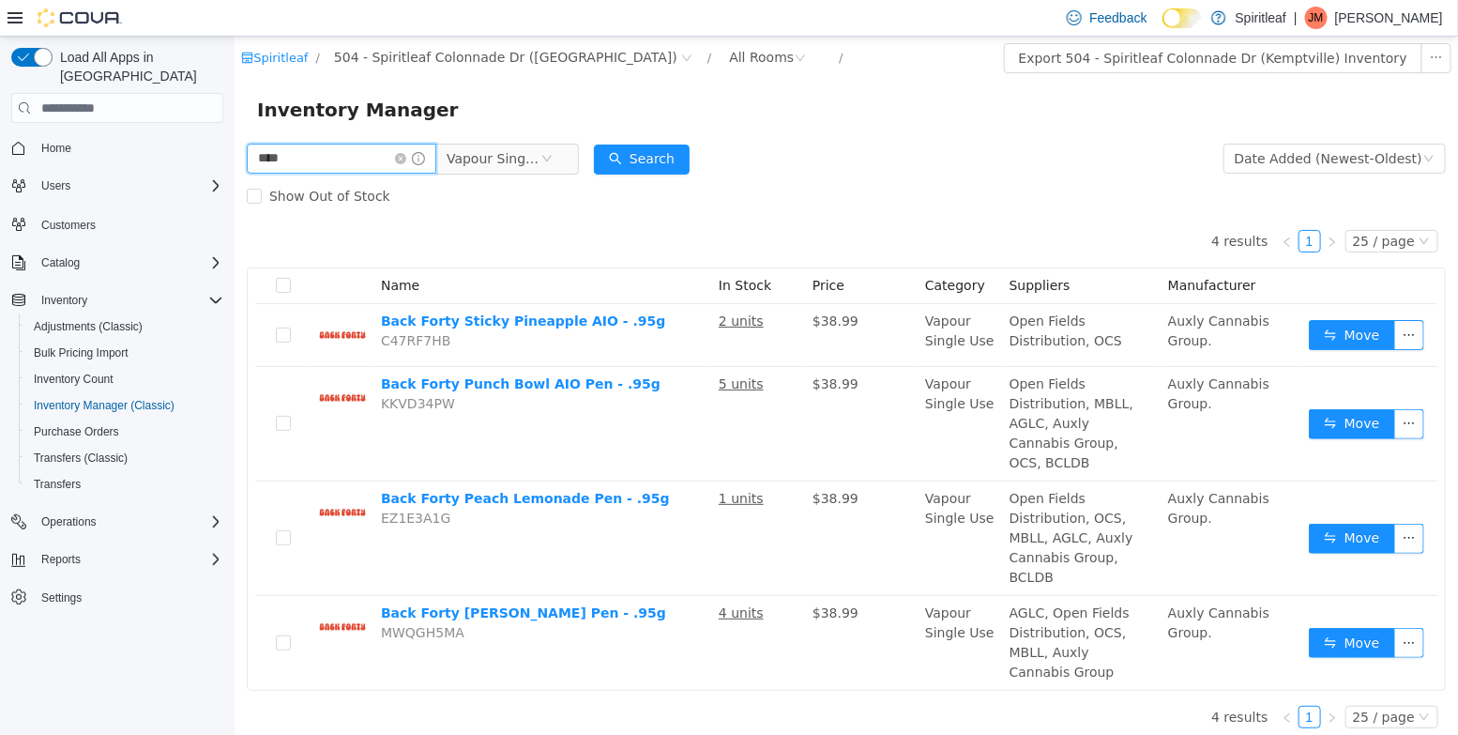
drag, startPoint x: 303, startPoint y: 166, endPoint x: 133, endPoint y: 145, distance: 171.0
click at [234, 145] on html "Spiritleaf / 504 - Spiritleaf Colonnade Dr (Kemptville) / All Rooms / Export 50…" at bounding box center [845, 386] width 1223 height 698
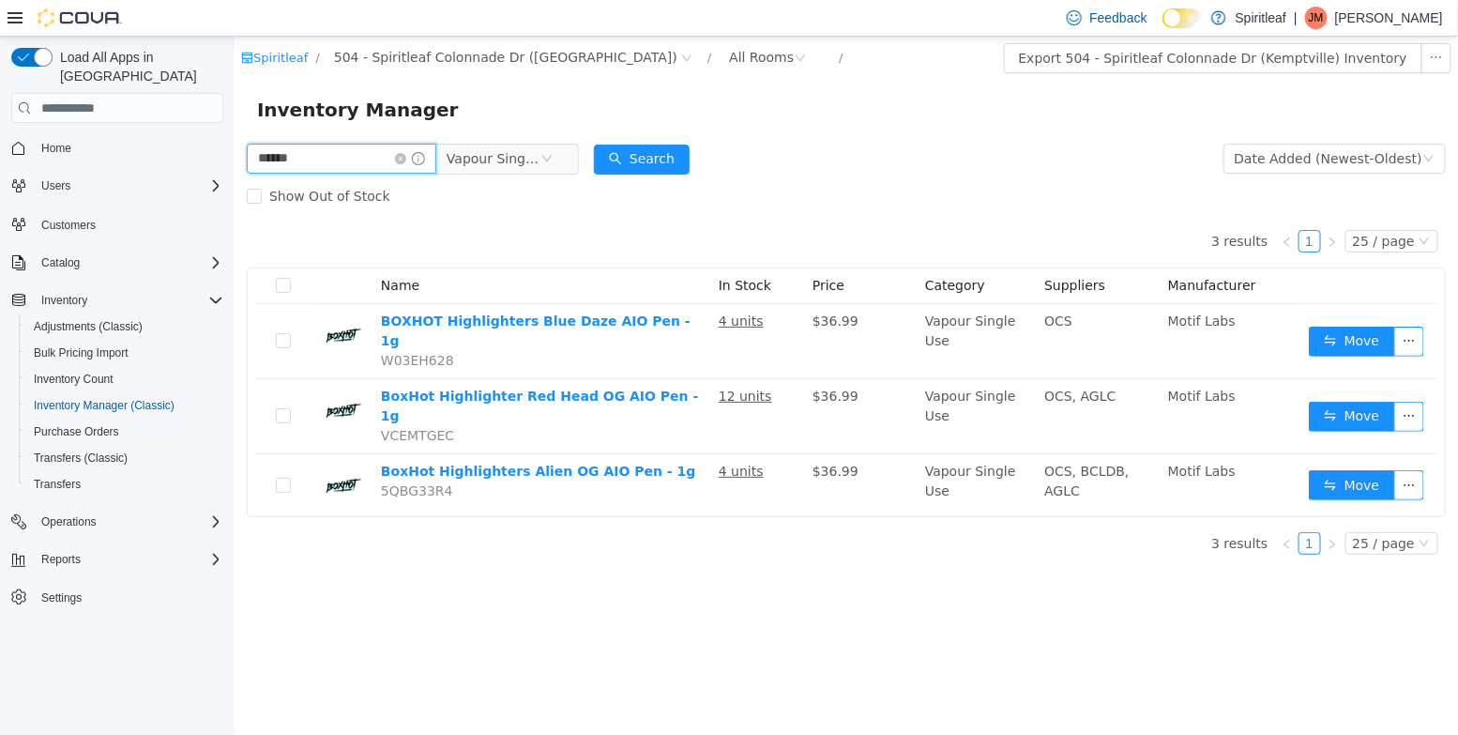
drag, startPoint x: 304, startPoint y: 153, endPoint x: 169, endPoint y: 127, distance: 137.6
click at [234, 127] on html "Spiritleaf / 504 - Spiritleaf Colonnade Dr (Kemptville) / All Rooms / Export 50…" at bounding box center [845, 386] width 1223 height 698
type input "*****"
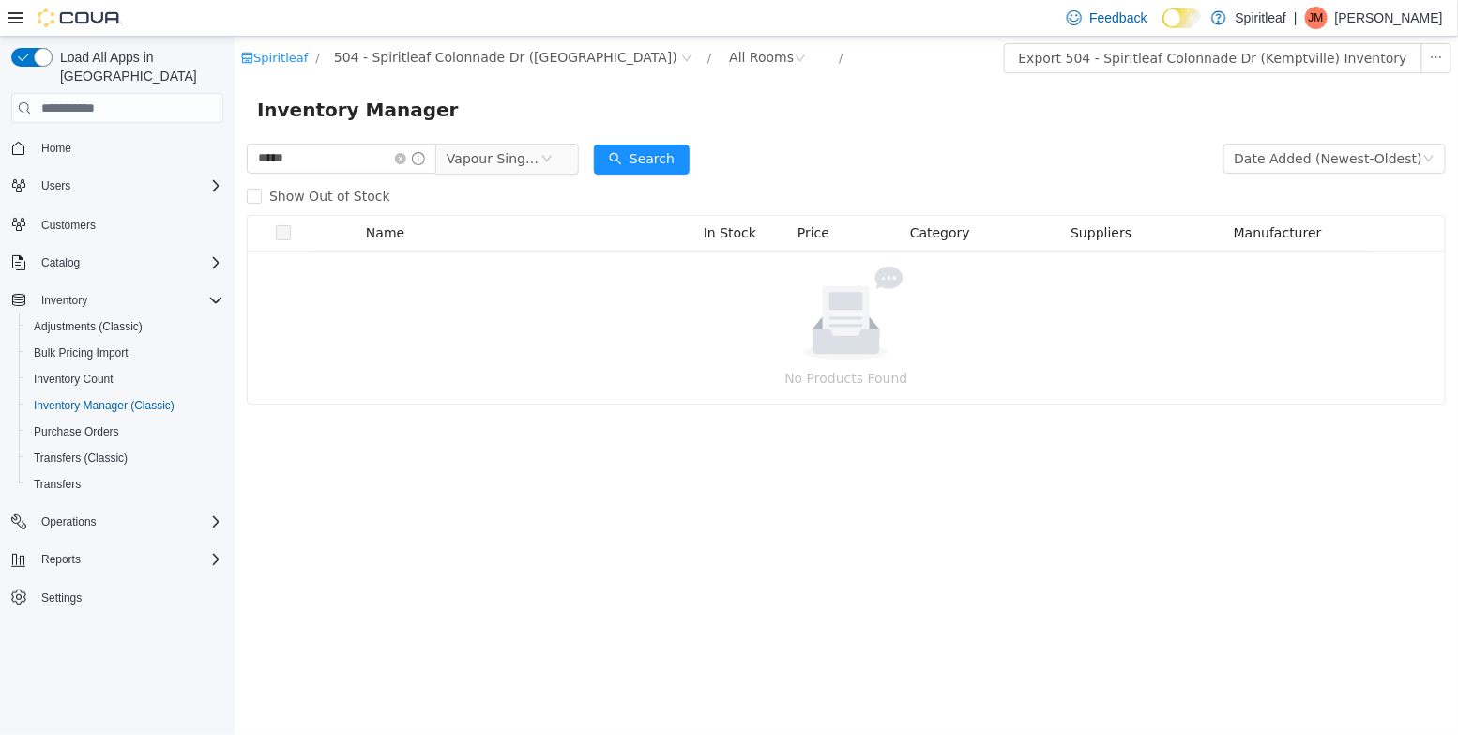
click at [355, 69] on div "Spiritleaf / 504 - Spiritleaf Colonnade Dr (Kemptville) / All Rooms /" at bounding box center [744, 58] width 1008 height 30
click at [355, 55] on span "504 - Spiritleaf Colonnade Dr ([GEOGRAPHIC_DATA])" at bounding box center [504, 57] width 343 height 21
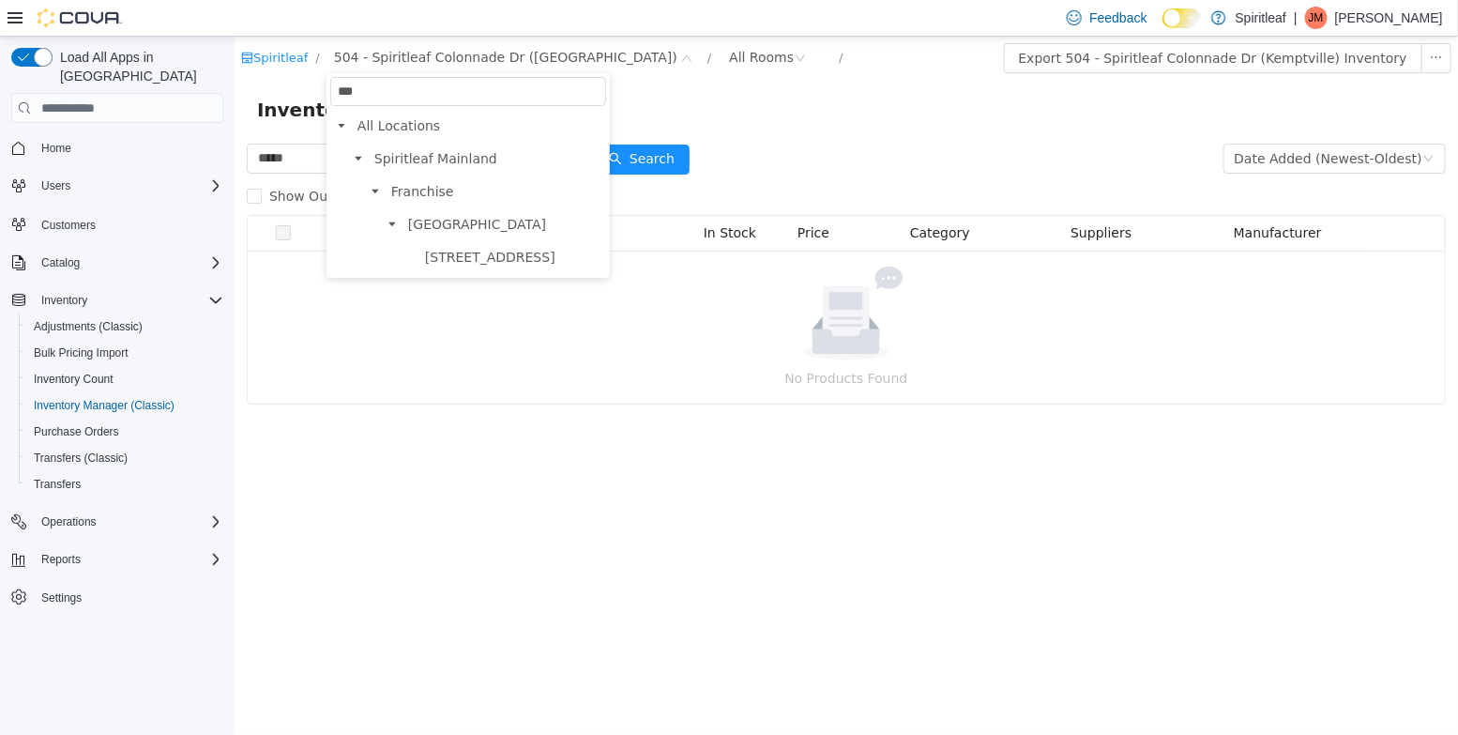
type input "***"
click at [434, 271] on div "*** 505 All Locations Spiritleaf Mainland Franchise Ontario 505 - Spiritleaf Te…" at bounding box center [467, 175] width 283 height 205
click at [438, 256] on span "[STREET_ADDRESS]" at bounding box center [489, 257] width 130 height 15
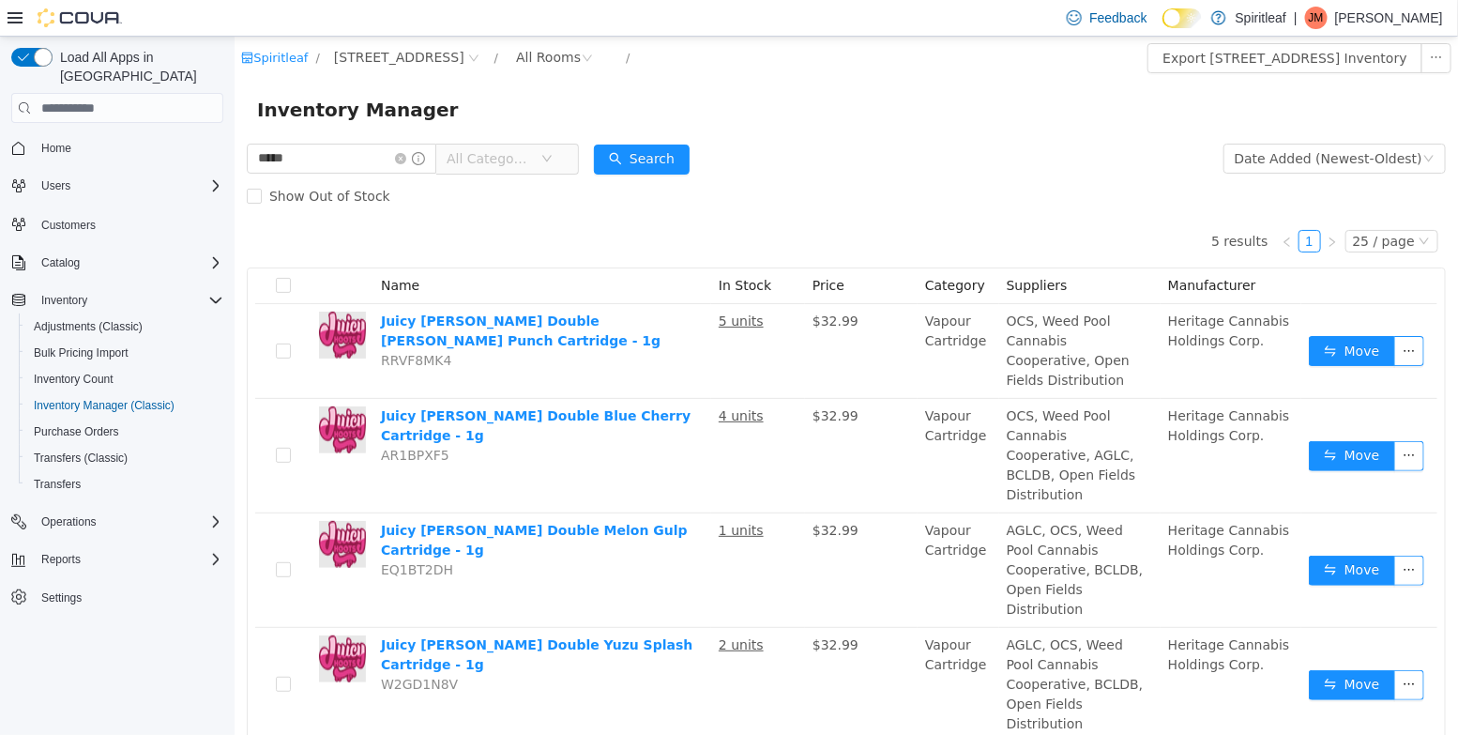
click at [511, 172] on span "All Categories" at bounding box center [493, 158] width 94 height 28
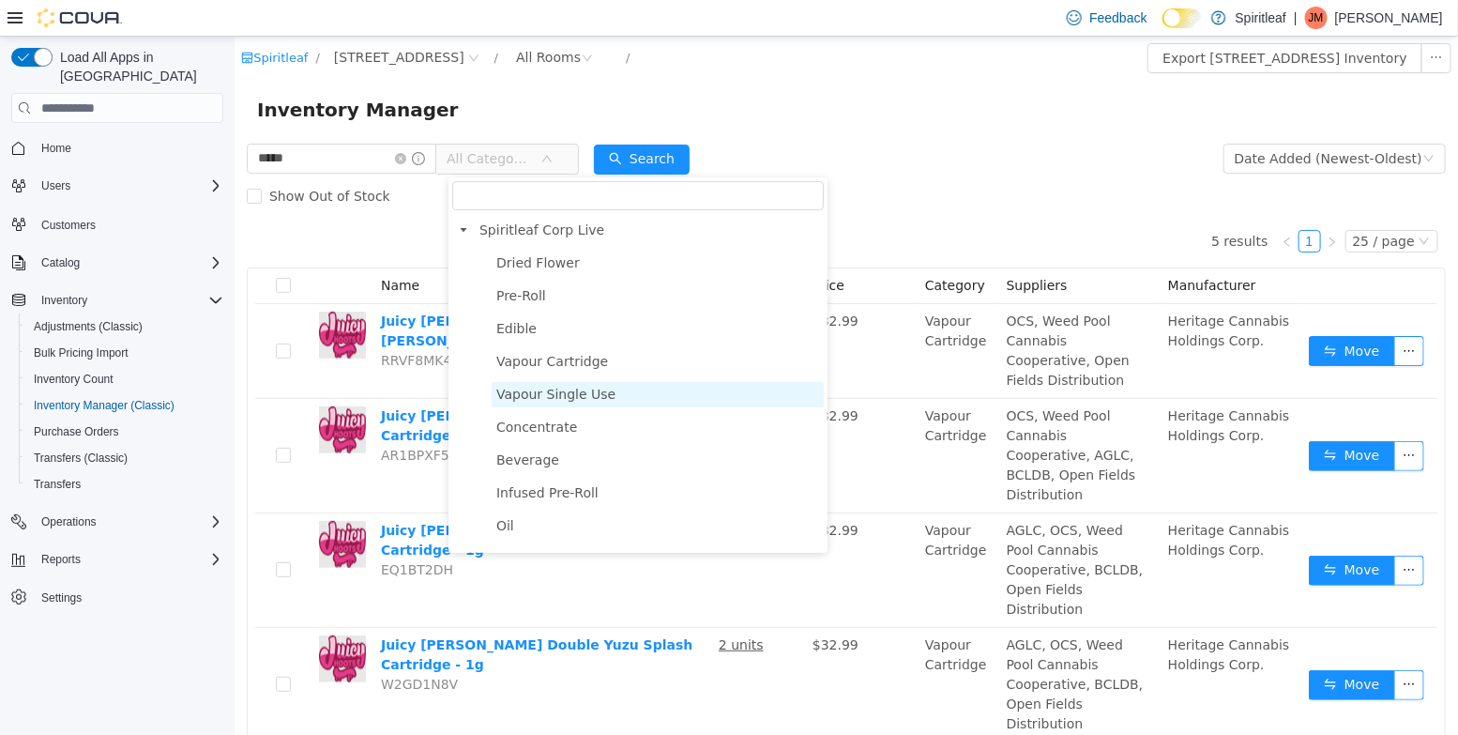
click at [570, 407] on span "Vapour Single Use" at bounding box center [657, 394] width 332 height 25
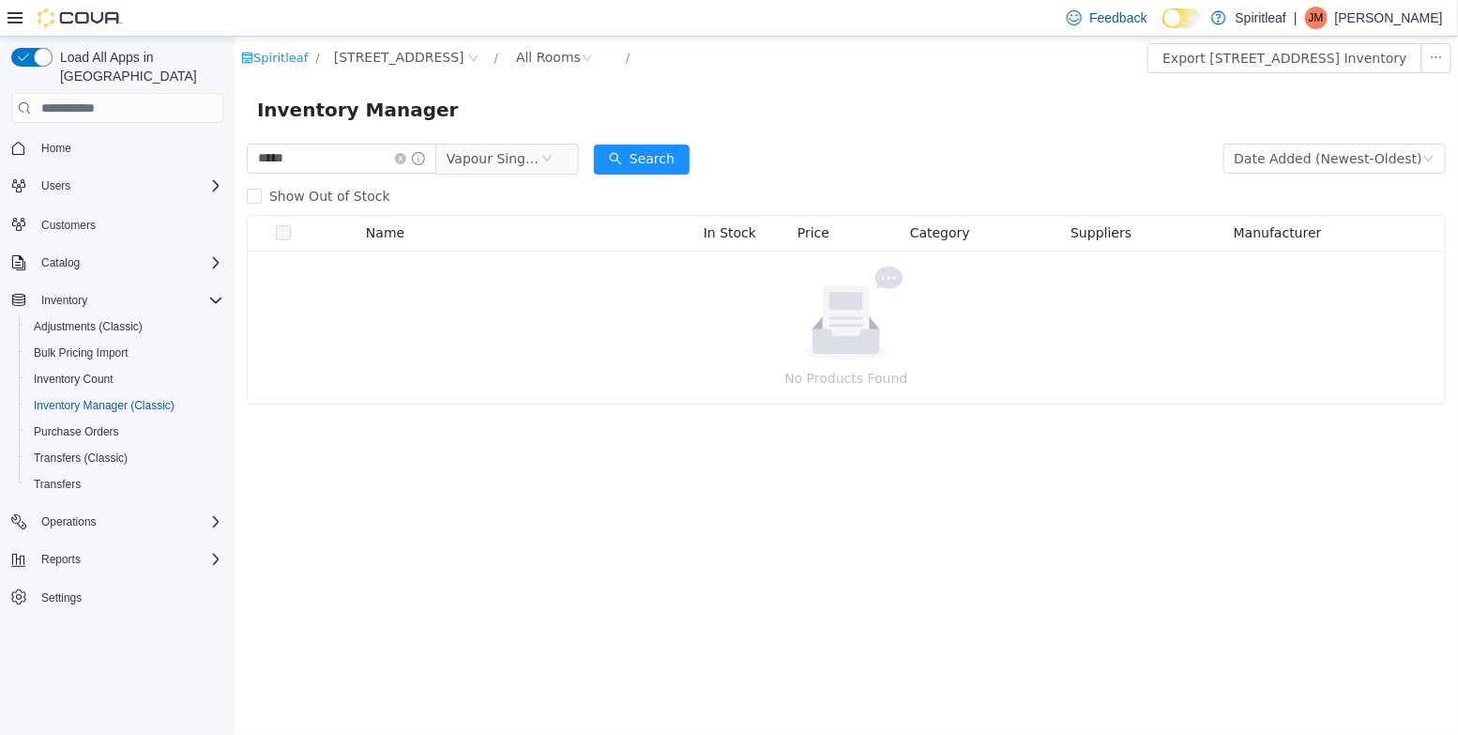
click at [428, 70] on div "Spiritleaf / [STREET_ADDRESS] / All Rooms /" at bounding box center [744, 58] width 1008 height 30
click at [427, 61] on span "[STREET_ADDRESS]" at bounding box center [398, 57] width 130 height 21
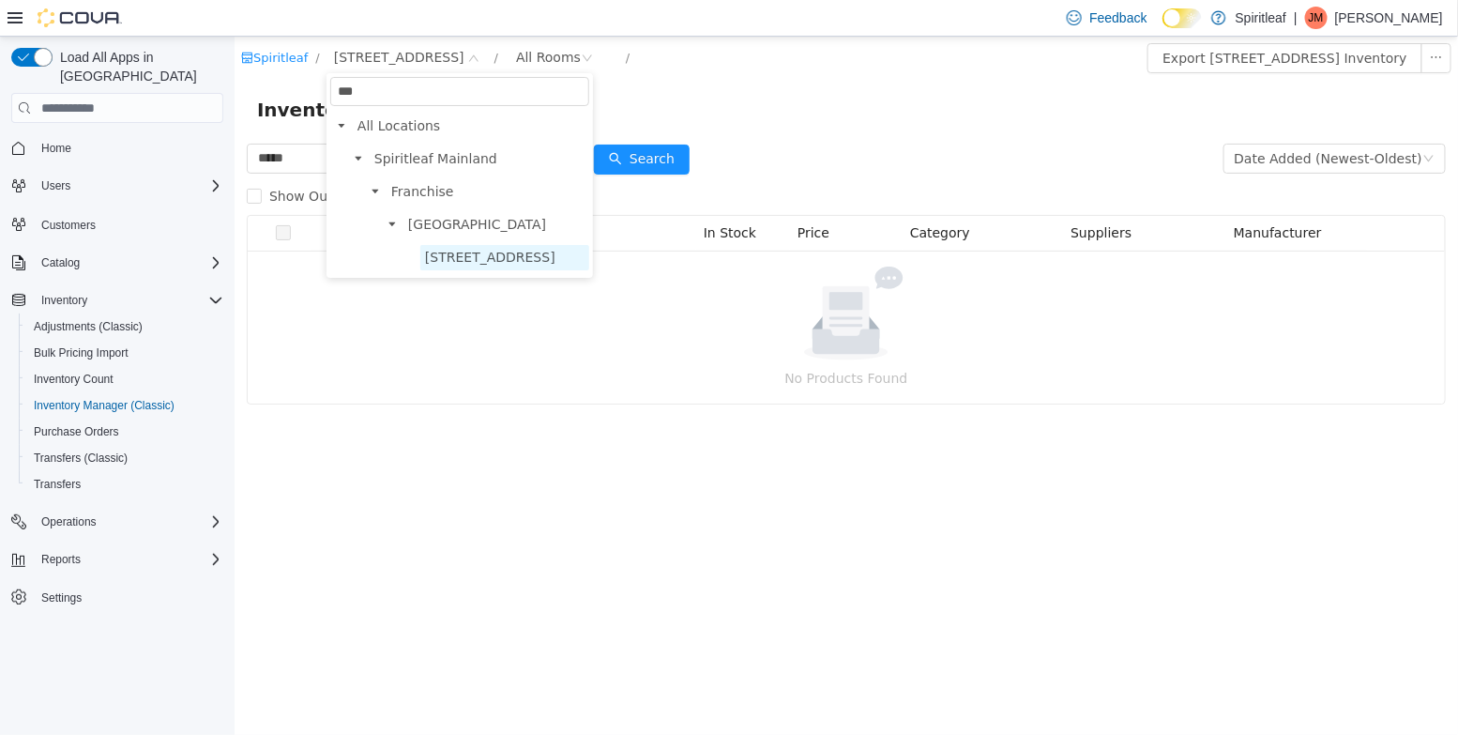
type input "***"
click at [515, 258] on span "[STREET_ADDRESS]" at bounding box center [489, 257] width 130 height 15
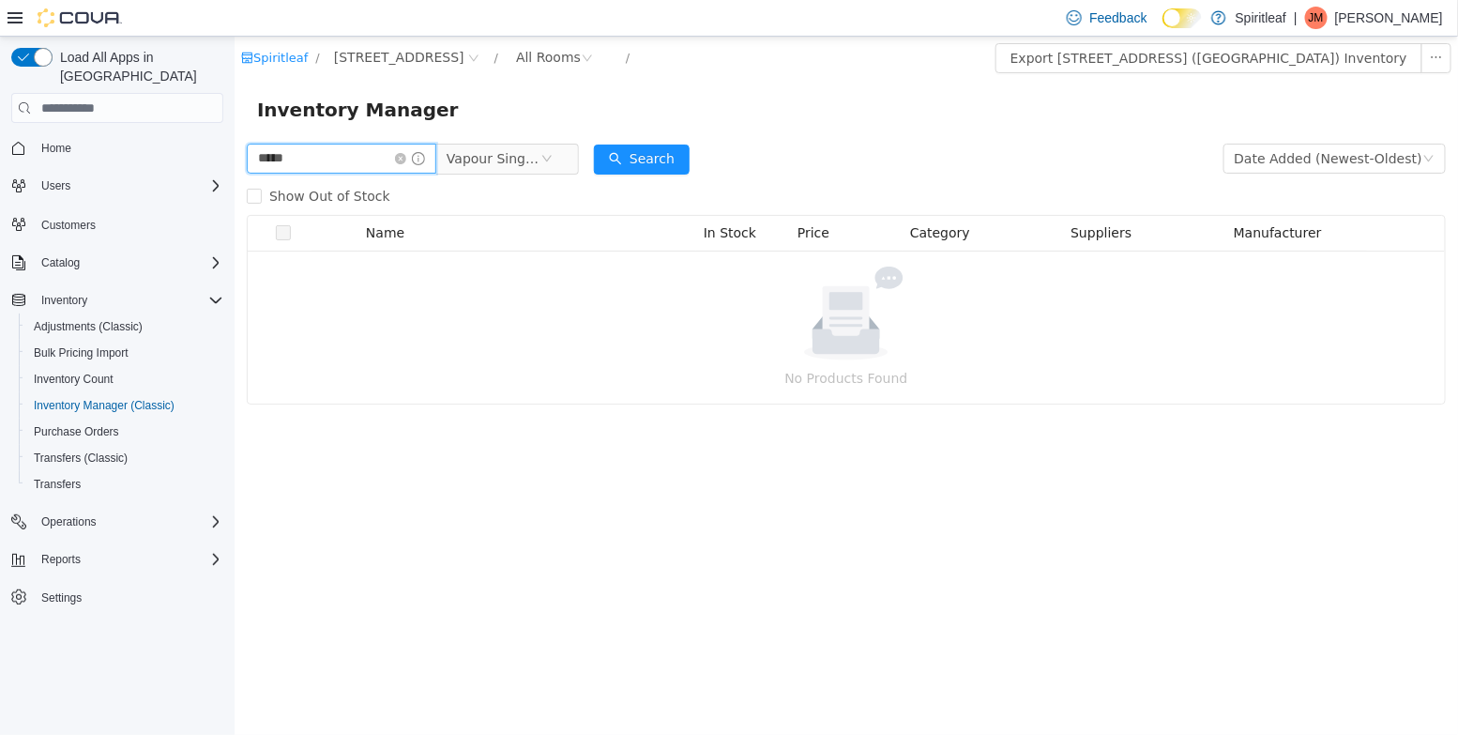
drag, startPoint x: 302, startPoint y: 164, endPoint x: 156, endPoint y: 132, distance: 149.8
click at [234, 132] on html "Spiritleaf / [STREET_ADDRESS] ([GEOGRAPHIC_DATA]) / All Rooms / Export [STREET_…" at bounding box center [845, 386] width 1223 height 698
type input "*****"
